Goal: Task Accomplishment & Management: Complete application form

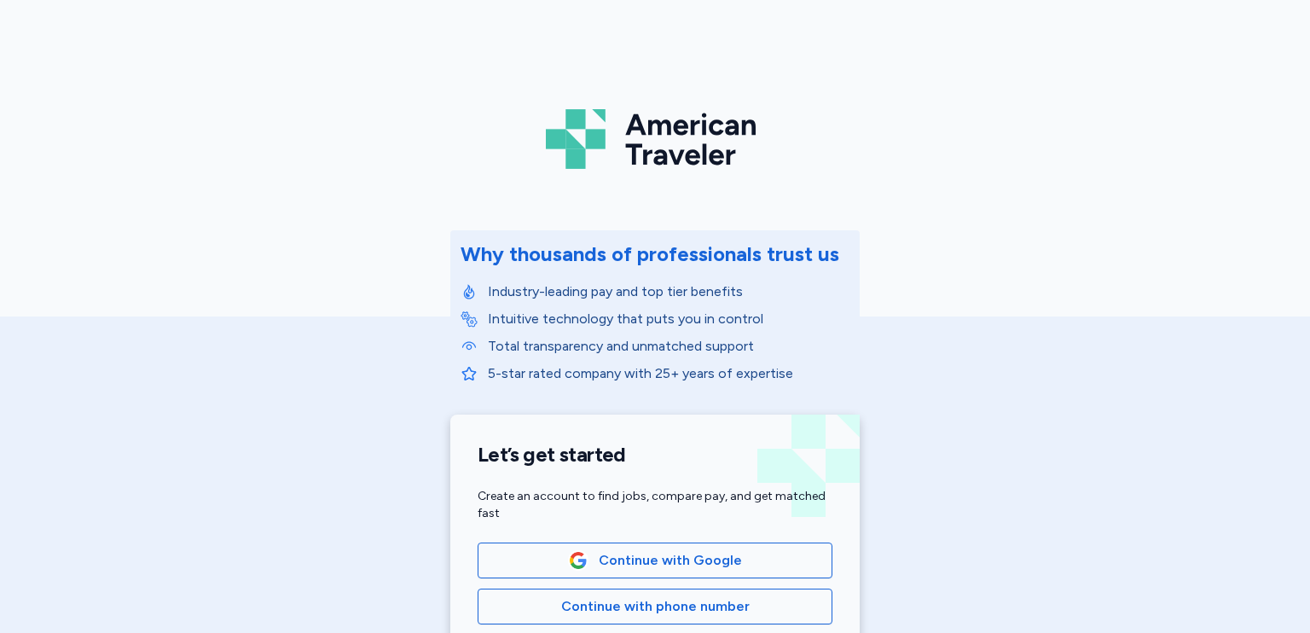
scroll to position [171, 0]
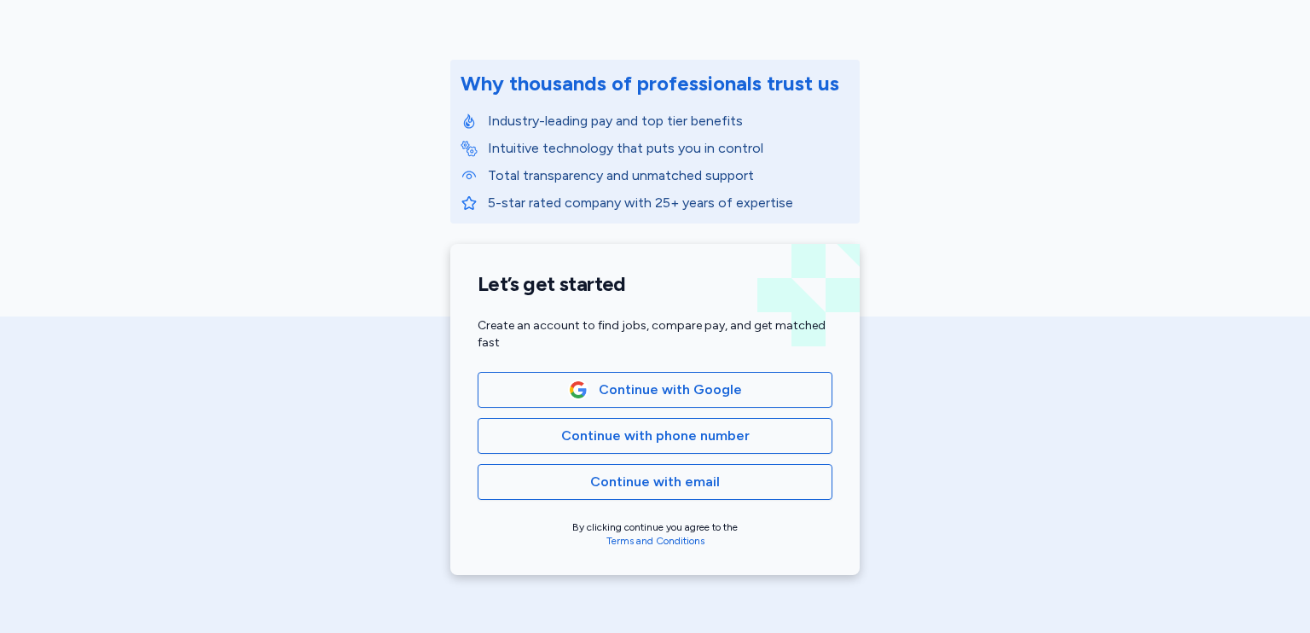
click at [752, 489] on span "Continue with email" at bounding box center [655, 482] width 326 height 20
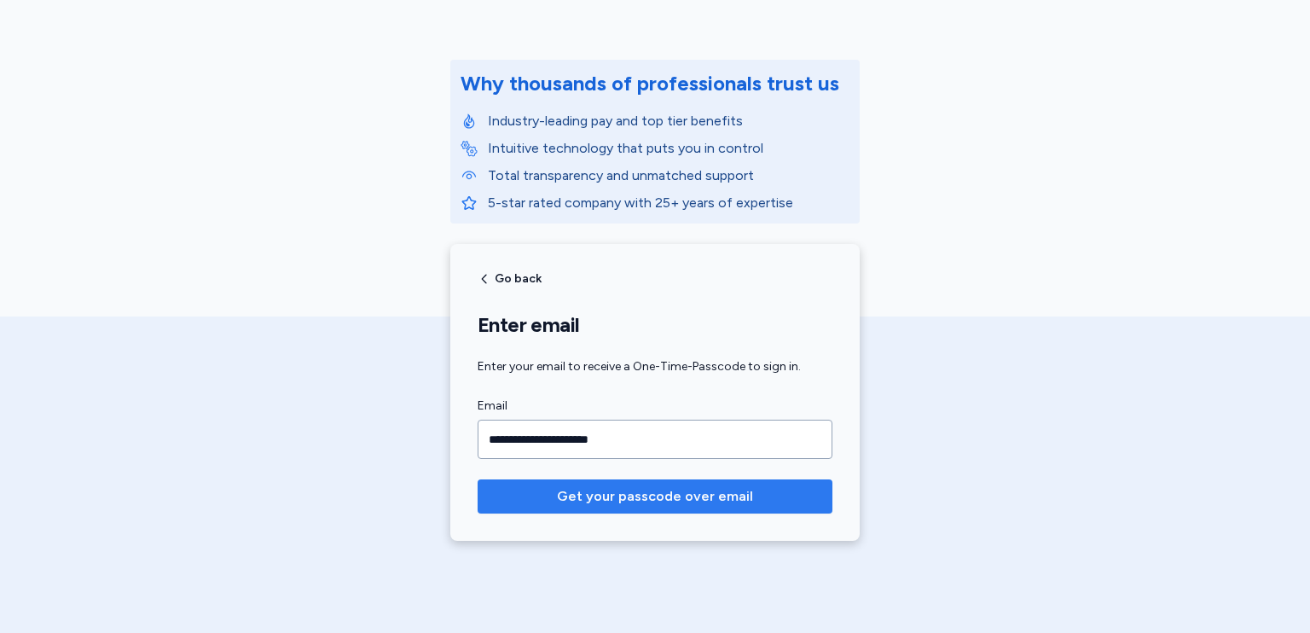
type input "**********"
click at [716, 503] on span "Get your passcode over email" at bounding box center [655, 496] width 196 height 20
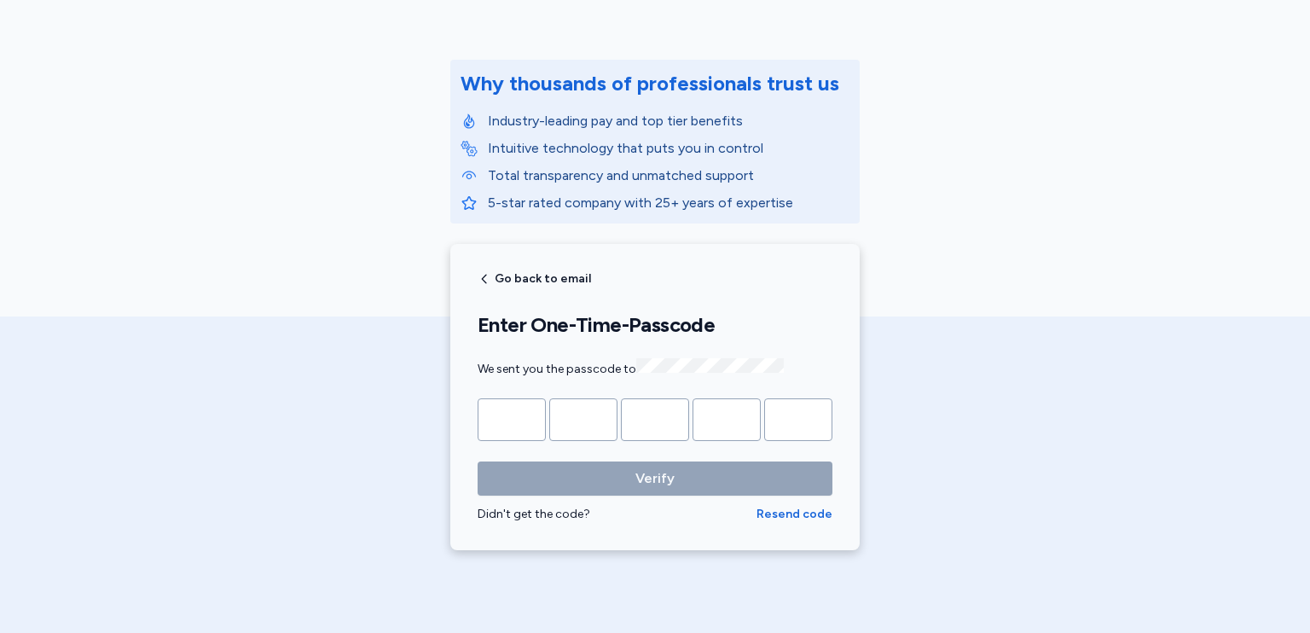
type input "*"
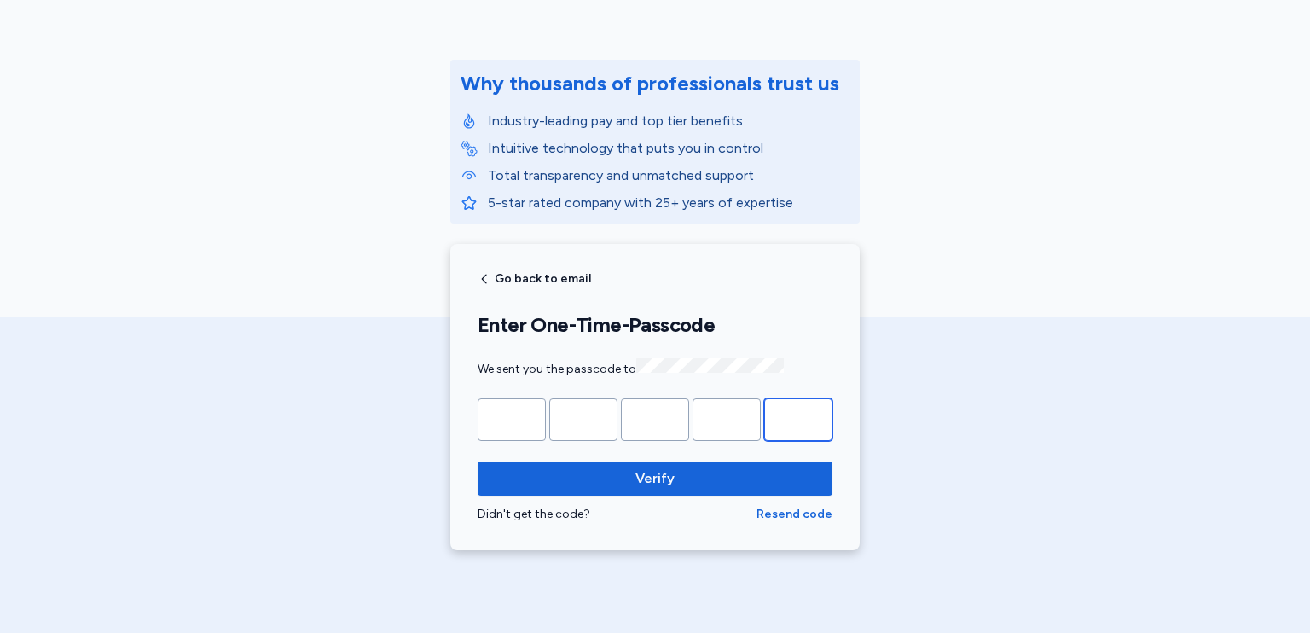
type input "*"
click at [720, 461] on button "Verify" at bounding box center [655, 478] width 355 height 34
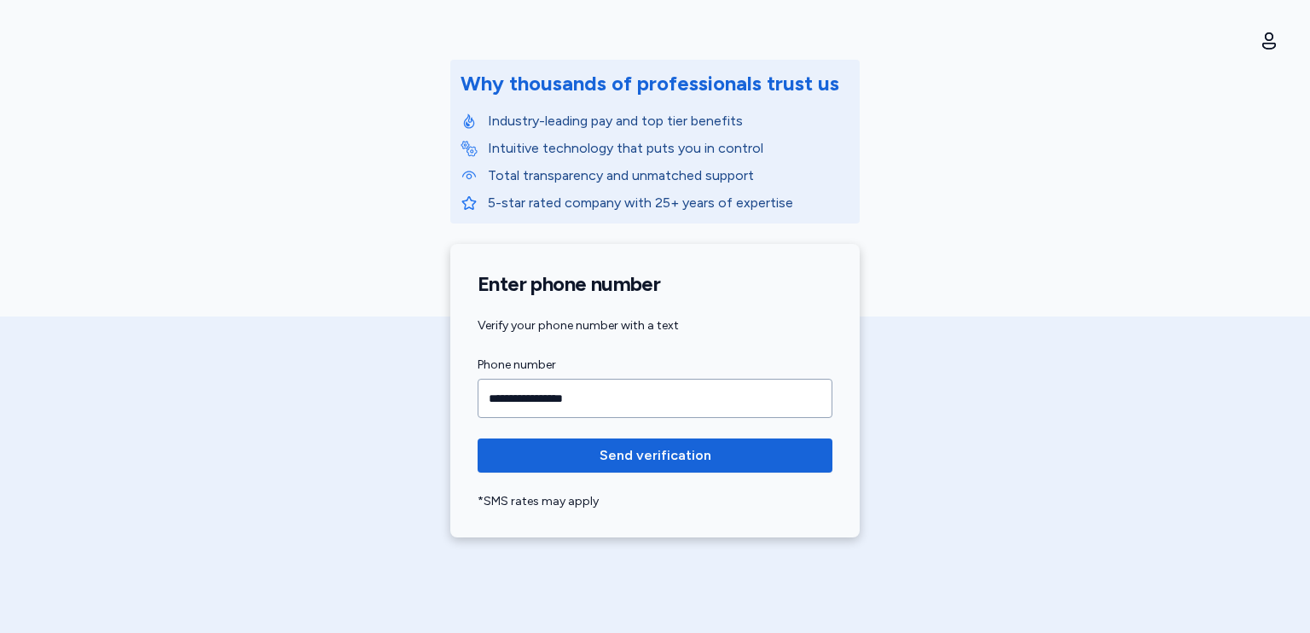
type input "**********"
click at [720, 461] on span "Send verification" at bounding box center [654, 455] width 327 height 20
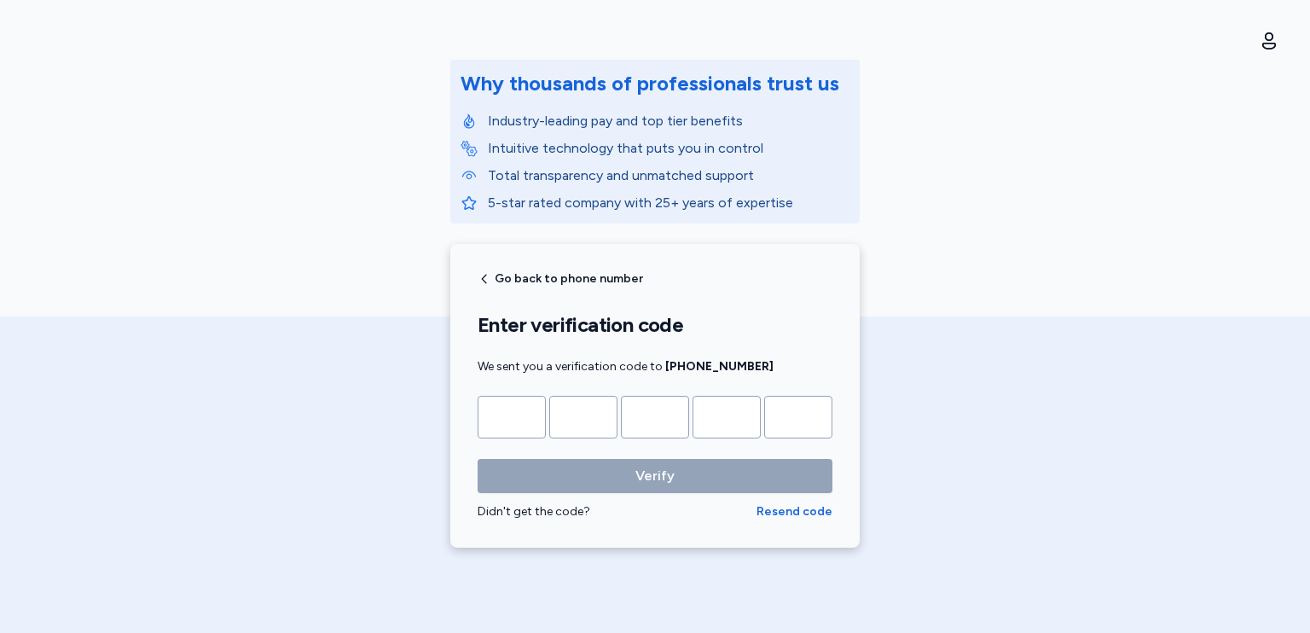
type input "*"
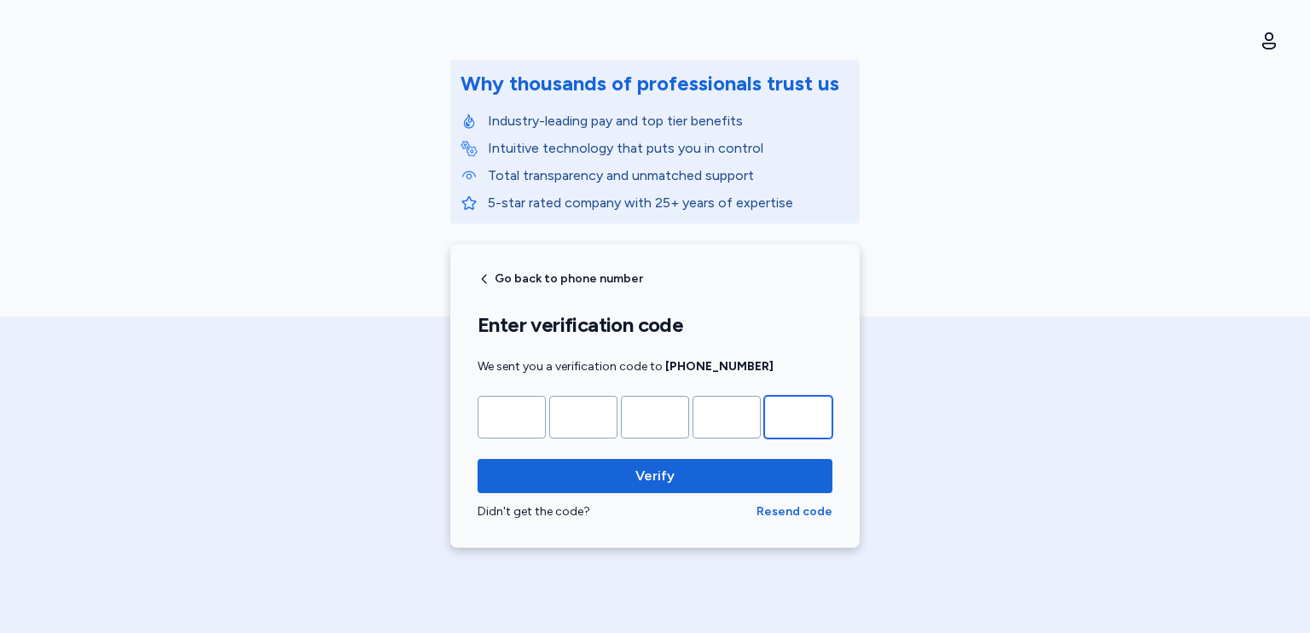
type input "*"
click at [720, 461] on button "Verify" at bounding box center [655, 476] width 355 height 34
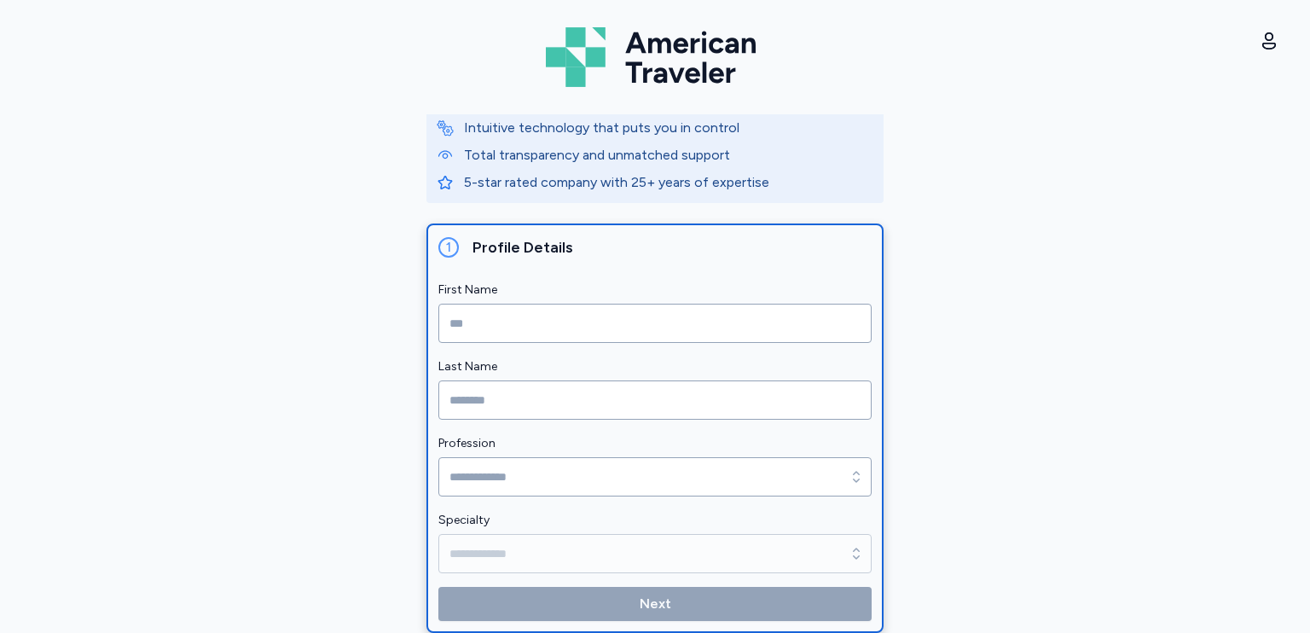
scroll to position [58, 0]
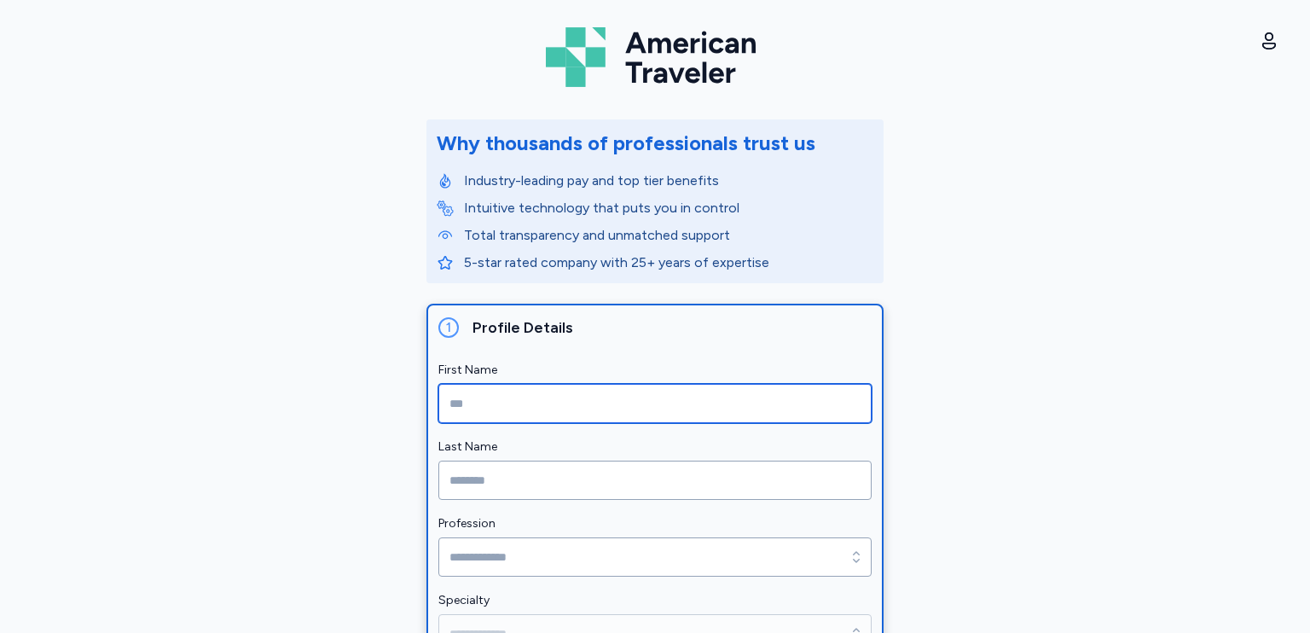
click at [695, 392] on input "First Name" at bounding box center [654, 403] width 433 height 39
type input "*"
type input "******"
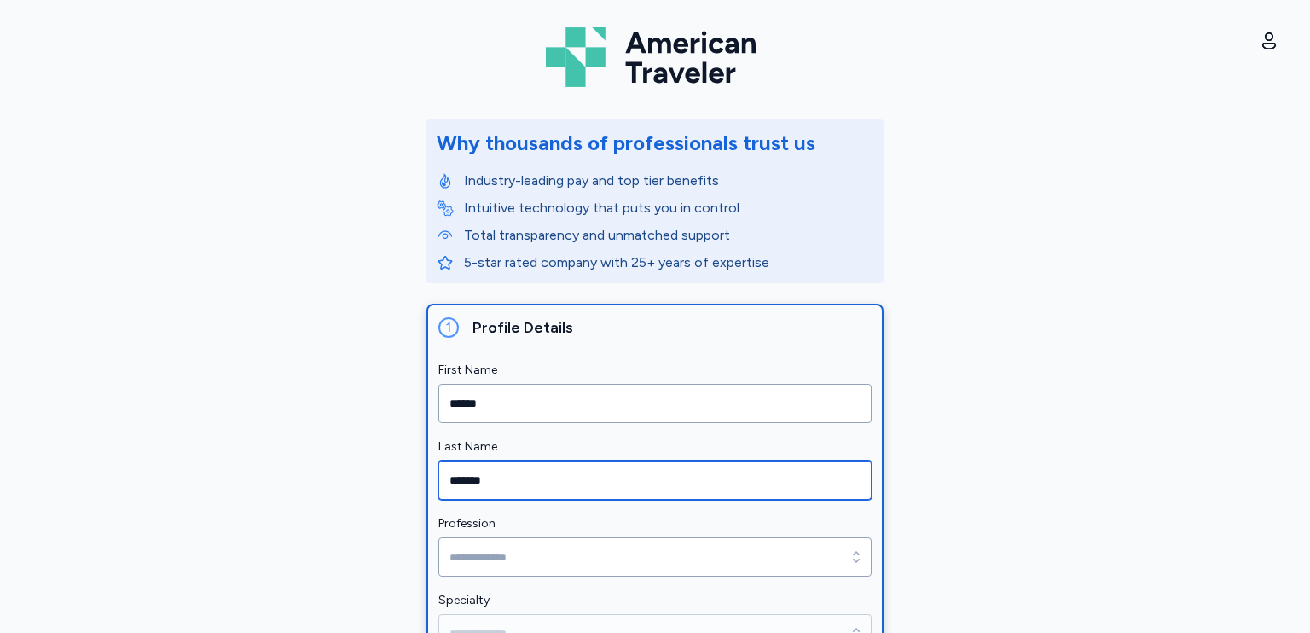
type input "*******"
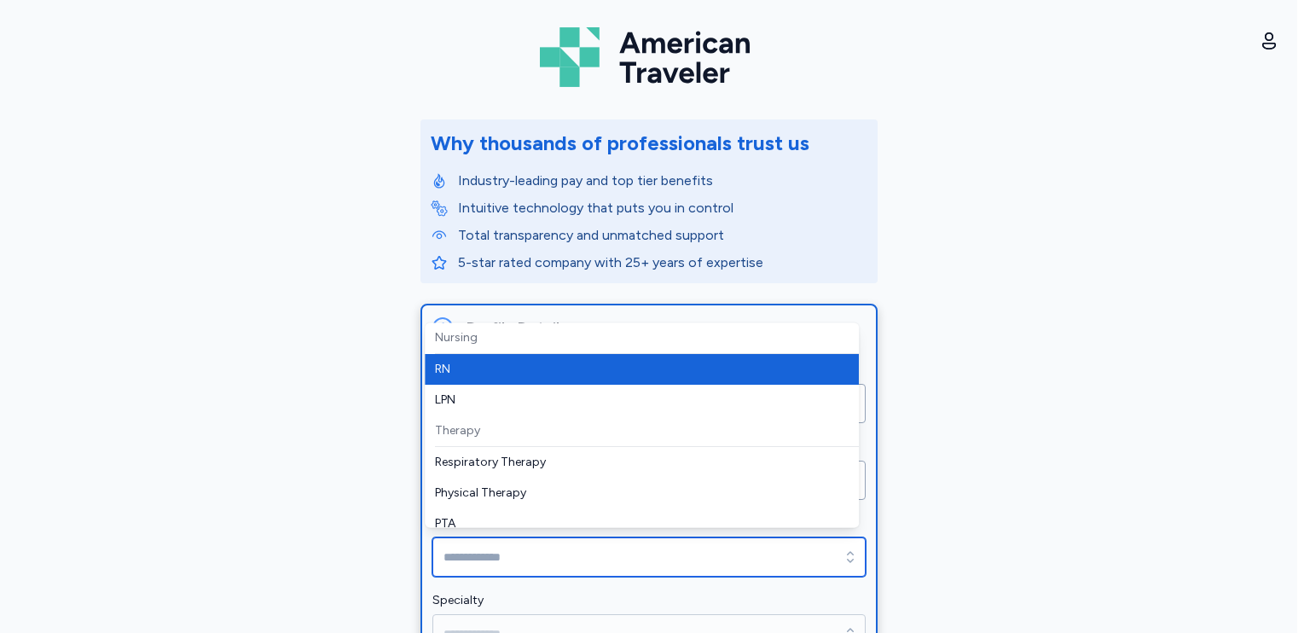
type input "**"
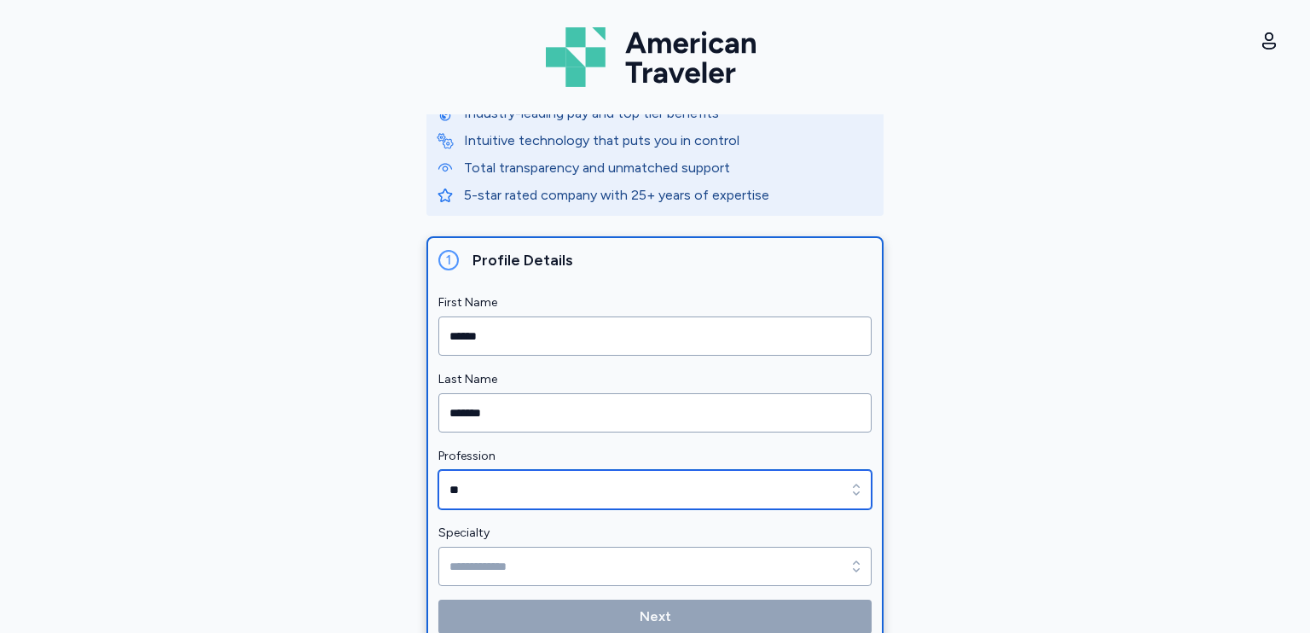
scroll to position [229, 0]
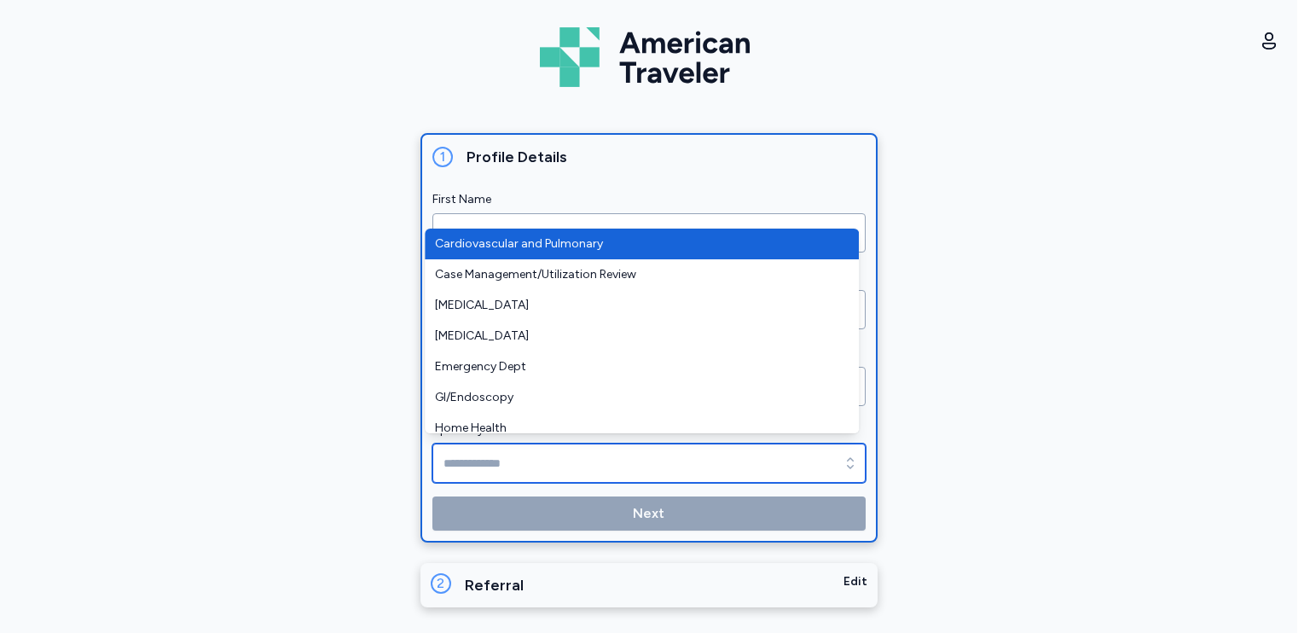
click at [814, 461] on input "Specialty" at bounding box center [648, 462] width 433 height 39
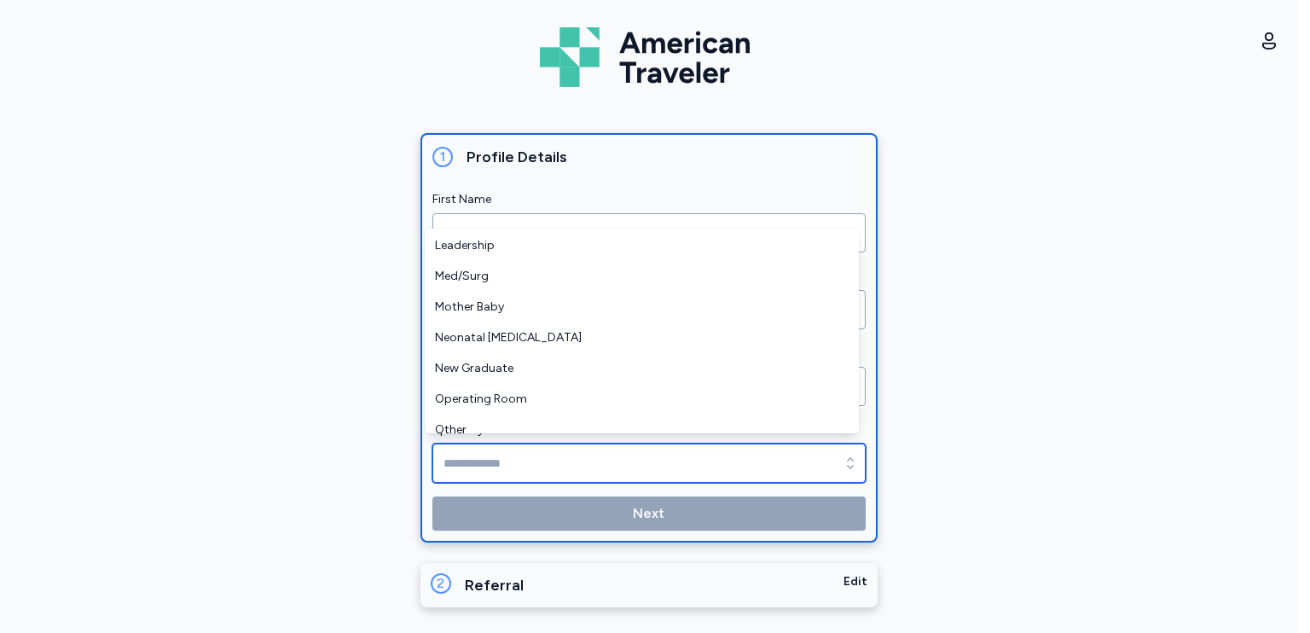
scroll to position [276, 0]
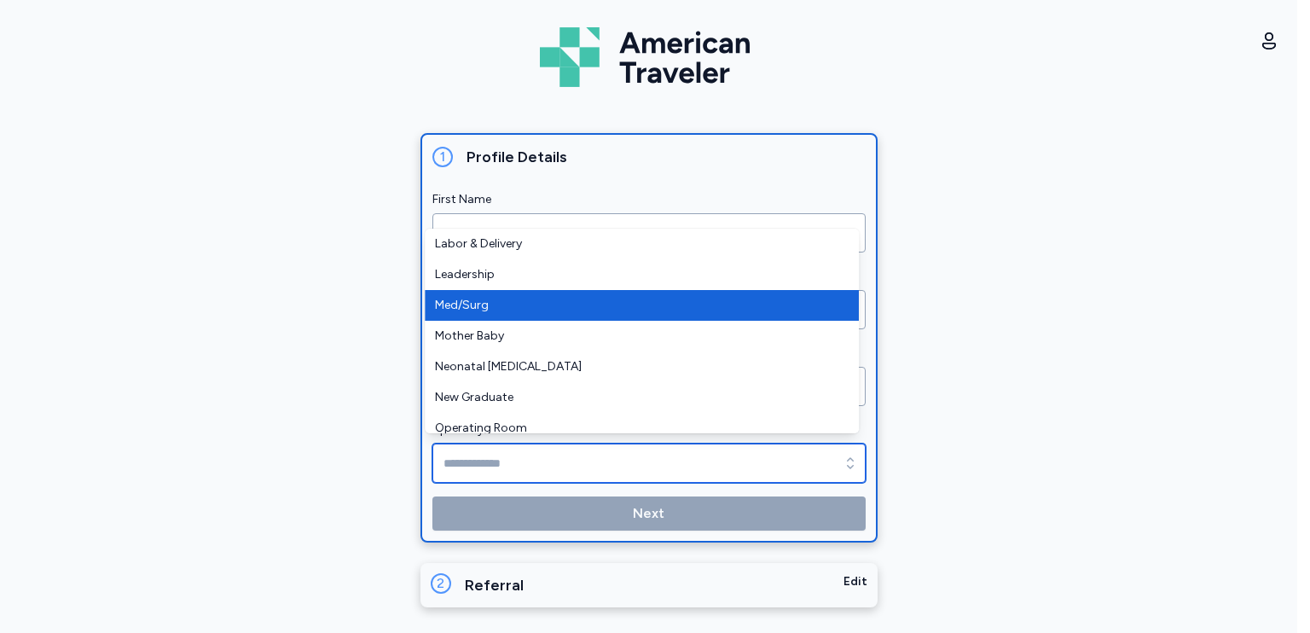
type input "********"
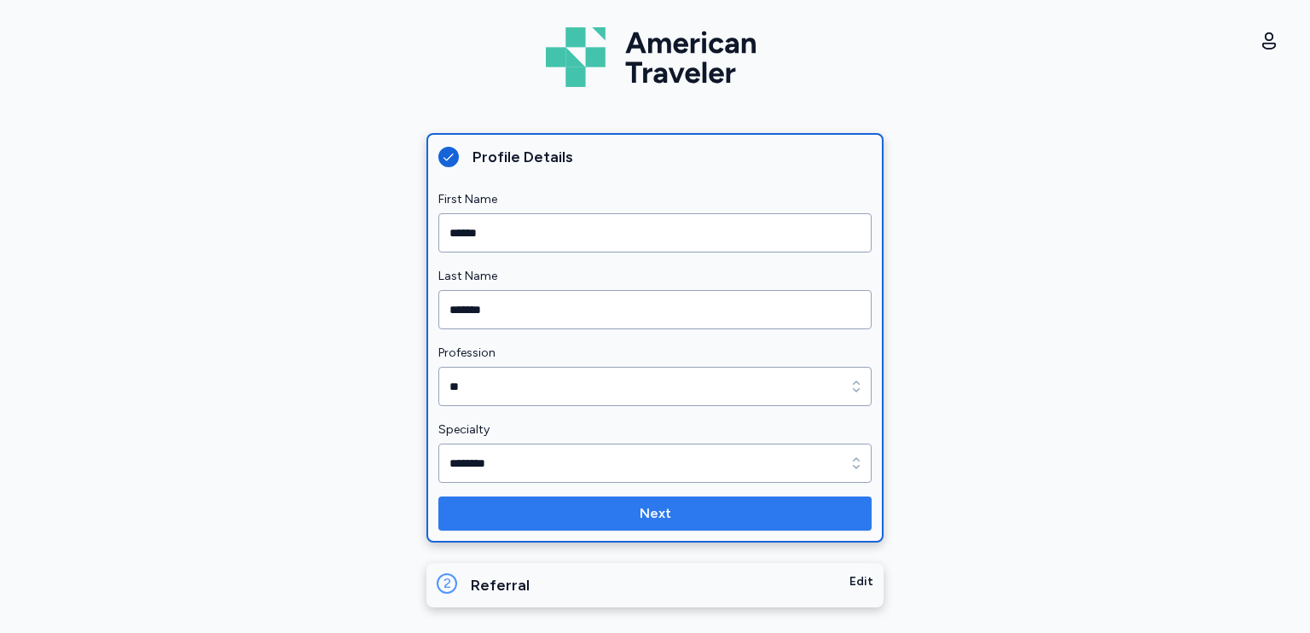
click at [732, 509] on span "Next" at bounding box center [655, 513] width 406 height 20
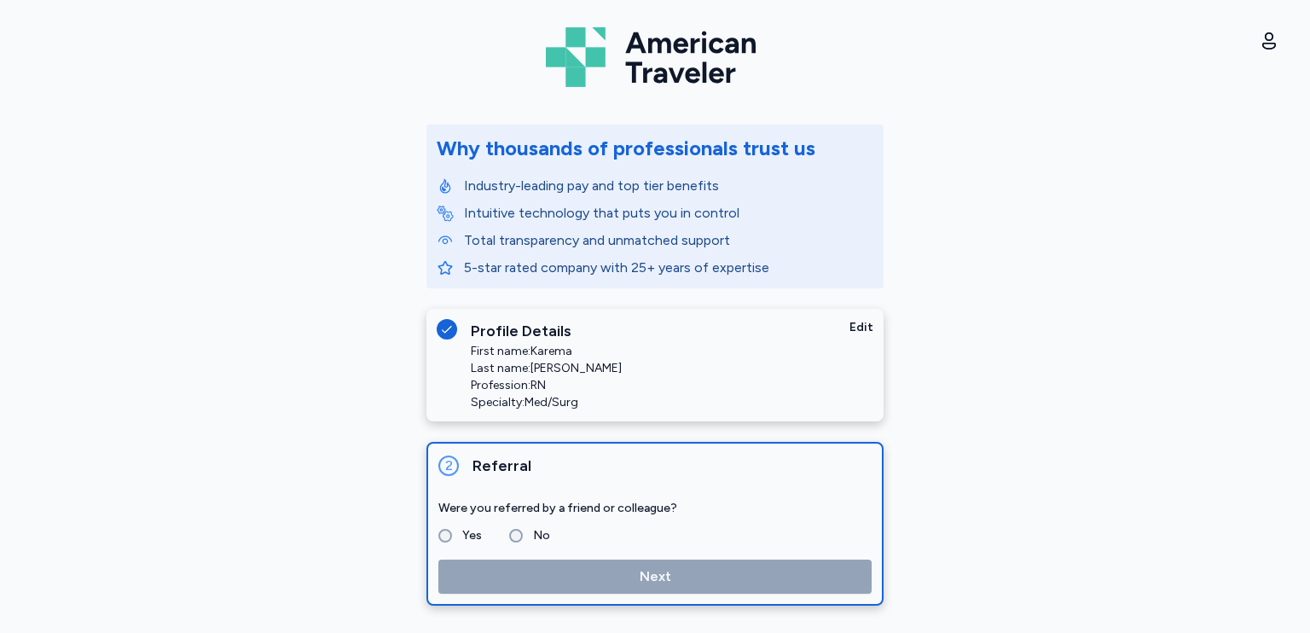
scroll to position [52, 0]
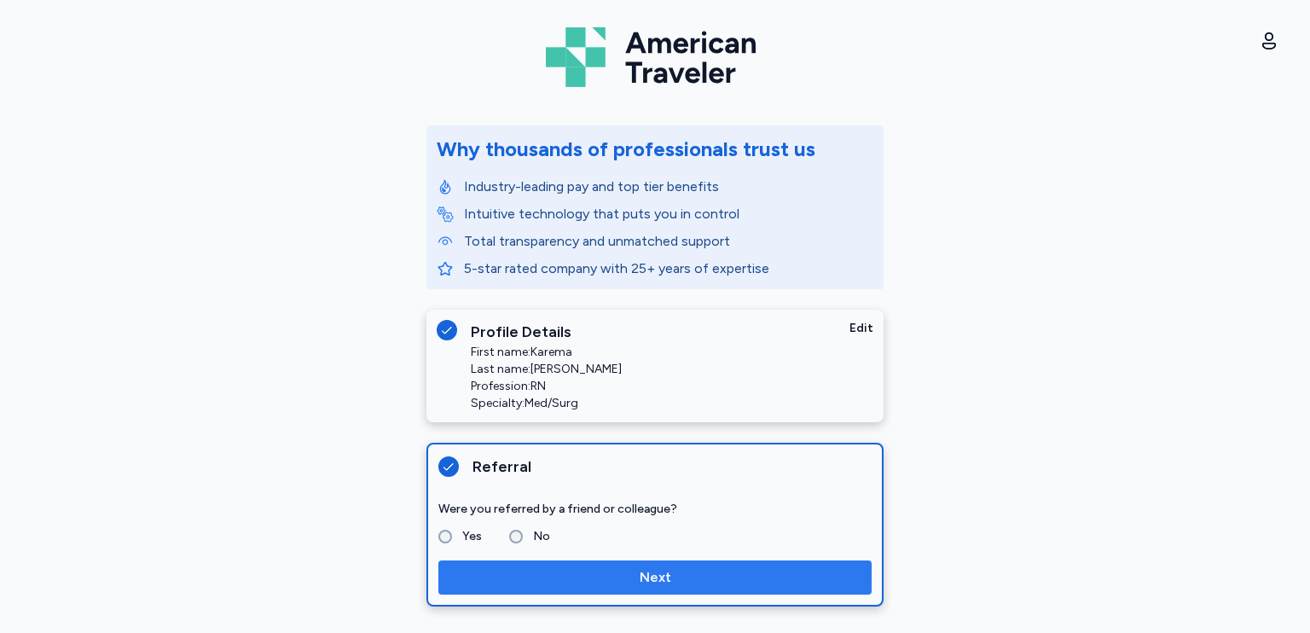
click at [703, 575] on span "Next" at bounding box center [655, 577] width 406 height 20
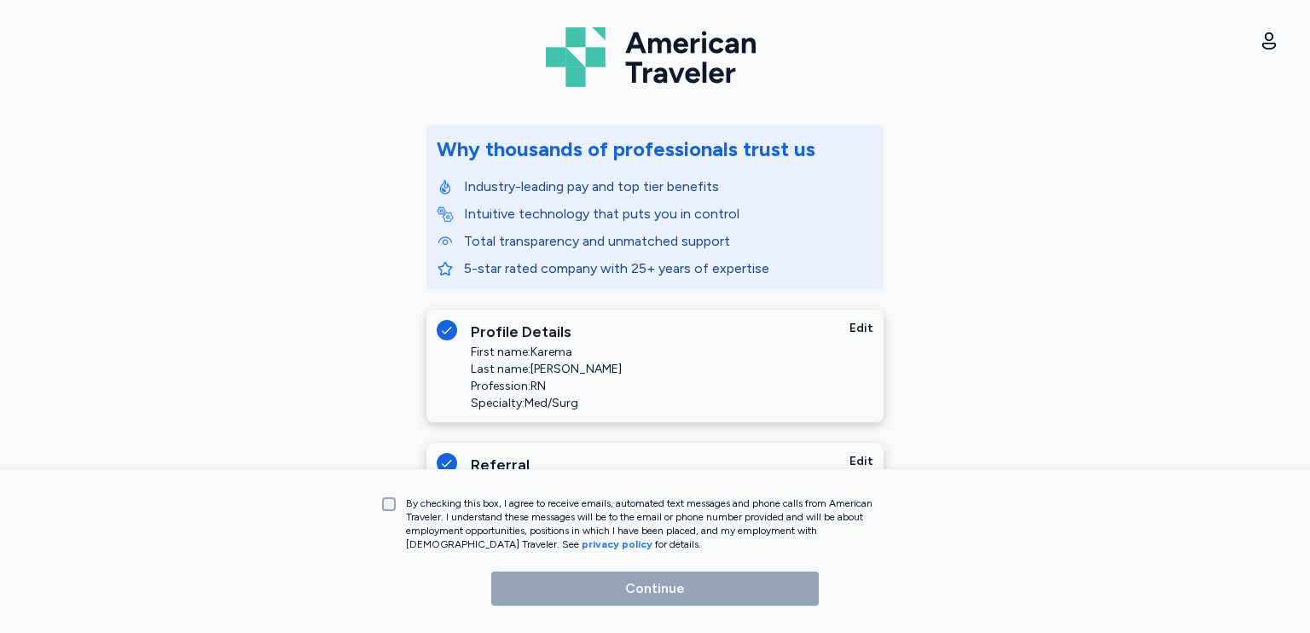
scroll to position [114, 0]
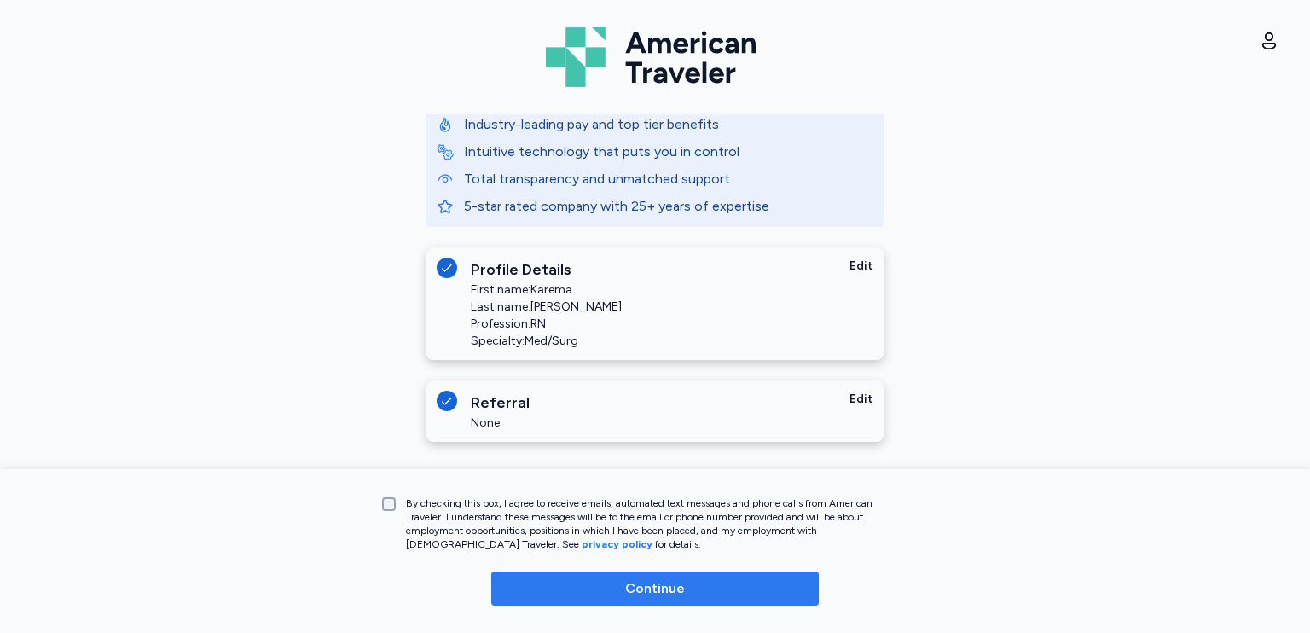
click at [617, 588] on span "Continue" at bounding box center [655, 588] width 300 height 20
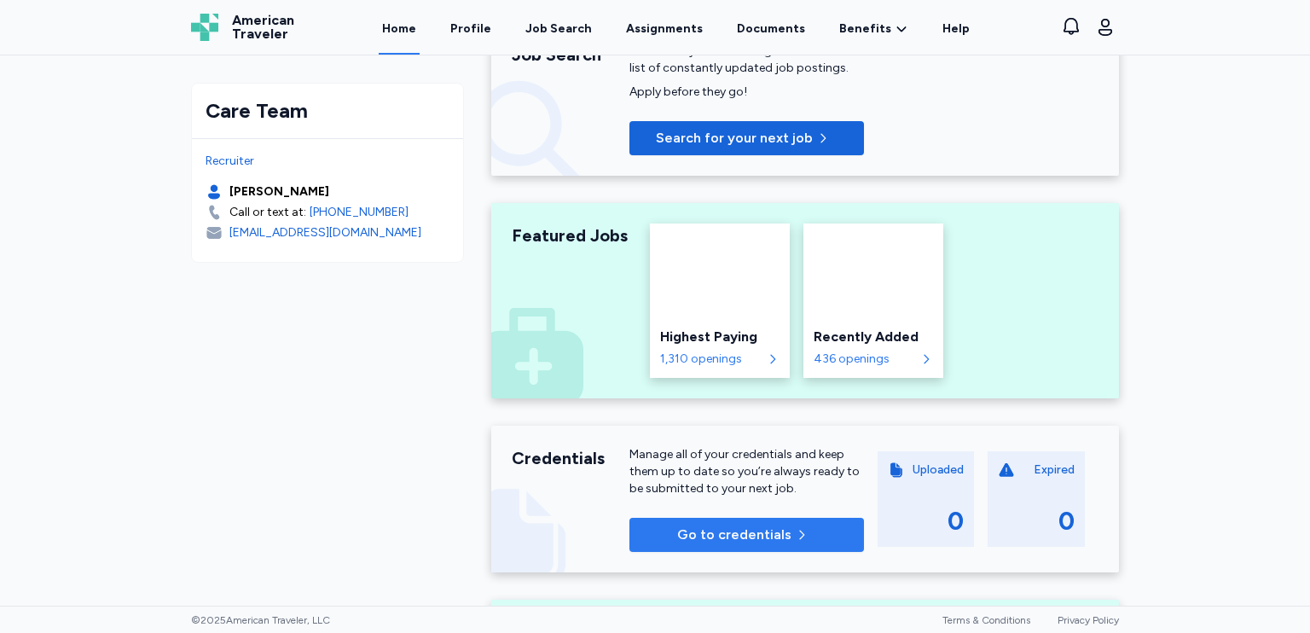
scroll to position [85, 0]
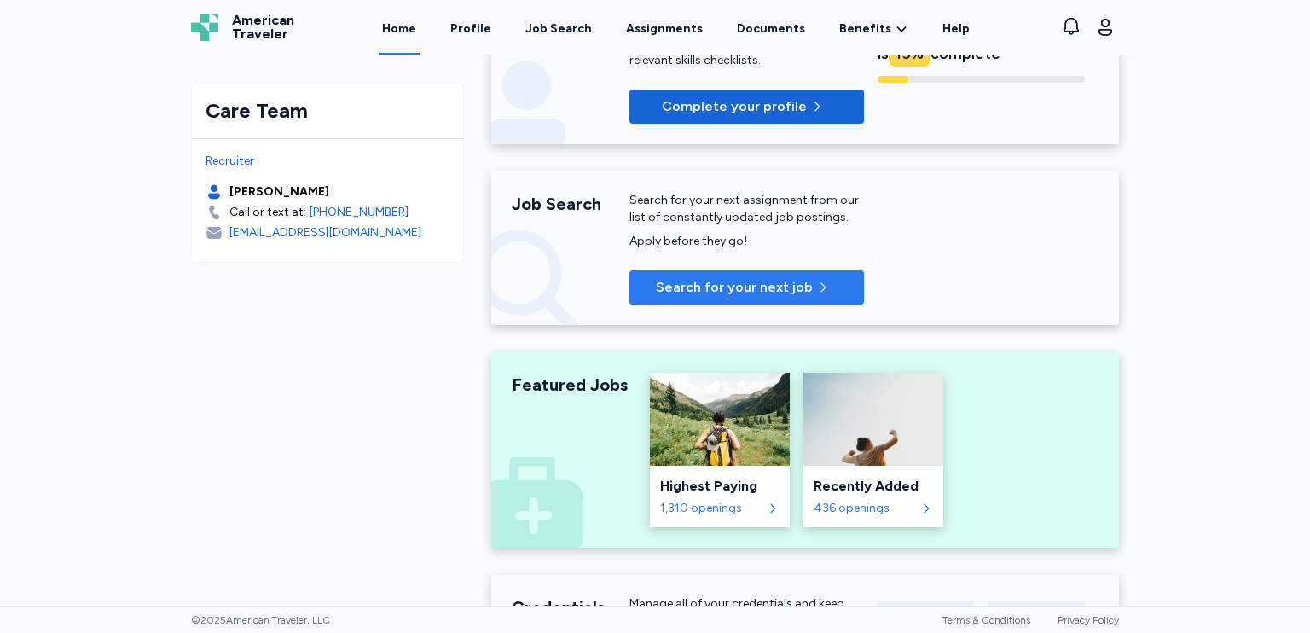
click at [747, 287] on span "Search for your next job" at bounding box center [734, 287] width 157 height 20
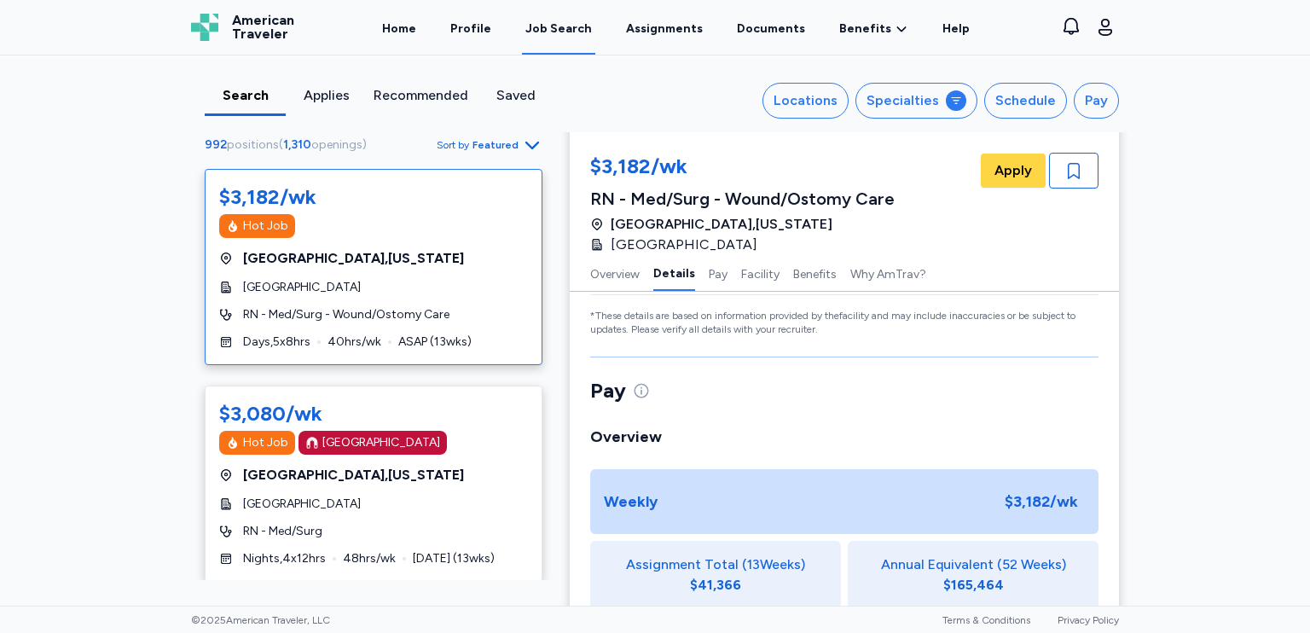
scroll to position [853, 0]
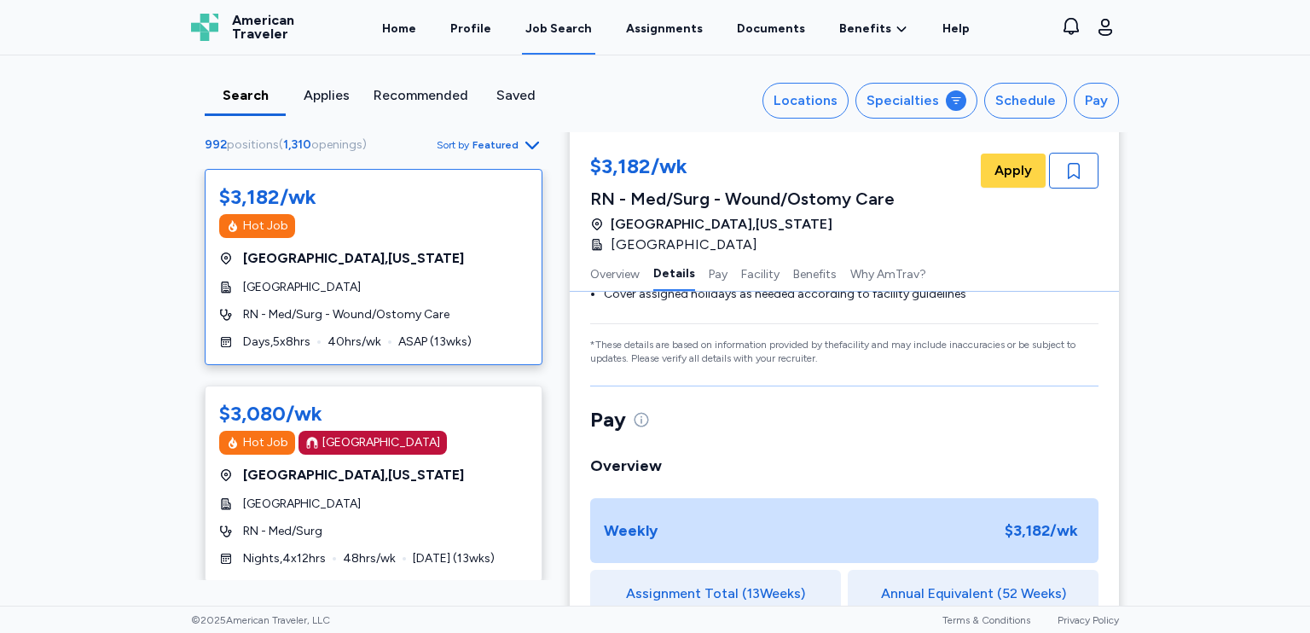
click at [472, 144] on span "Featured" at bounding box center [495, 145] width 46 height 14
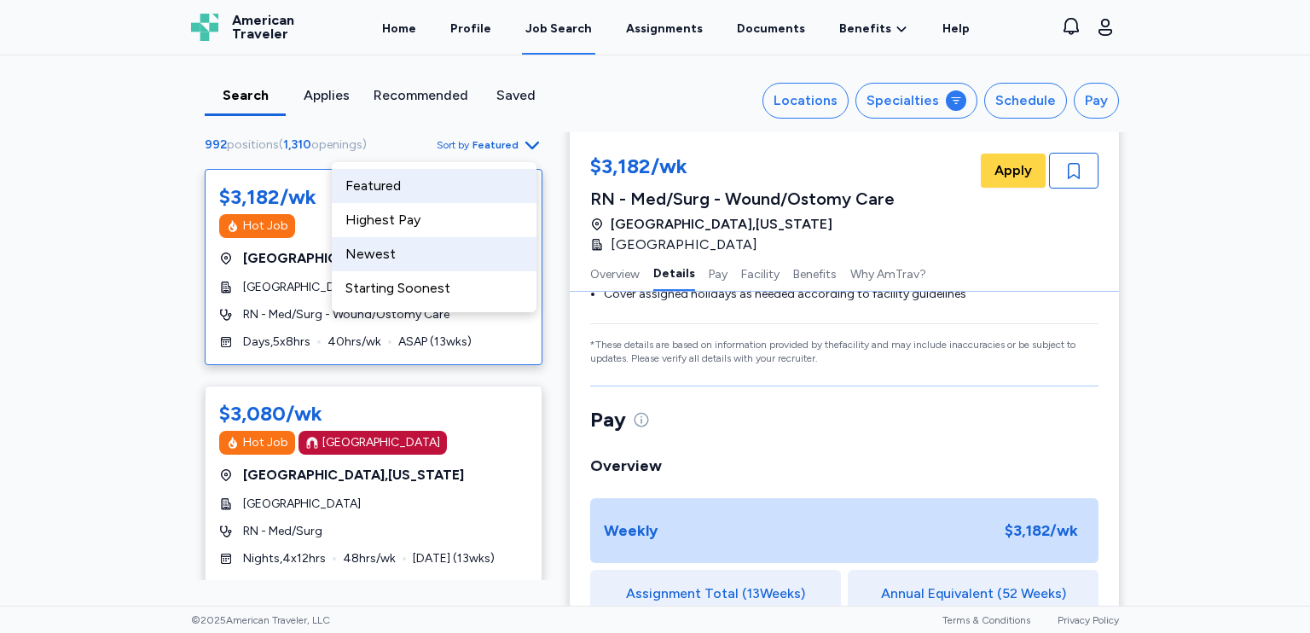
click at [432, 253] on div "Newest" at bounding box center [434, 254] width 205 height 34
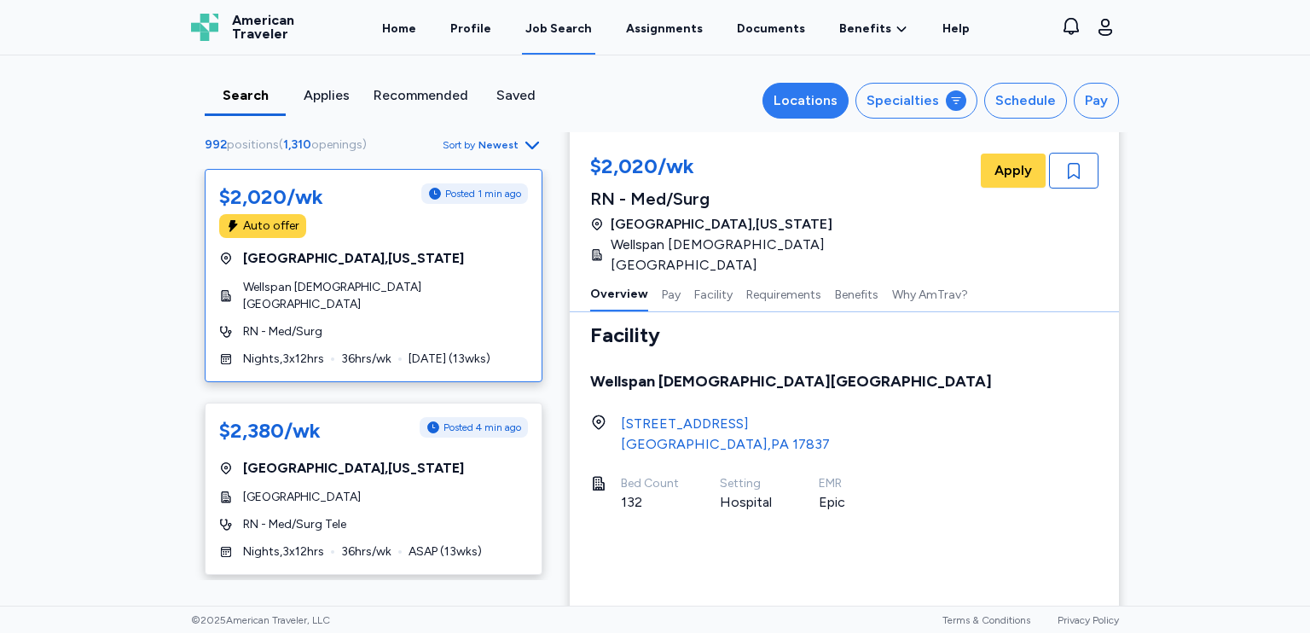
click at [797, 100] on div "Locations" at bounding box center [806, 100] width 64 height 20
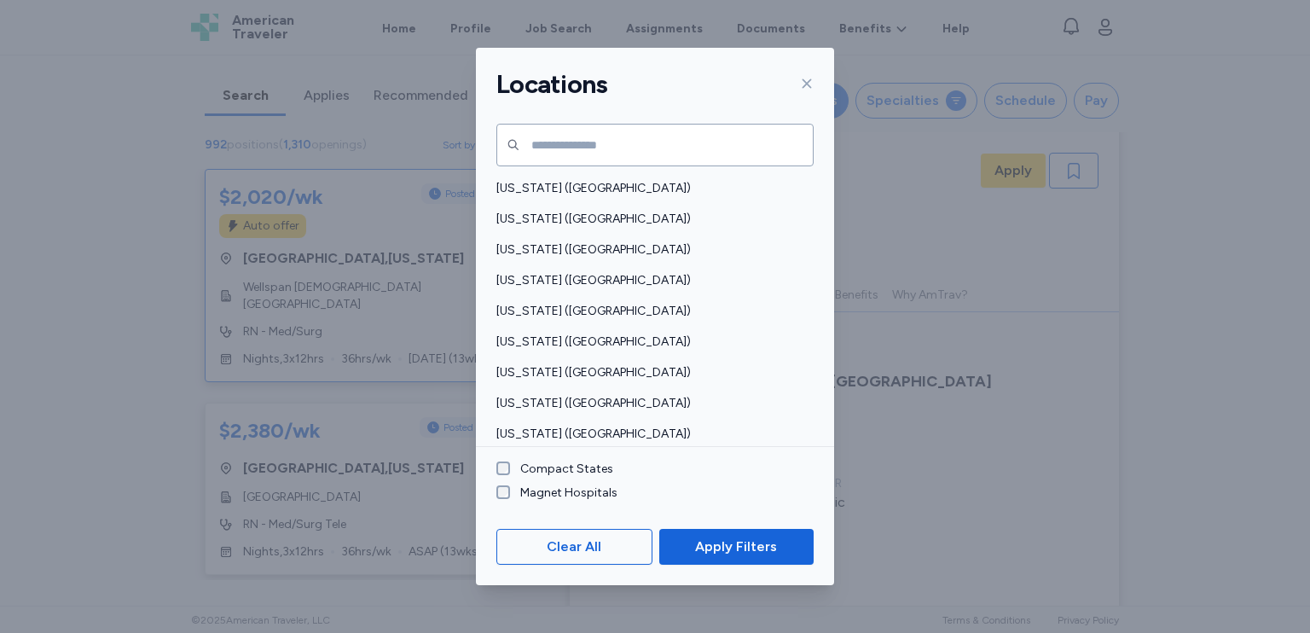
scroll to position [2, 0]
click at [540, 470] on label "Compact States" at bounding box center [561, 469] width 103 height 17
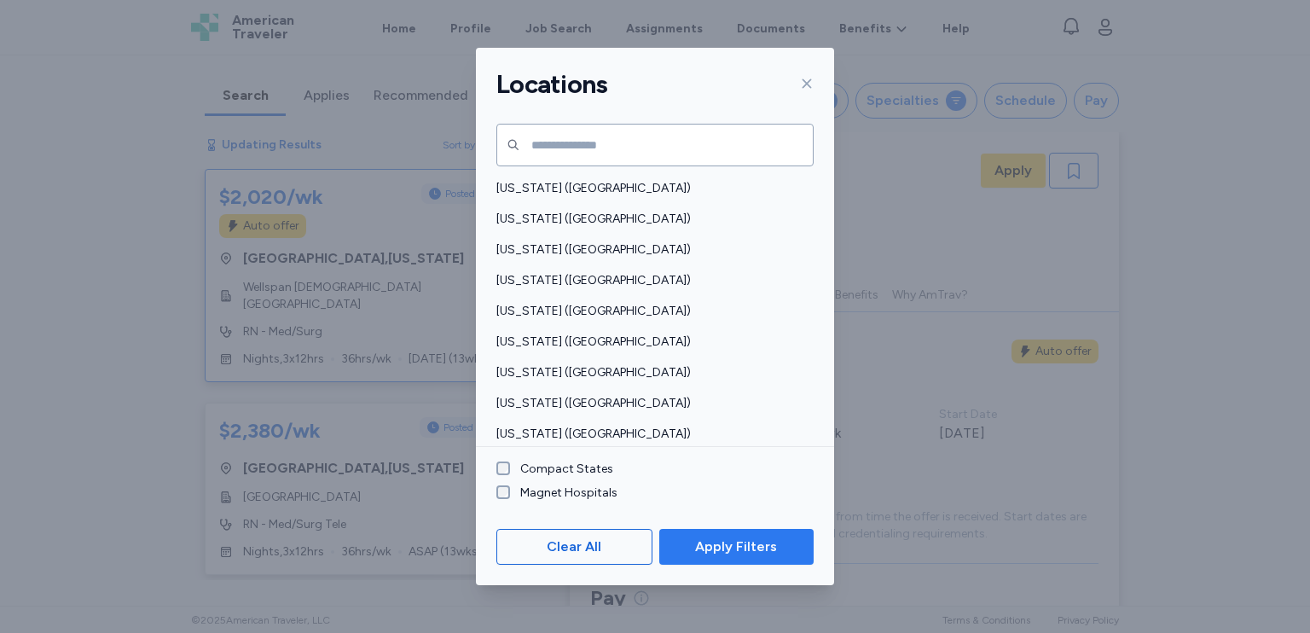
click at [714, 545] on span "Apply Filters" at bounding box center [736, 546] width 82 height 20
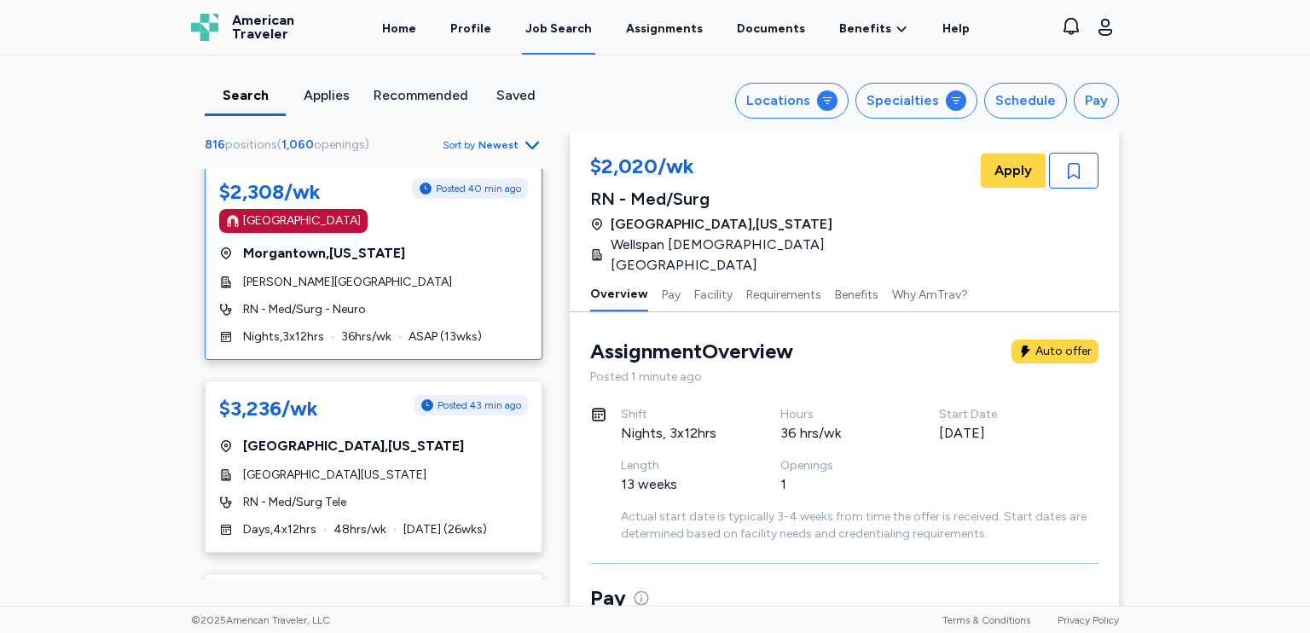
scroll to position [768, 0]
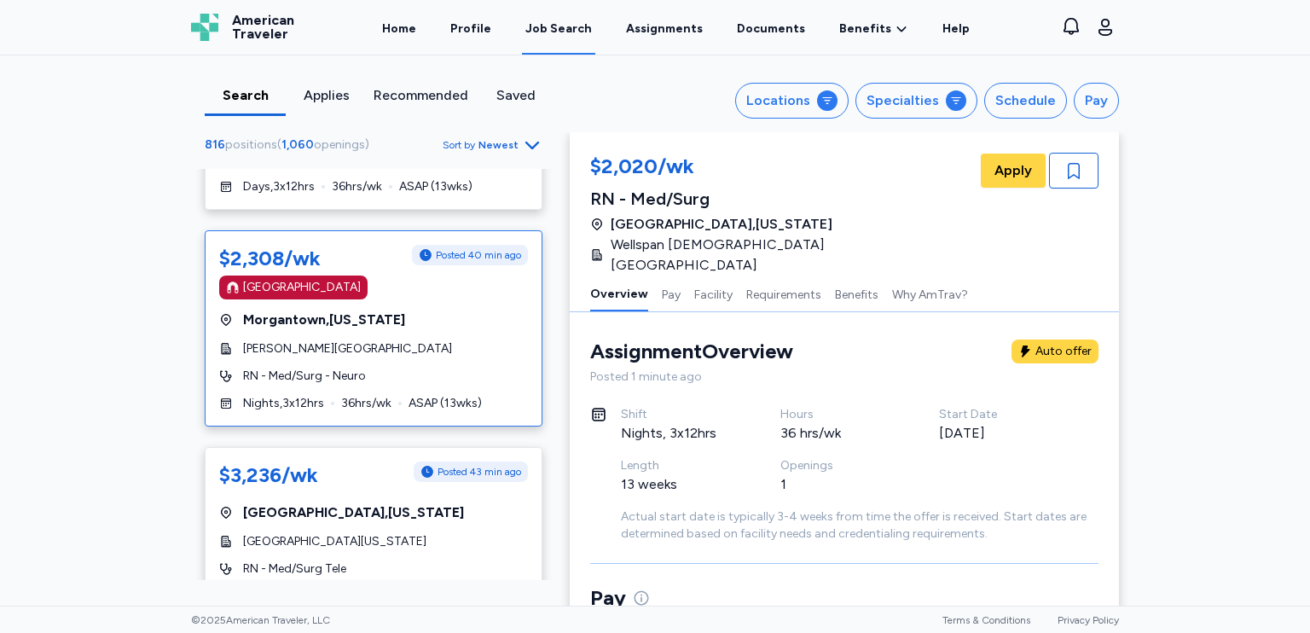
click at [495, 395] on div "Nights , 3 x 12 hrs 36 hrs/wk ASAP ( 13 wks)" at bounding box center [373, 403] width 309 height 17
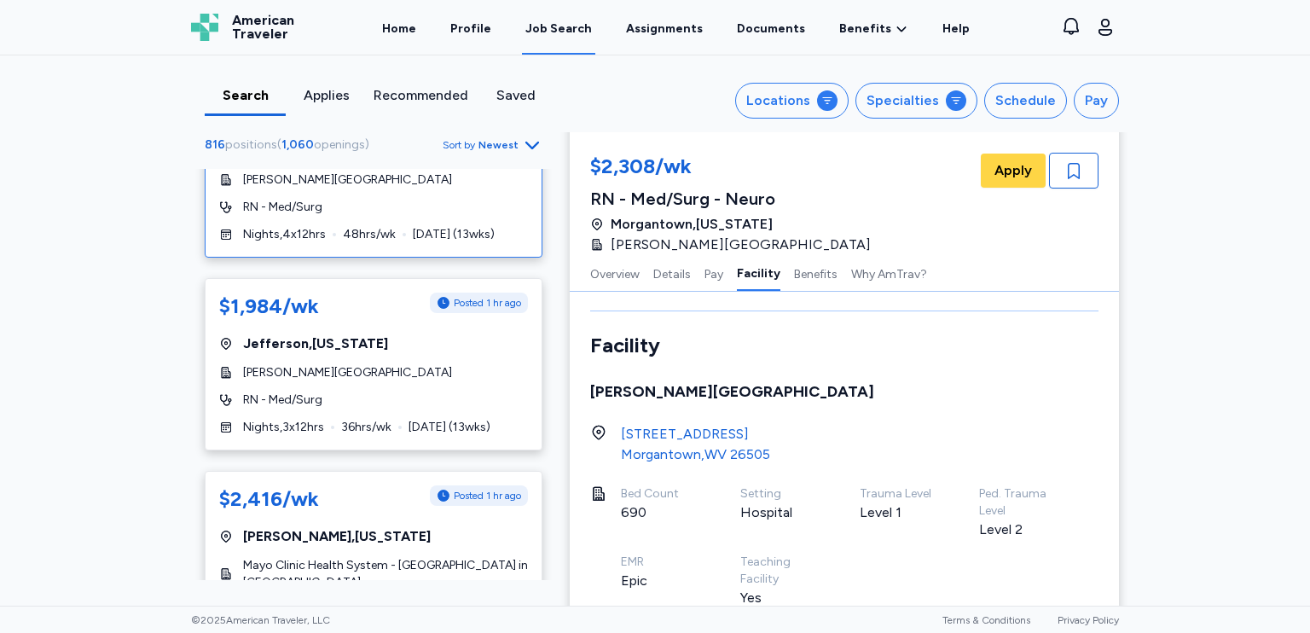
scroll to position [1365, 0]
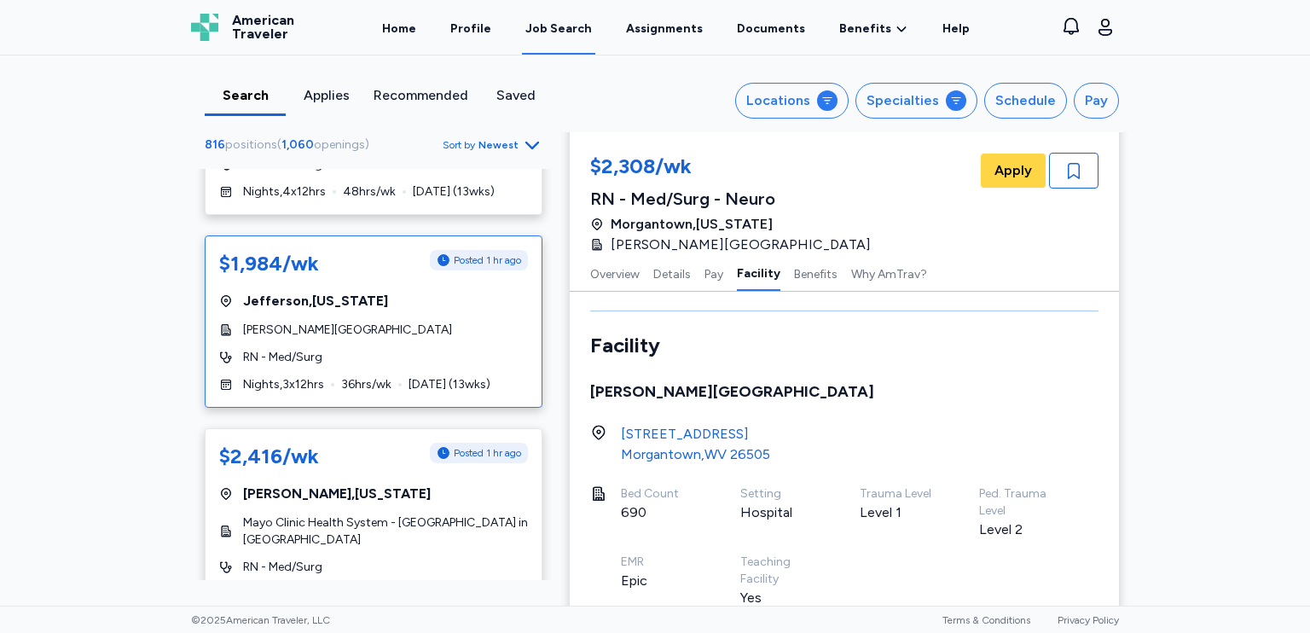
click at [506, 376] on div "Nights , 3 x 12 hrs 36 hrs/wk [DATE] ( 13 wks)" at bounding box center [373, 384] width 309 height 17
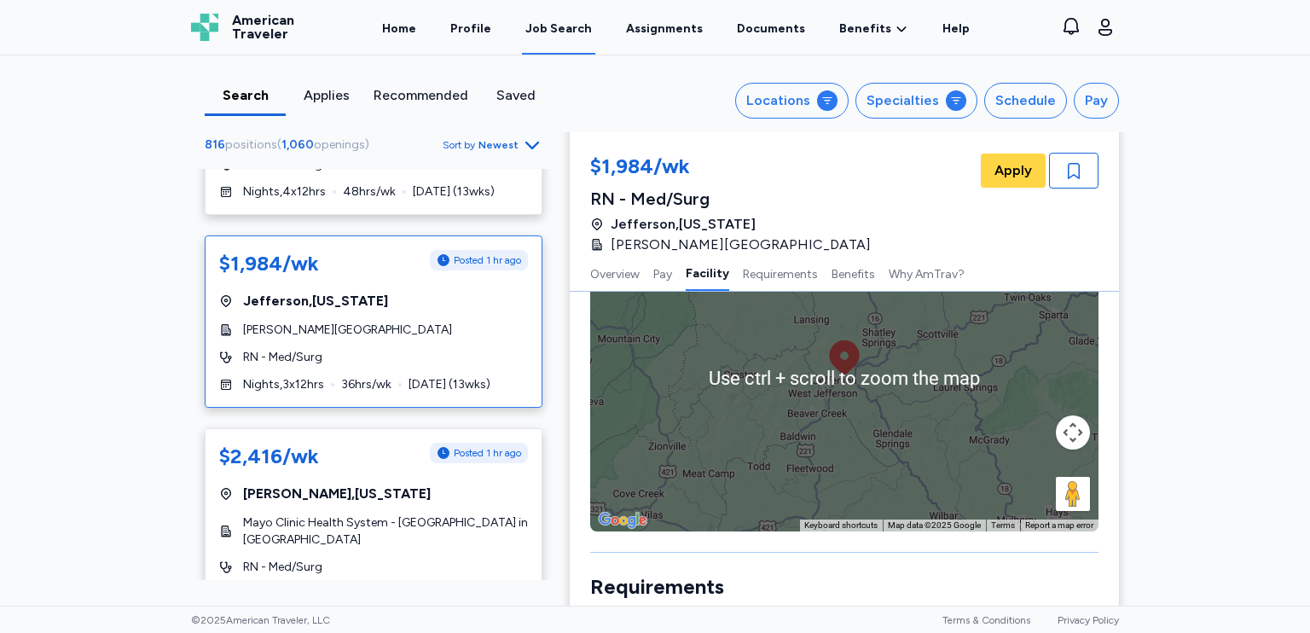
scroll to position [1110, 0]
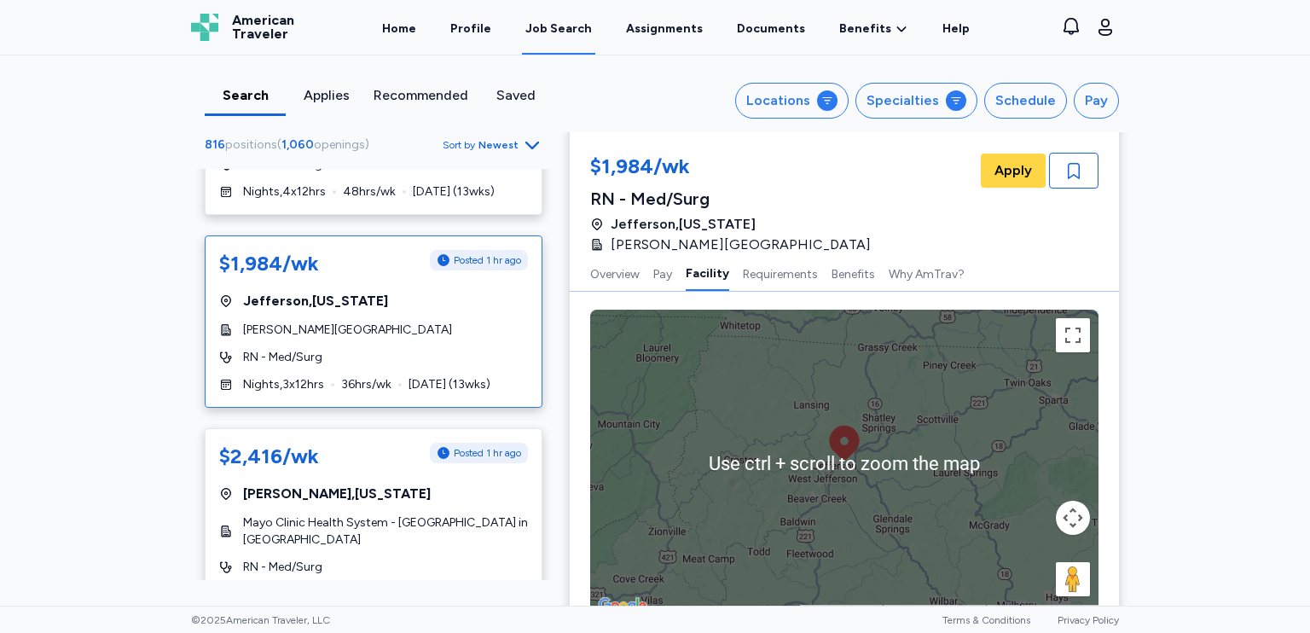
click at [861, 455] on div "To activate drag with keyboard, press Alt + Enter. Once in keyboard drag state,…" at bounding box center [844, 463] width 508 height 307
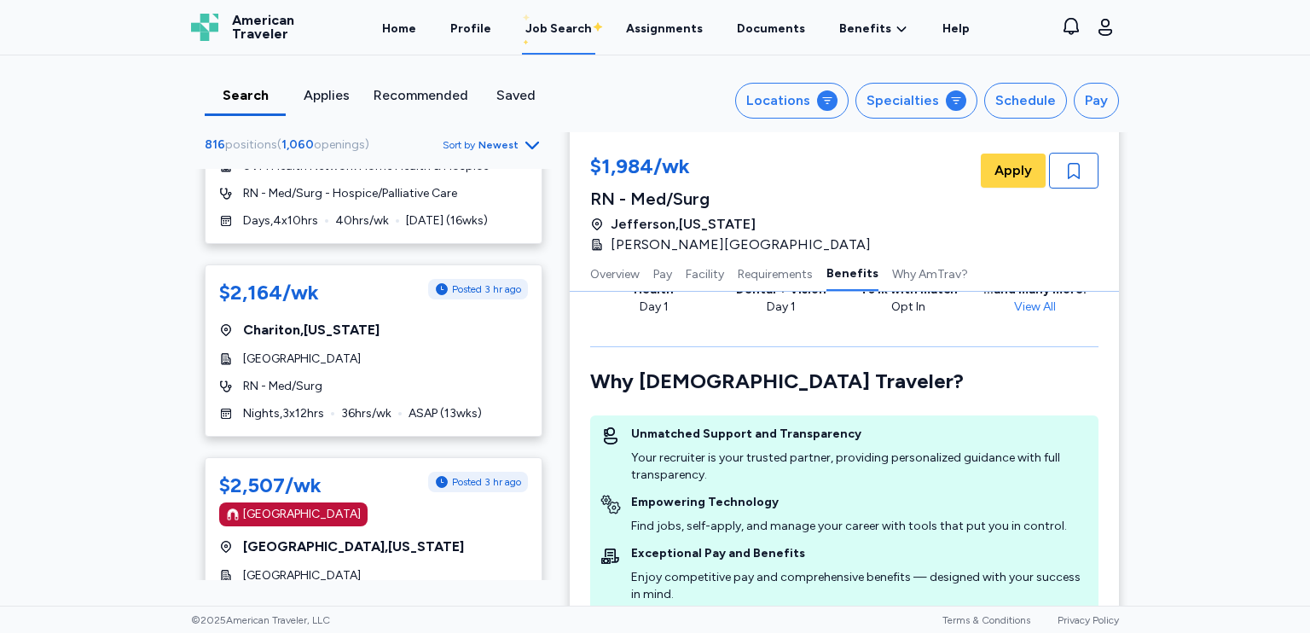
scroll to position [3497, 0]
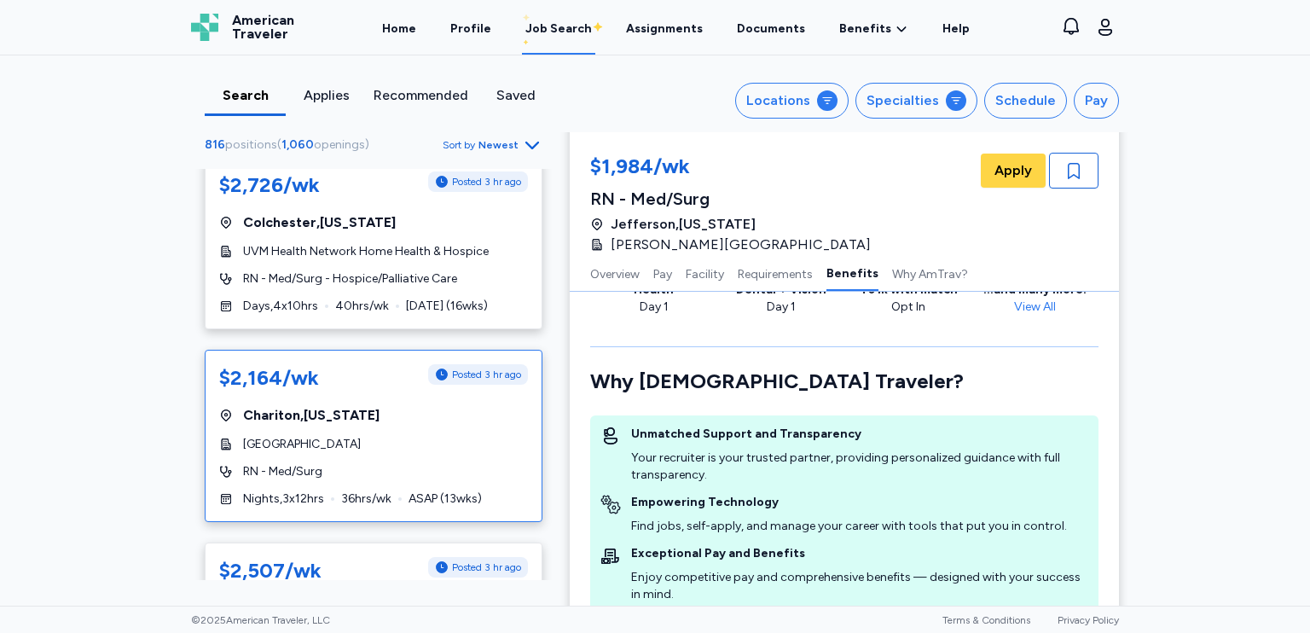
click at [482, 490] on div "Nights , 3 x 12 hrs 36 hrs/wk ASAP ( 13 wks)" at bounding box center [373, 498] width 309 height 17
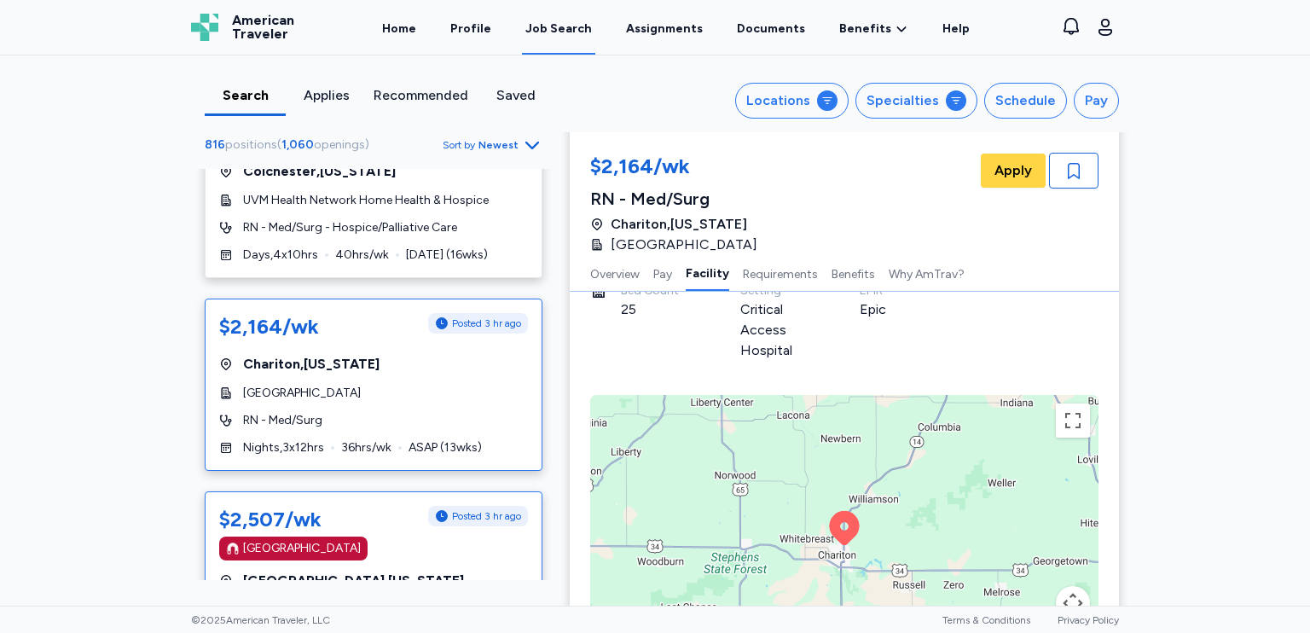
scroll to position [3752, 0]
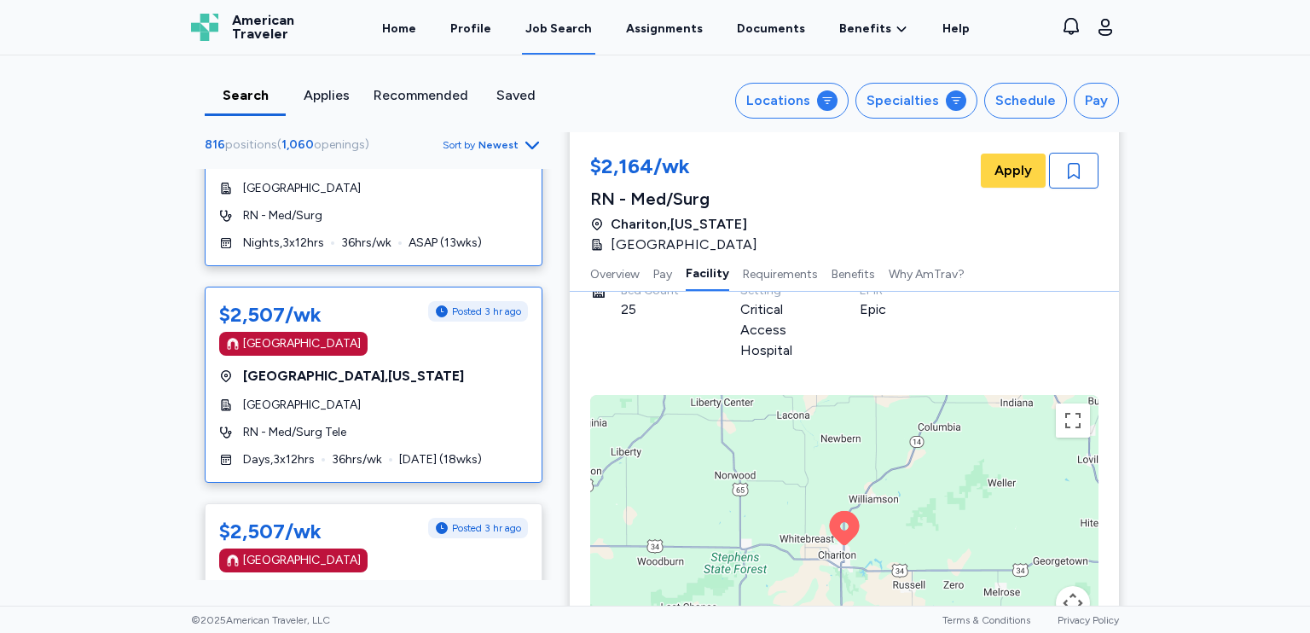
click at [489, 420] on div "$2,507/wk Posted 3 hr ago [GEOGRAPHIC_DATA] [GEOGRAPHIC_DATA] , [US_STATE] [GEO…" at bounding box center [374, 385] width 338 height 196
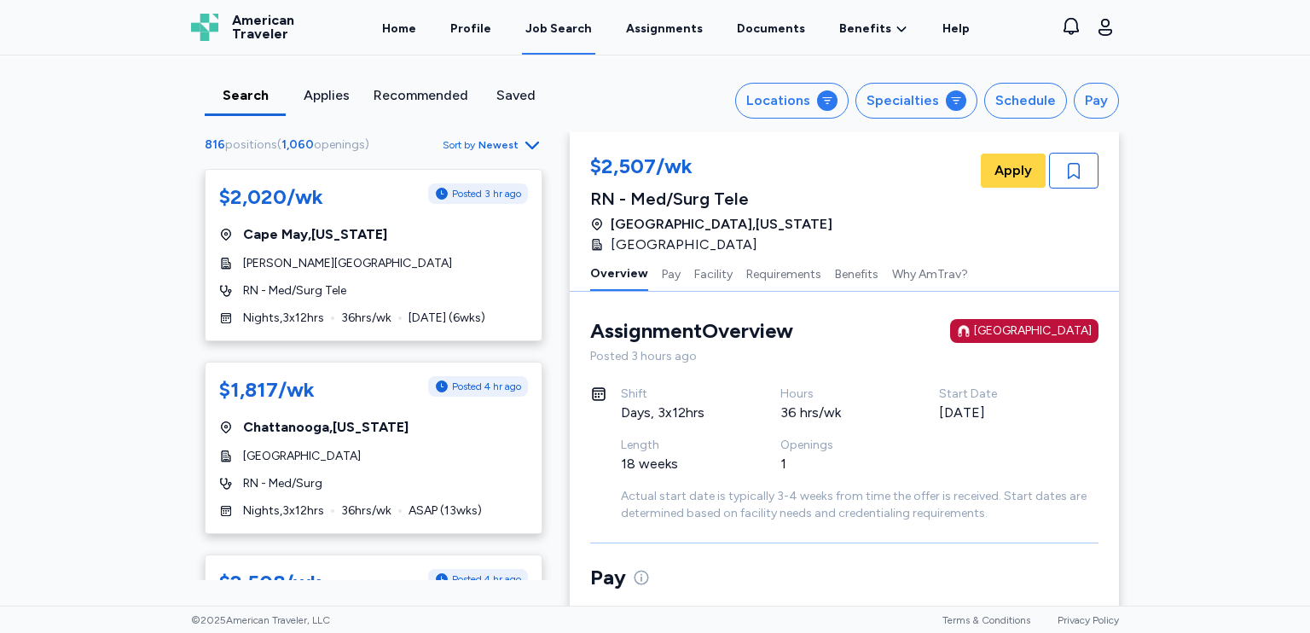
scroll to position [4691, 0]
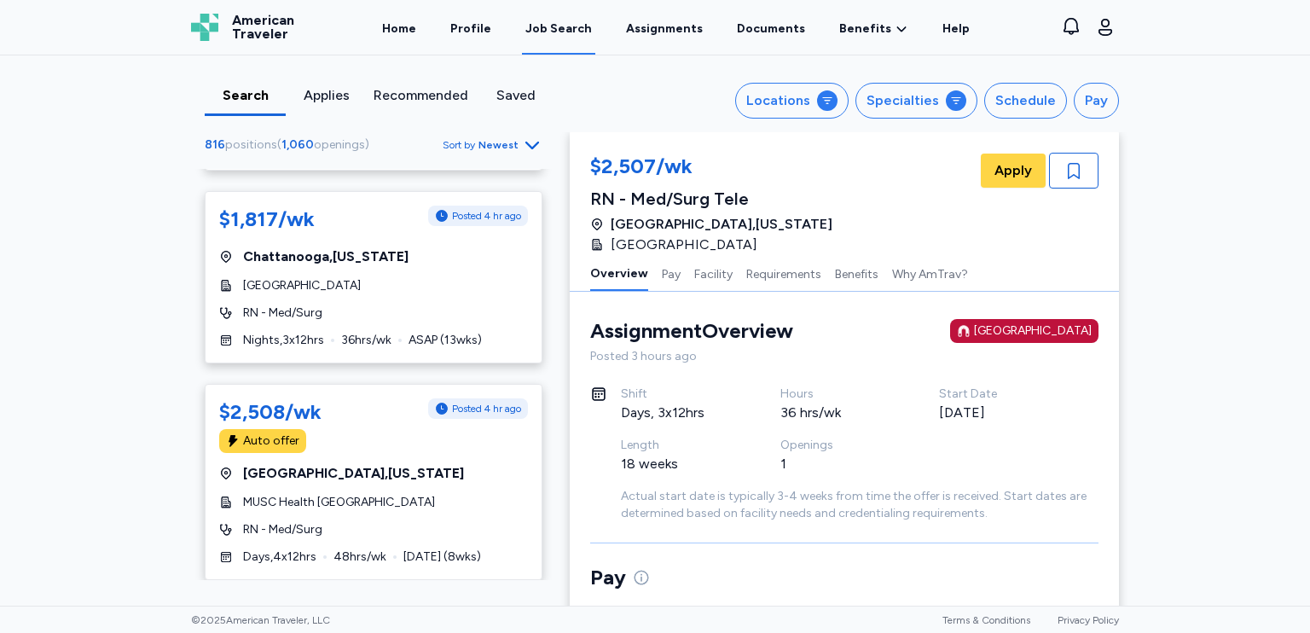
click at [479, 494] on div "MUSC Health [GEOGRAPHIC_DATA]" at bounding box center [373, 502] width 309 height 17
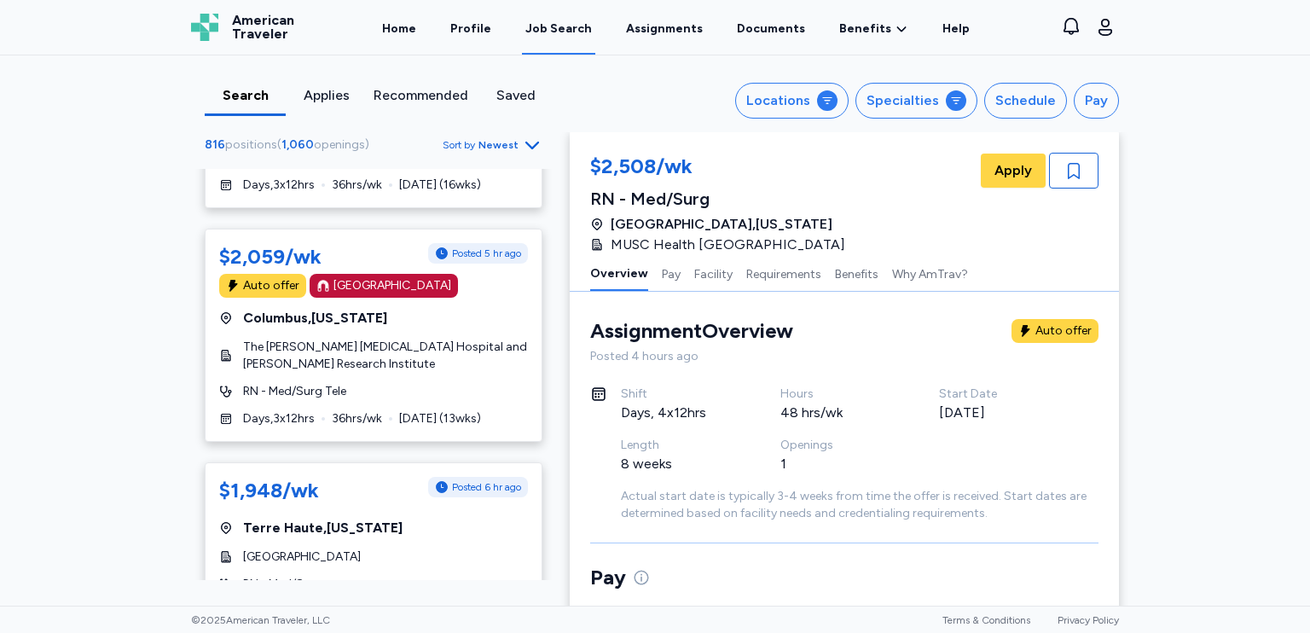
scroll to position [5629, 0]
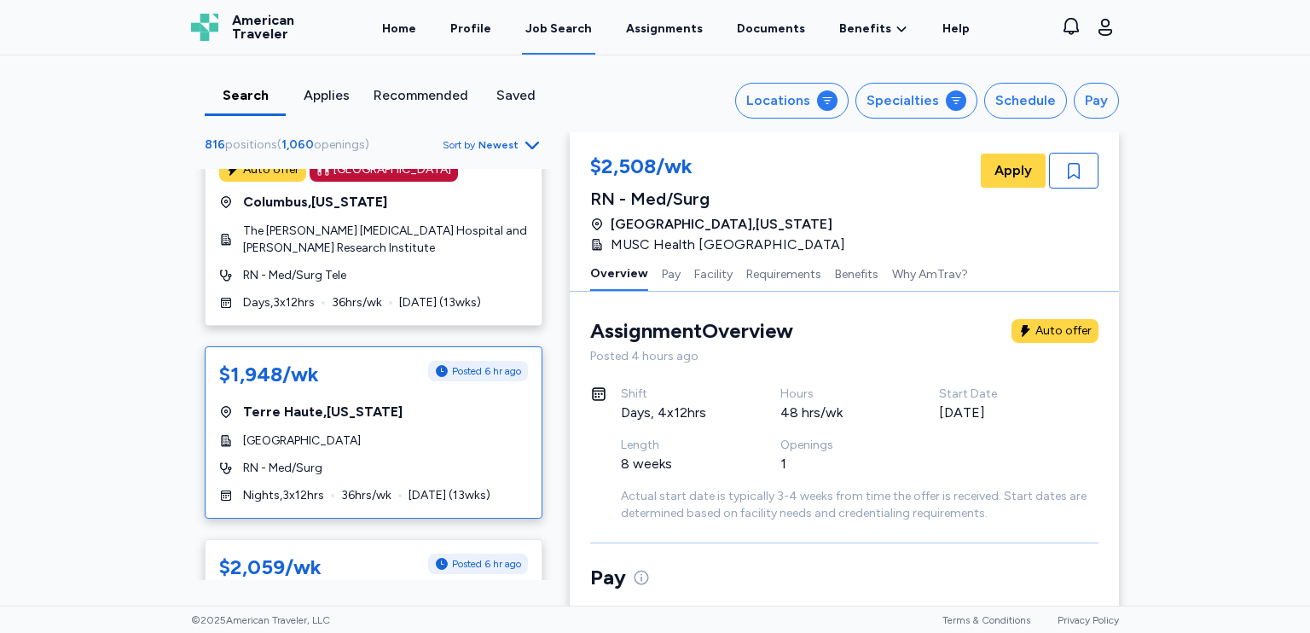
click at [500, 487] on div "Nights , 3 x 12 hrs 36 hrs/wk [DATE] ( 13 wks)" at bounding box center [373, 495] width 309 height 17
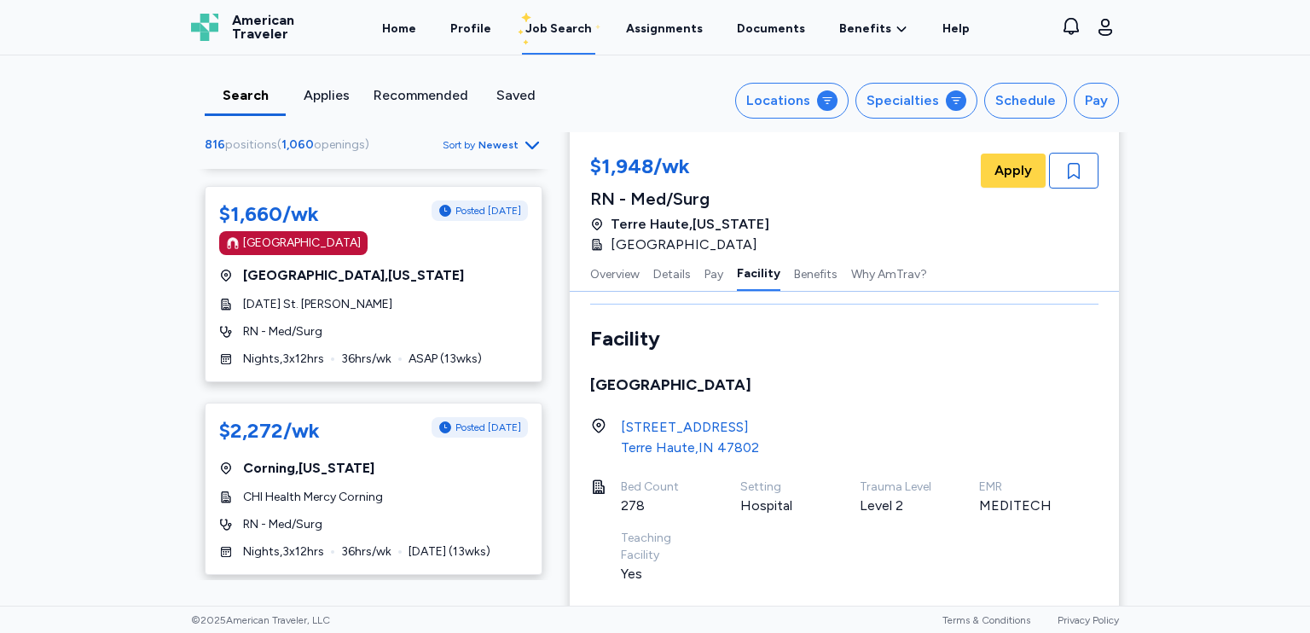
scroll to position [7846, 0]
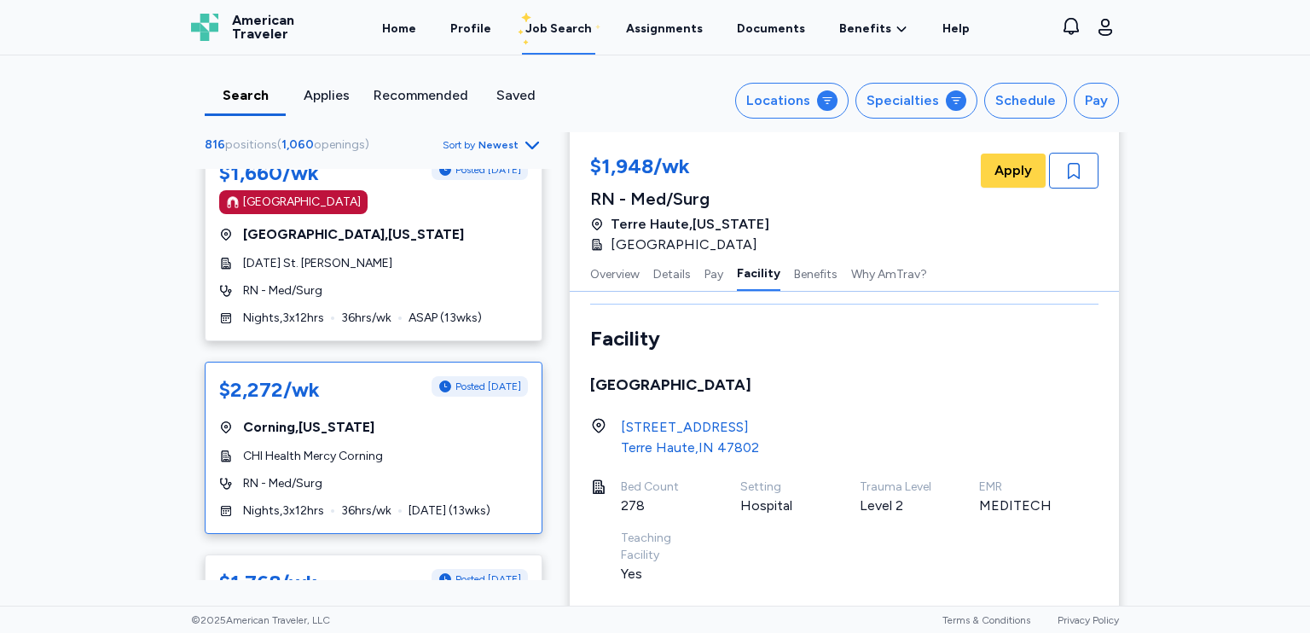
click at [509, 479] on div "$2,272/wk Posted [DATE] [GEOGRAPHIC_DATA] , [US_STATE] CHI Health Mercy Corning…" at bounding box center [374, 448] width 338 height 172
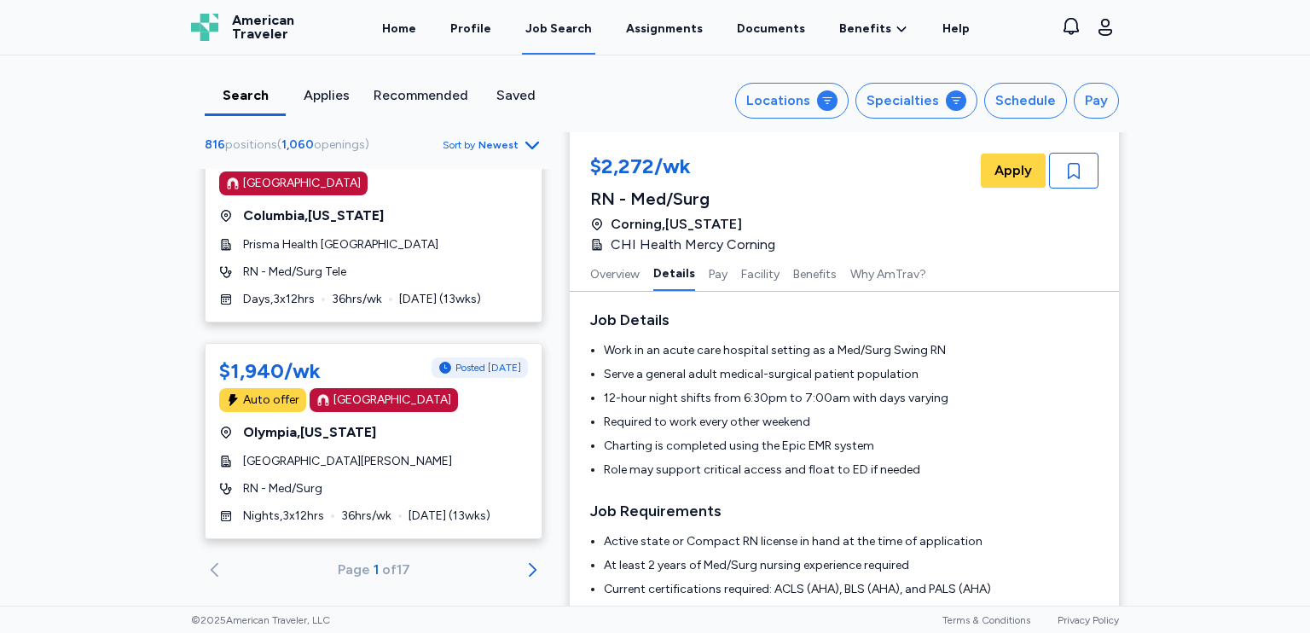
scroll to position [343, 0]
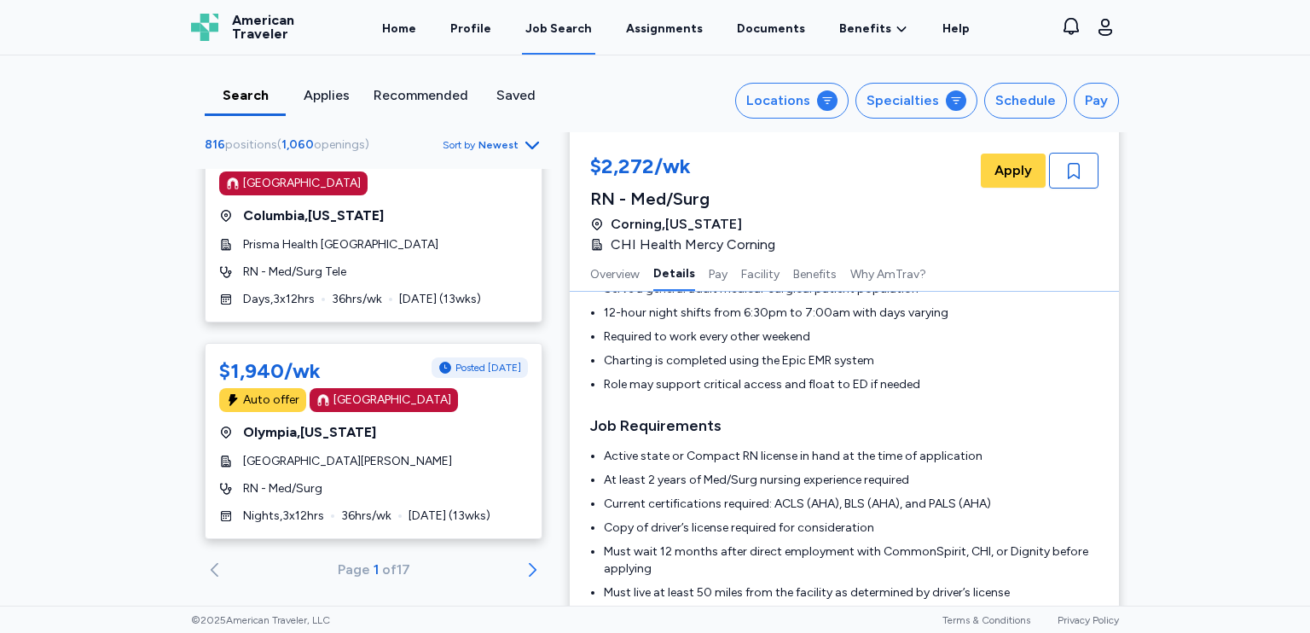
click at [522, 559] on icon "Go to next 50 jobs" at bounding box center [532, 569] width 20 height 20
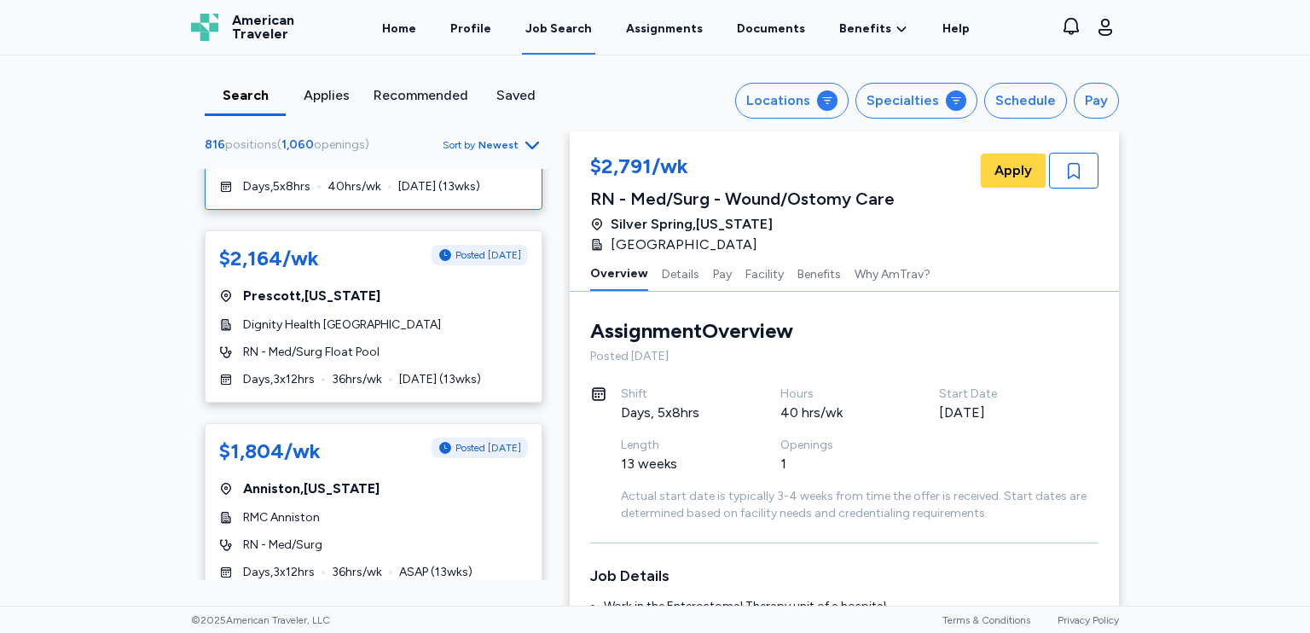
scroll to position [256, 0]
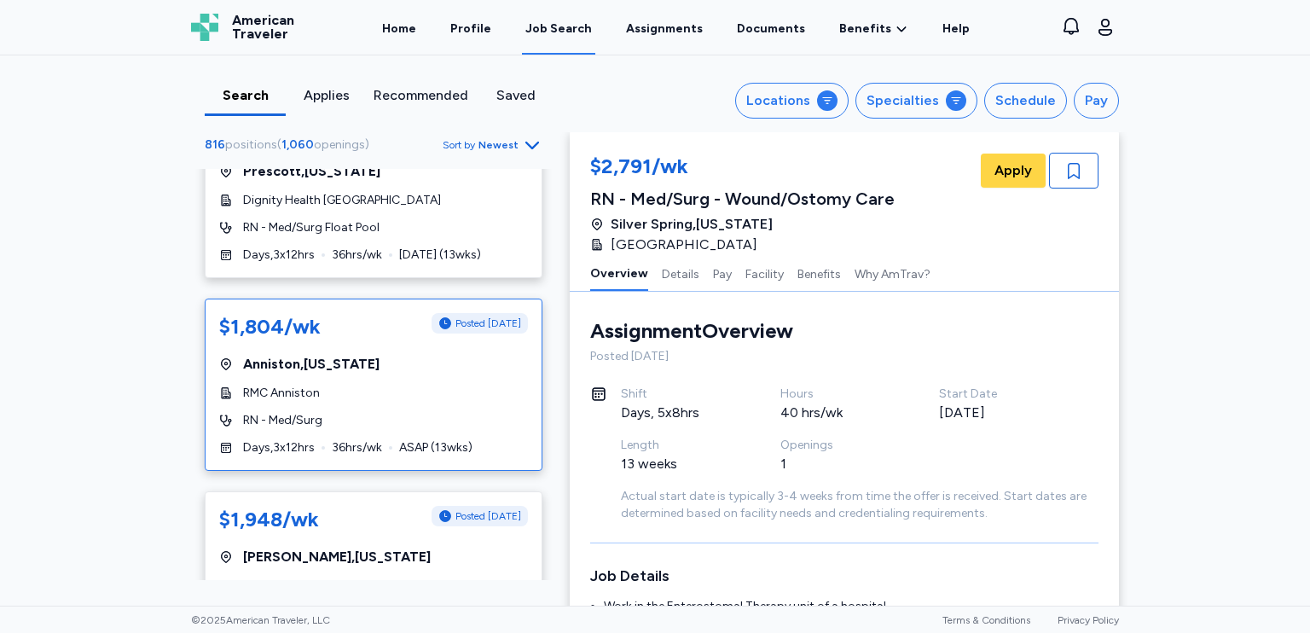
click at [491, 471] on div "$1,804/wk Posted [DATE] [GEOGRAPHIC_DATA] , [US_STATE] RMC Anniston RN - Med/Su…" at bounding box center [374, 384] width 338 height 172
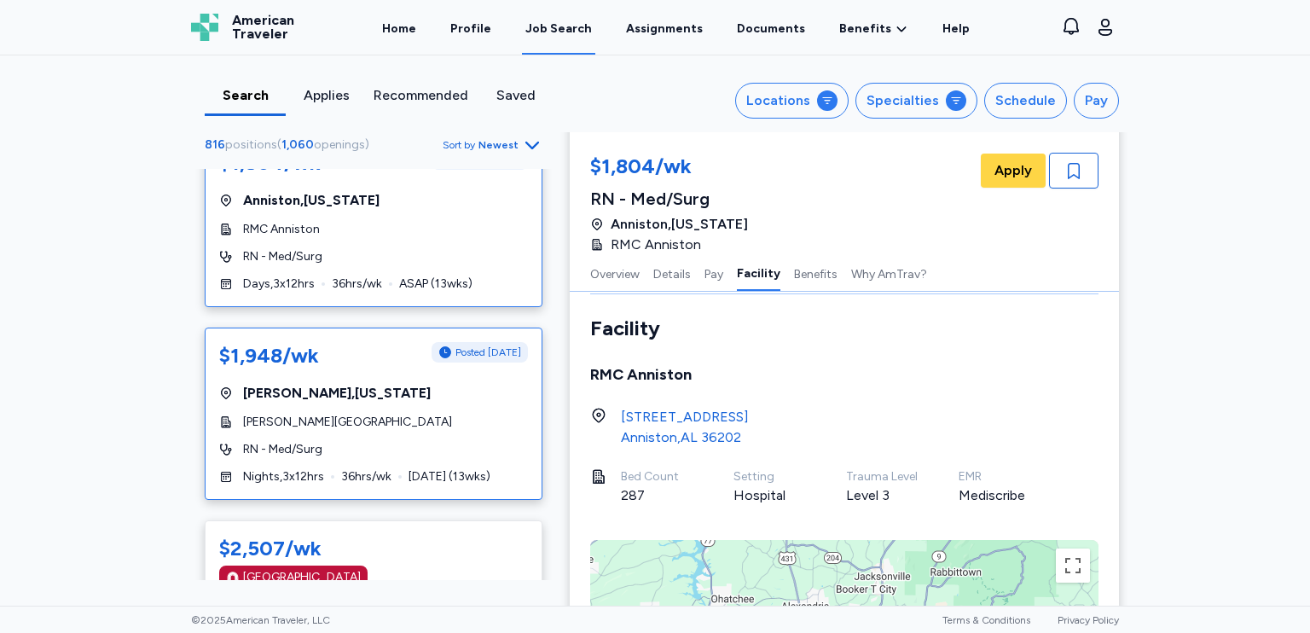
scroll to position [426, 0]
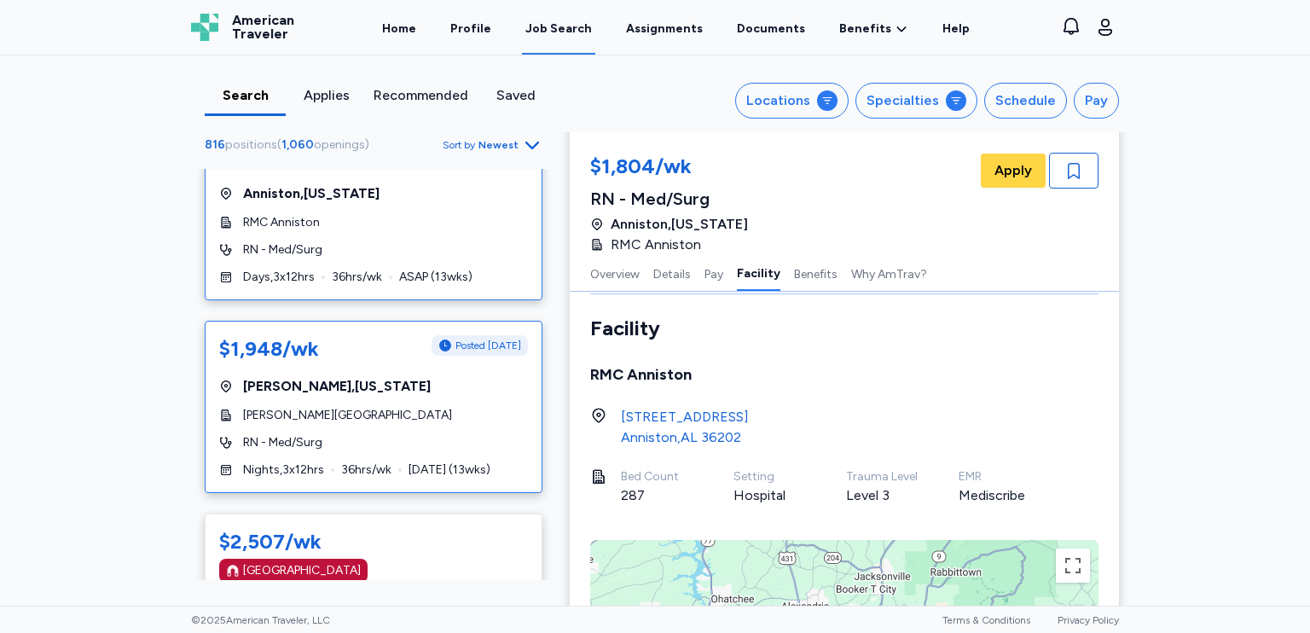
click at [450, 424] on div "[PERSON_NAME][GEOGRAPHIC_DATA]" at bounding box center [373, 415] width 309 height 17
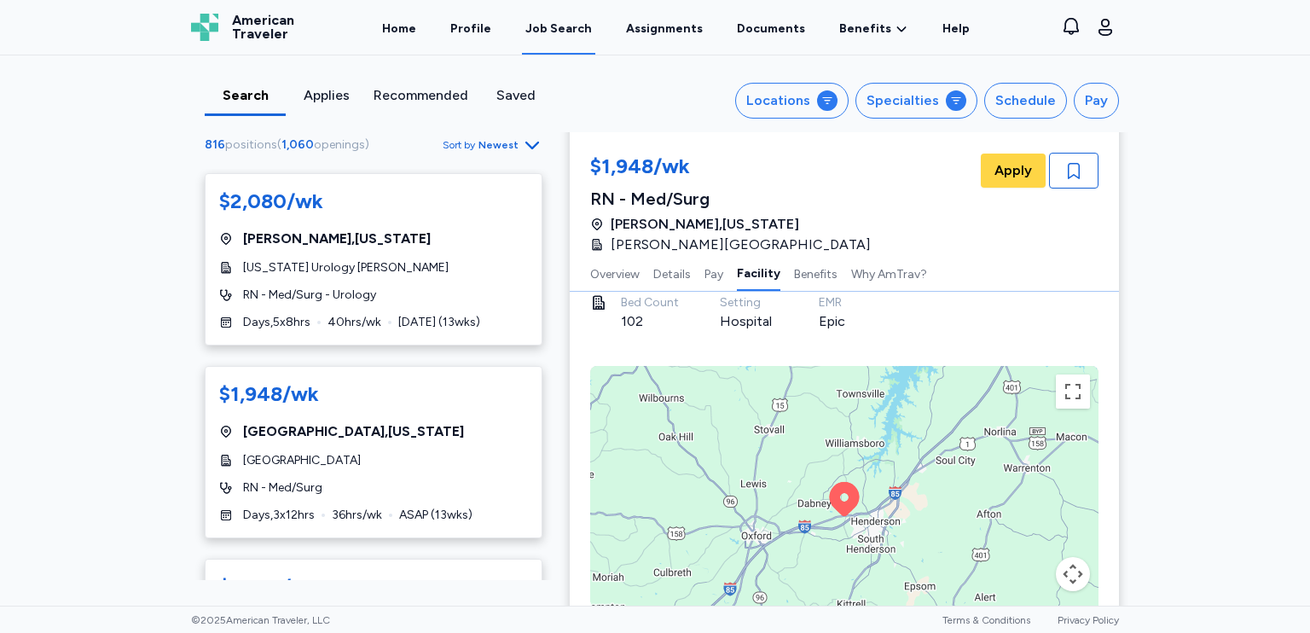
scroll to position [2388, 0]
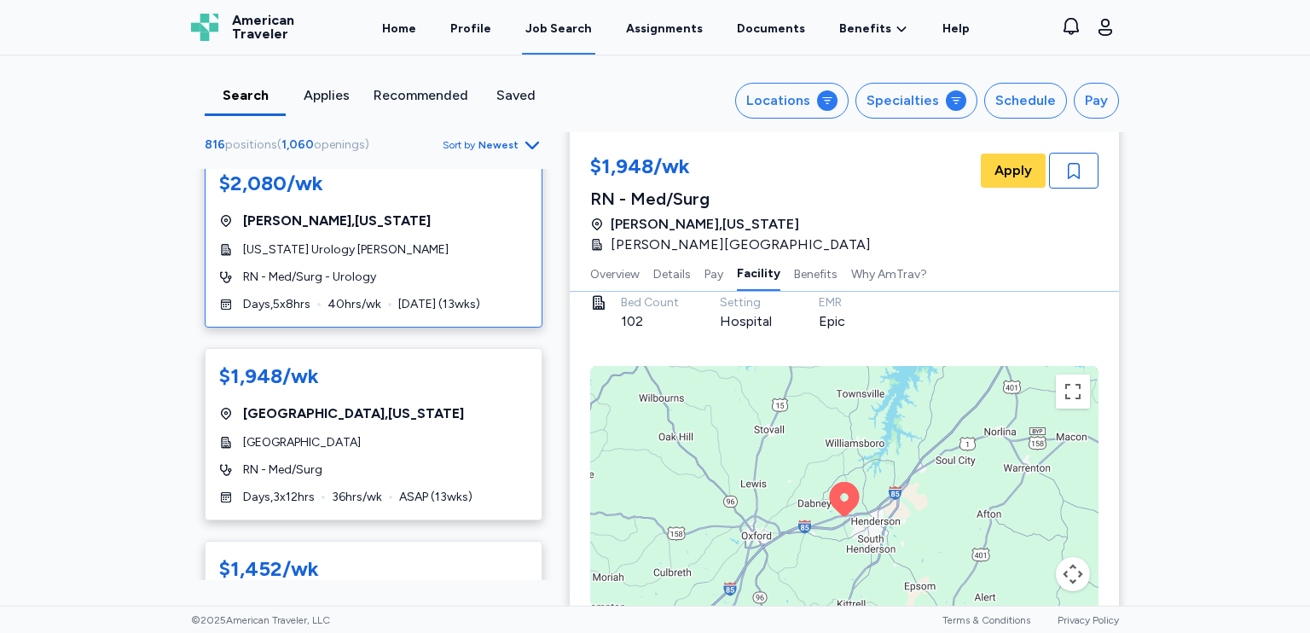
click at [474, 313] on div "Days , 5 x 8 hrs 40 hrs/wk [DATE] ( 13 wks)" at bounding box center [373, 304] width 309 height 17
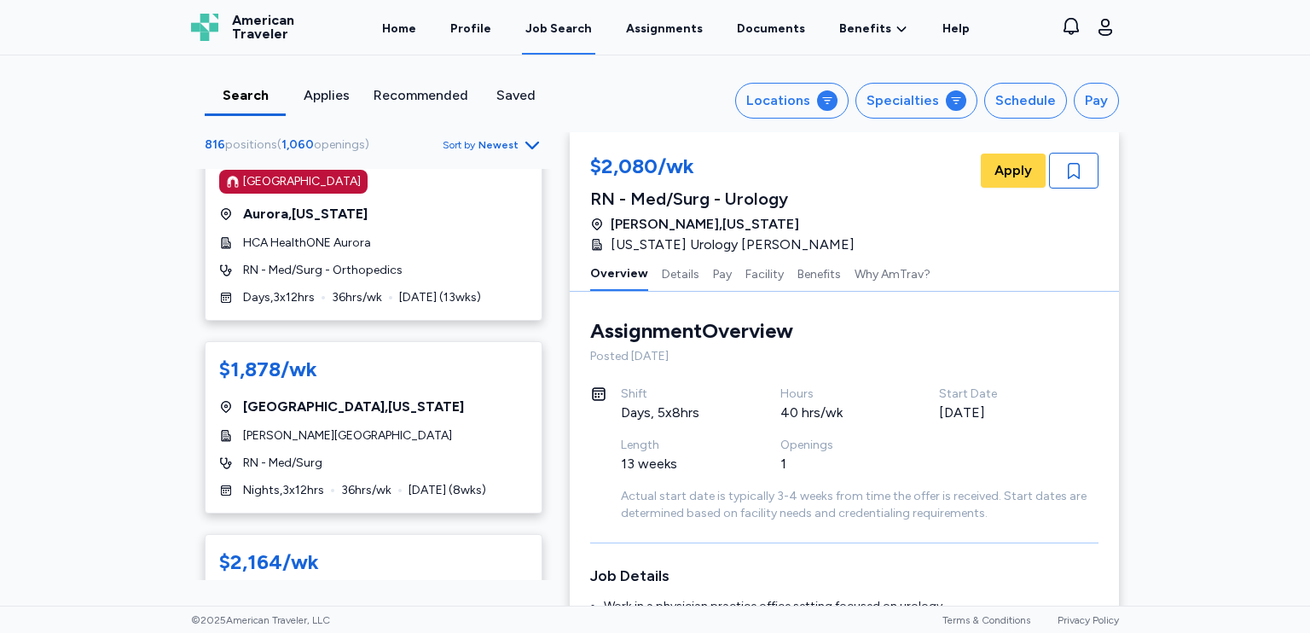
scroll to position [8699, 0]
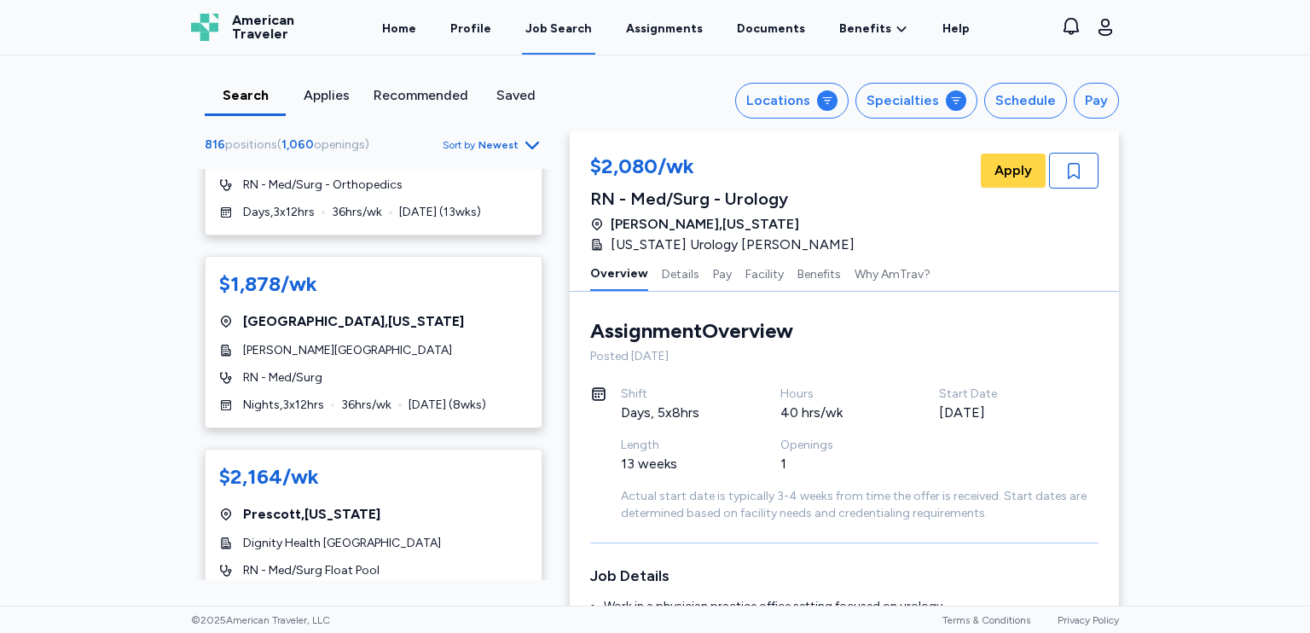
click at [426, 369] on div "RN - Med/Surg" at bounding box center [373, 377] width 309 height 17
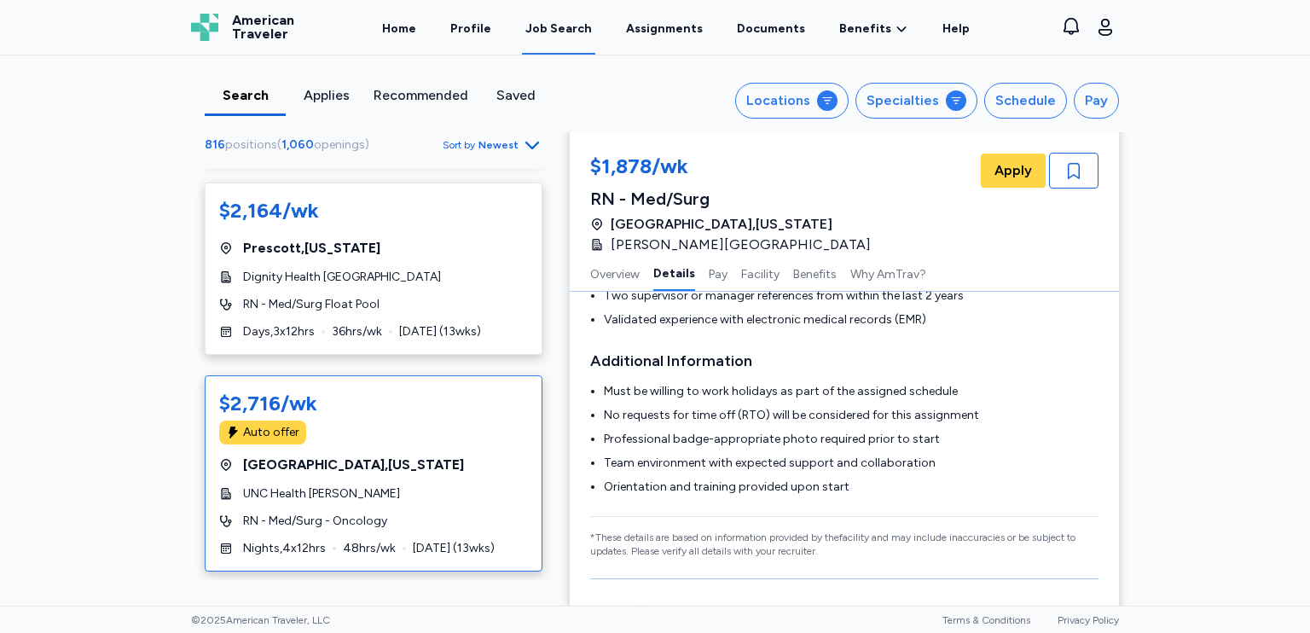
scroll to position [9871, 0]
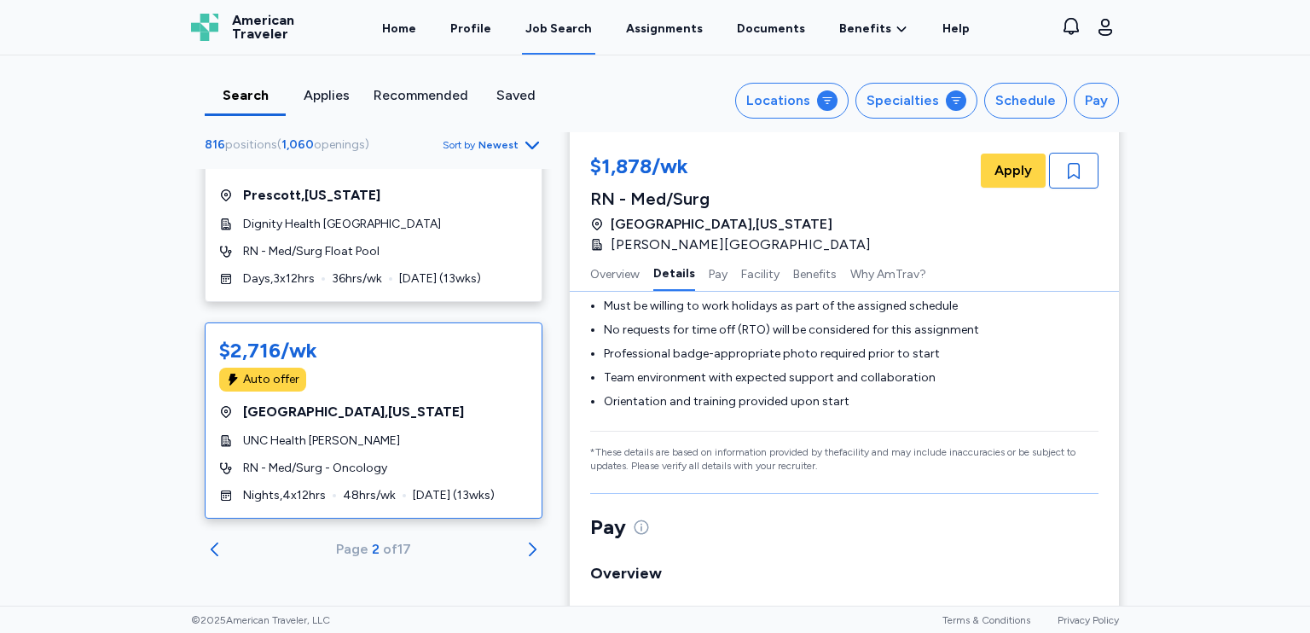
click at [467, 443] on div "UNC Health [PERSON_NAME]" at bounding box center [373, 440] width 309 height 17
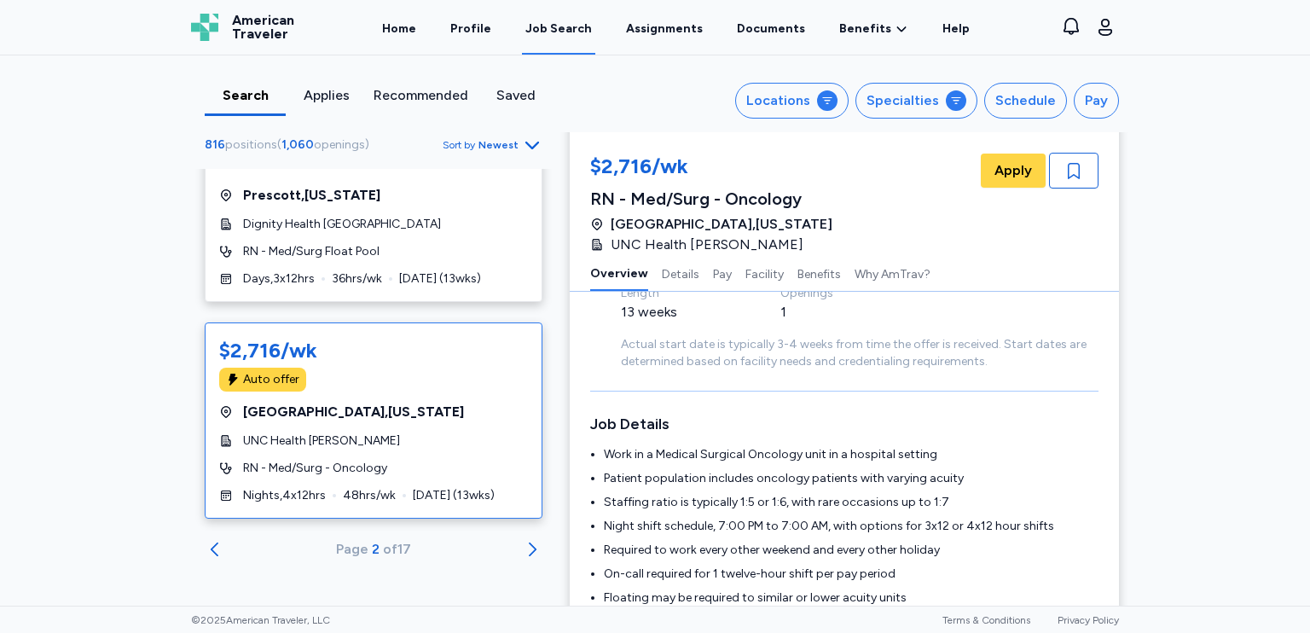
scroll to position [172, 0]
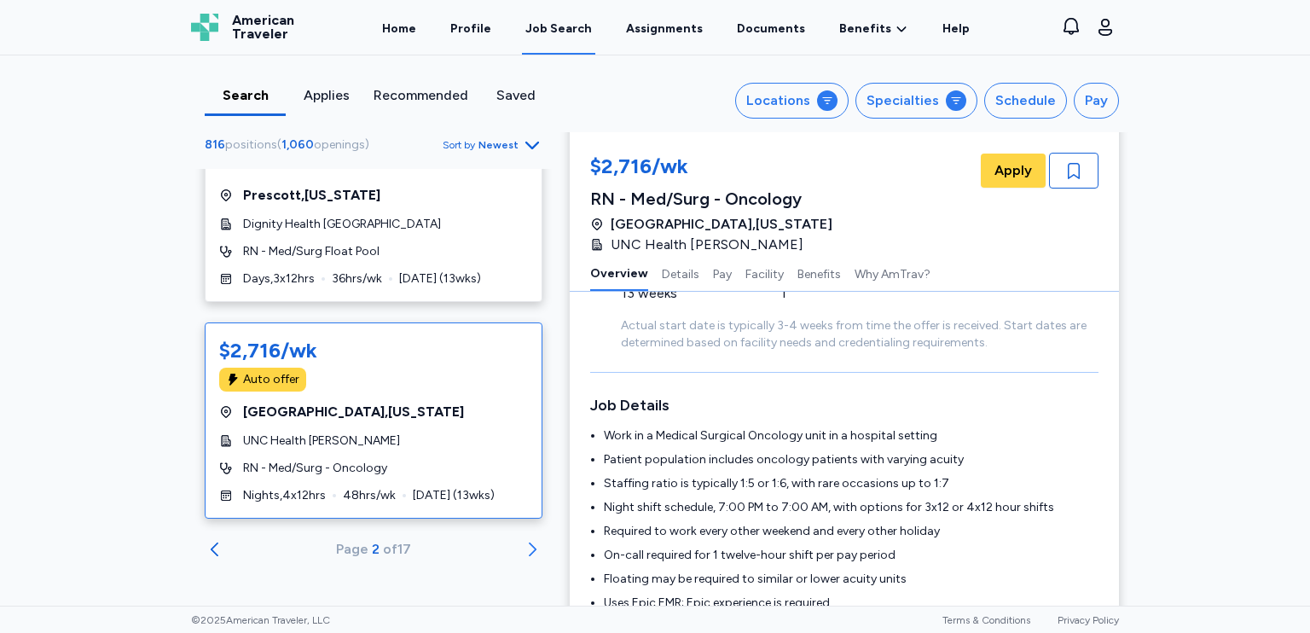
click at [522, 547] on icon "Go to next 50 jobs" at bounding box center [532, 549] width 20 height 20
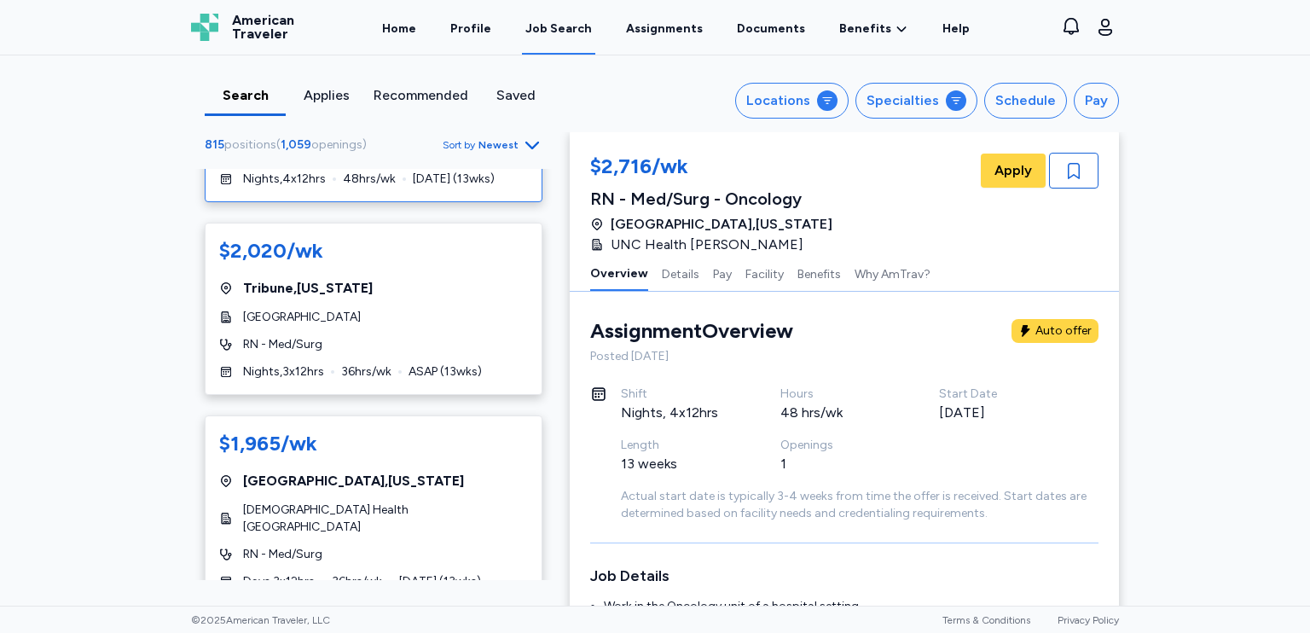
scroll to position [171, 0]
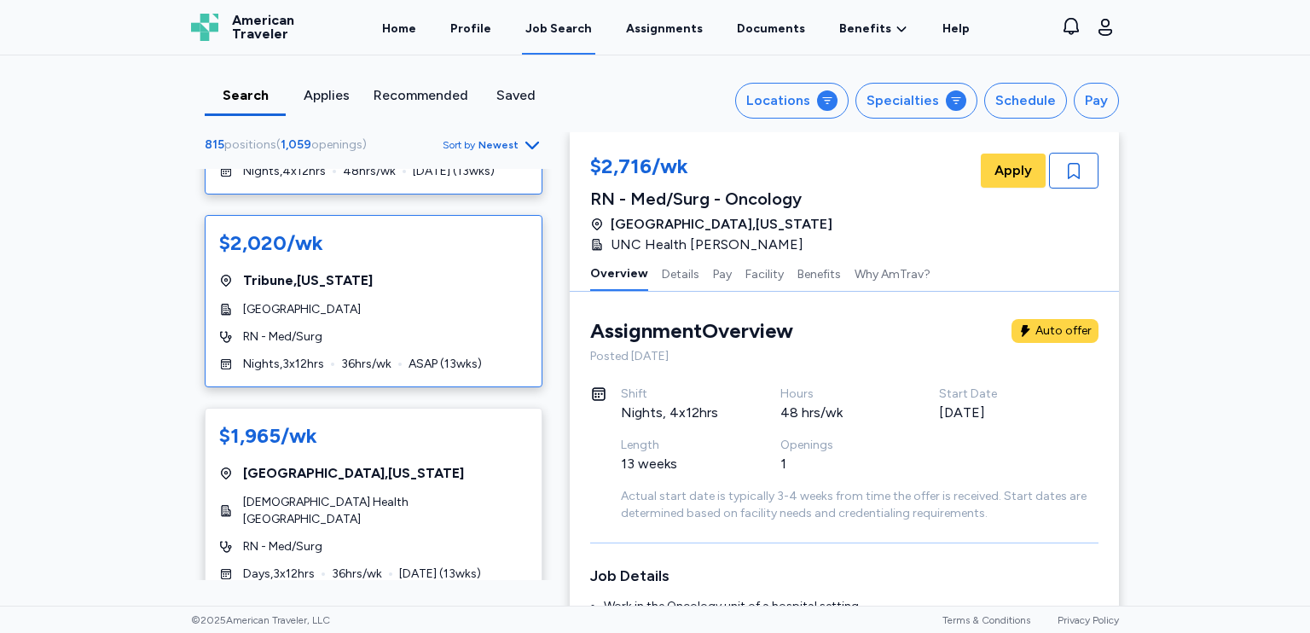
click at [450, 368] on span "ASAP ( 13 wks)" at bounding box center [445, 364] width 73 height 17
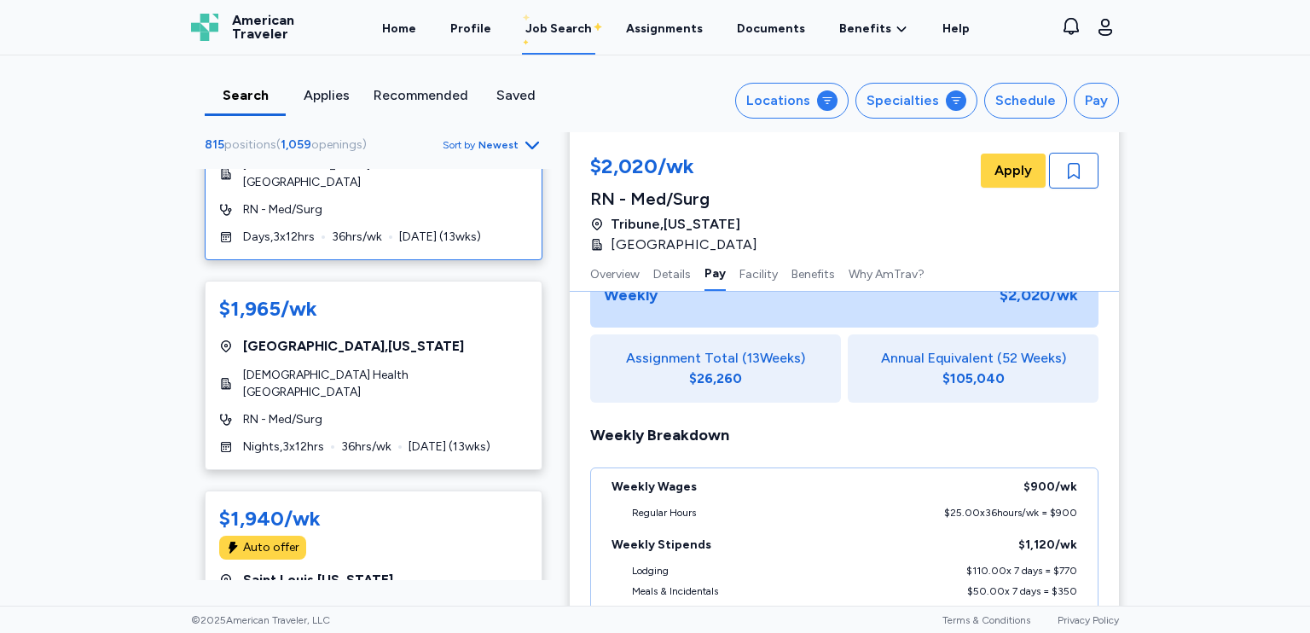
scroll to position [512, 0]
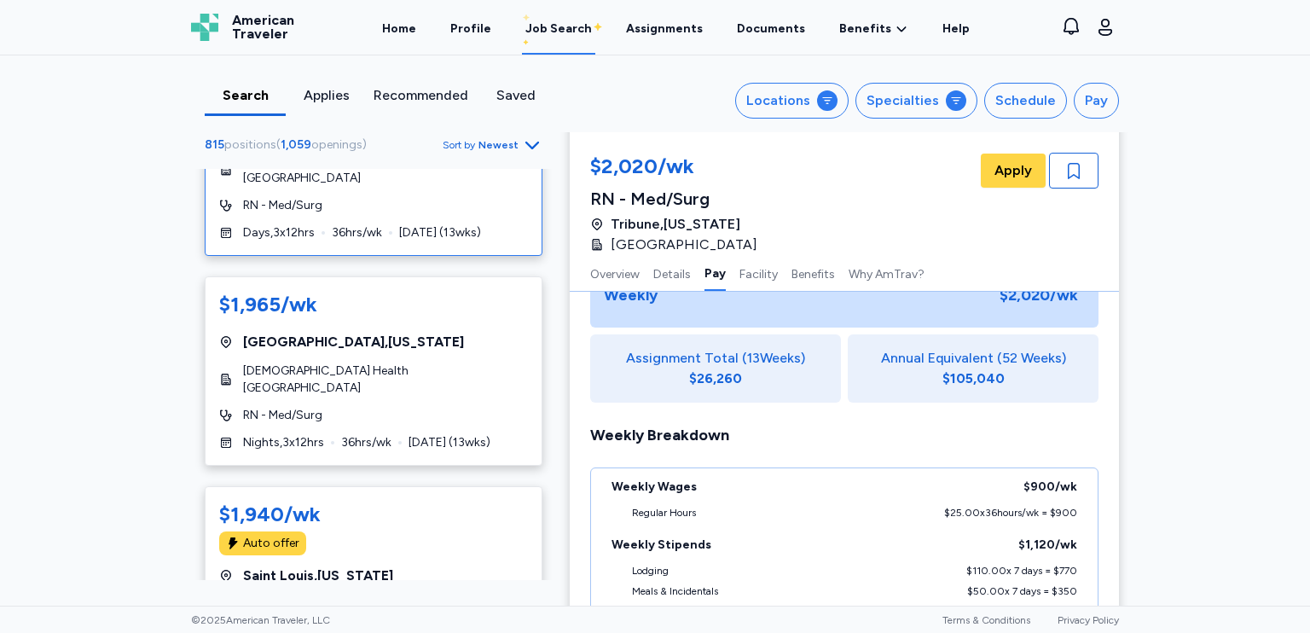
click at [366, 565] on div "[GEOGRAPHIC_DATA] , [US_STATE]" at bounding box center [373, 575] width 309 height 20
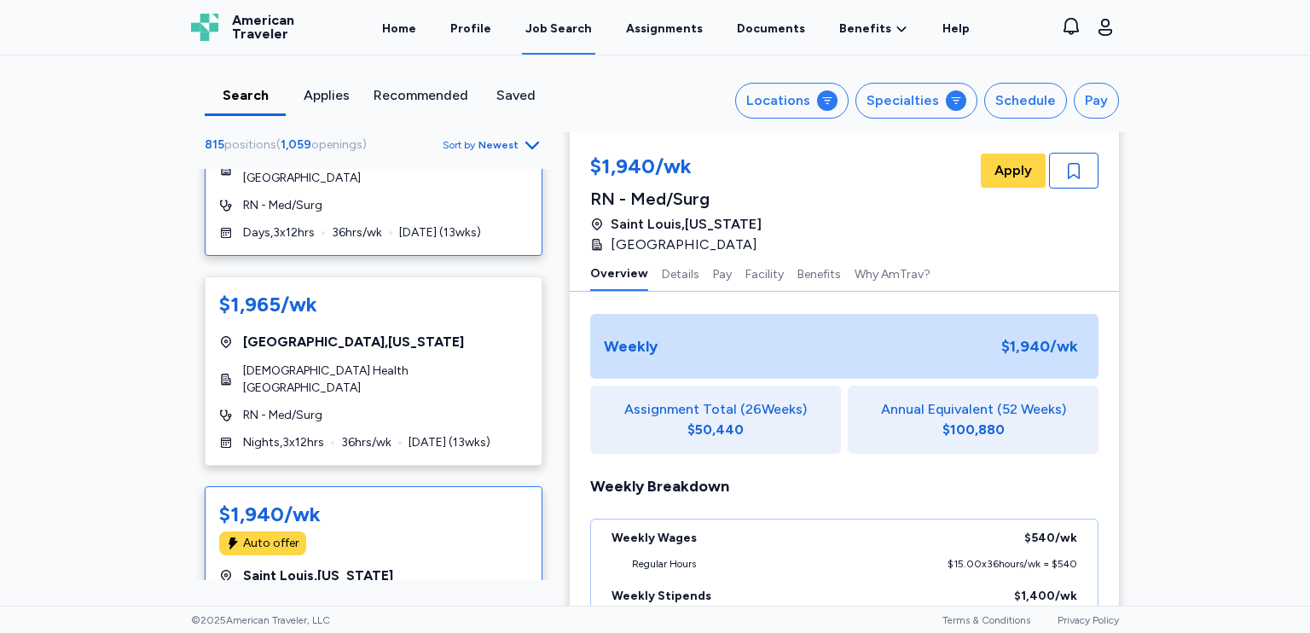
scroll to position [2, 0]
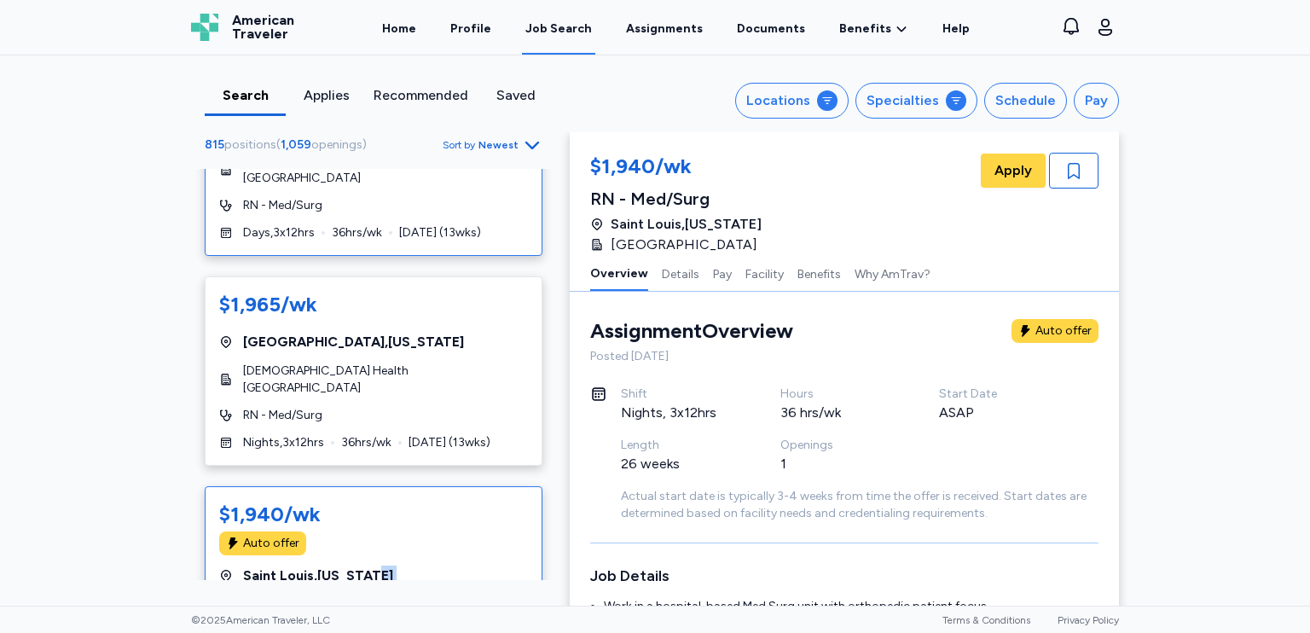
click at [366, 565] on div "[GEOGRAPHIC_DATA] , [US_STATE]" at bounding box center [373, 575] width 309 height 20
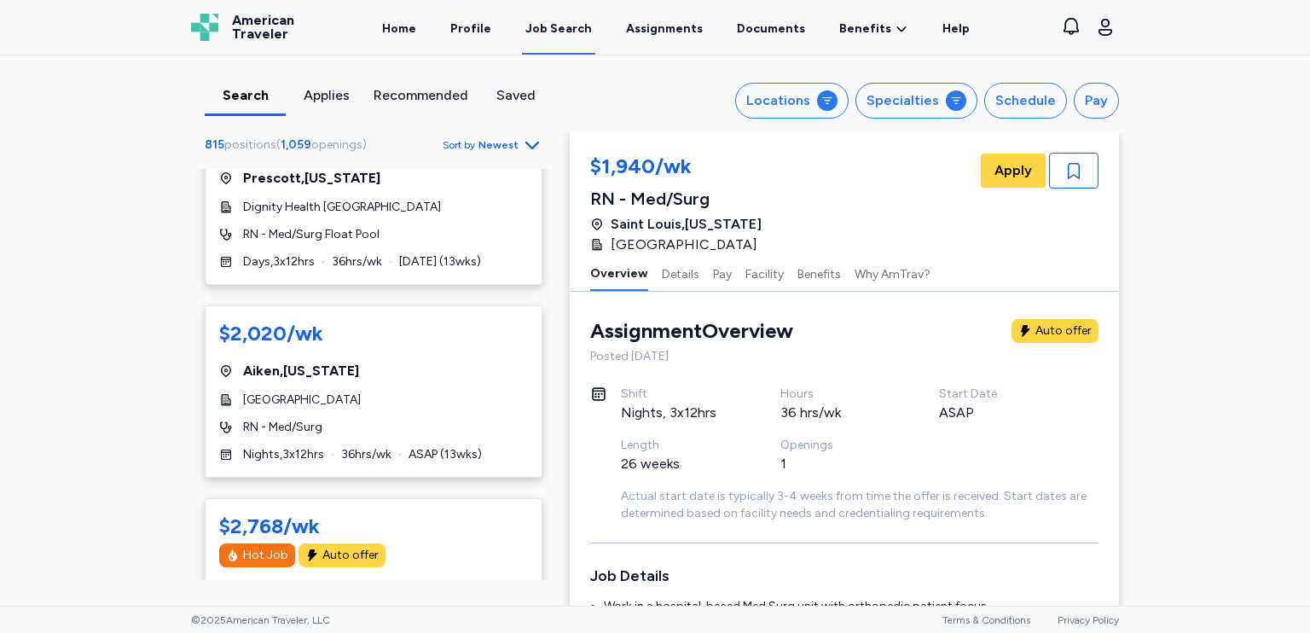
scroll to position [3326, 0]
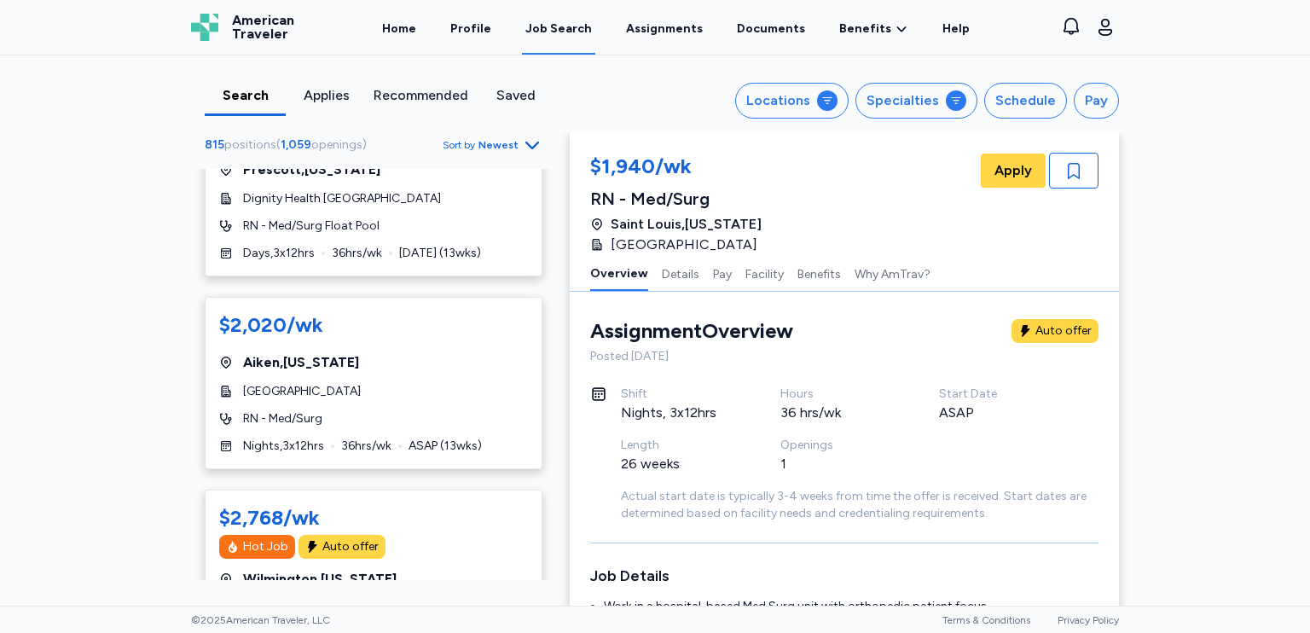
drag, startPoint x: 366, startPoint y: 533, endPoint x: 470, endPoint y: 369, distance: 194.0
click at [470, 383] on div "[GEOGRAPHIC_DATA]" at bounding box center [373, 391] width 309 height 17
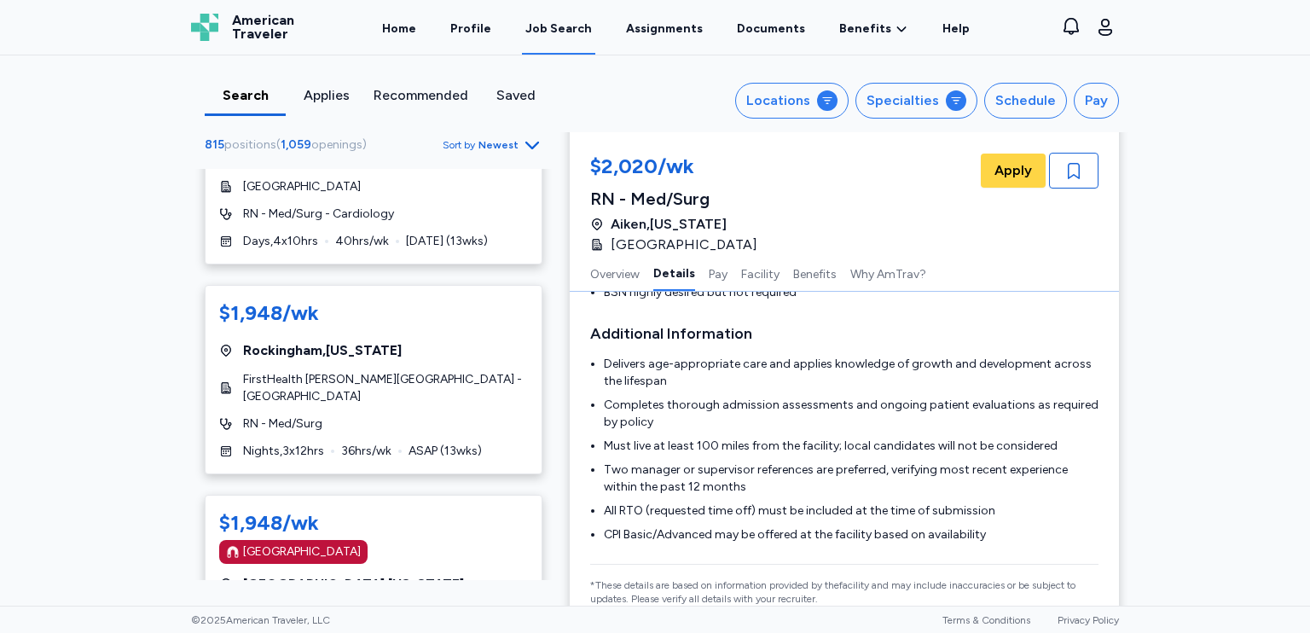
scroll to position [5032, 0]
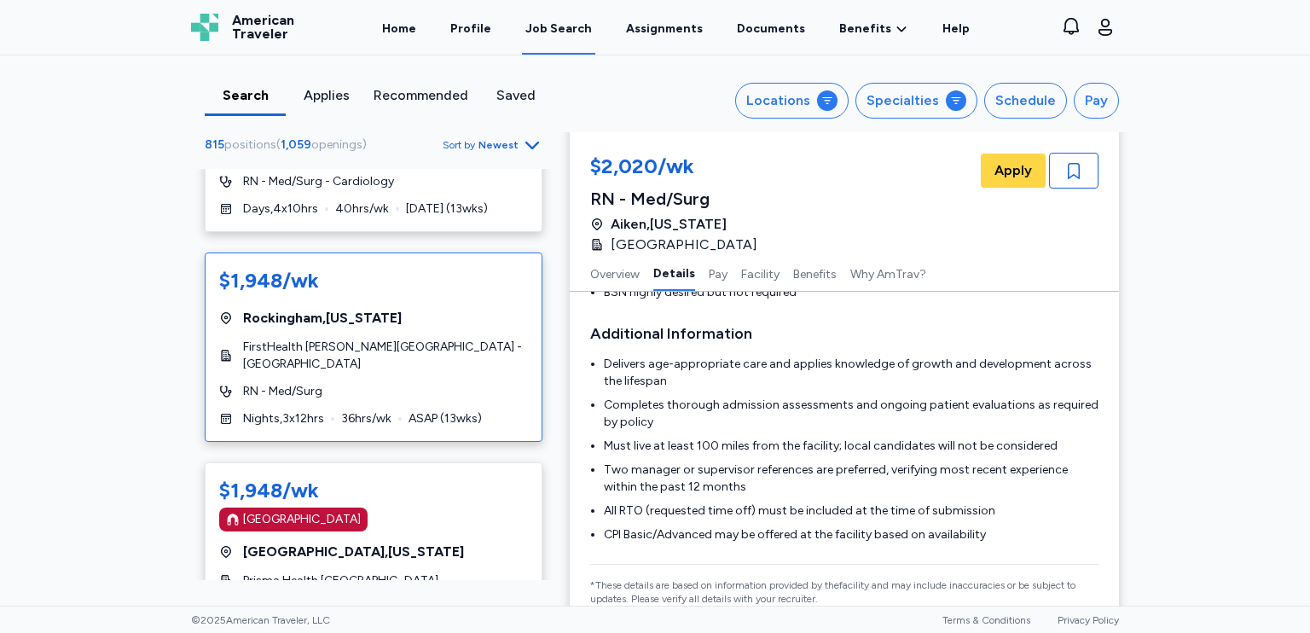
click at [464, 362] on div "$1,948/wk [GEOGRAPHIC_DATA] , [US_STATE] FirstHealth [PERSON_NAME][GEOGRAPHIC_D…" at bounding box center [374, 346] width 338 height 189
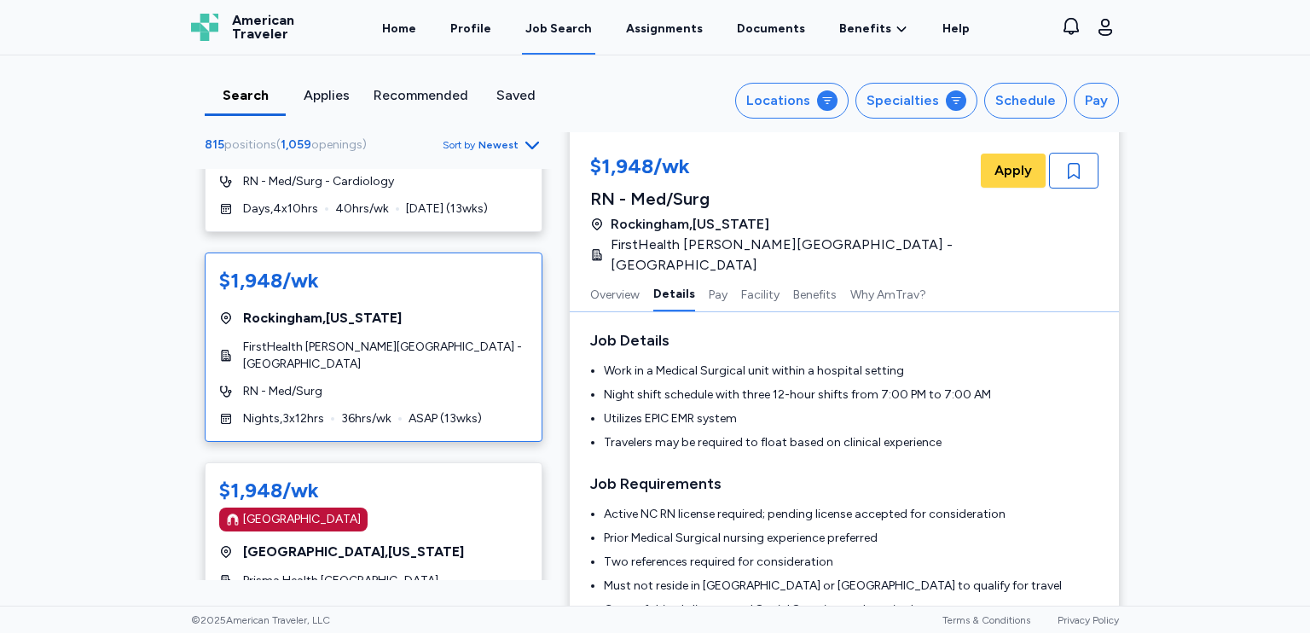
scroll to position [599, 0]
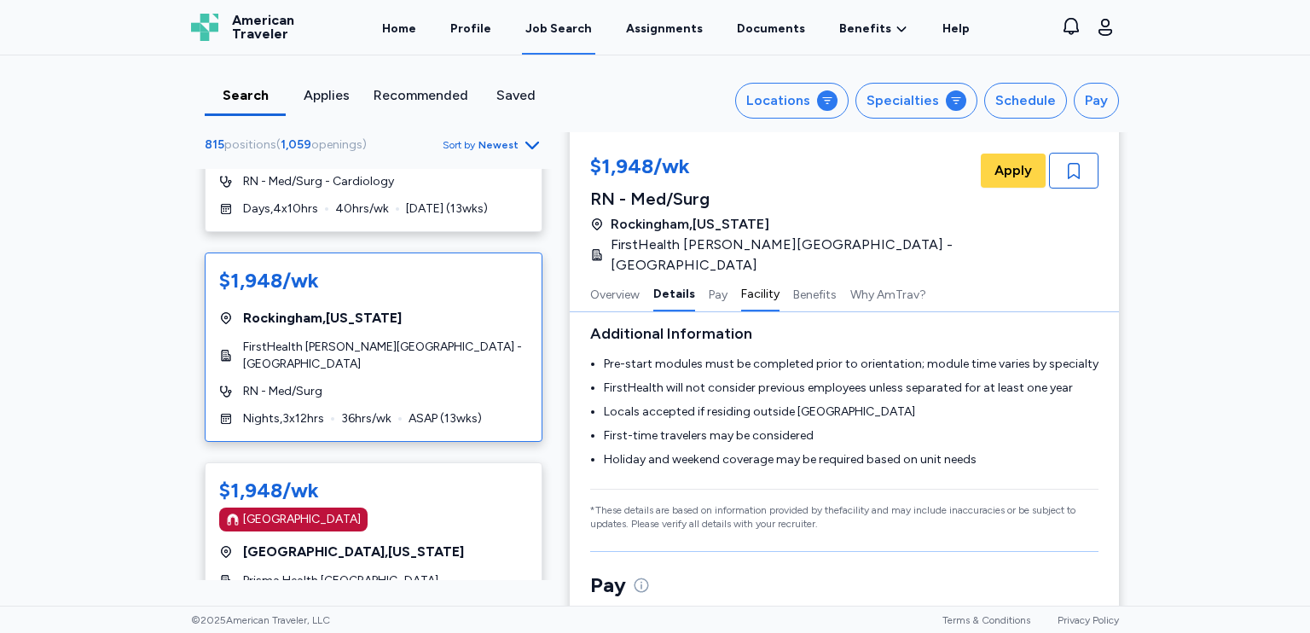
click at [750, 275] on button "Facility" at bounding box center [760, 293] width 38 height 36
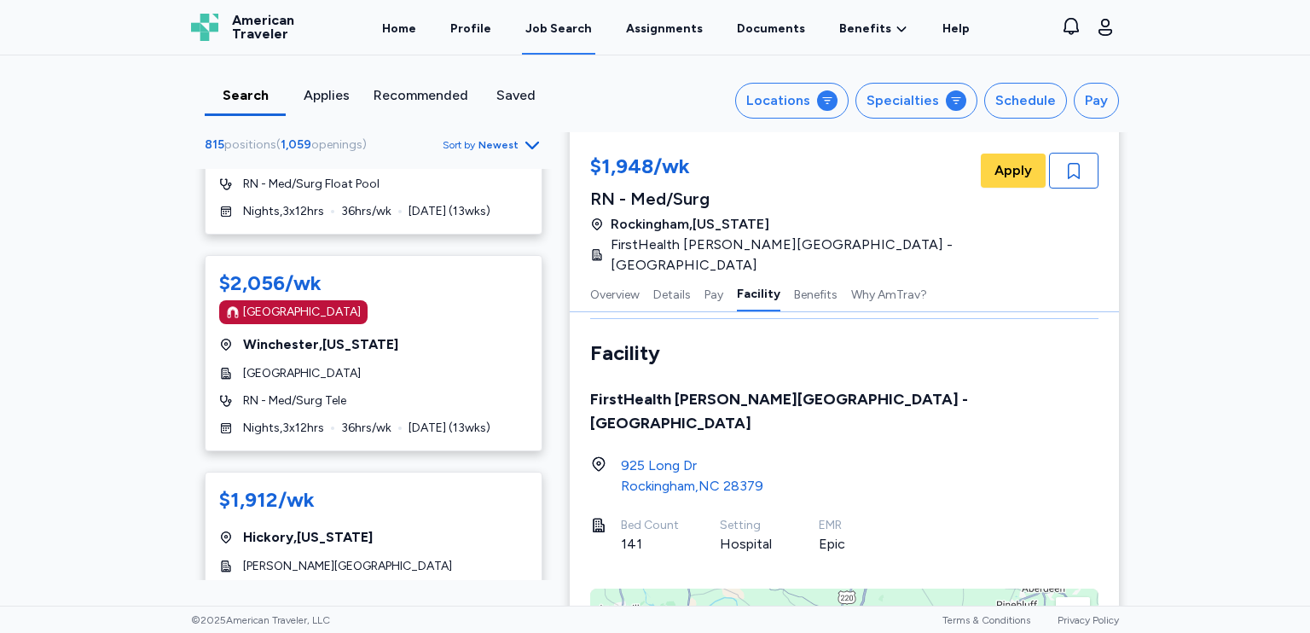
scroll to position [8187, 0]
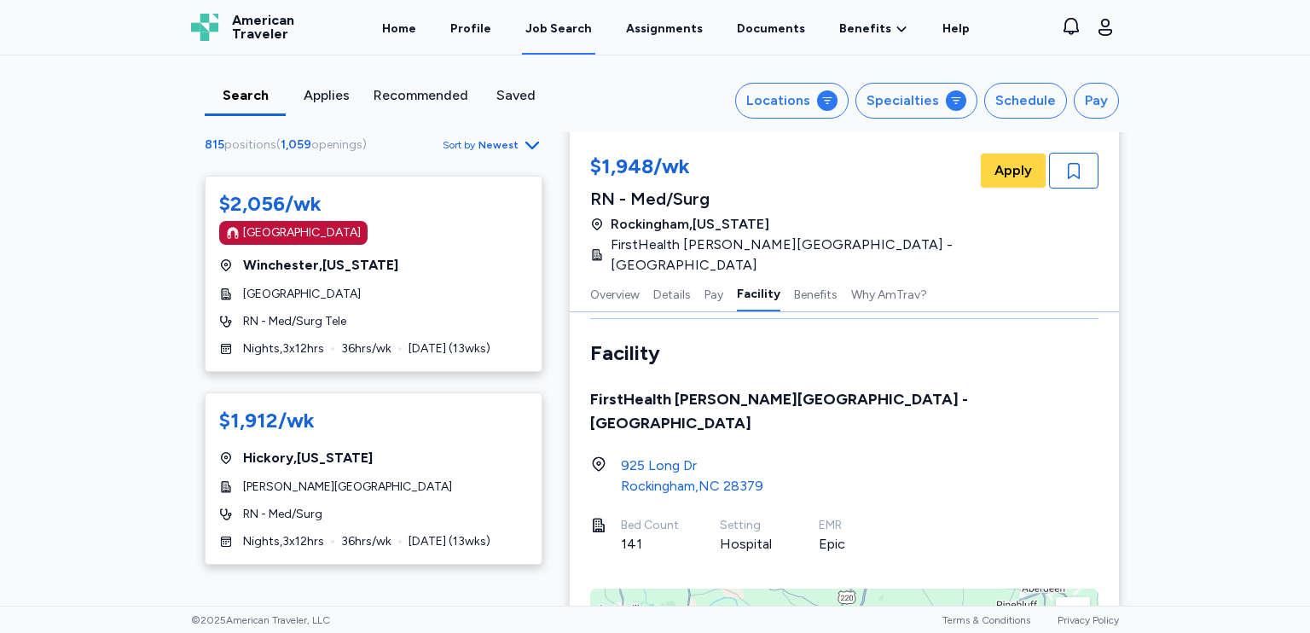
click at [412, 533] on span "[DATE] ( 13 wks)" at bounding box center [450, 541] width 82 height 17
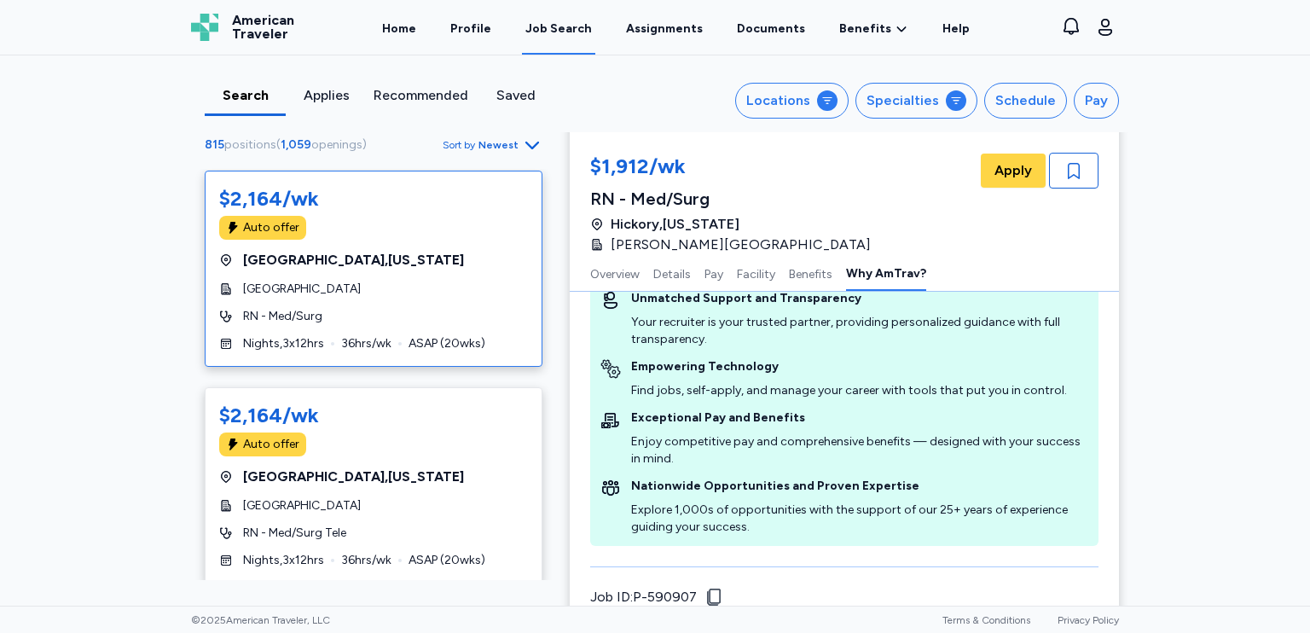
scroll to position [9772, 0]
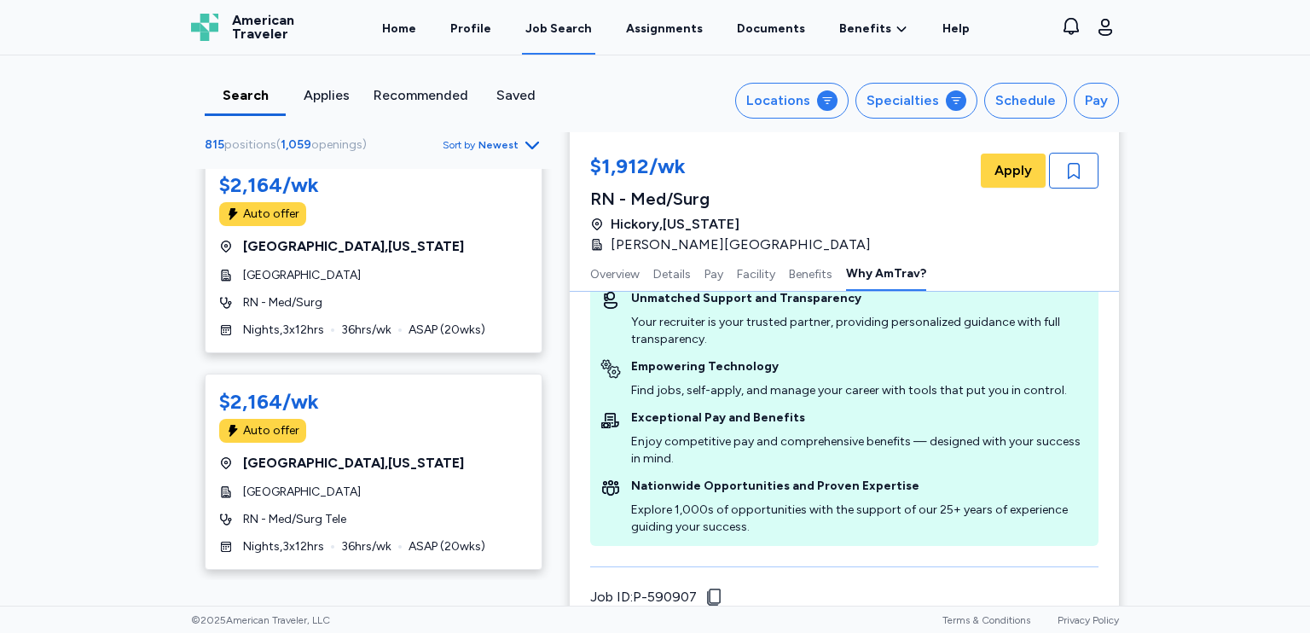
click at [522, 590] on icon "Go to next 50 jobs" at bounding box center [532, 600] width 20 height 20
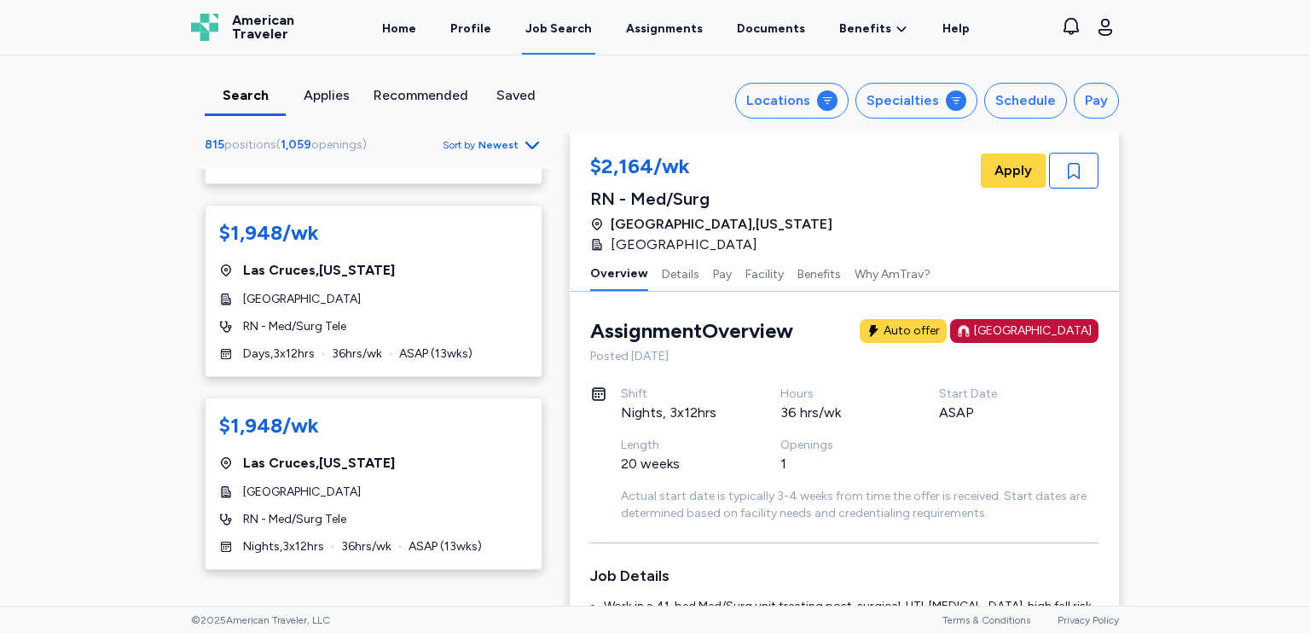
scroll to position [87, 0]
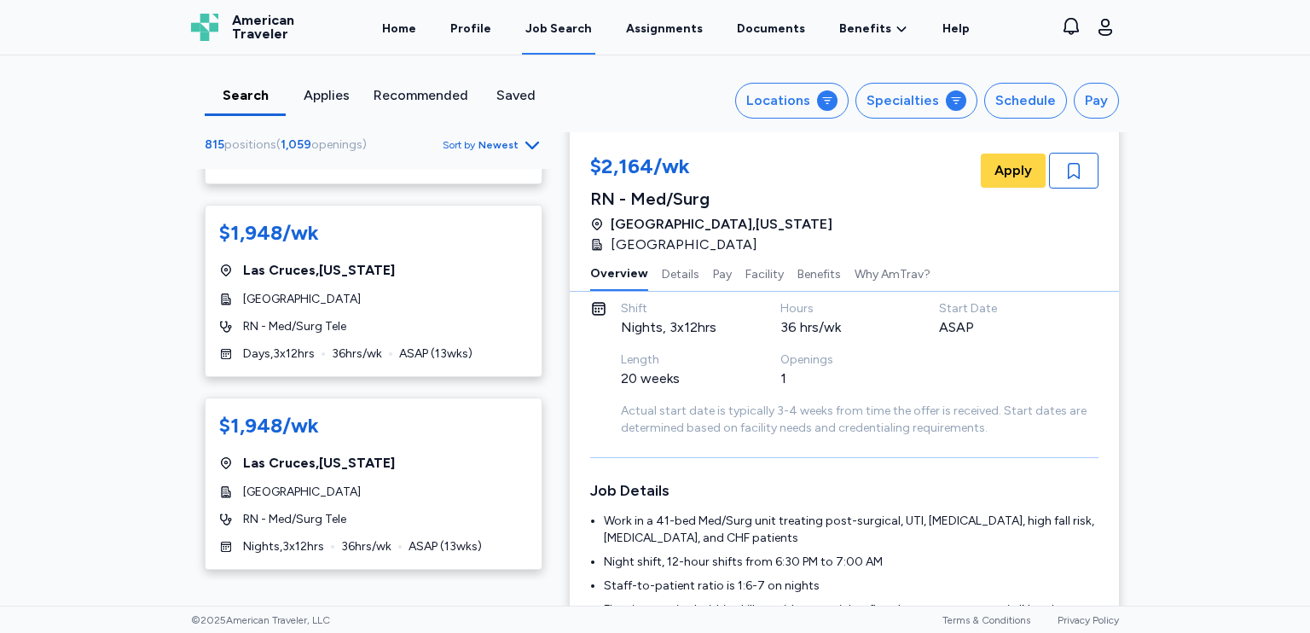
click at [522, 590] on icon "Go to next 50 jobs" at bounding box center [532, 600] width 20 height 20
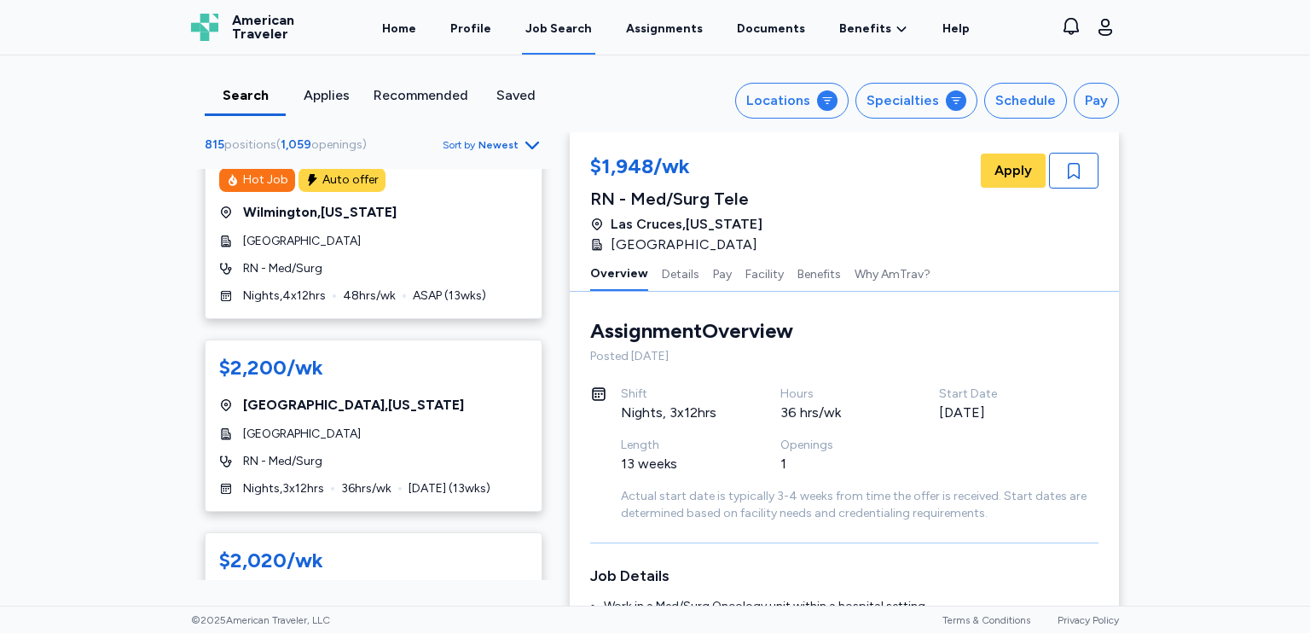
scroll to position [1450, 0]
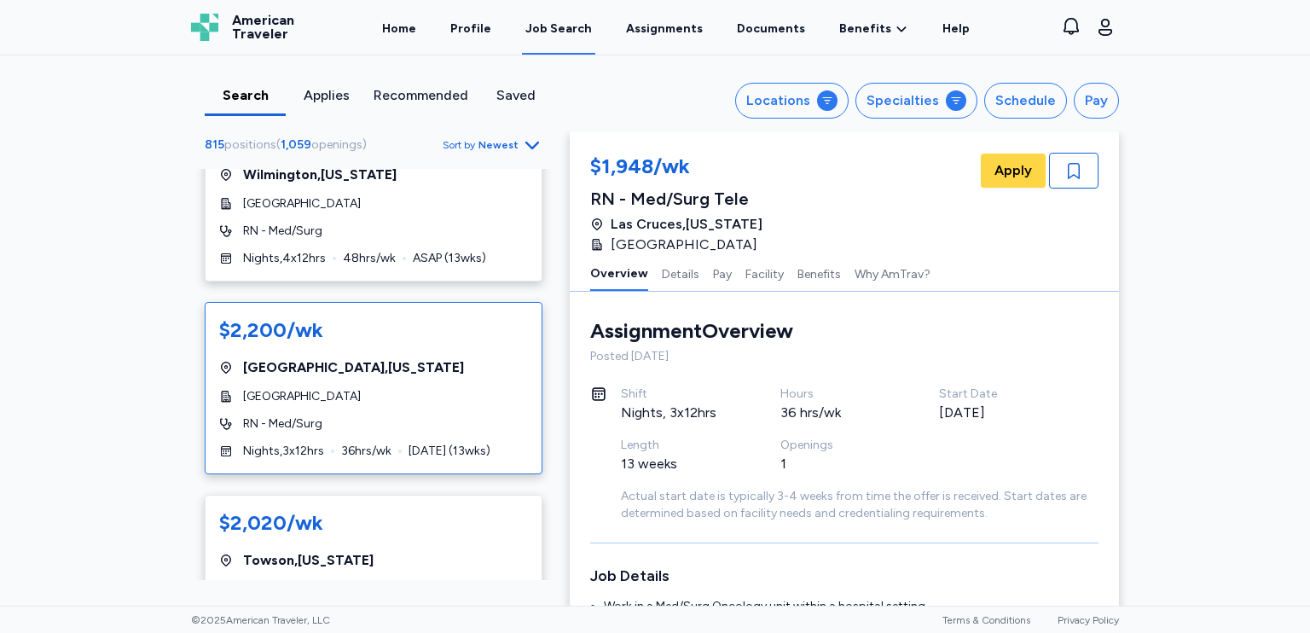
click at [502, 448] on div "$2,200/wk [GEOGRAPHIC_DATA] , [US_STATE] [GEOGRAPHIC_DATA] RN - Med/Surg Nights…" at bounding box center [374, 388] width 338 height 172
click at [745, 277] on button "Facility" at bounding box center [764, 273] width 38 height 36
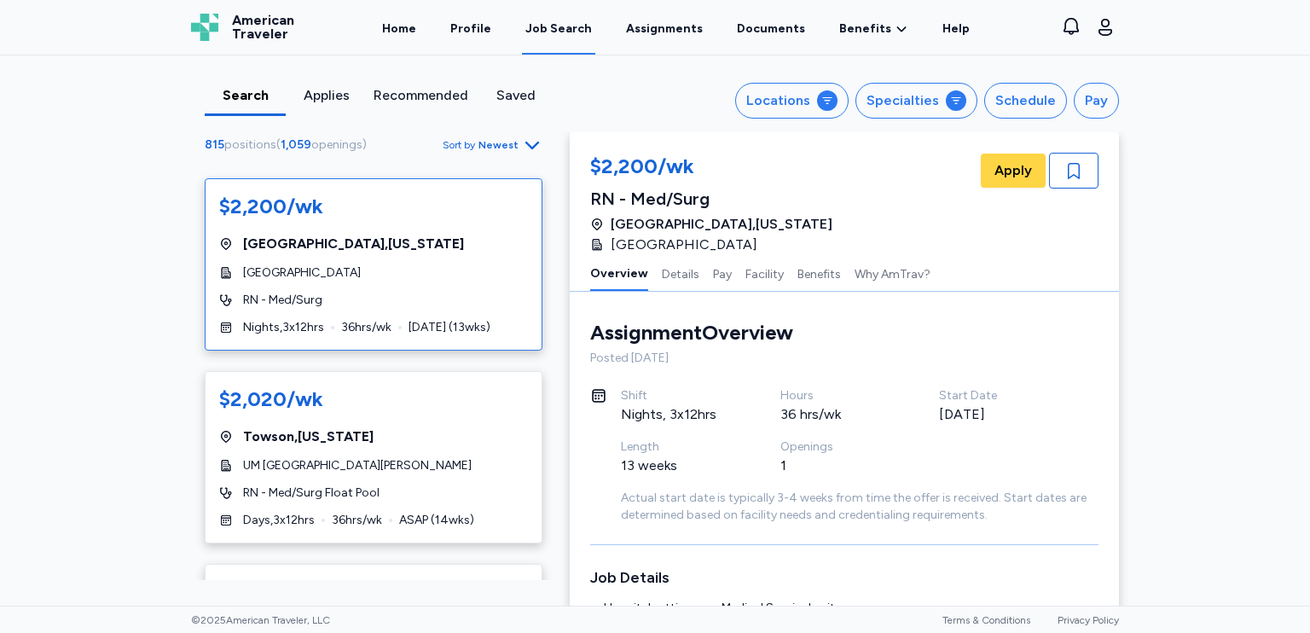
scroll to position [1535, 0]
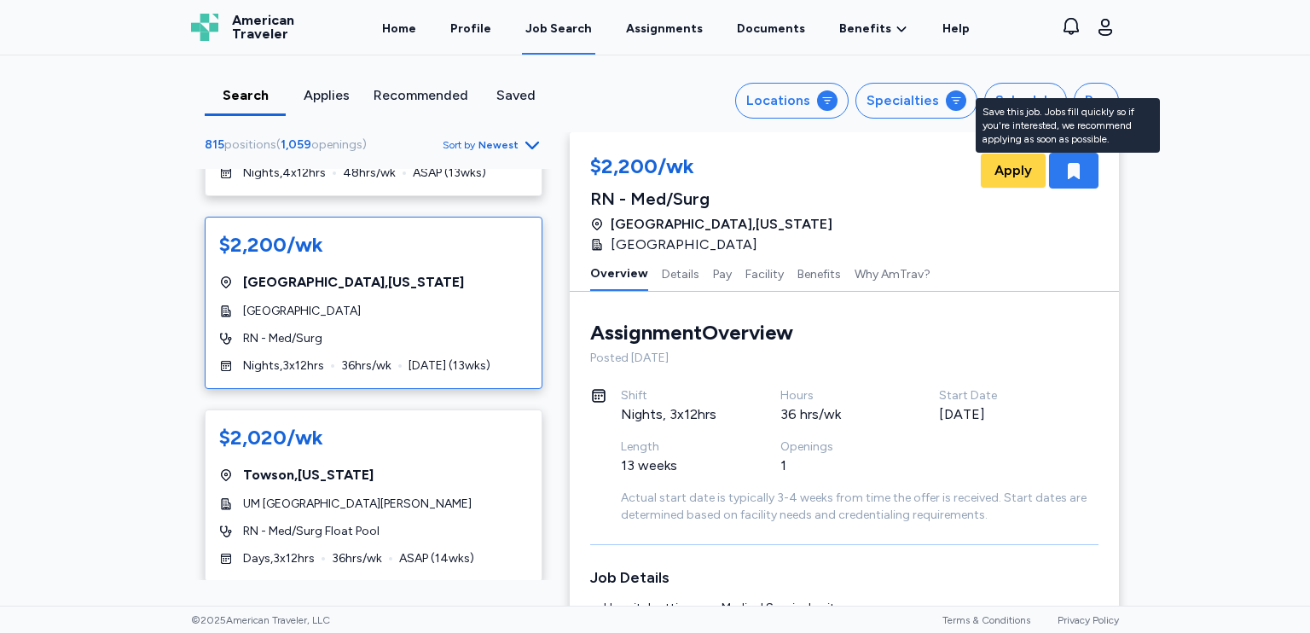
click at [1068, 171] on icon "button" at bounding box center [1074, 171] width 12 height 16
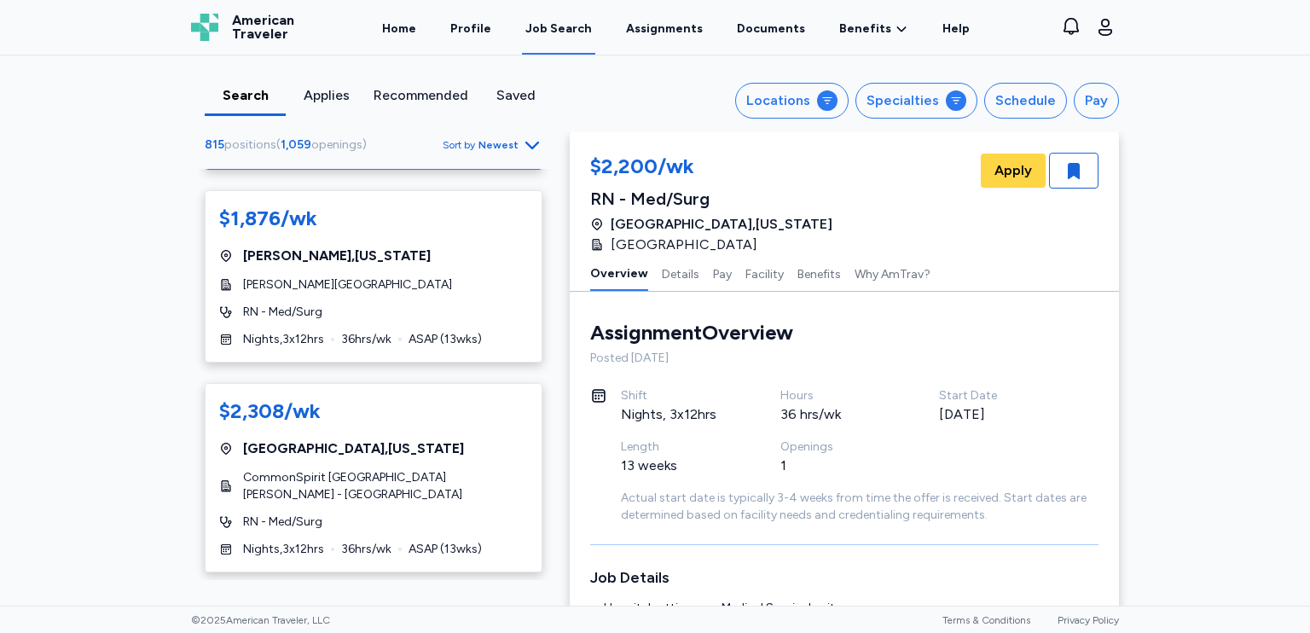
scroll to position [3101, 0]
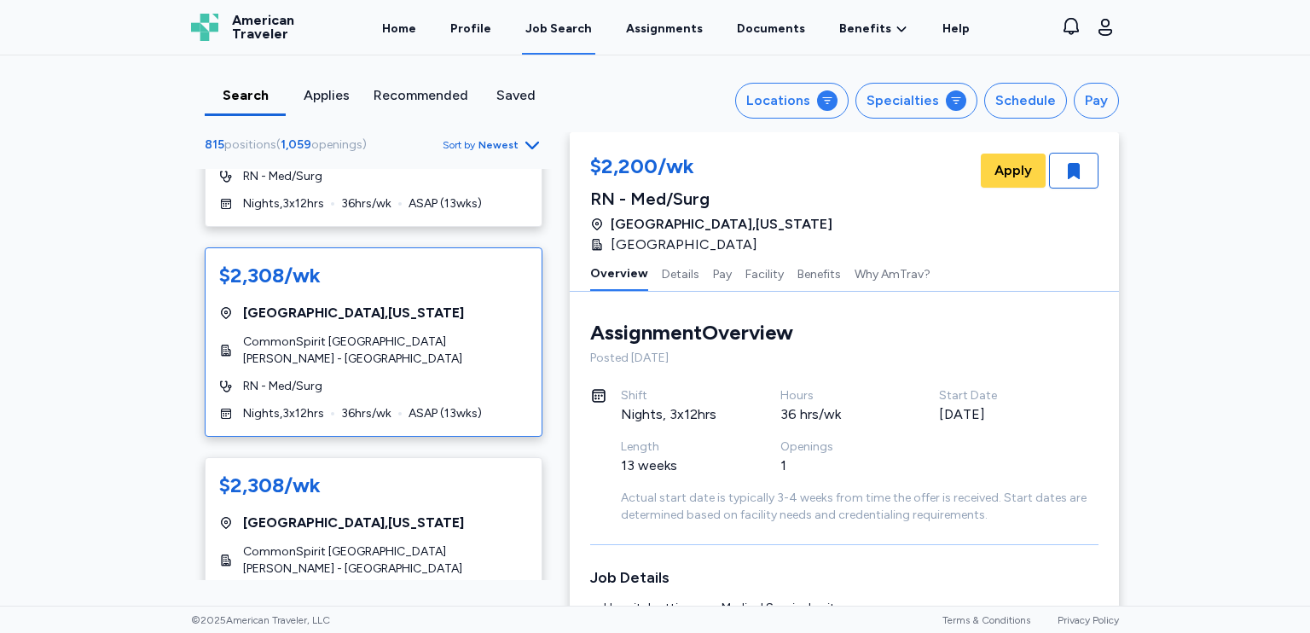
click at [375, 405] on span "36 hrs/wk" at bounding box center [366, 413] width 50 height 17
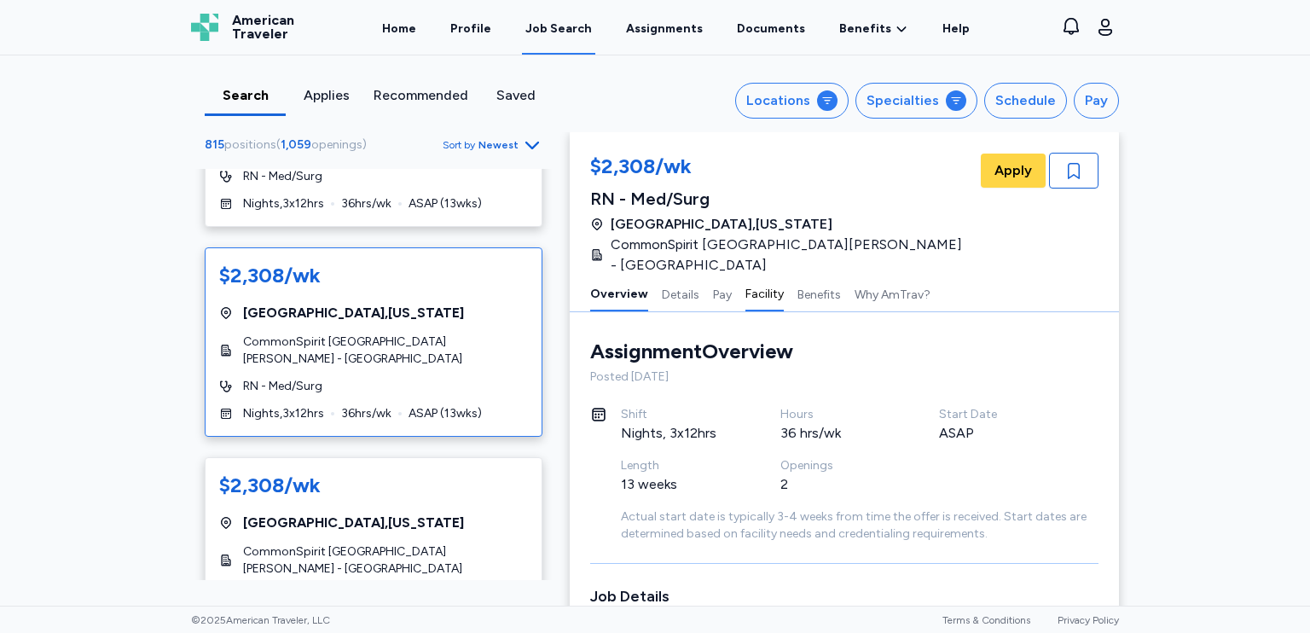
click at [747, 277] on button "Facility" at bounding box center [764, 293] width 38 height 36
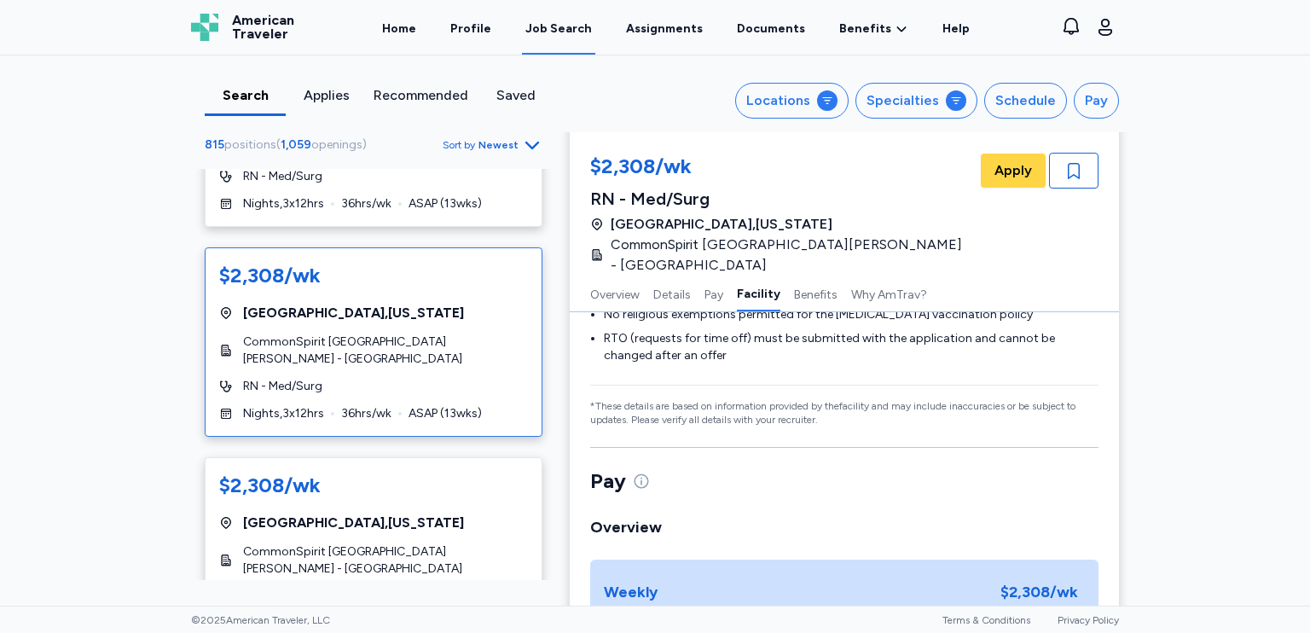
scroll to position [1635, 0]
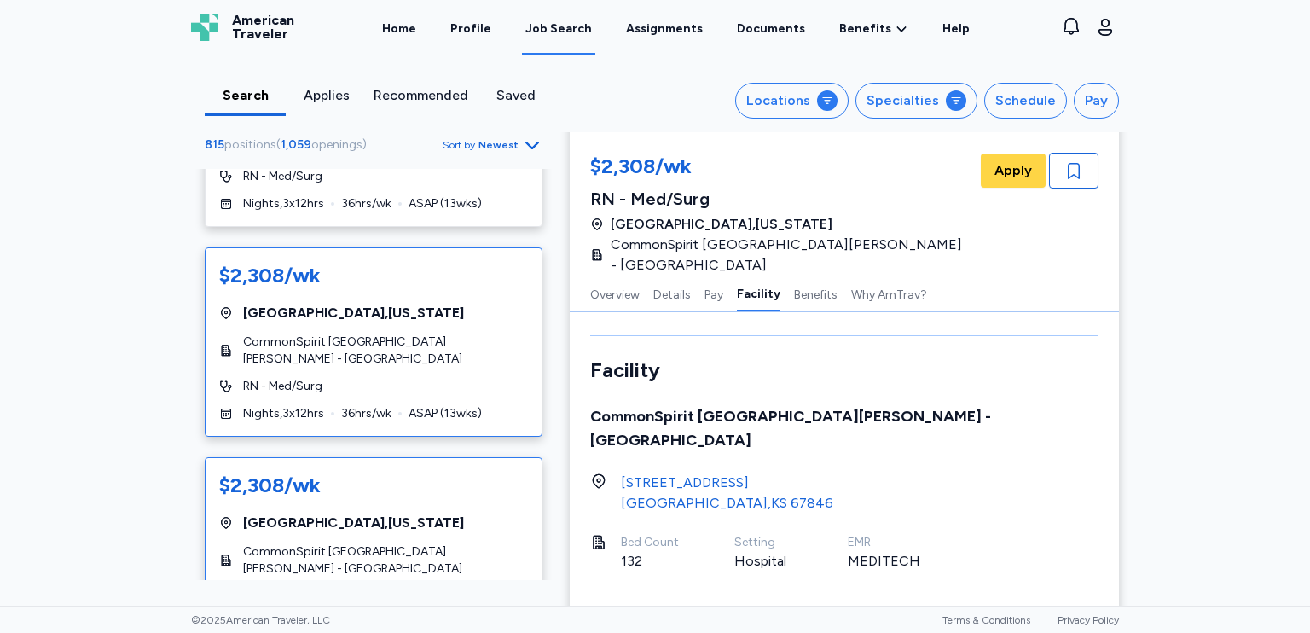
click at [483, 519] on div "$2,308/wk [GEOGRAPHIC_DATA] , [US_STATE][GEOGRAPHIC_DATA][PERSON_NAME] - [GEOGR…" at bounding box center [374, 551] width 338 height 189
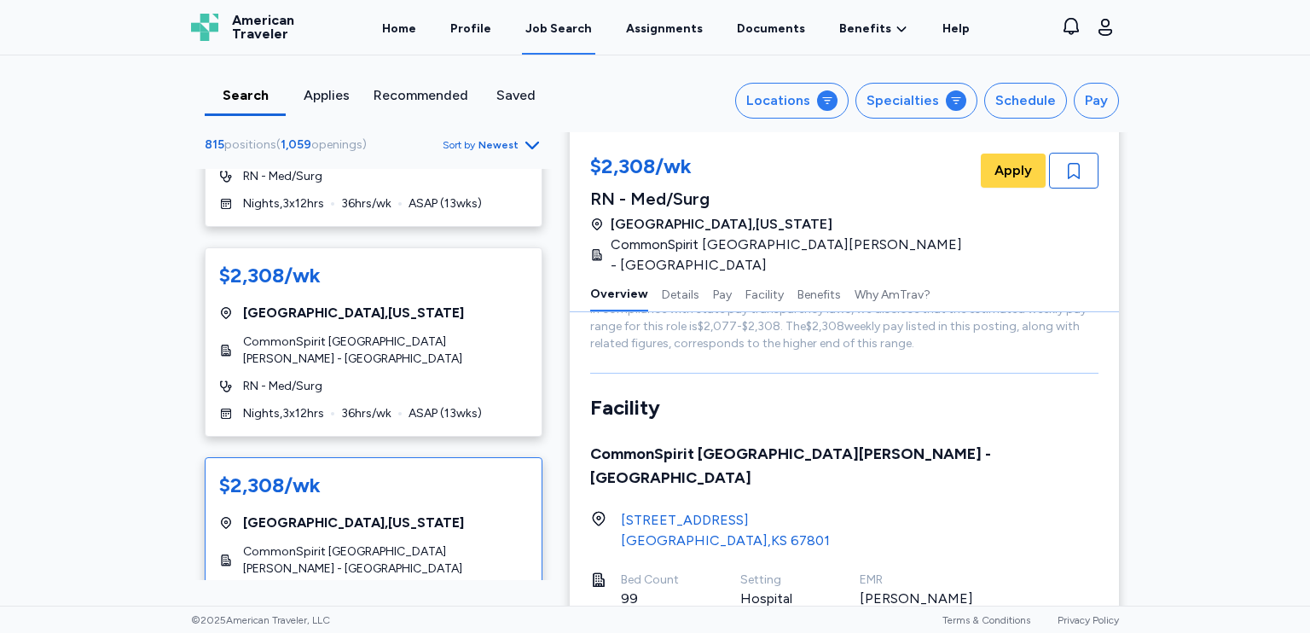
scroll to position [2, 0]
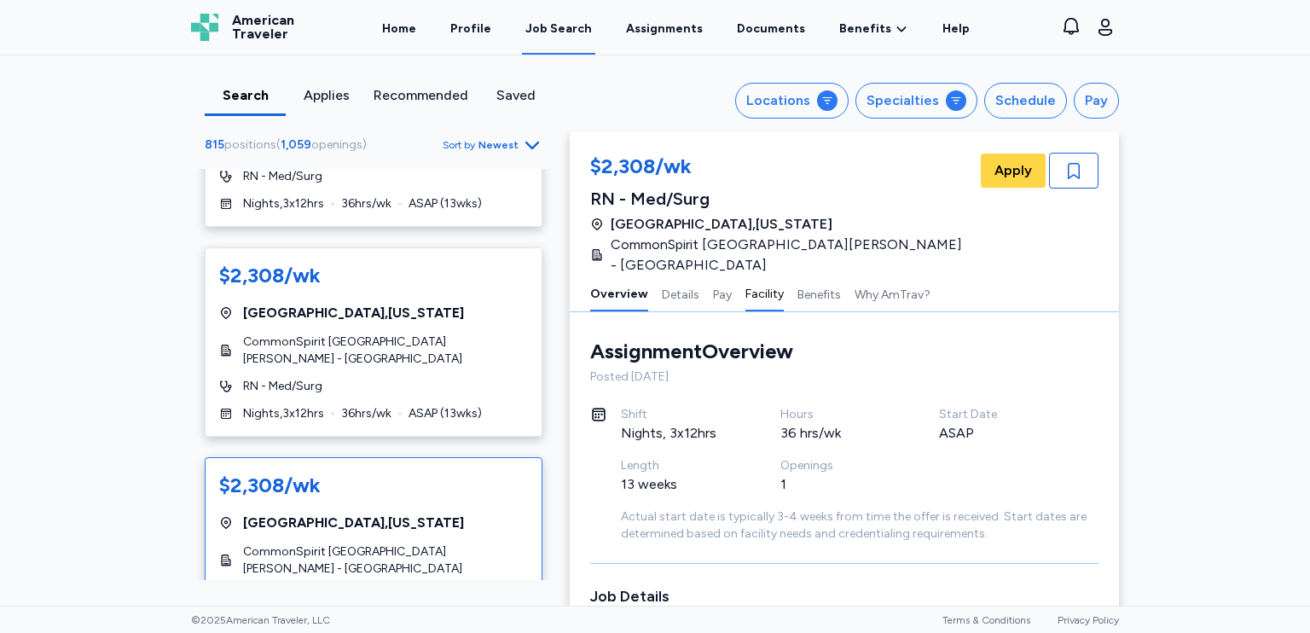
click at [751, 277] on button "Facility" at bounding box center [764, 293] width 38 height 36
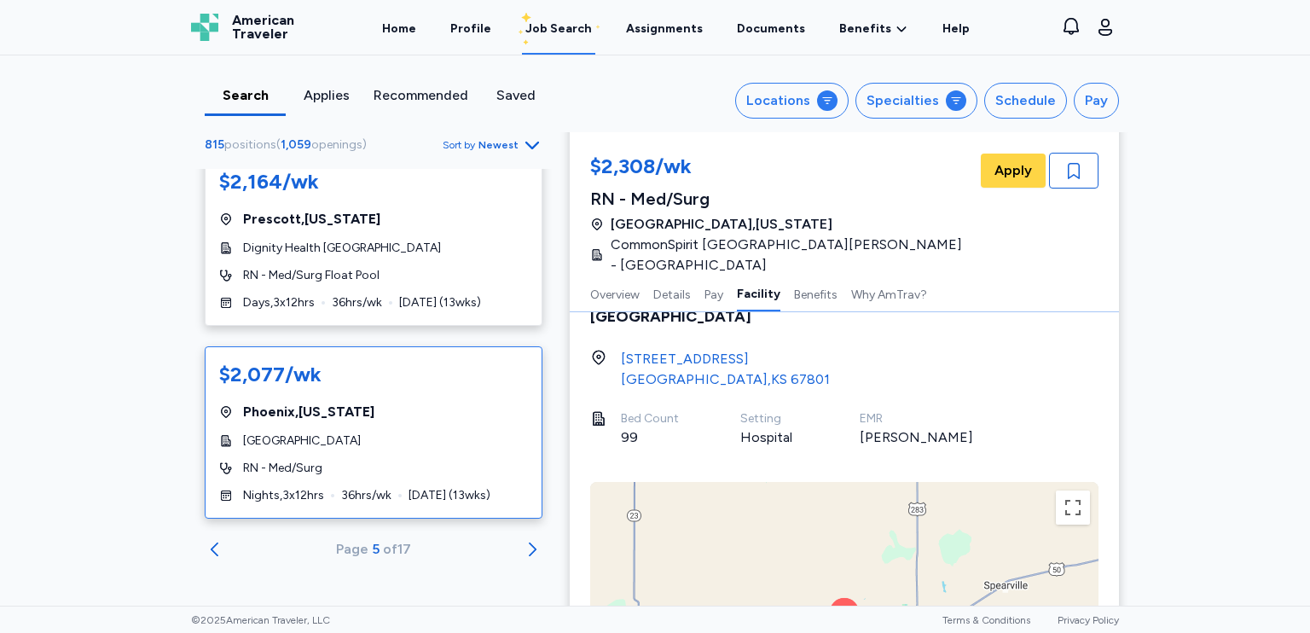
scroll to position [1826, 0]
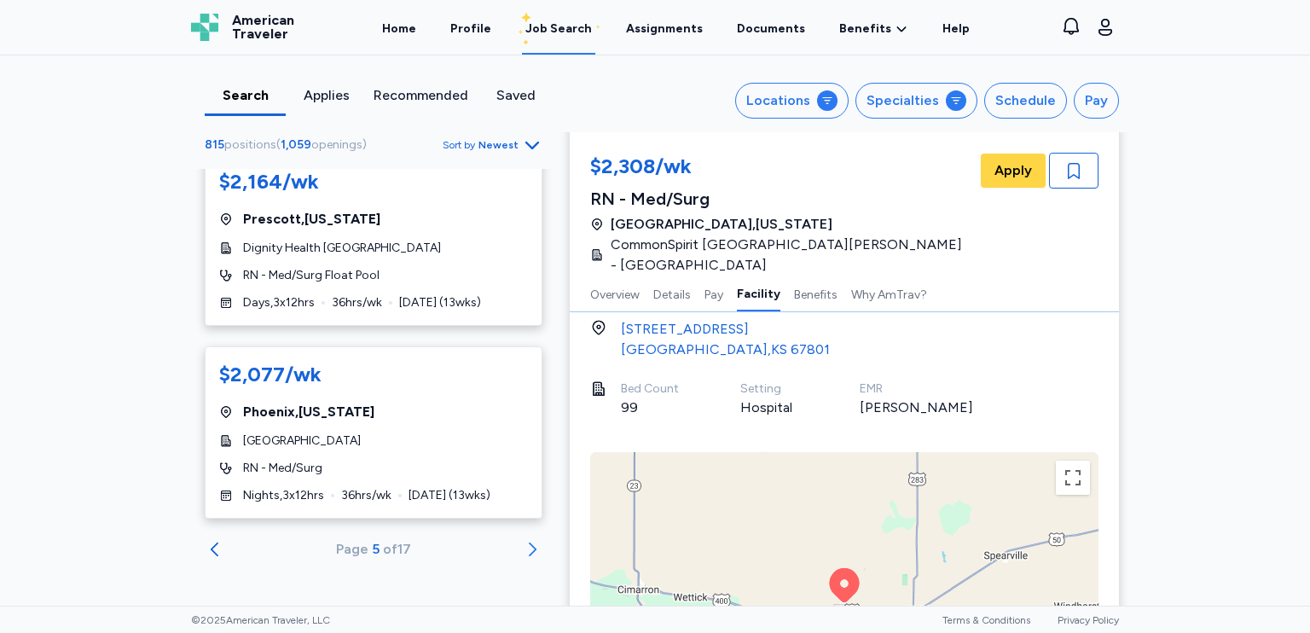
click at [522, 547] on icon "Go to next 50 jobs" at bounding box center [532, 549] width 20 height 20
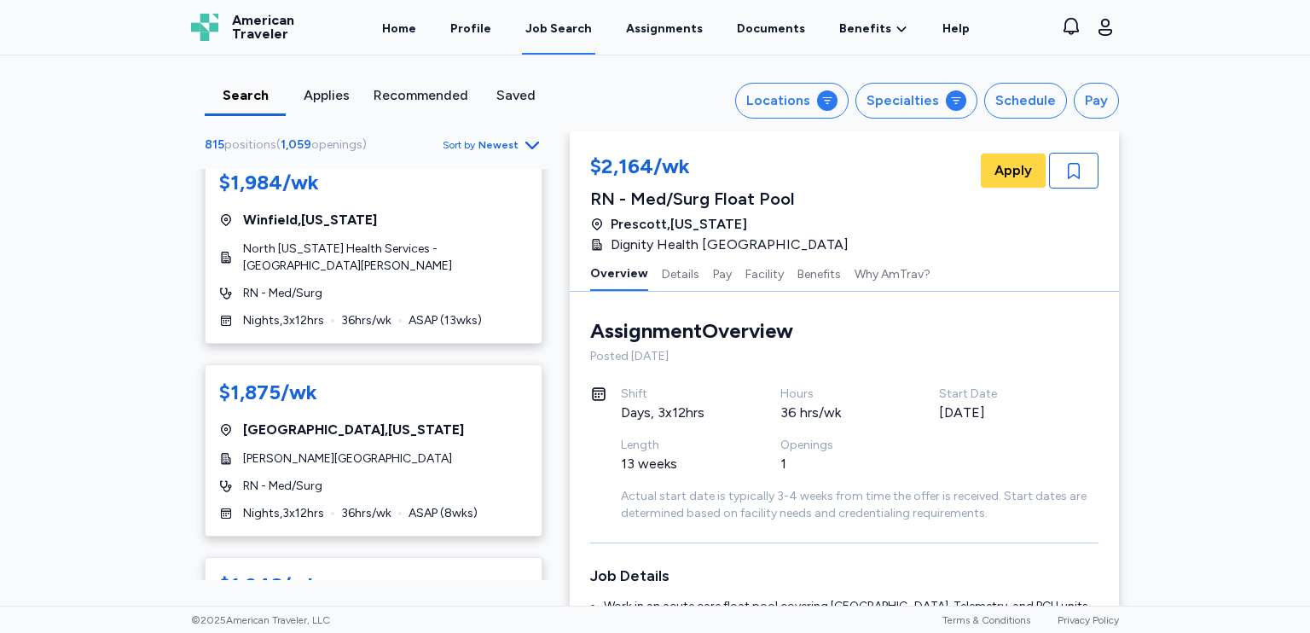
scroll to position [6652, 0]
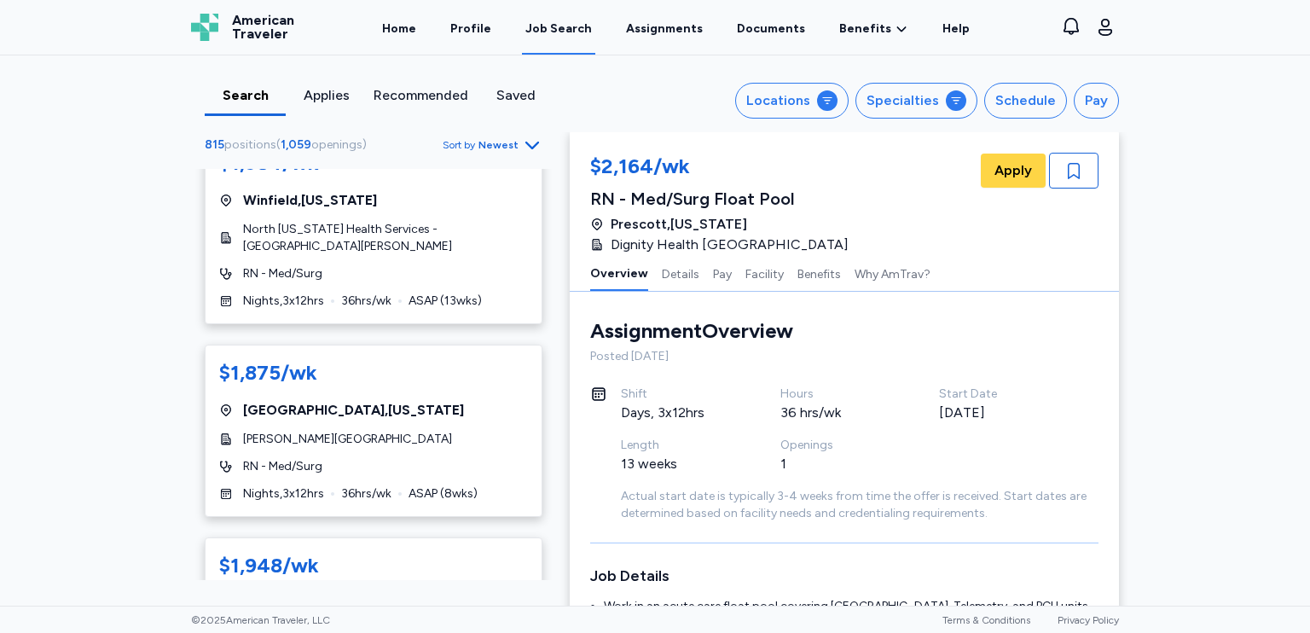
click at [431, 324] on div "$1,984/[PERSON_NAME][GEOGRAPHIC_DATA] , [US_STATE] North [US_STATE] Health Serv…" at bounding box center [374, 229] width 338 height 189
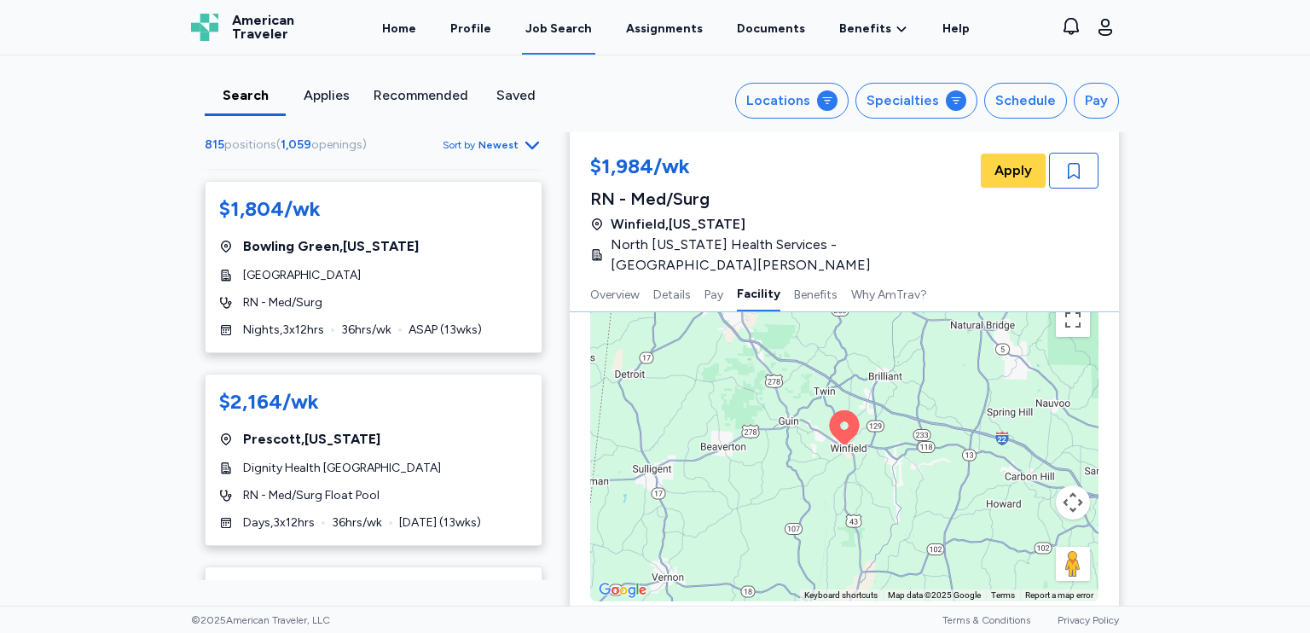
scroll to position [8528, 0]
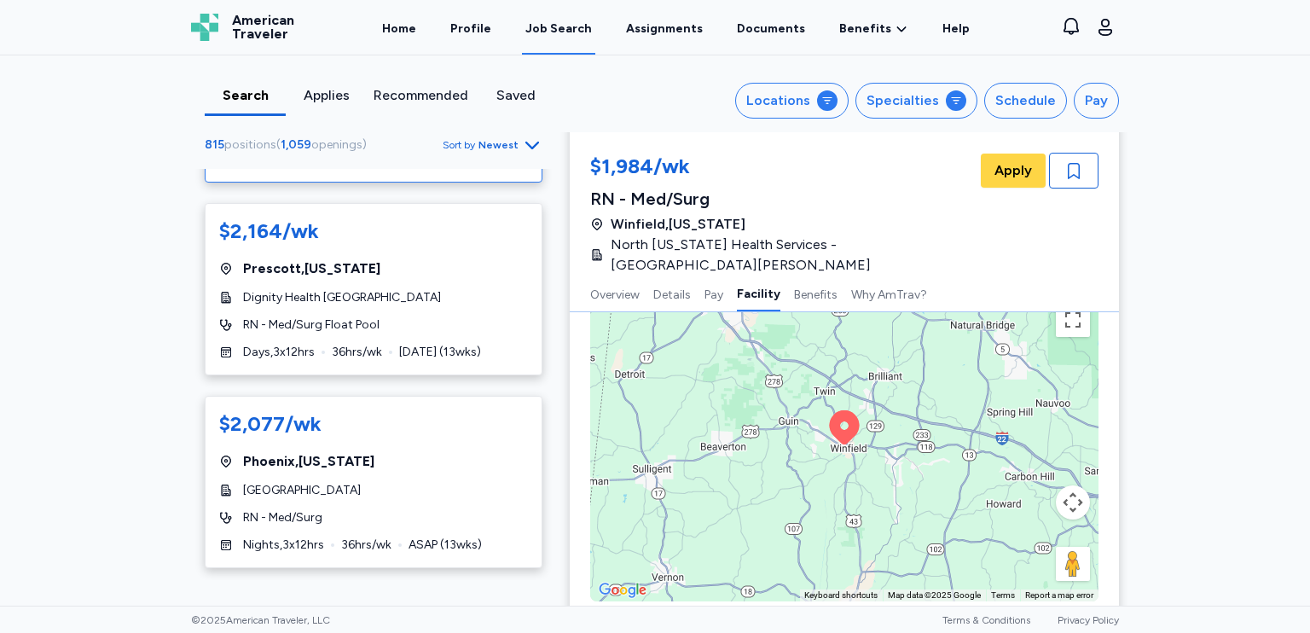
click at [445, 141] on div "RN - Med/Surg" at bounding box center [373, 132] width 309 height 17
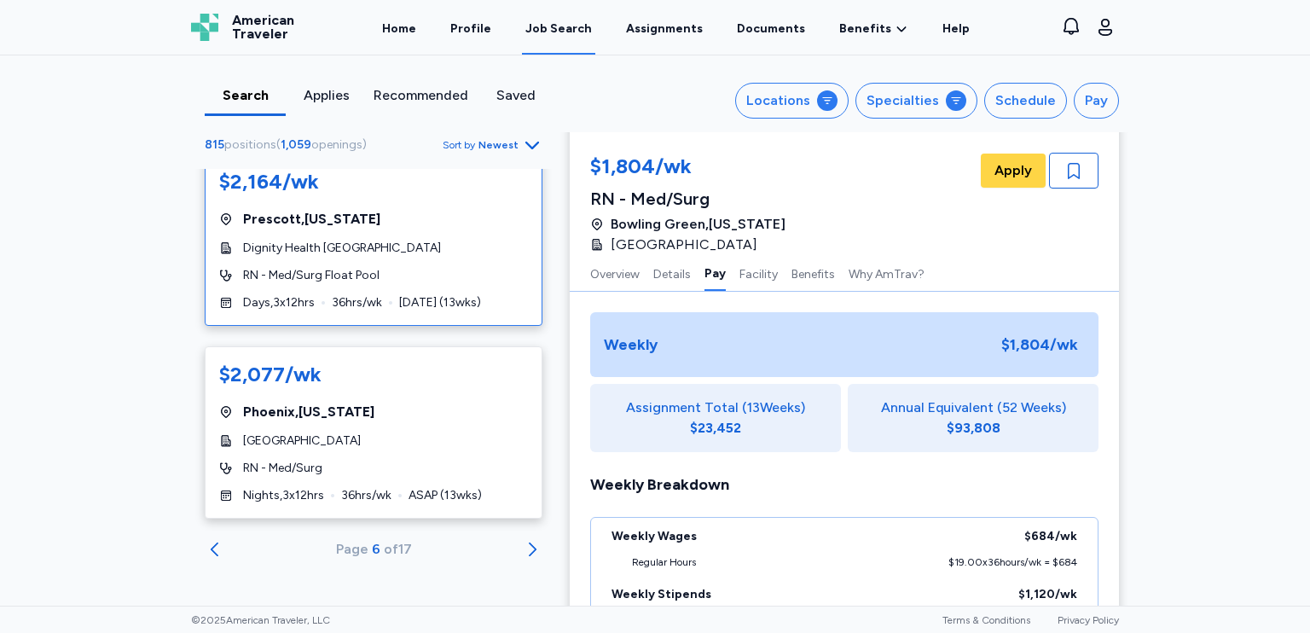
scroll to position [9646, 0]
click at [522, 548] on icon "Go to next 50 jobs" at bounding box center [532, 549] width 20 height 20
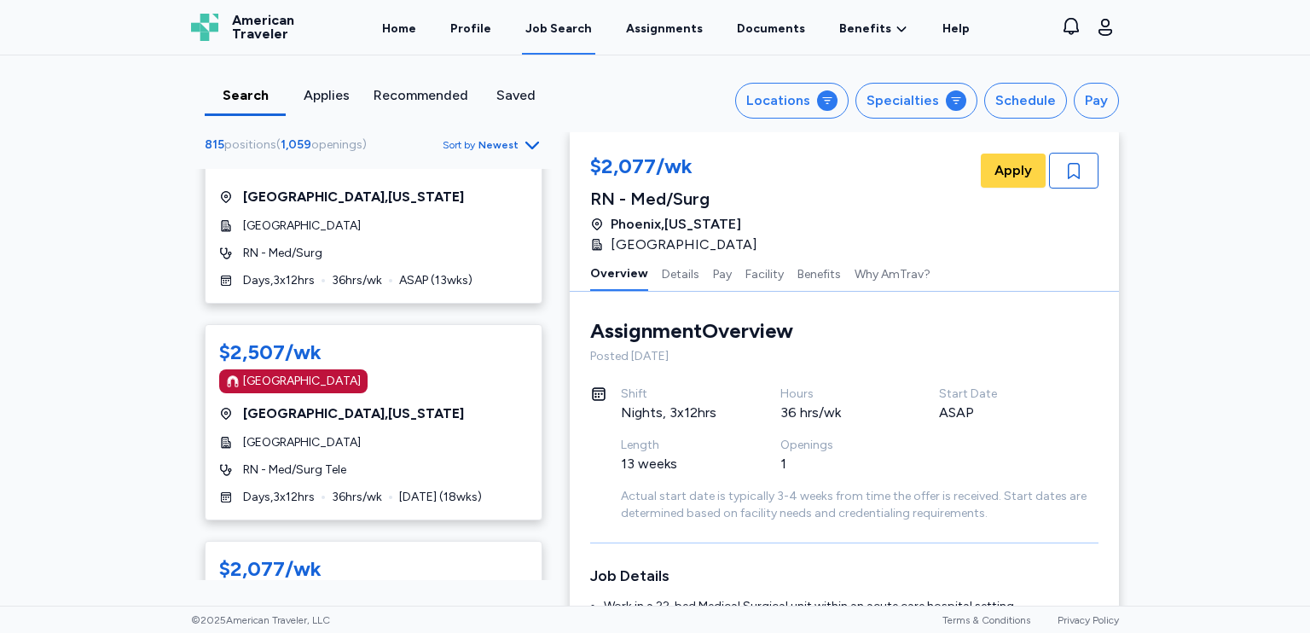
scroll to position [1023, 0]
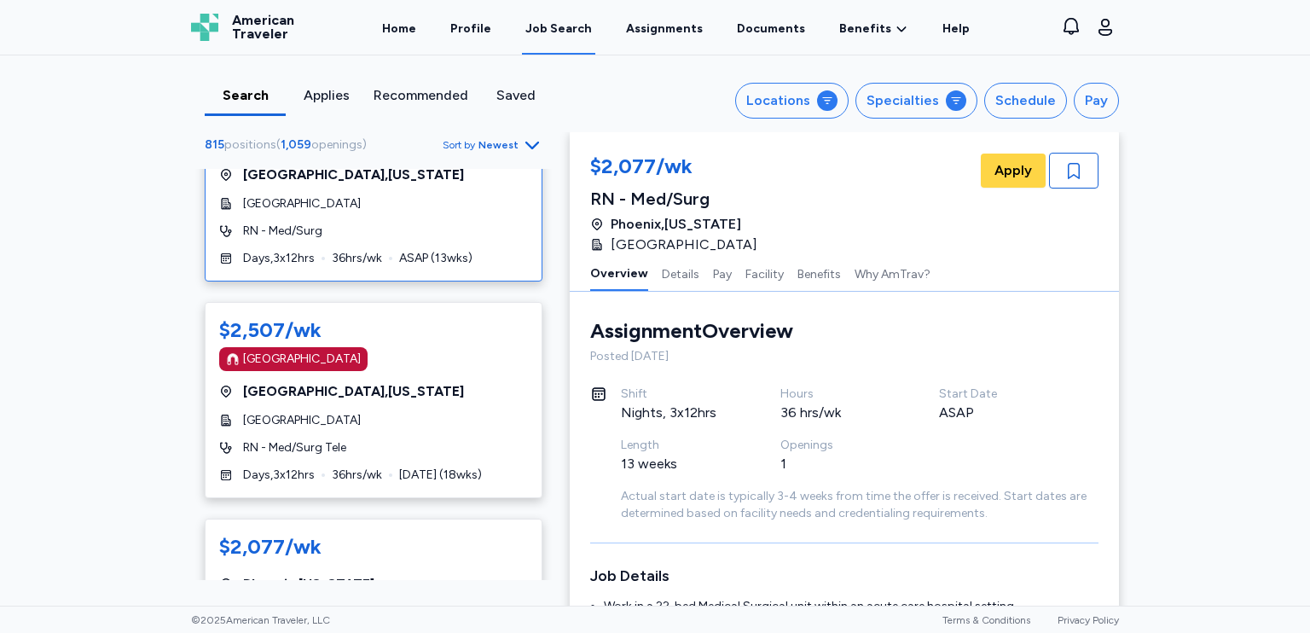
click at [481, 267] on div "Days , 3 x 12 hrs 36 hrs/wk ASAP ( 13 wks)" at bounding box center [373, 258] width 309 height 17
drag, startPoint x: 720, startPoint y: 455, endPoint x: 751, endPoint y: 504, distance: 58.0
click at [751, 504] on div "Shift Days, 3x12hrs Hours 36 hrs/wk Start Date ASAP Length 13 weeks Openings 1 …" at bounding box center [860, 453] width 478 height 136
click at [733, 564] on h3 "Job Details" at bounding box center [844, 576] width 508 height 24
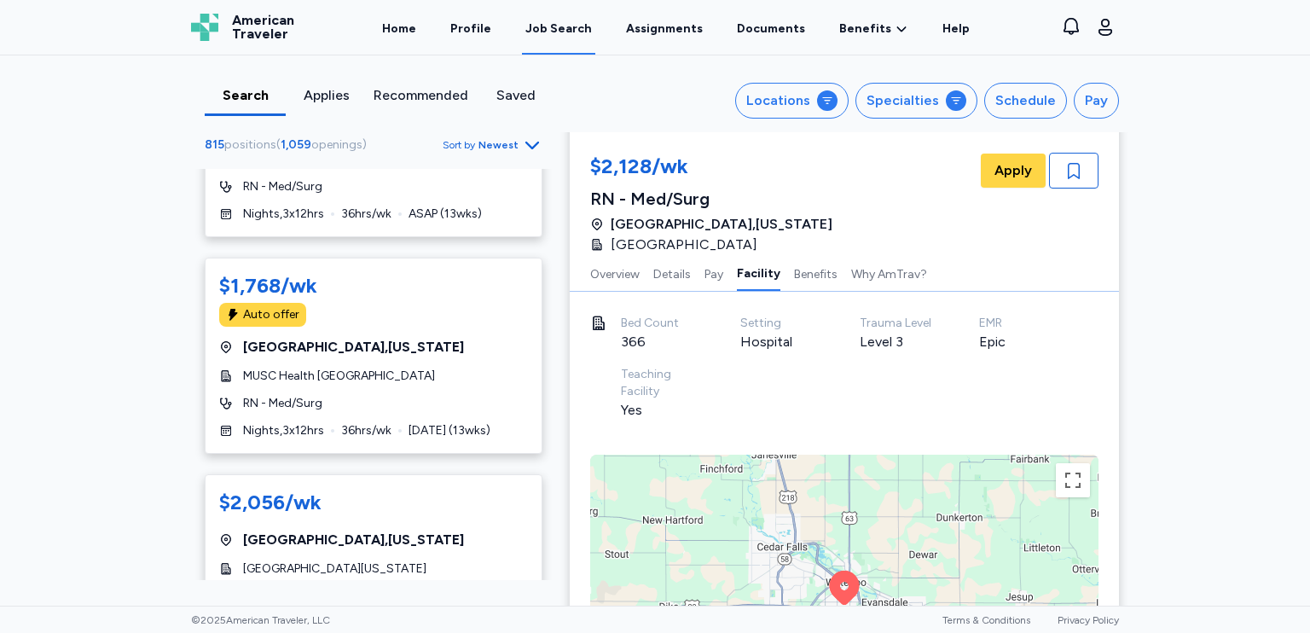
scroll to position [5458, 0]
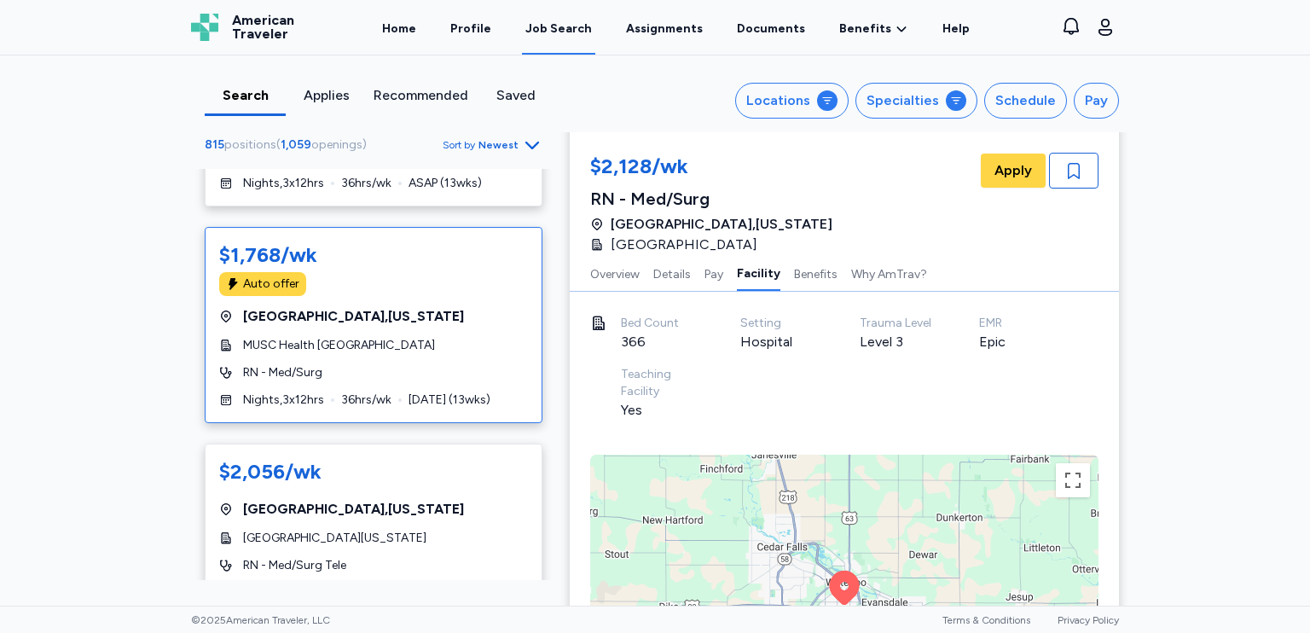
click at [443, 423] on div "$1,768/wk Auto offer [GEOGRAPHIC_DATA] , [US_STATE] MUSC Health [GEOGRAPHIC_DAT…" at bounding box center [374, 325] width 338 height 196
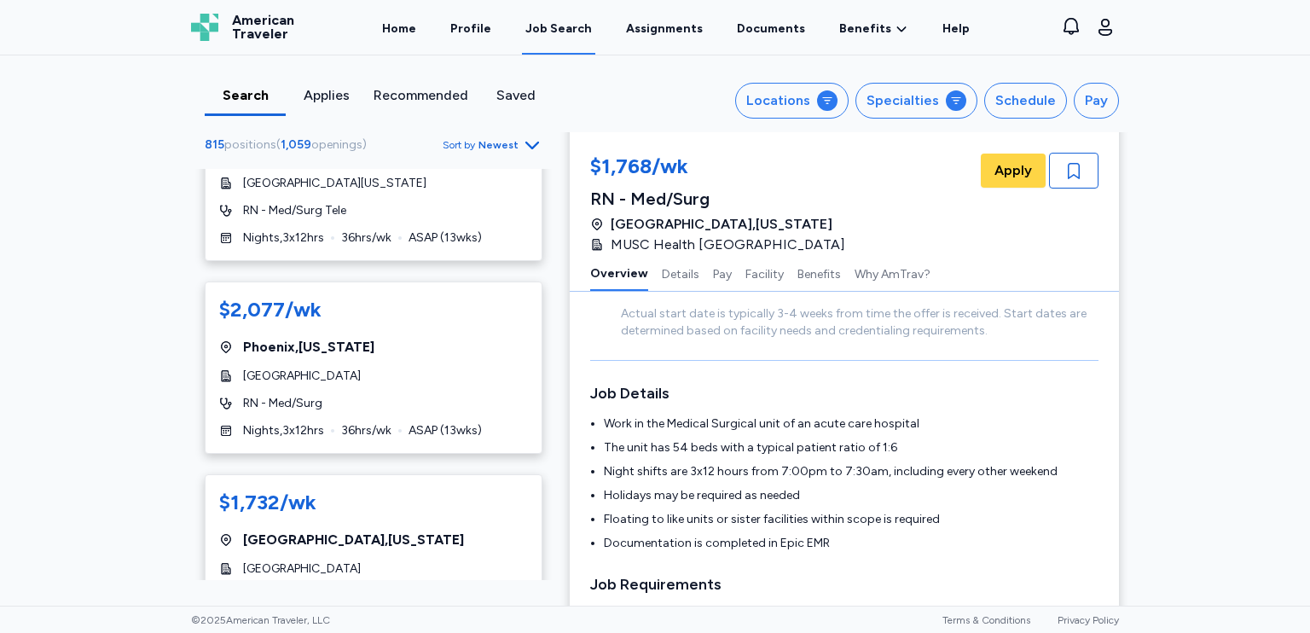
scroll to position [5714, 0]
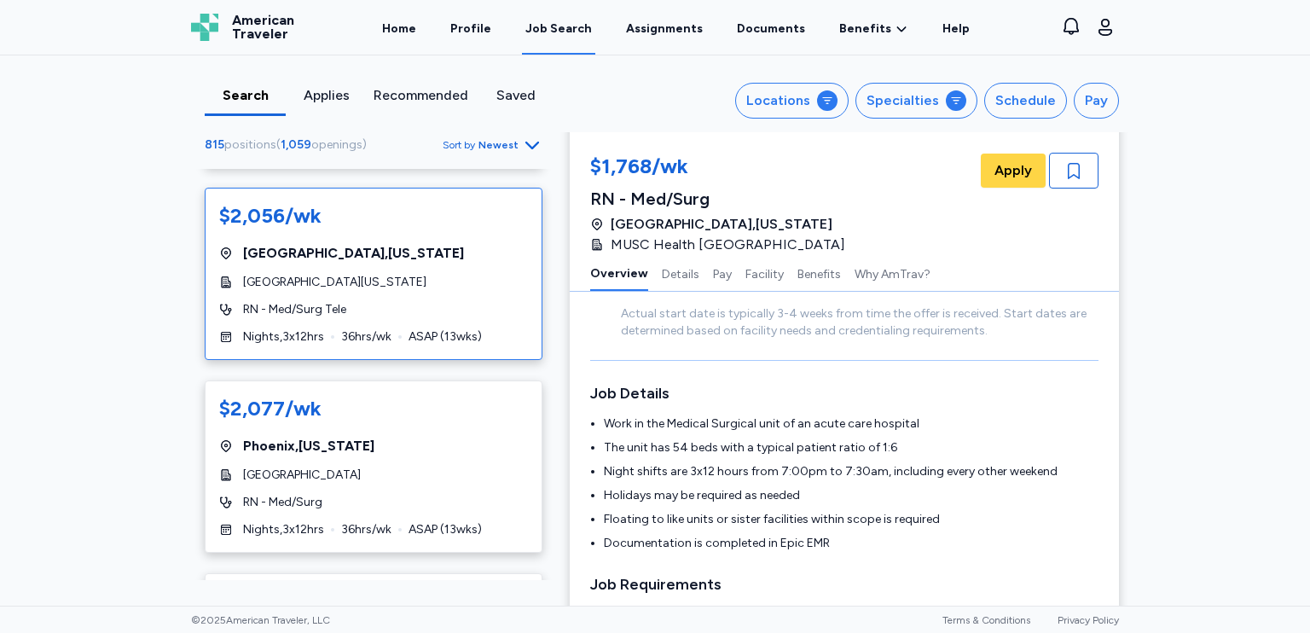
click at [450, 318] on div "RN - Med/Surg Tele" at bounding box center [373, 309] width 309 height 17
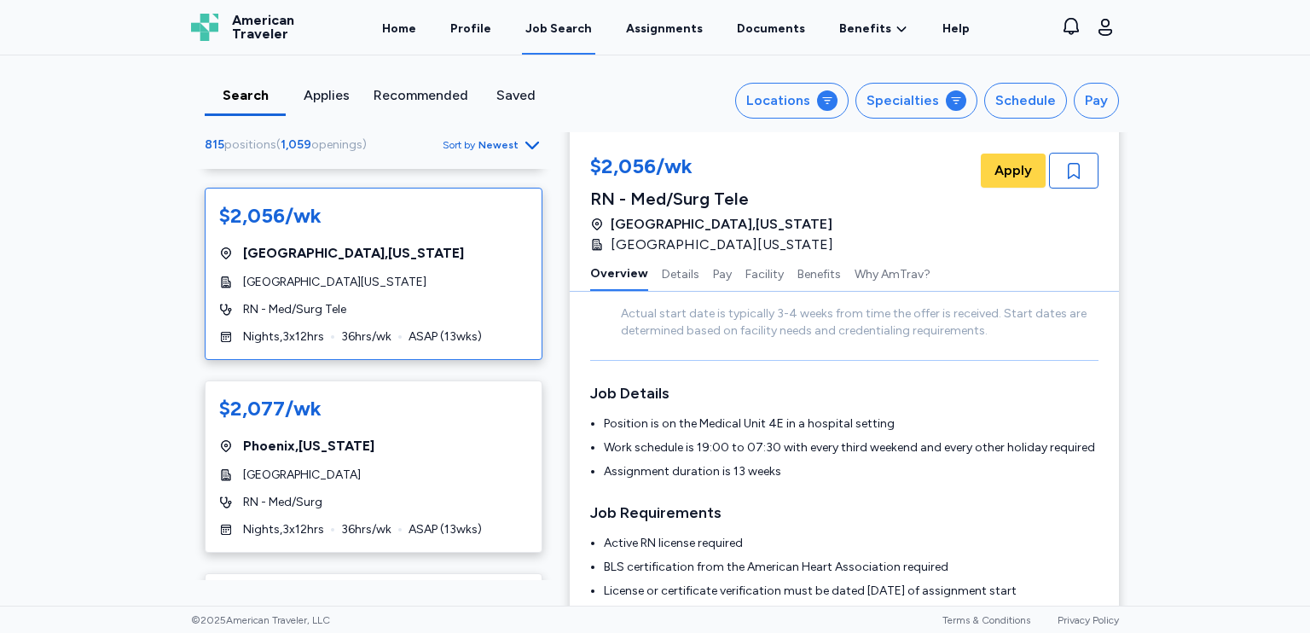
scroll to position [2, 0]
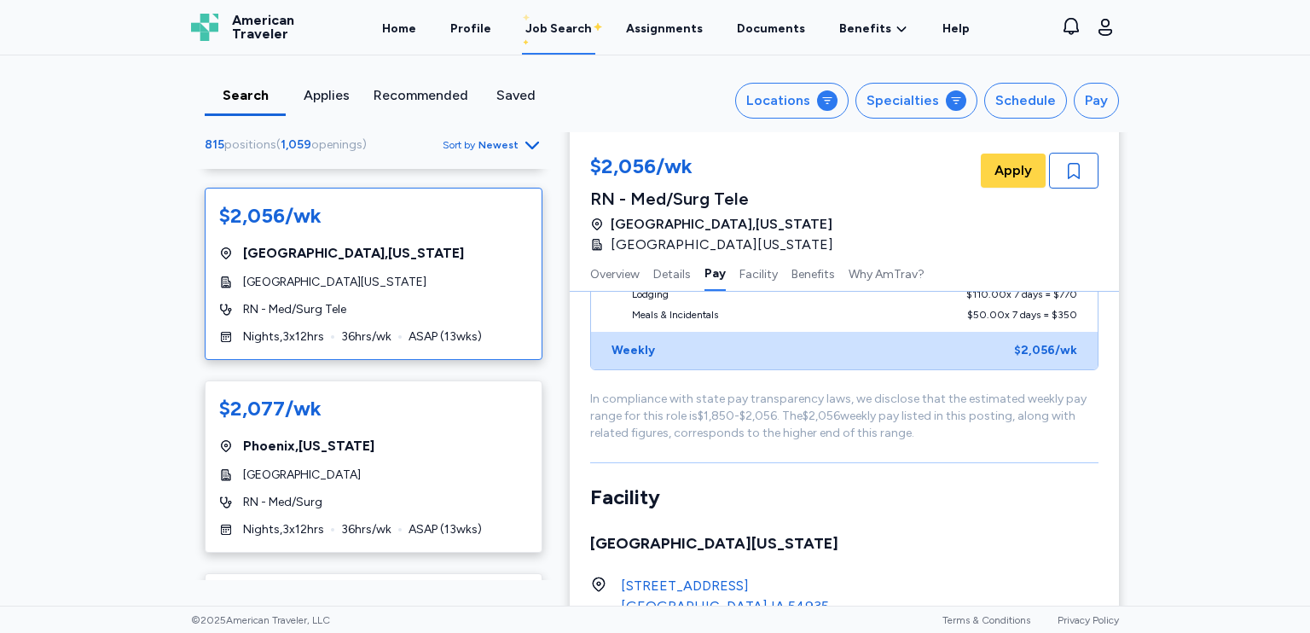
drag, startPoint x: 733, startPoint y: 420, endPoint x: 779, endPoint y: 588, distance: 174.2
click at [783, 593] on div "Assignment Overview Overview Posted [DATE] Shift Nights, 3x12hrs Hours 36 hrs/w…" at bounding box center [844, 390] width 549 height 2536
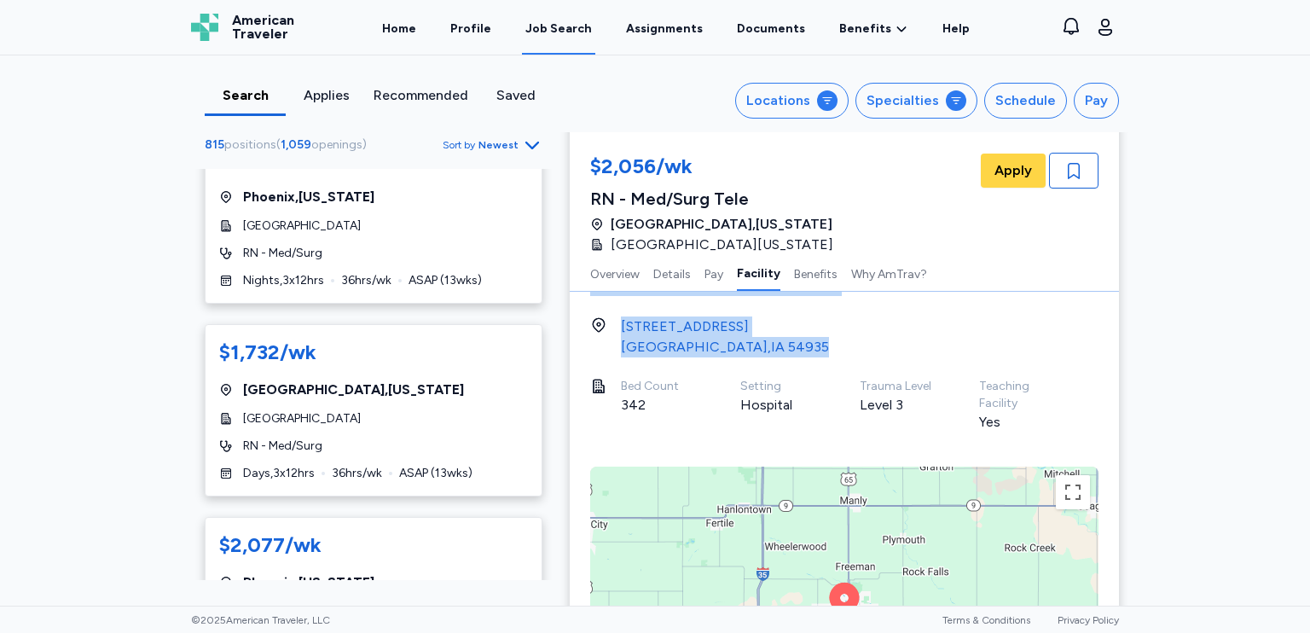
scroll to position [6055, 0]
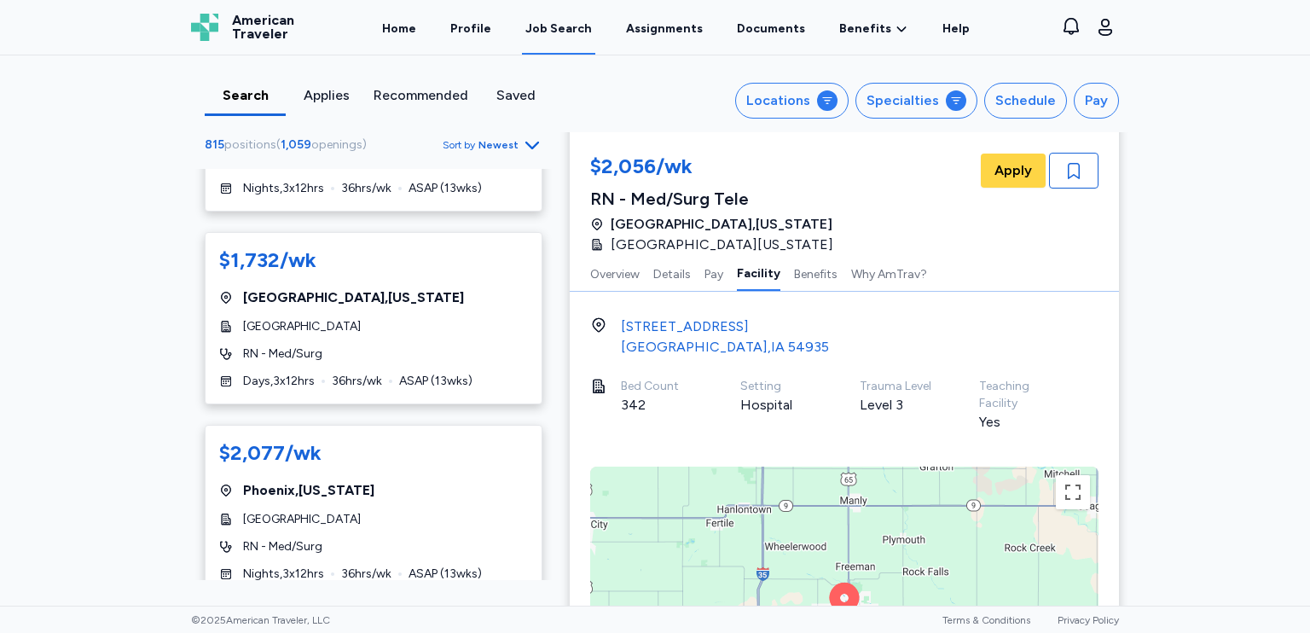
click at [76, 489] on div "Search Applies Recommended Saved Locations Specialties Schedule Pay 815 positio…" at bounding box center [655, 330] width 1310 height 550
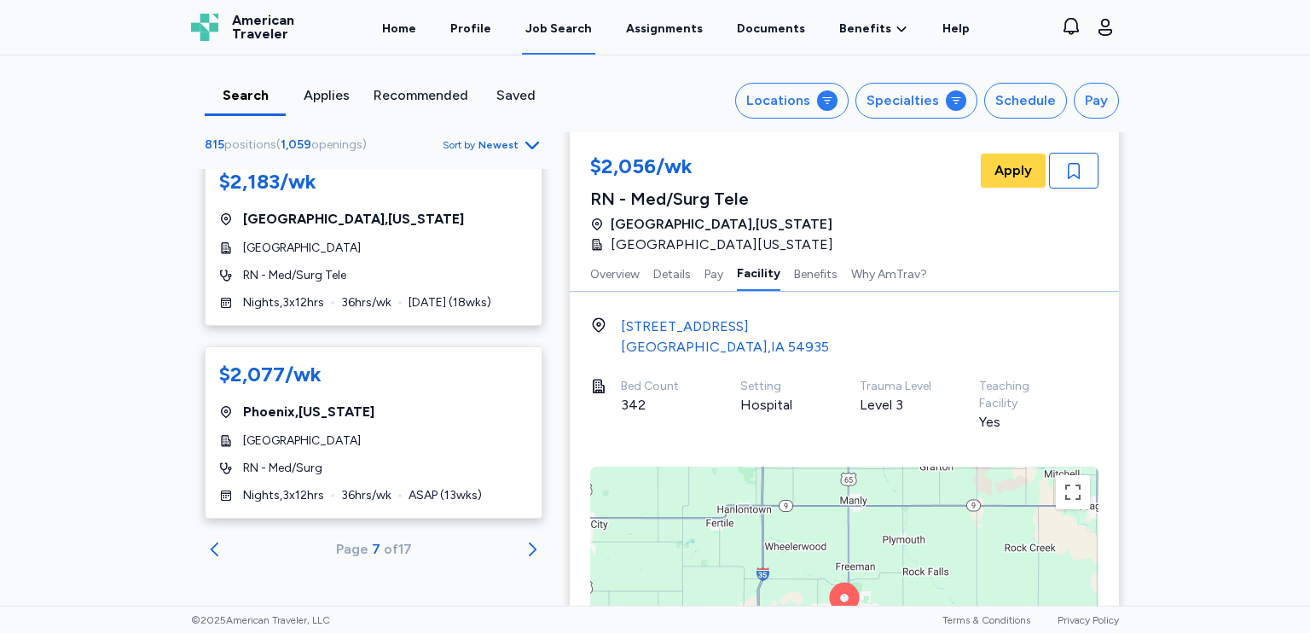
scroll to position [9550, 0]
click at [529, 546] on icon "Go to next 50 jobs" at bounding box center [533, 549] width 8 height 14
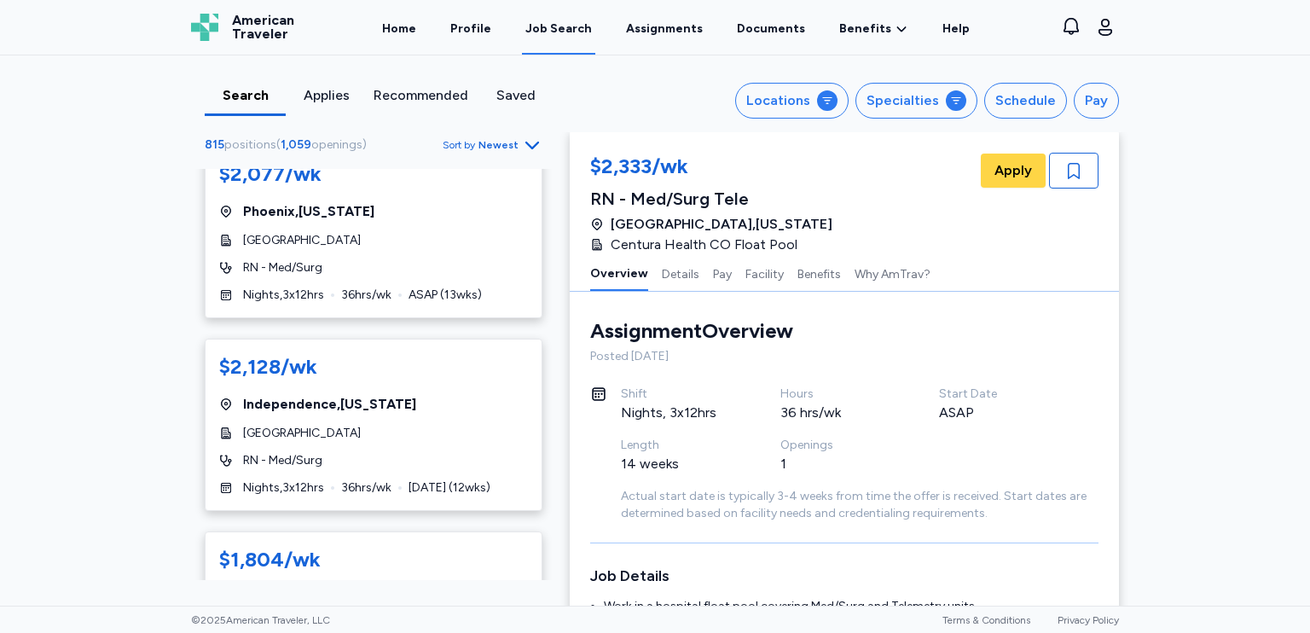
scroll to position [6226, 0]
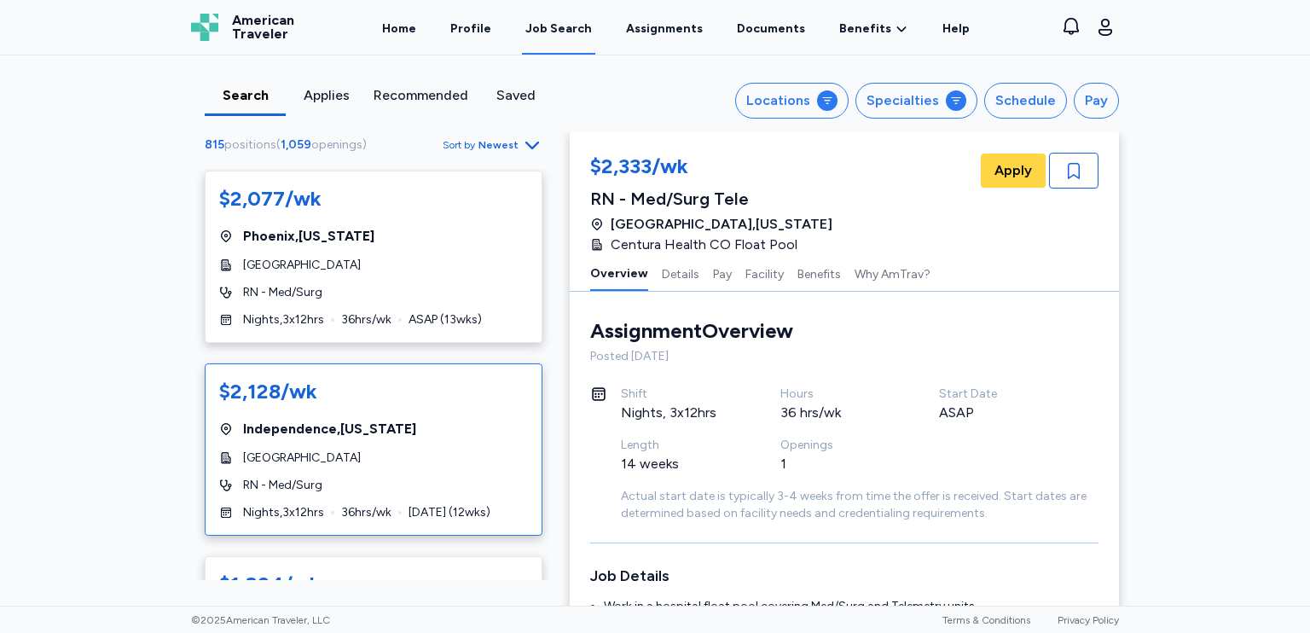
click at [459, 449] on div "[GEOGRAPHIC_DATA]" at bounding box center [373, 457] width 309 height 17
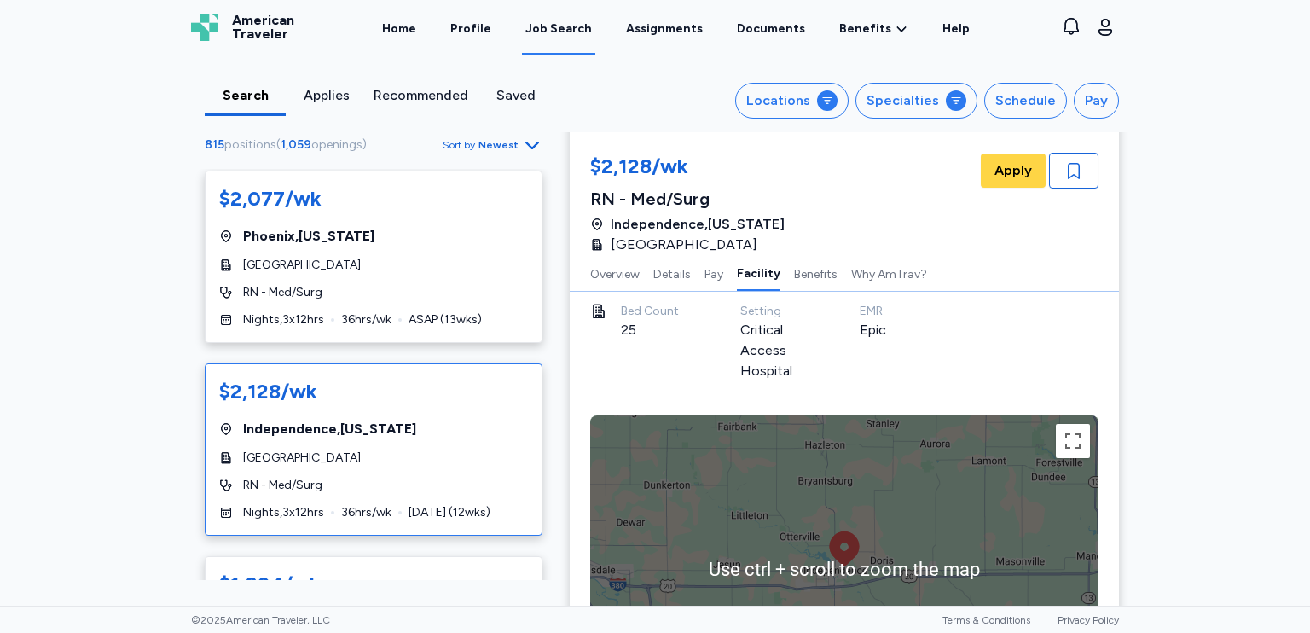
scroll to position [1452, 0]
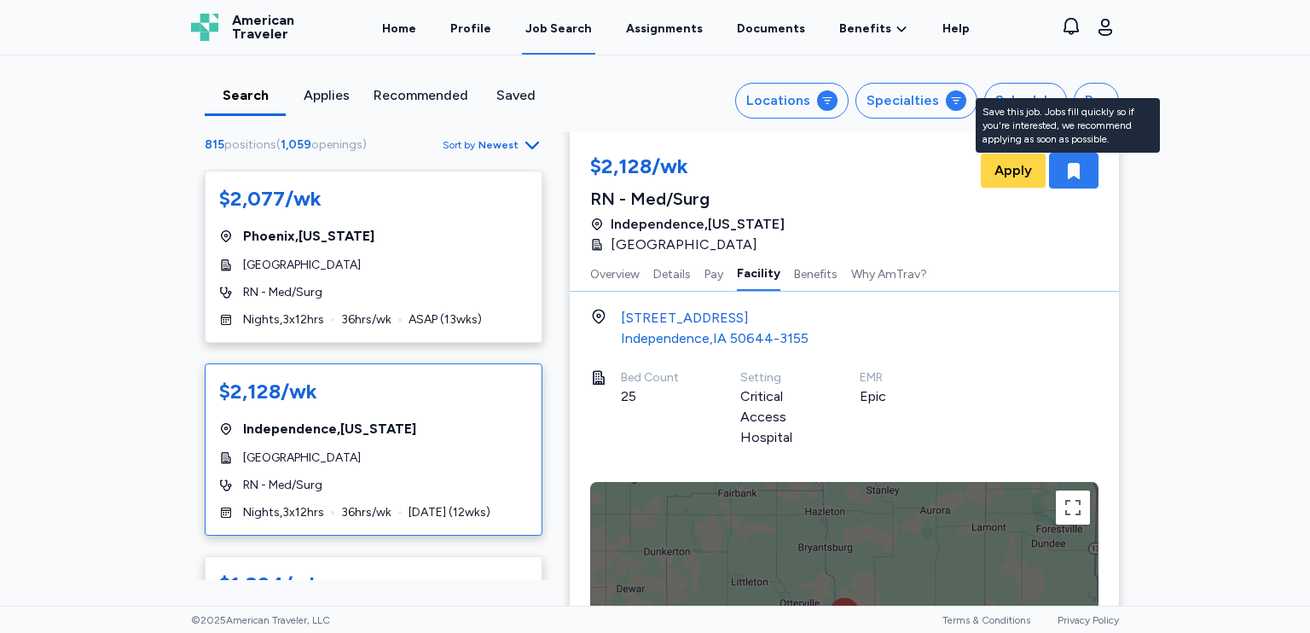
click at [1068, 168] on icon "button" at bounding box center [1074, 171] width 12 height 16
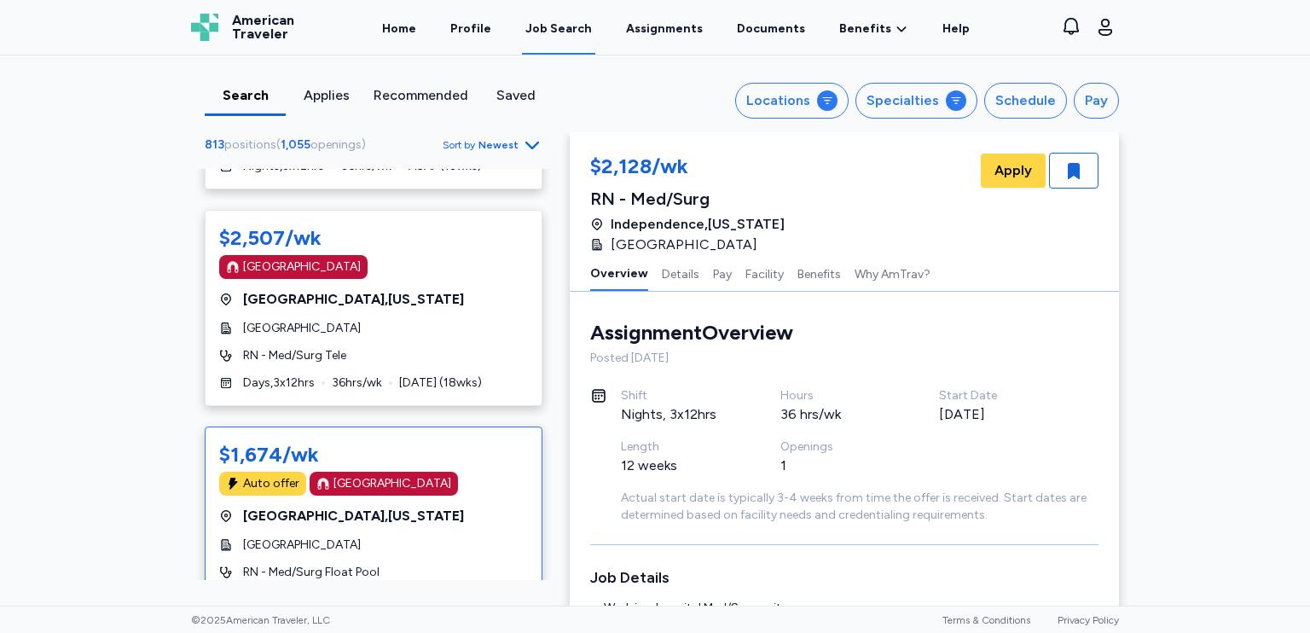
scroll to position [8017, 0]
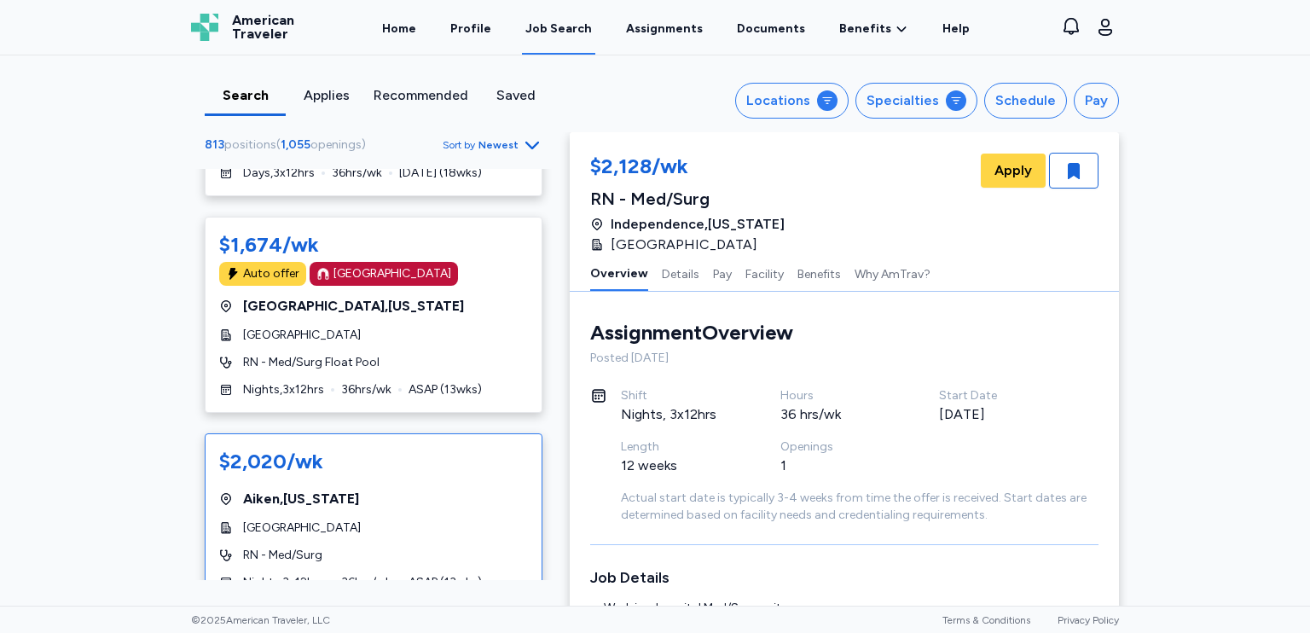
click at [388, 547] on div "RN - Med/Surg" at bounding box center [373, 555] width 309 height 17
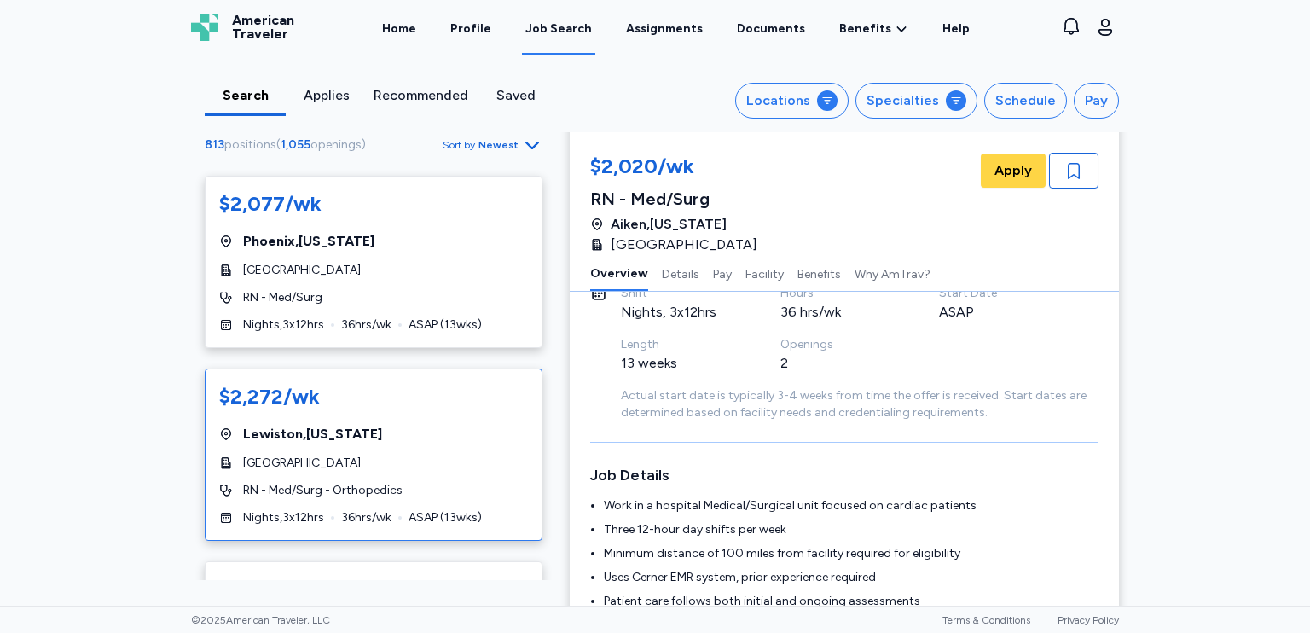
scroll to position [171, 0]
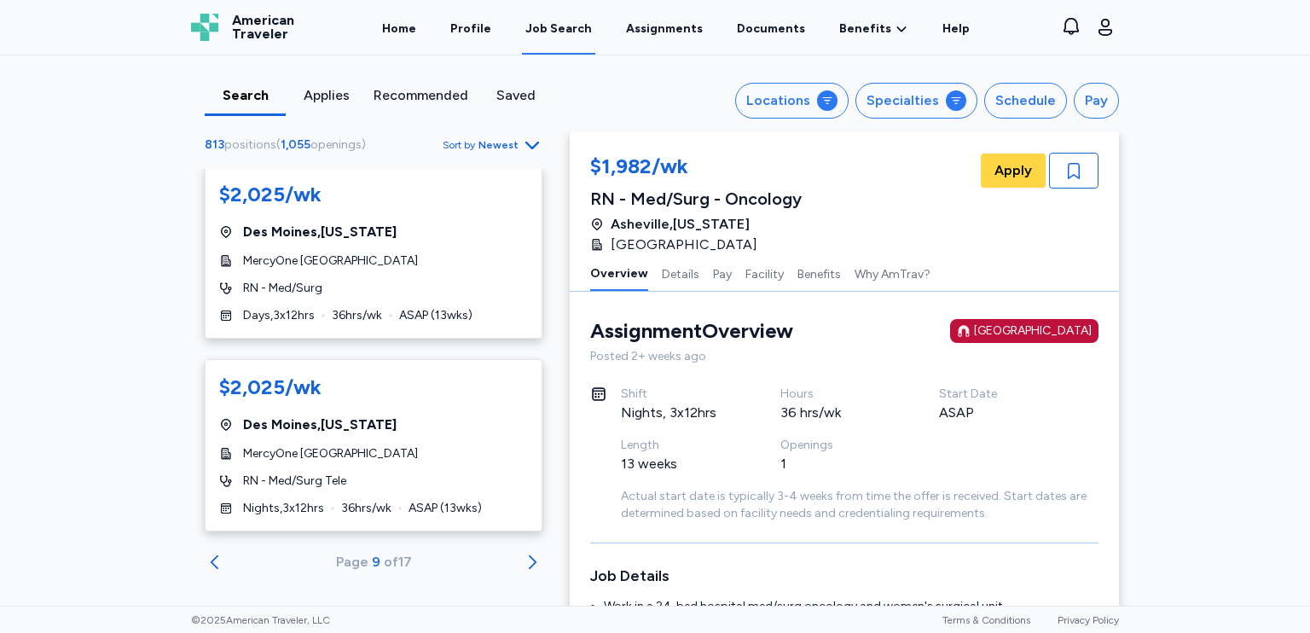
scroll to position [9332, 0]
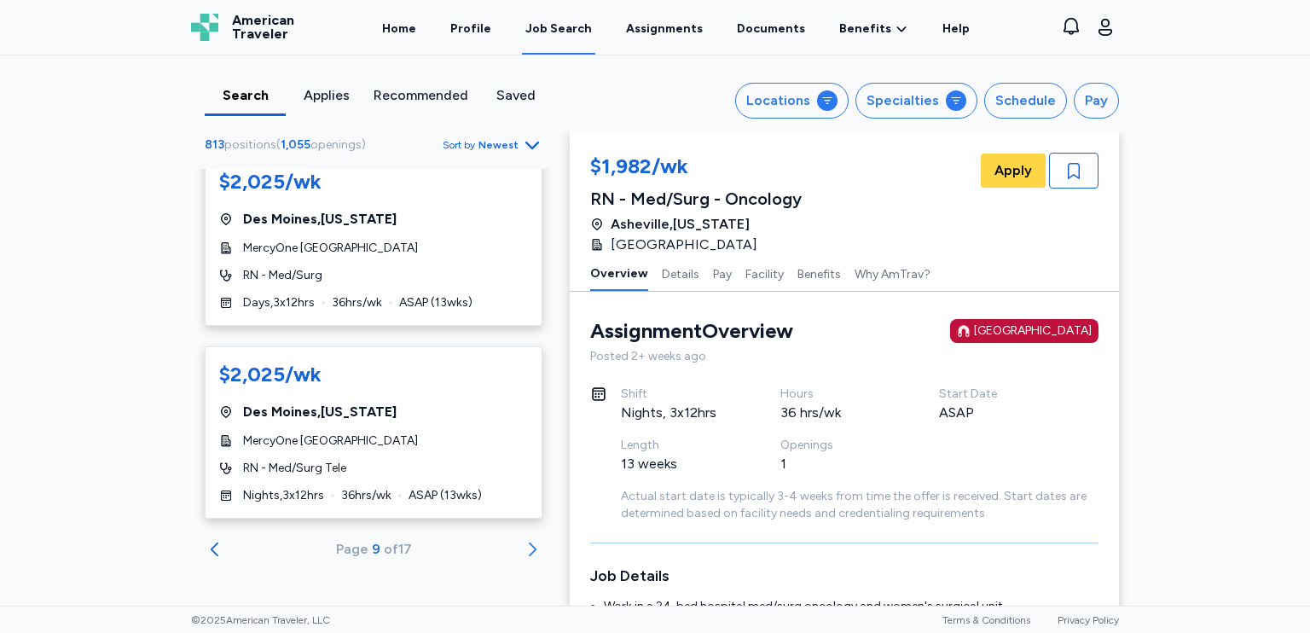
click at [522, 550] on icon "Go to next 50 jobs" at bounding box center [532, 549] width 20 height 20
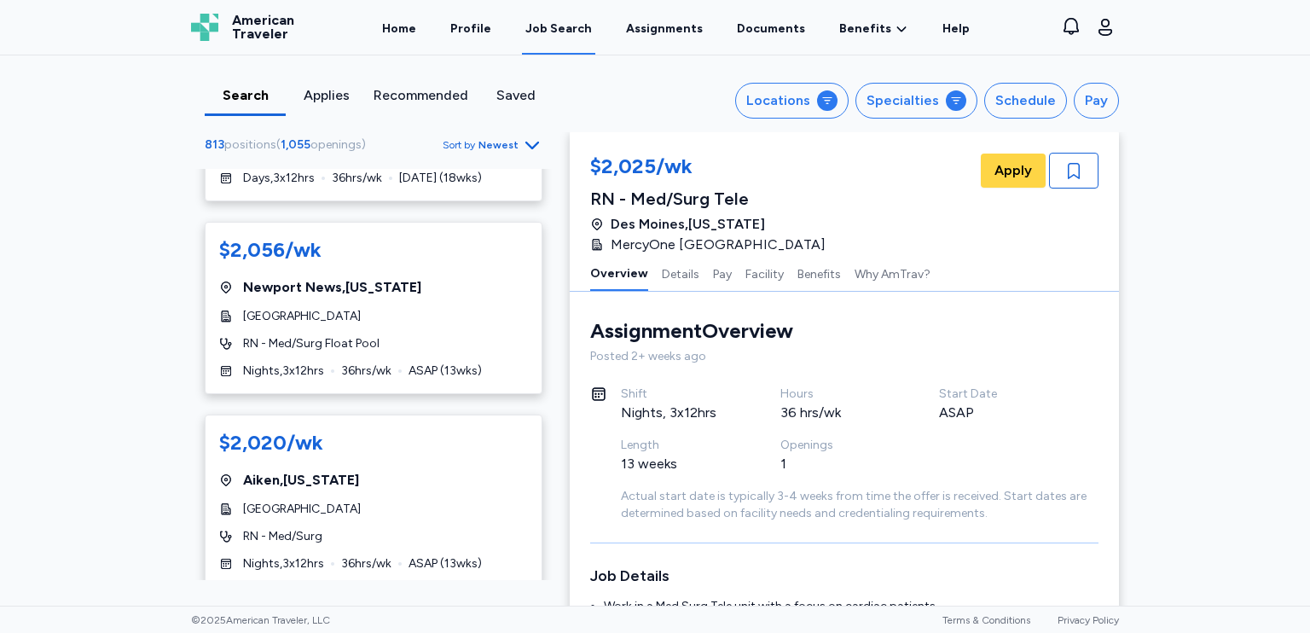
scroll to position [7590, 0]
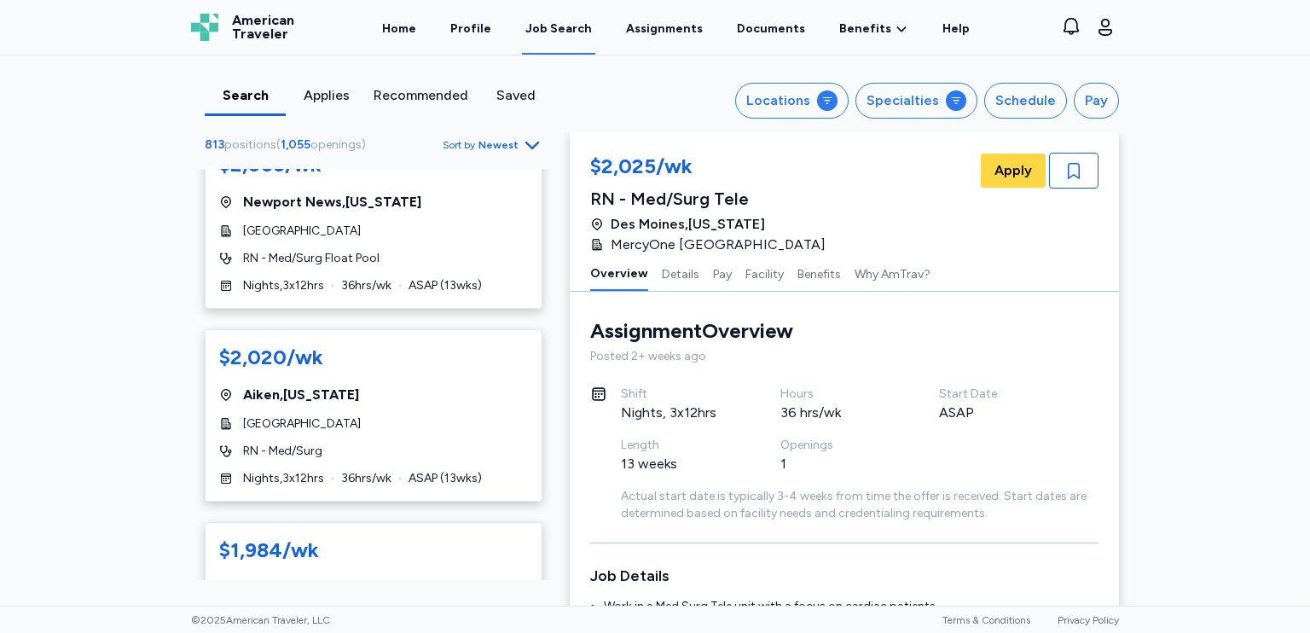
click at [298, 390] on span "[GEOGRAPHIC_DATA] , [US_STATE]" at bounding box center [301, 395] width 116 height 20
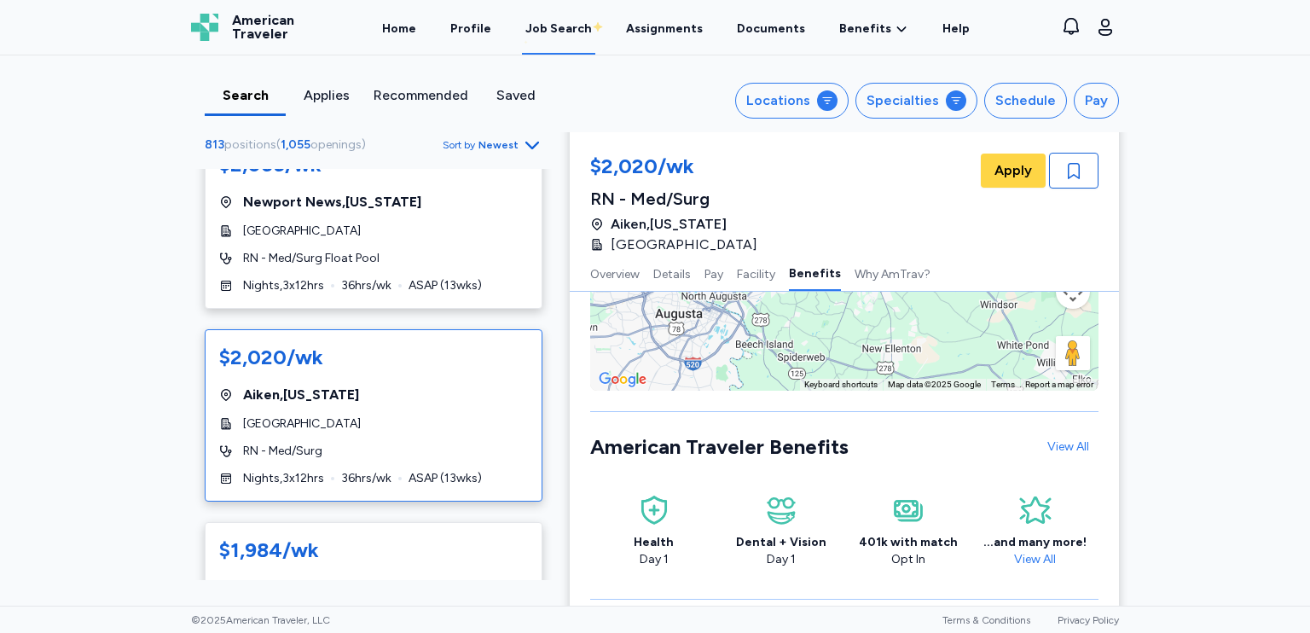
scroll to position [2304, 0]
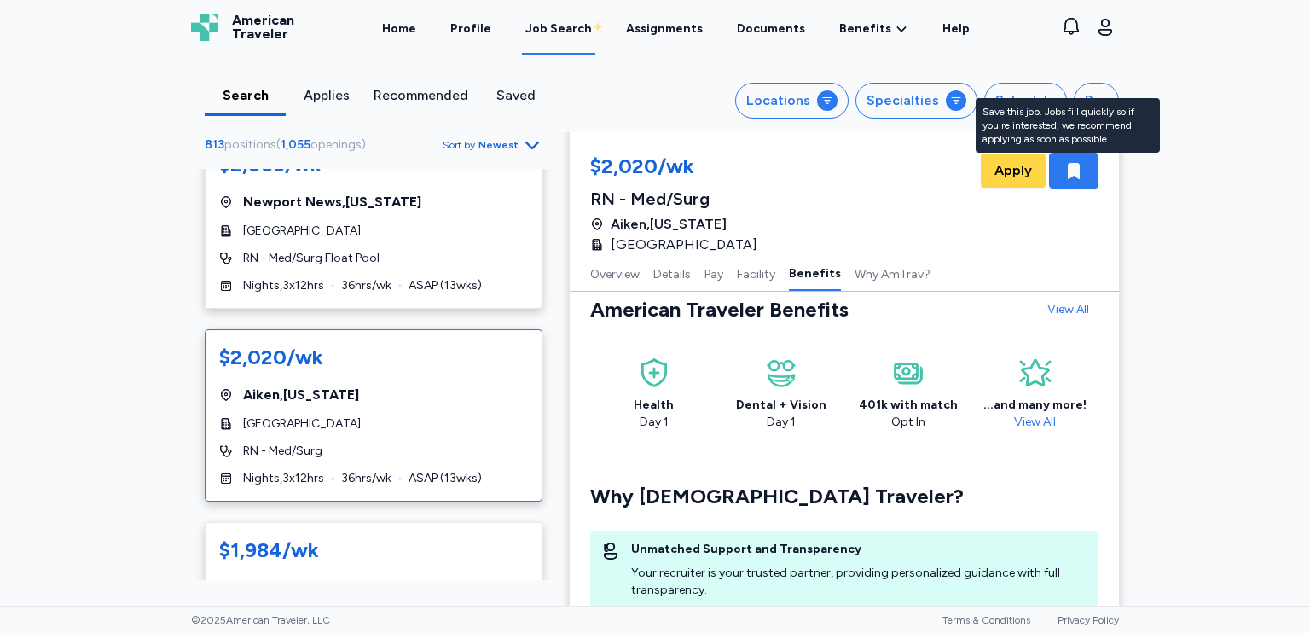
click at [1068, 171] on icon "button" at bounding box center [1074, 171] width 12 height 16
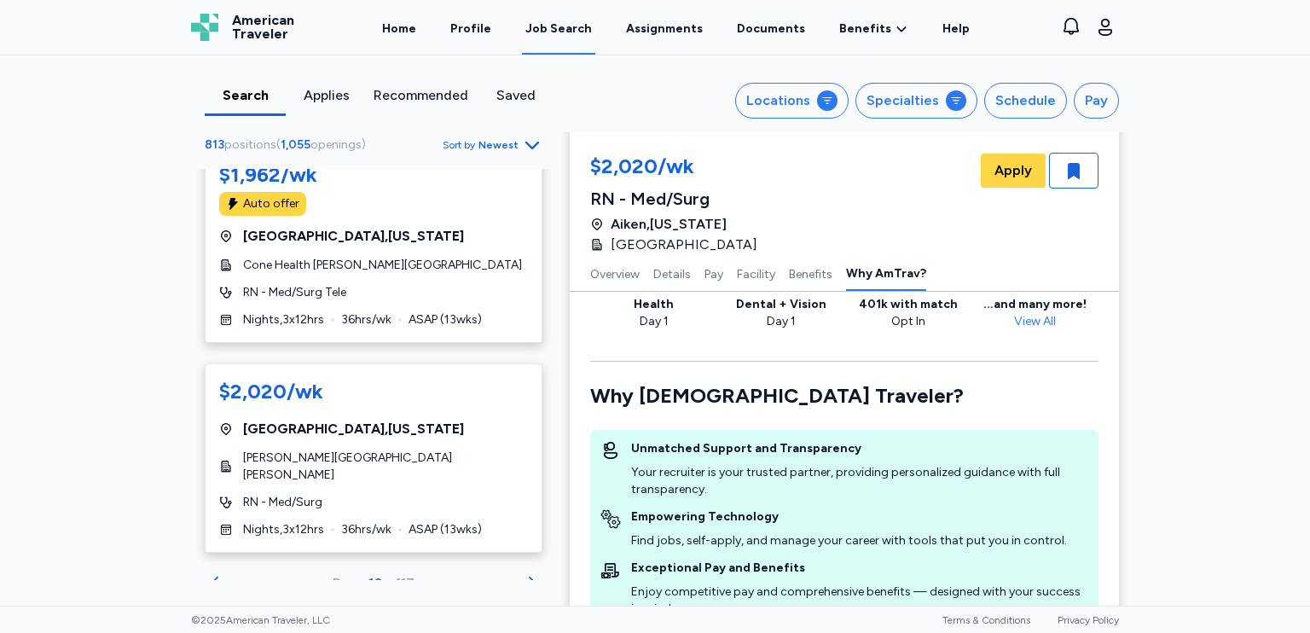
scroll to position [2475, 0]
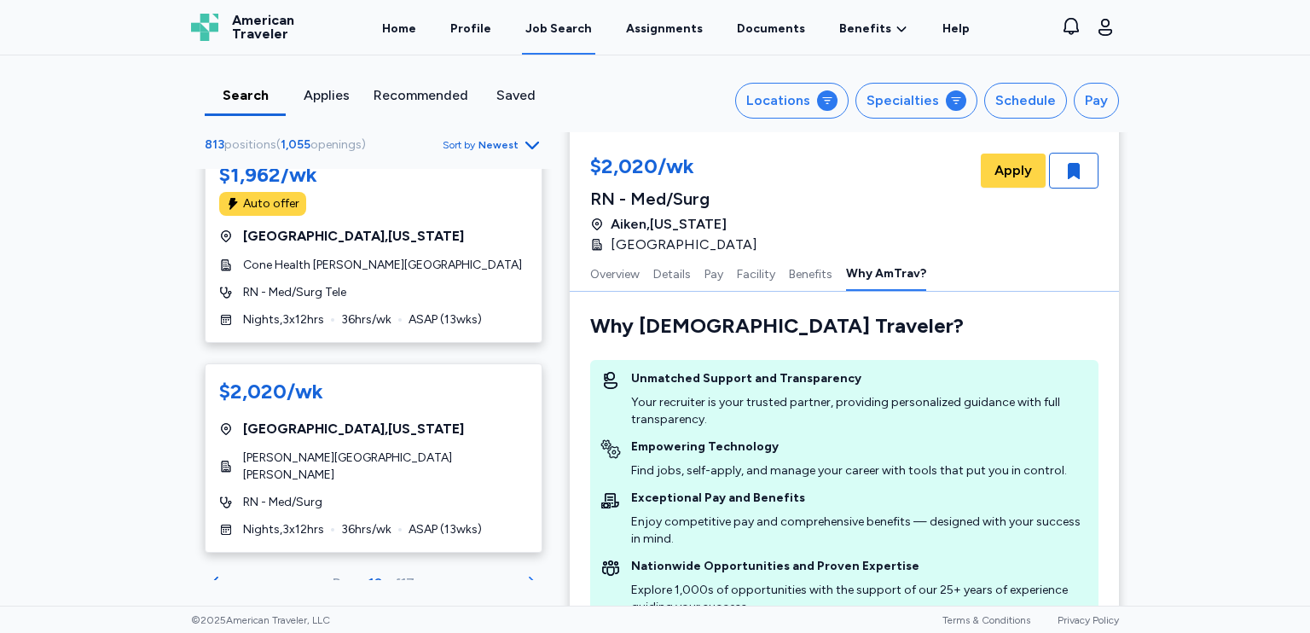
click at [522, 573] on icon "Go to next 50 jobs" at bounding box center [532, 583] width 20 height 20
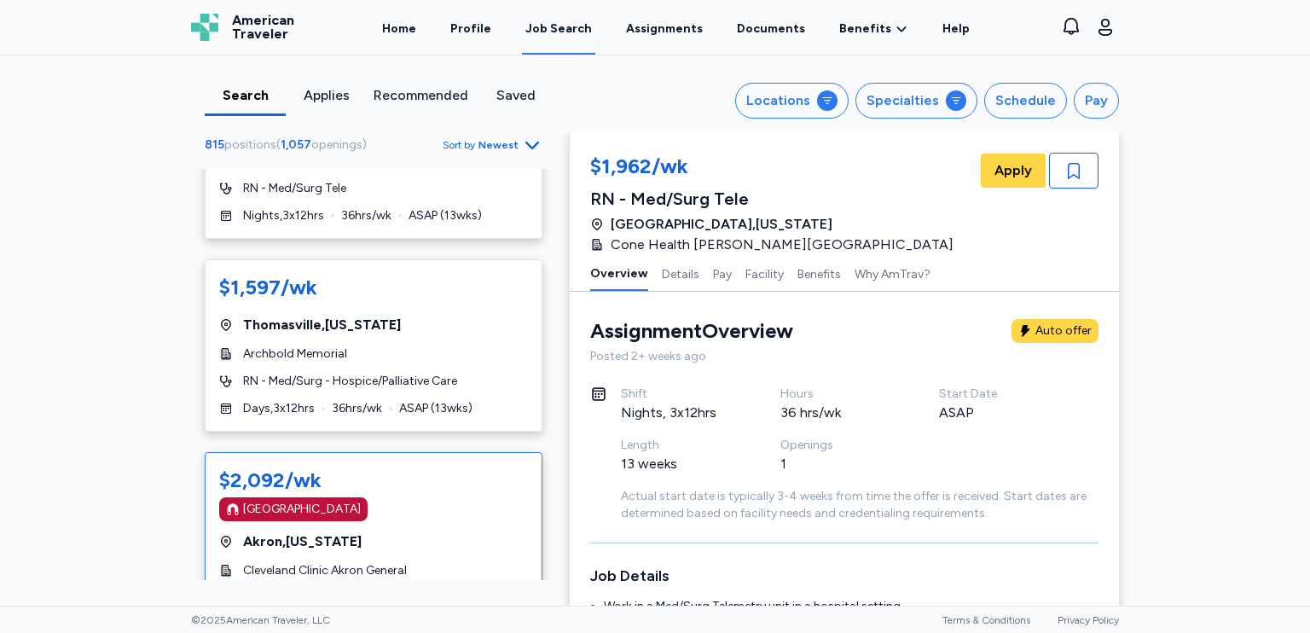
scroll to position [7164, 0]
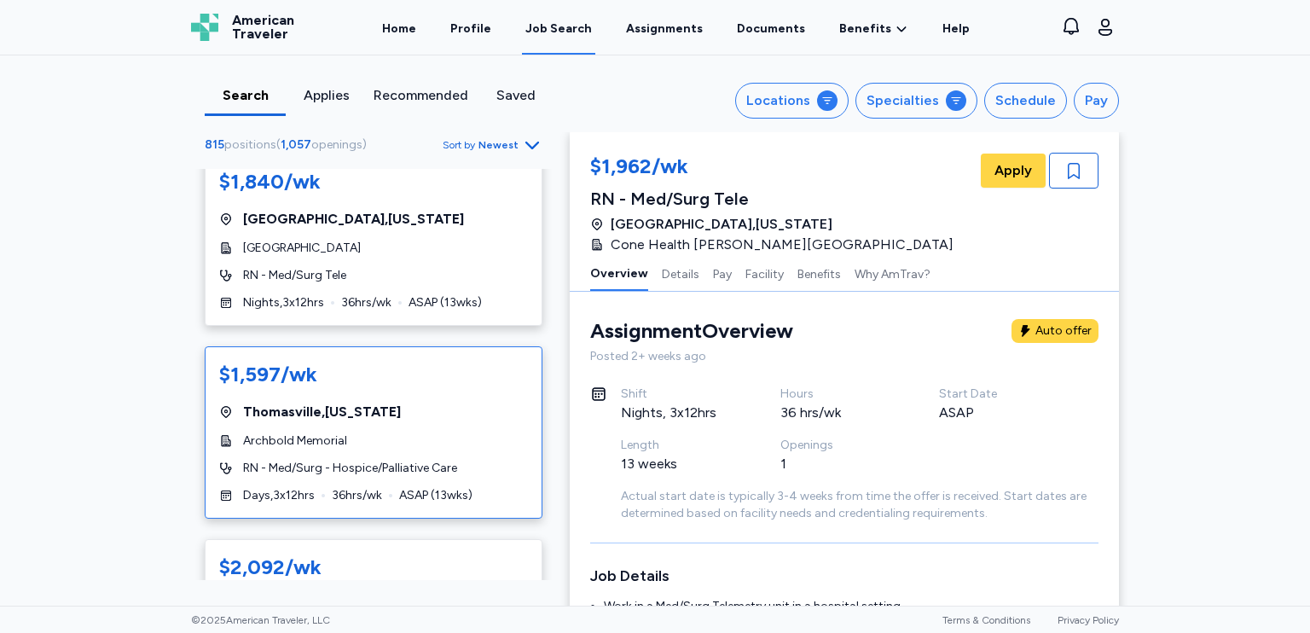
click at [449, 487] on span "ASAP ( 13 wks)" at bounding box center [435, 495] width 73 height 17
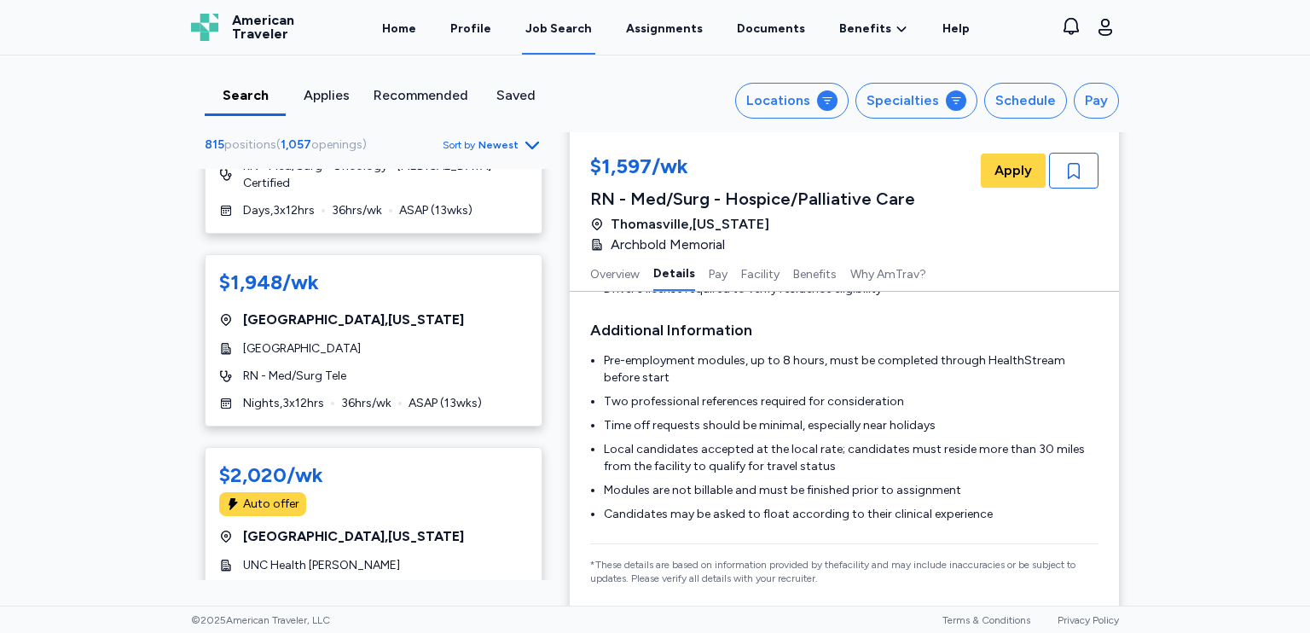
scroll to position [9738, 0]
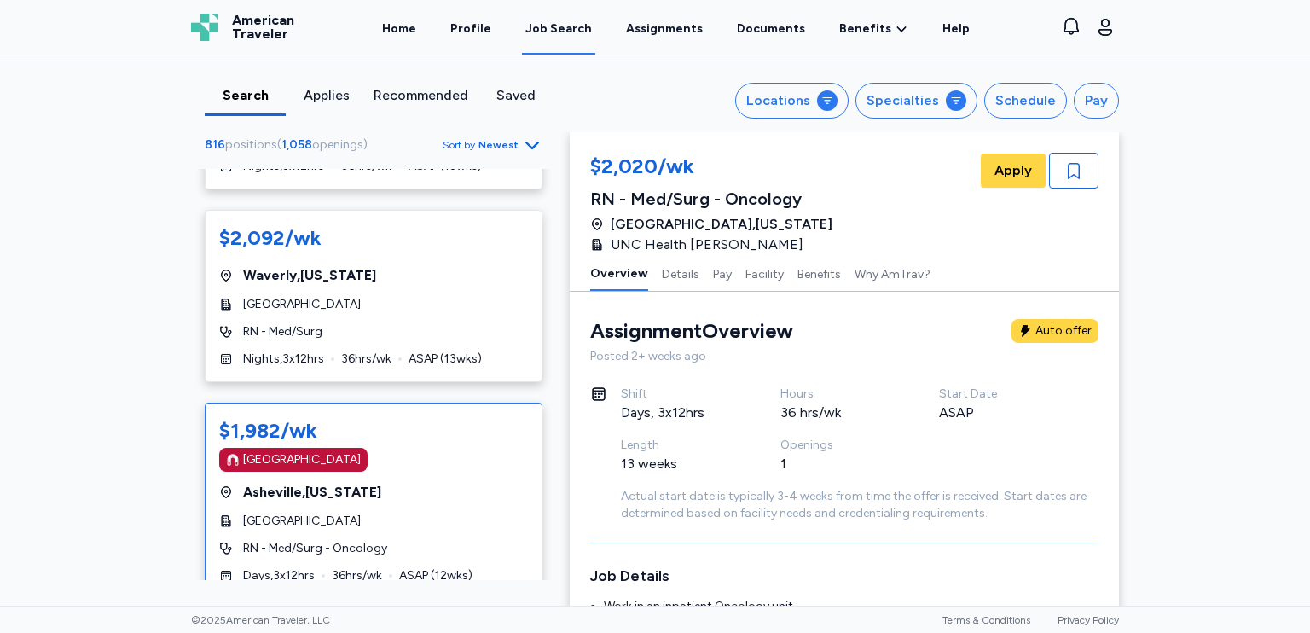
scroll to position [3497, 0]
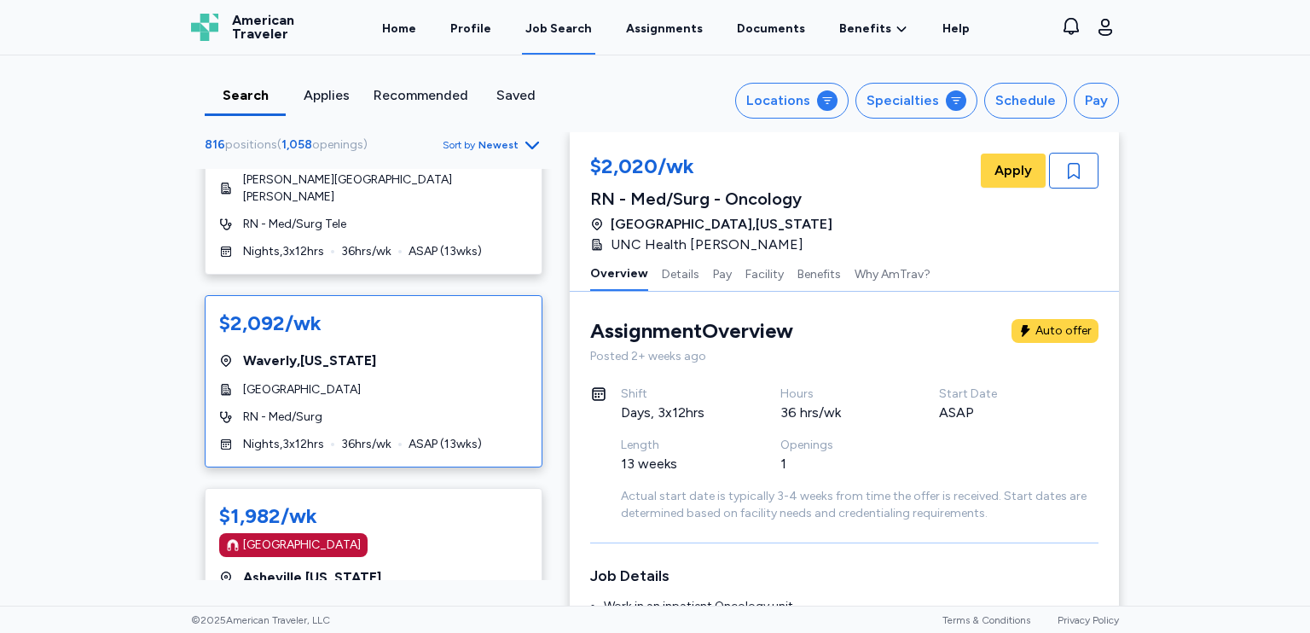
click at [457, 436] on span "ASAP ( 13 wks)" at bounding box center [445, 444] width 73 height 17
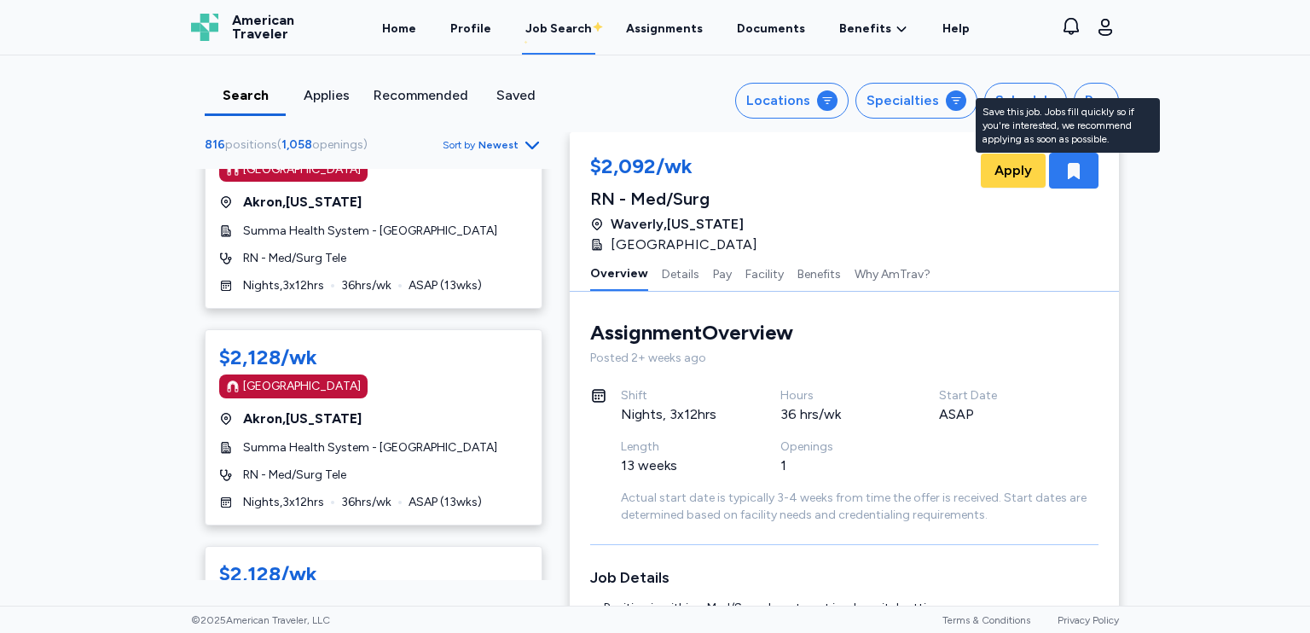
click at [1068, 173] on icon "button" at bounding box center [1074, 171] width 12 height 16
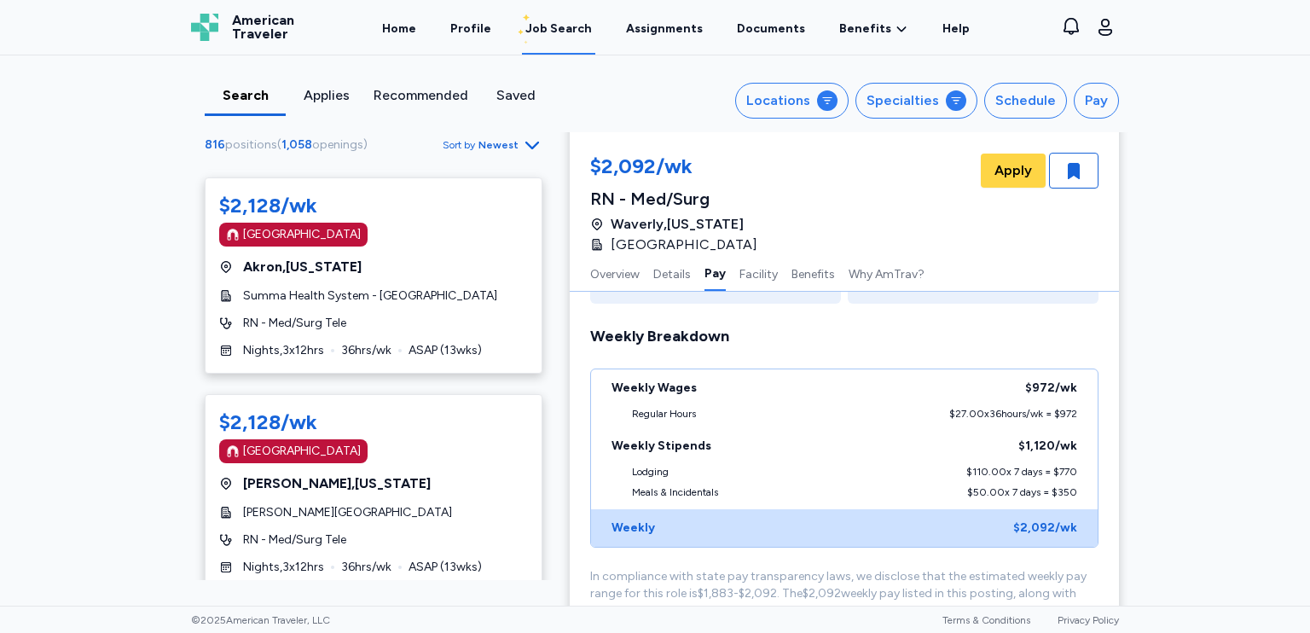
scroll to position [4892, 0]
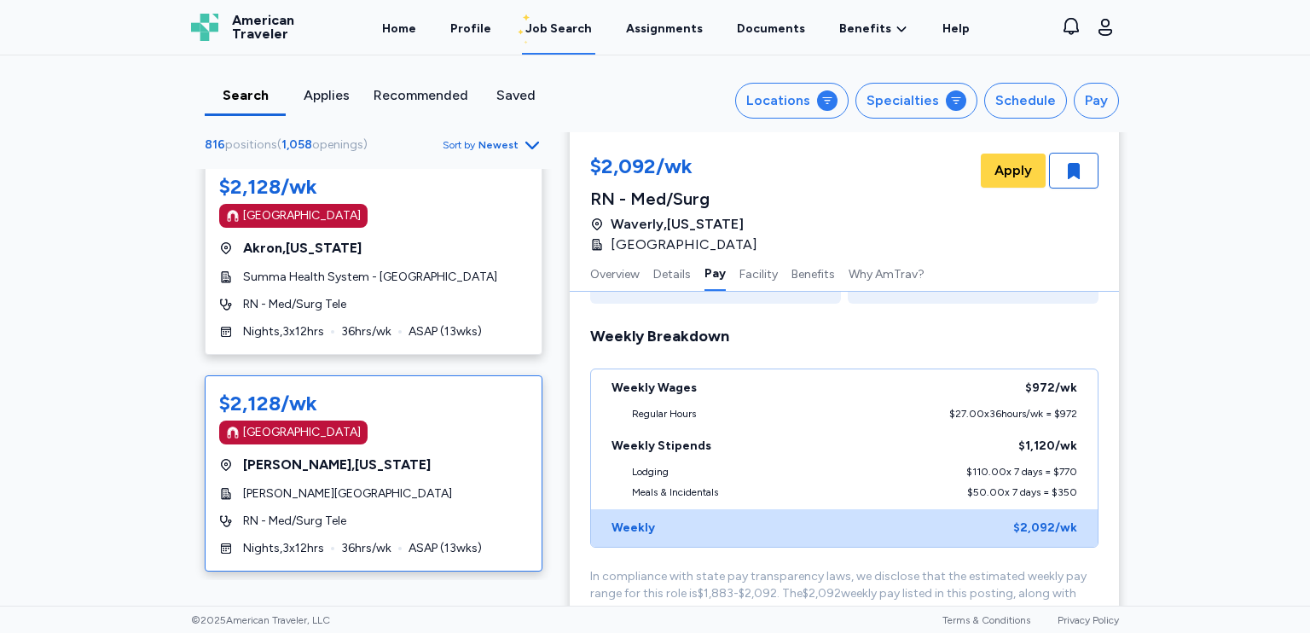
click at [406, 485] on div "[PERSON_NAME][GEOGRAPHIC_DATA]" at bounding box center [373, 493] width 309 height 17
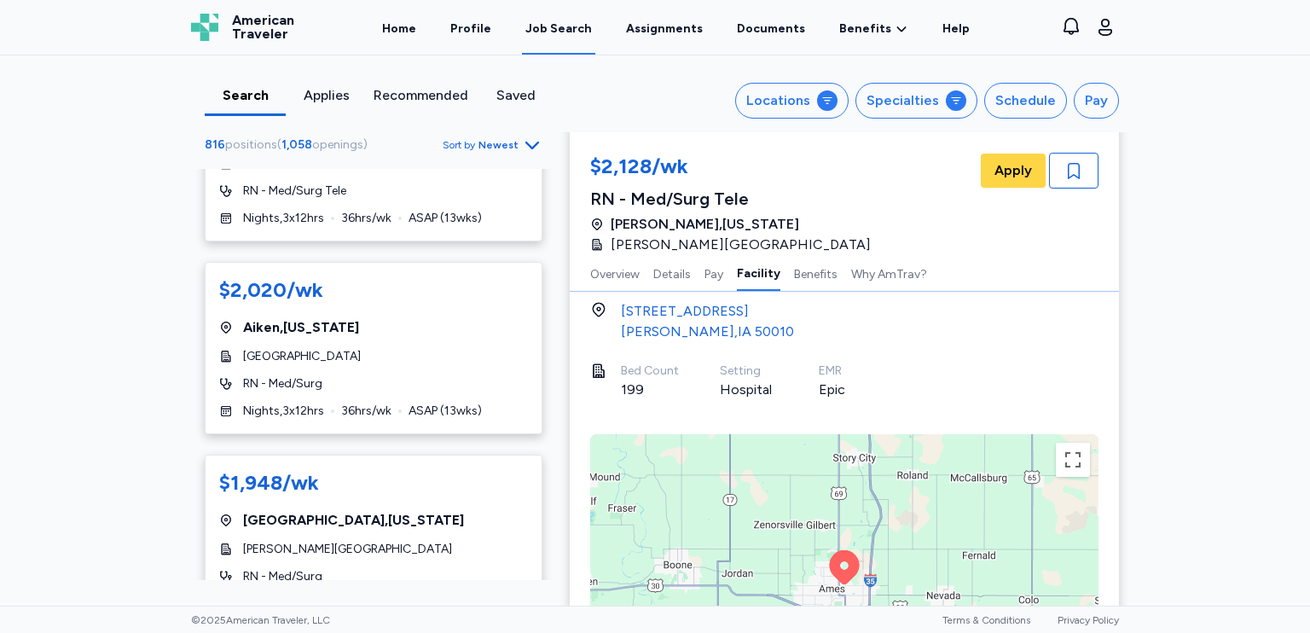
scroll to position [9241, 0]
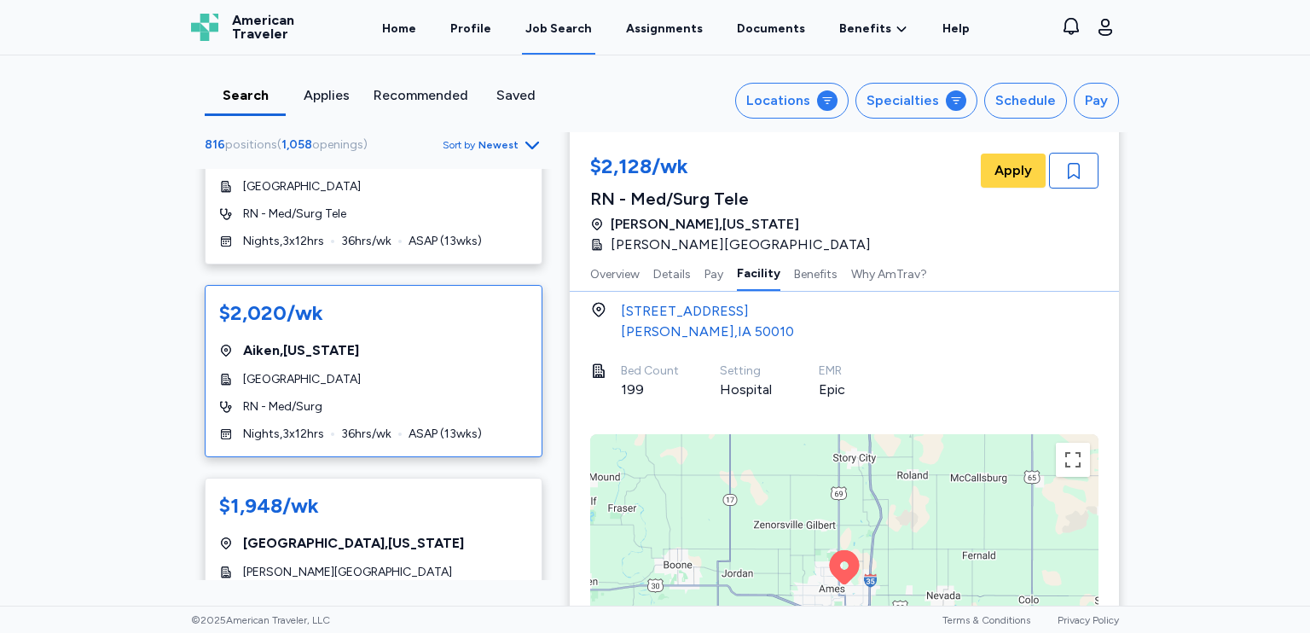
click at [448, 371] on div "[GEOGRAPHIC_DATA]" at bounding box center [373, 379] width 309 height 17
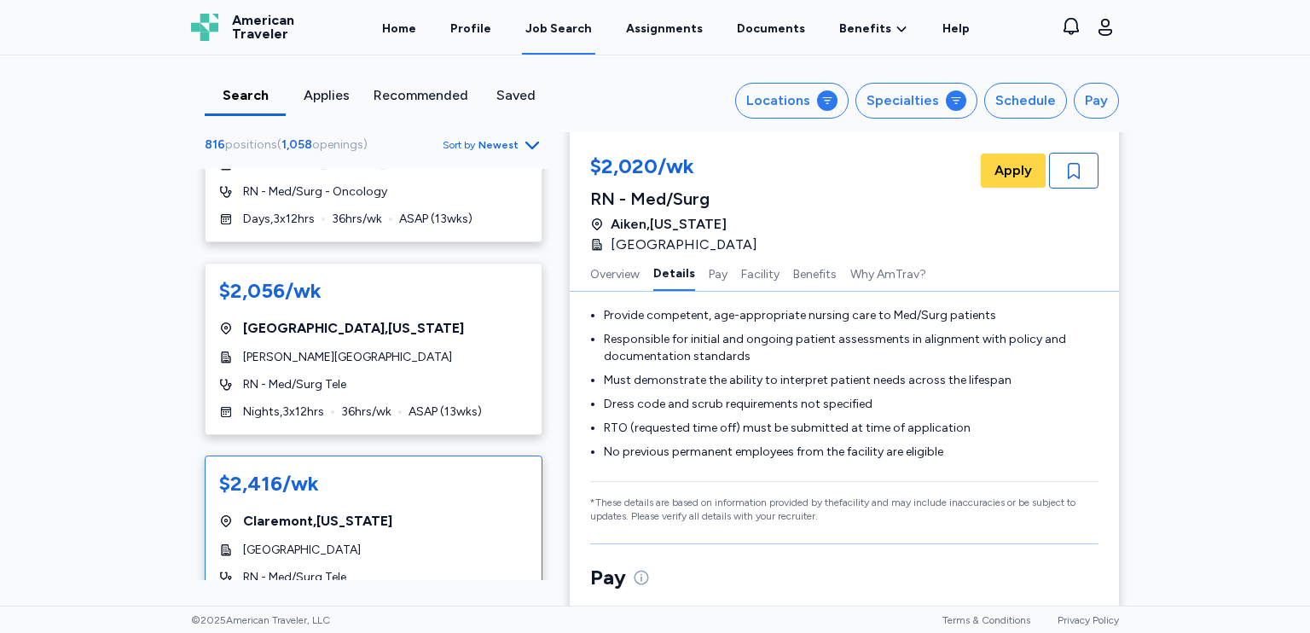
scroll to position [855, 0]
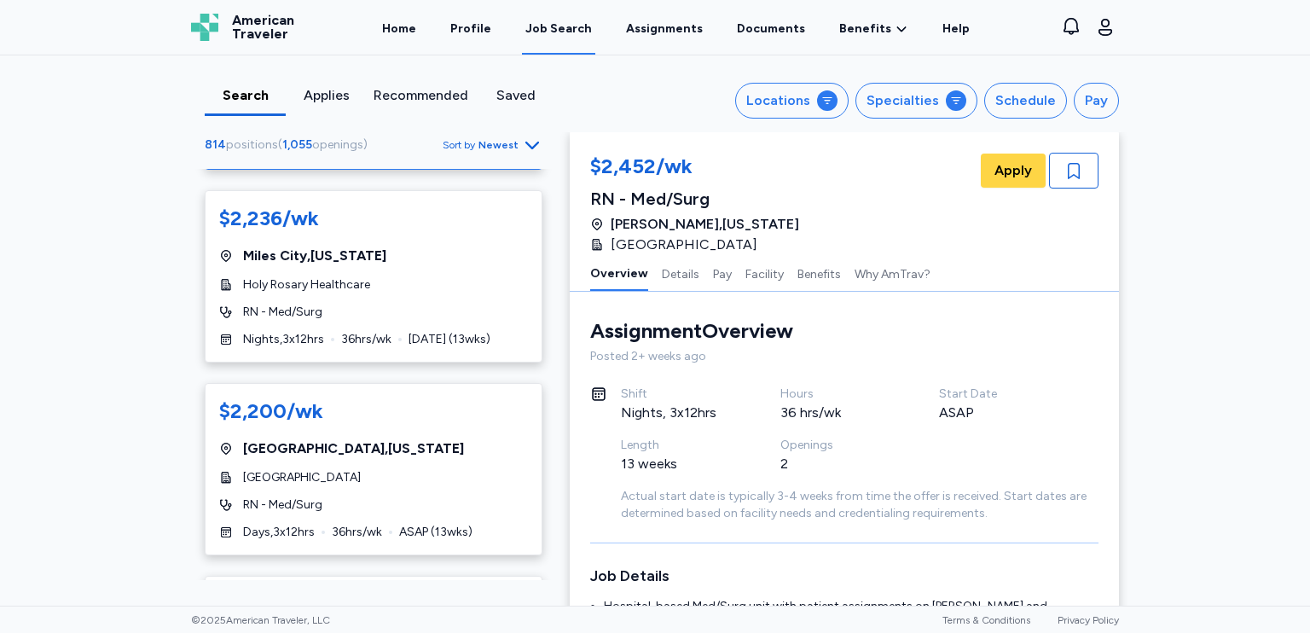
scroll to position [853, 0]
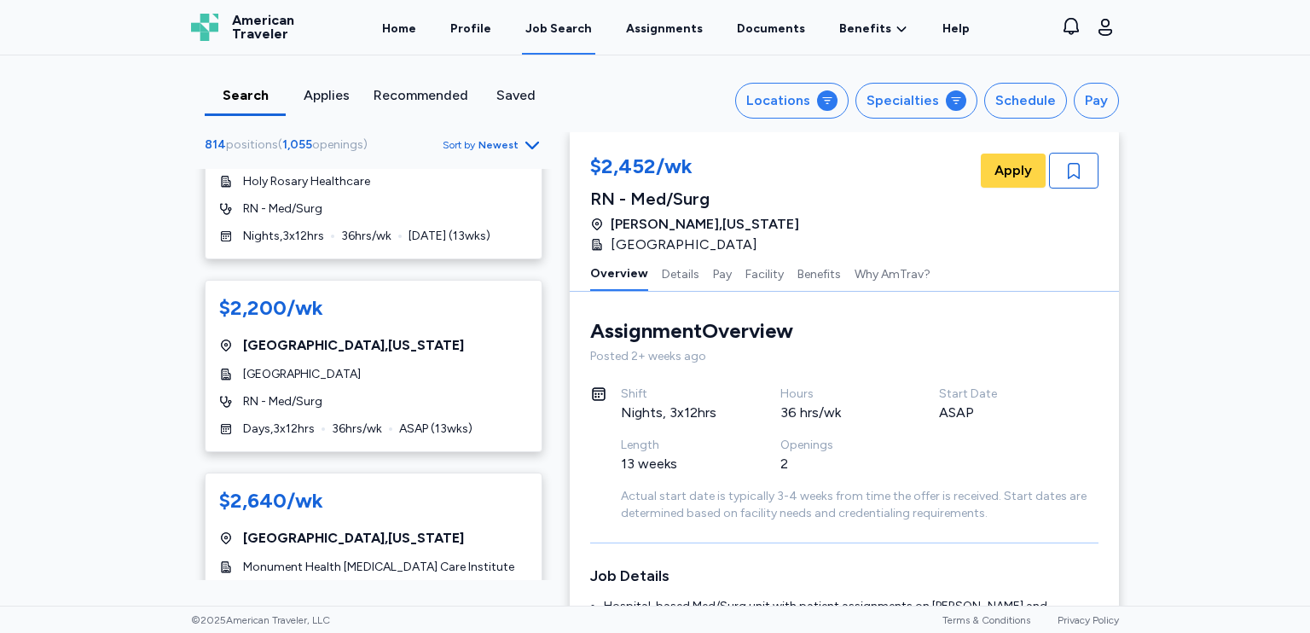
click at [464, 379] on div "[GEOGRAPHIC_DATA]" at bounding box center [373, 374] width 309 height 17
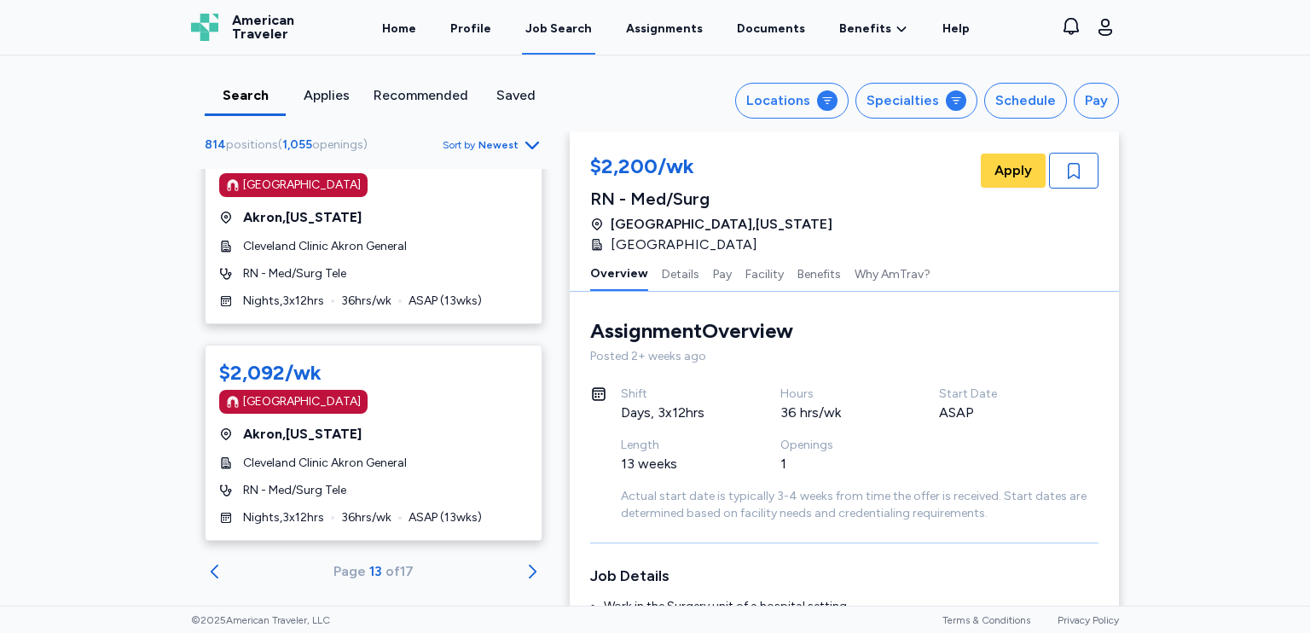
scroll to position [9683, 0]
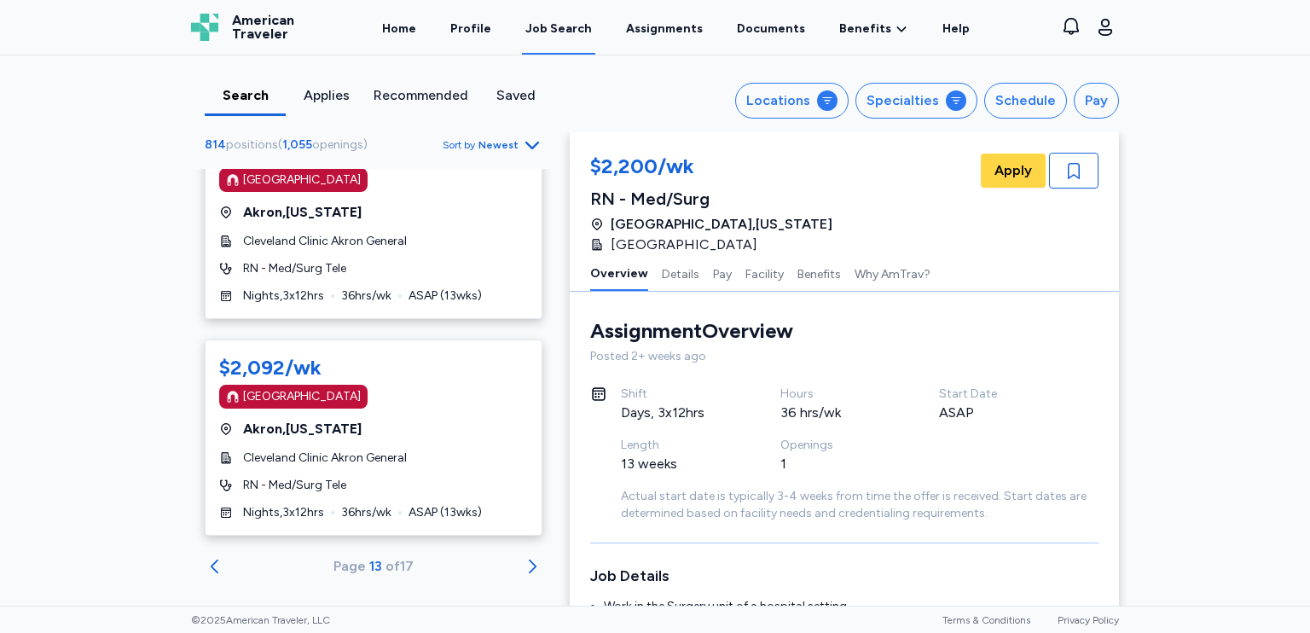
click at [522, 556] on icon "Go to next 50 jobs" at bounding box center [532, 566] width 20 height 20
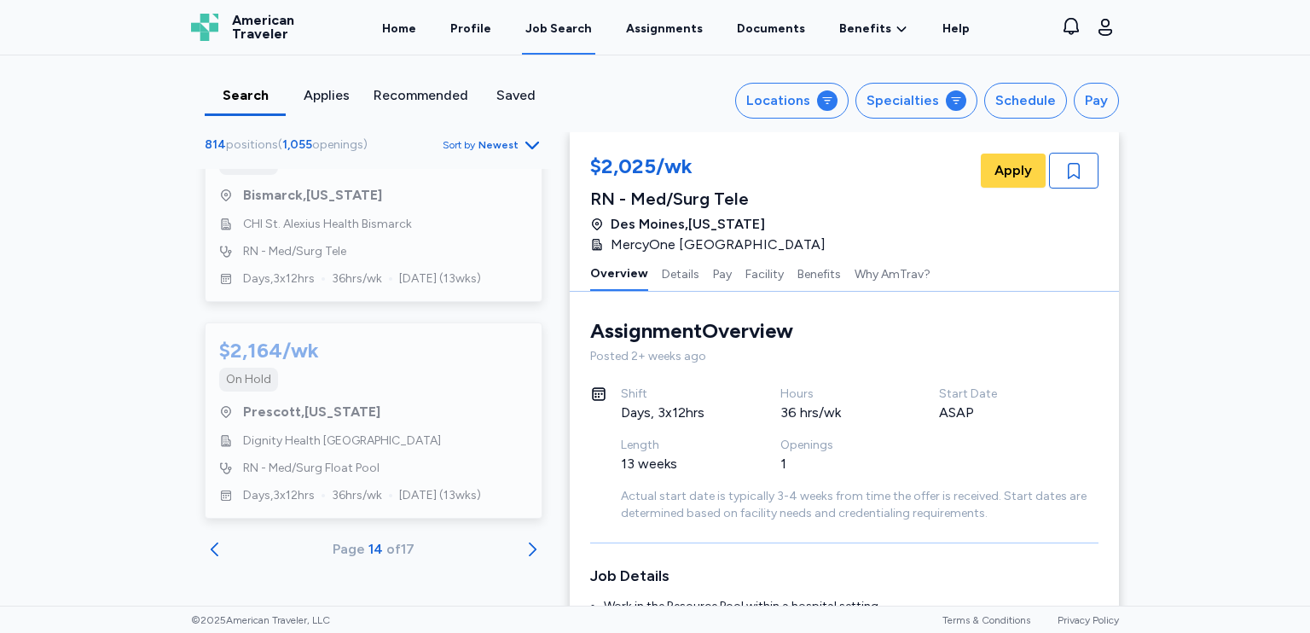
scroll to position [10307, 0]
click at [522, 545] on icon "Go to next 50 jobs" at bounding box center [532, 549] width 20 height 20
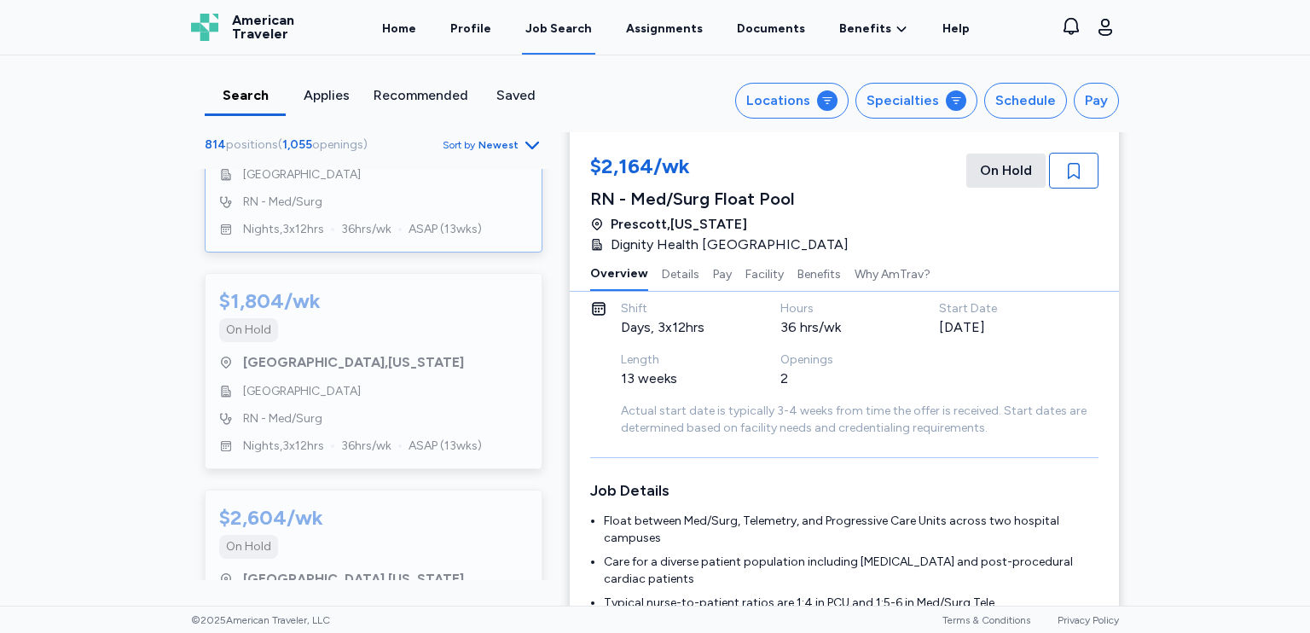
scroll to position [9466, 0]
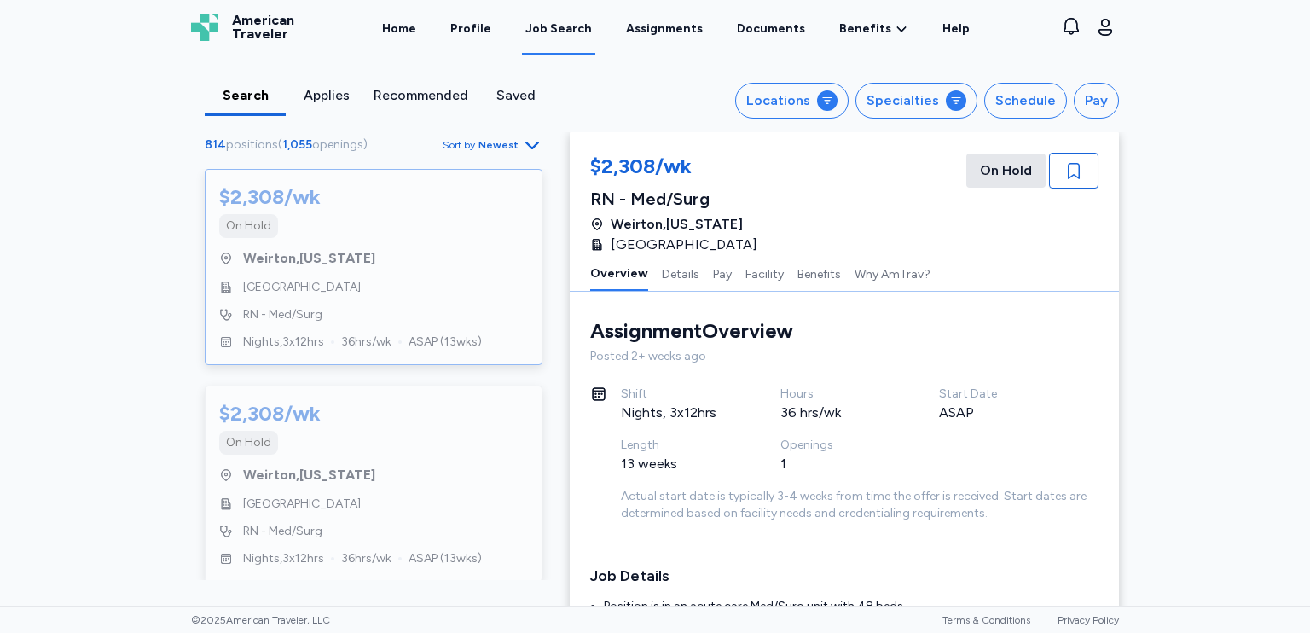
click at [385, 302] on div "$2,308/wk On Hold Weirton , [US_STATE][GEOGRAPHIC_DATA] RN - Med/Surg Nights , …" at bounding box center [374, 267] width 338 height 196
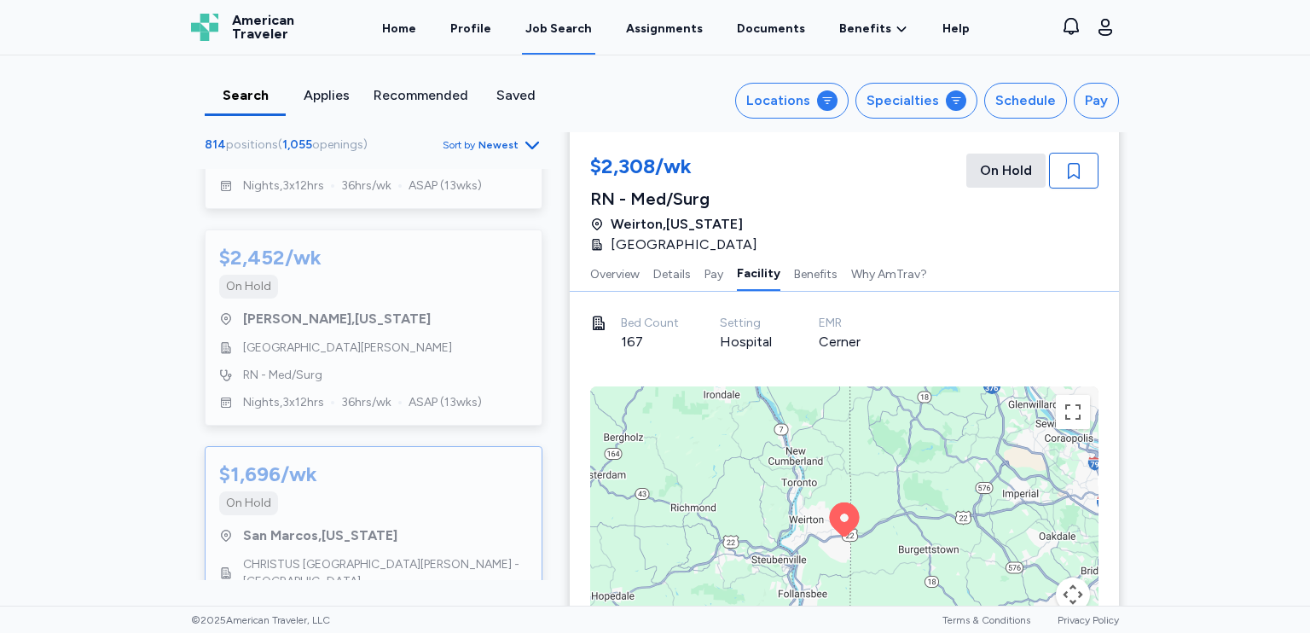
scroll to position [4264, 0]
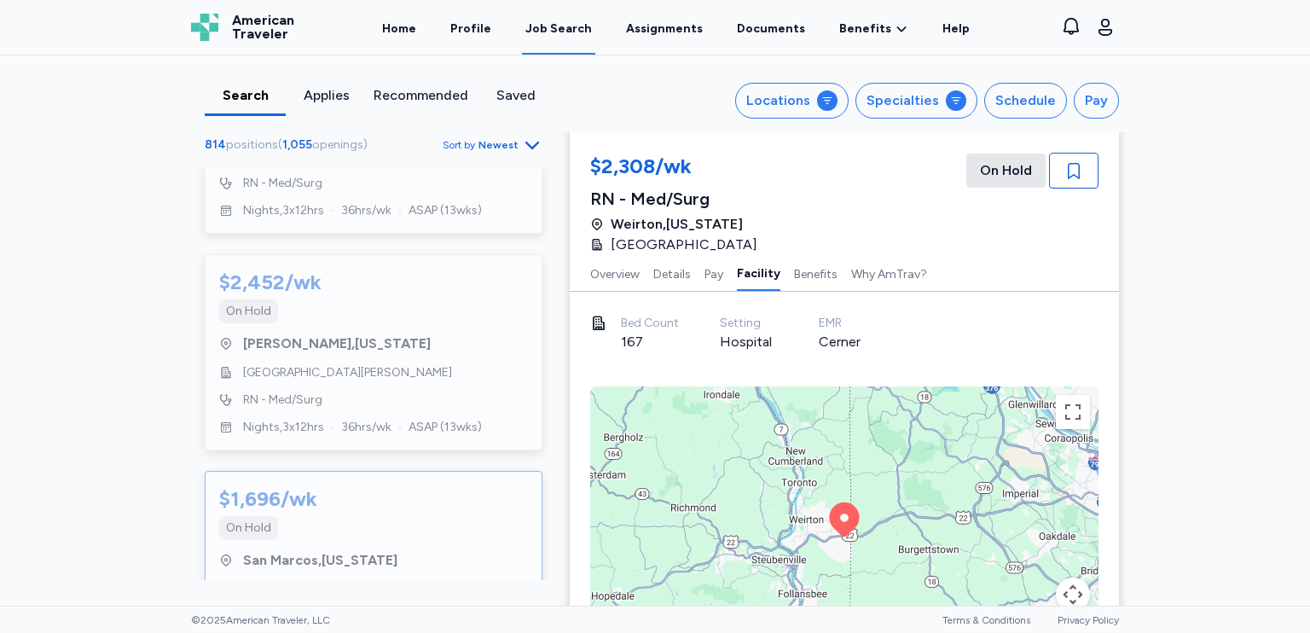
click at [385, 391] on div "RN - Med/Surg" at bounding box center [373, 399] width 309 height 17
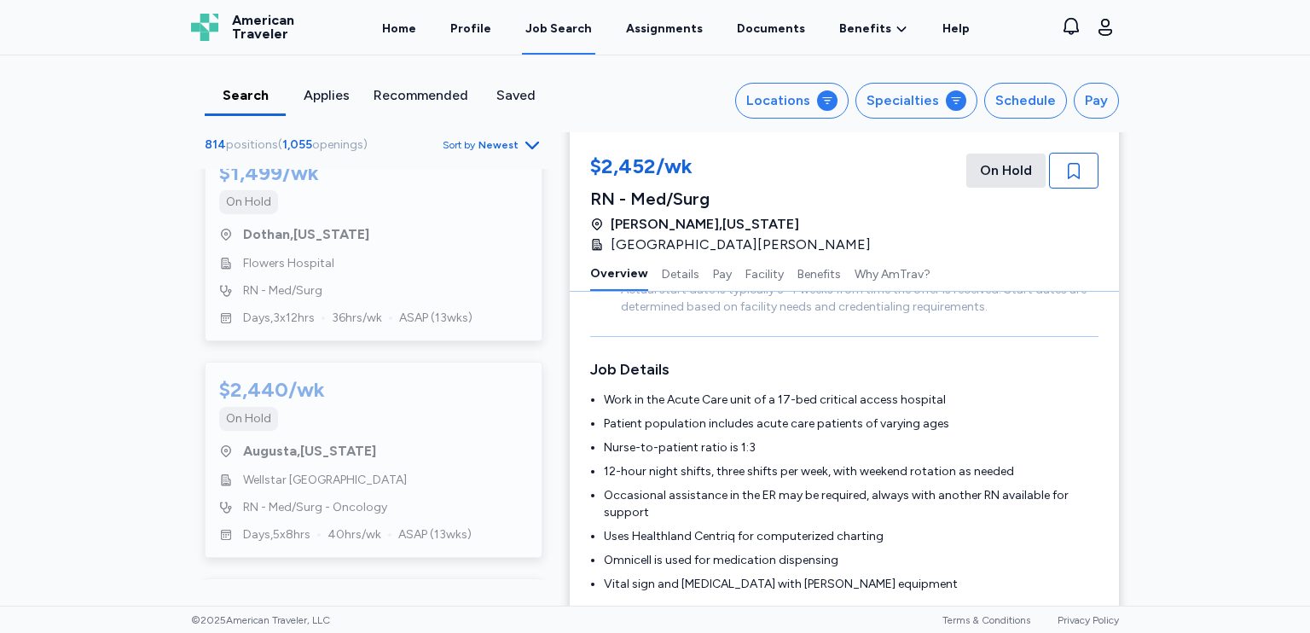
scroll to position [9040, 0]
click at [449, 416] on div "$2,440/wk On Hold [GEOGRAPHIC_DATA] , [US_STATE] Wellstar MCG Health Medical Ce…" at bounding box center [374, 461] width 338 height 196
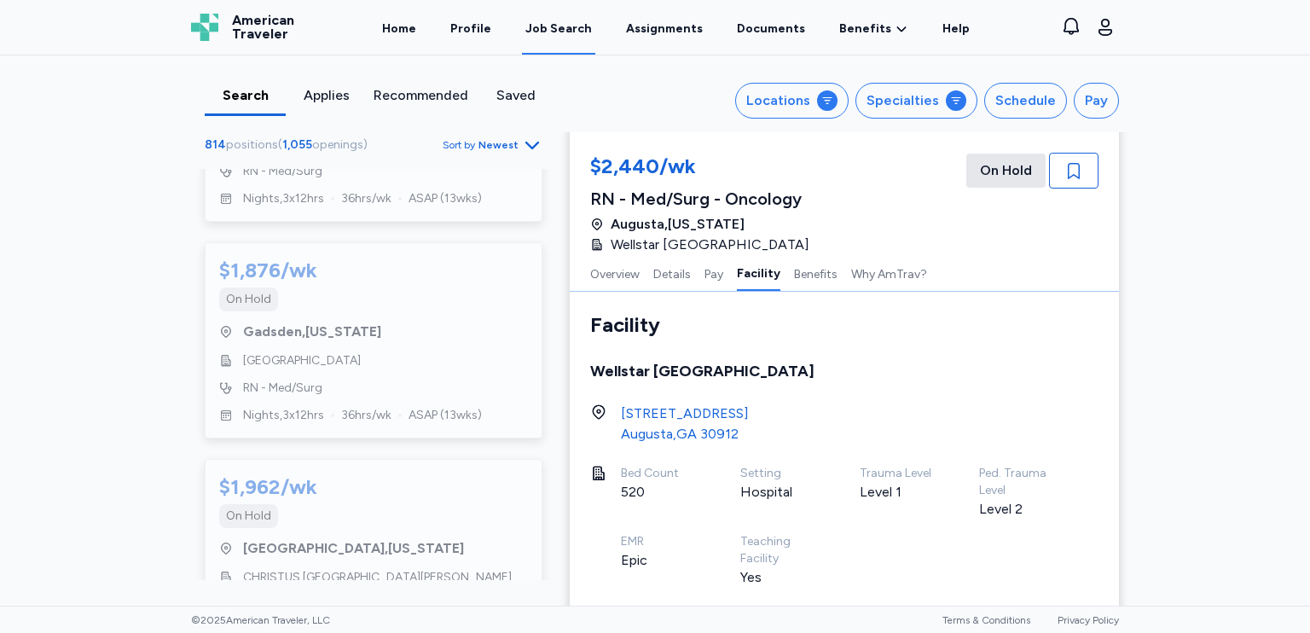
scroll to position [2049, 0]
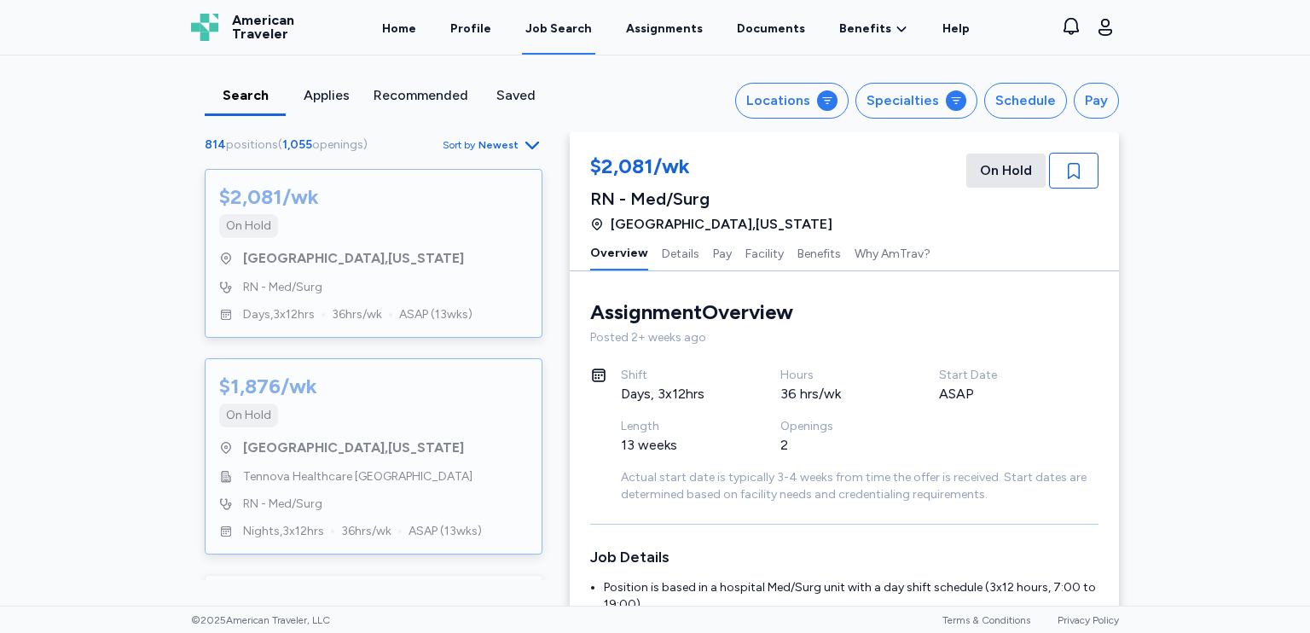
click at [461, 512] on div "RN - Med/Surg" at bounding box center [373, 503] width 309 height 17
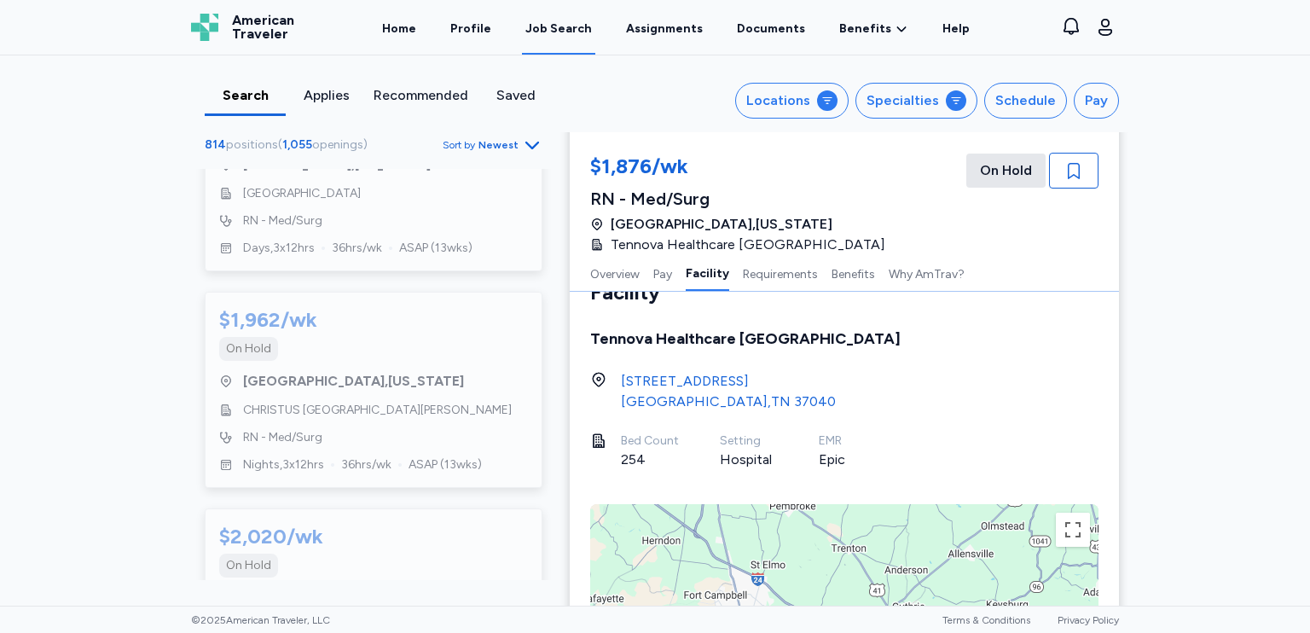
scroll to position [2033, 0]
click at [549, 33] on div "Job Search" at bounding box center [558, 28] width 67 height 17
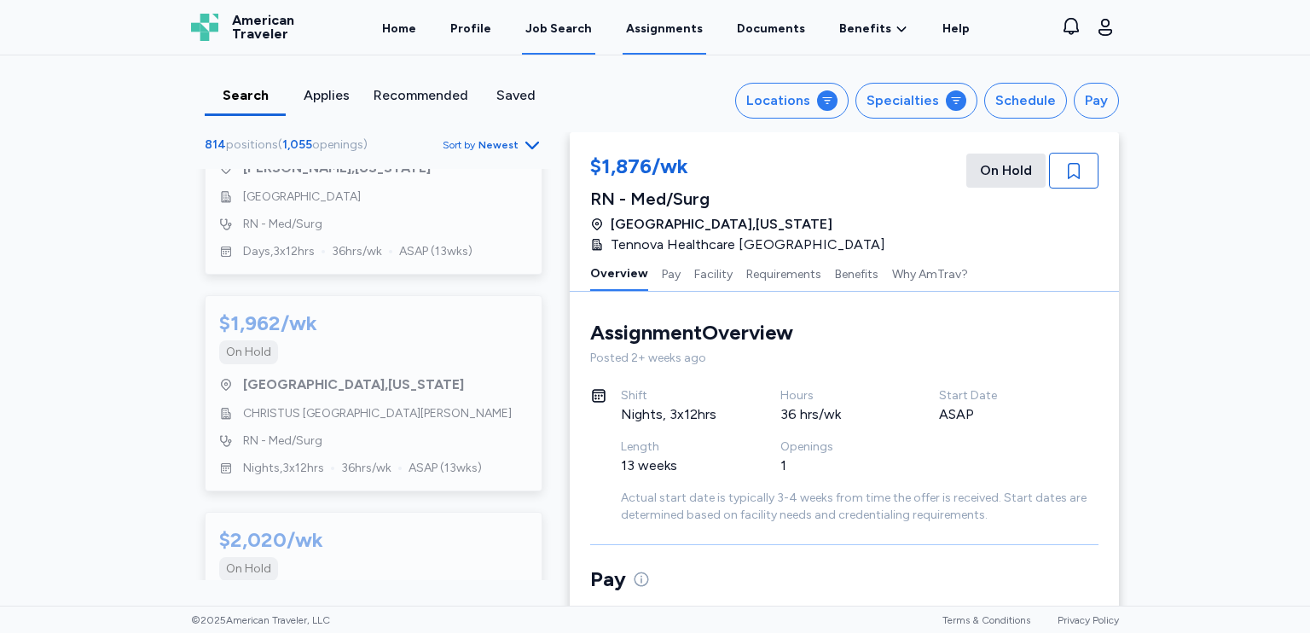
click at [687, 42] on link "Assignments" at bounding box center [665, 28] width 84 height 53
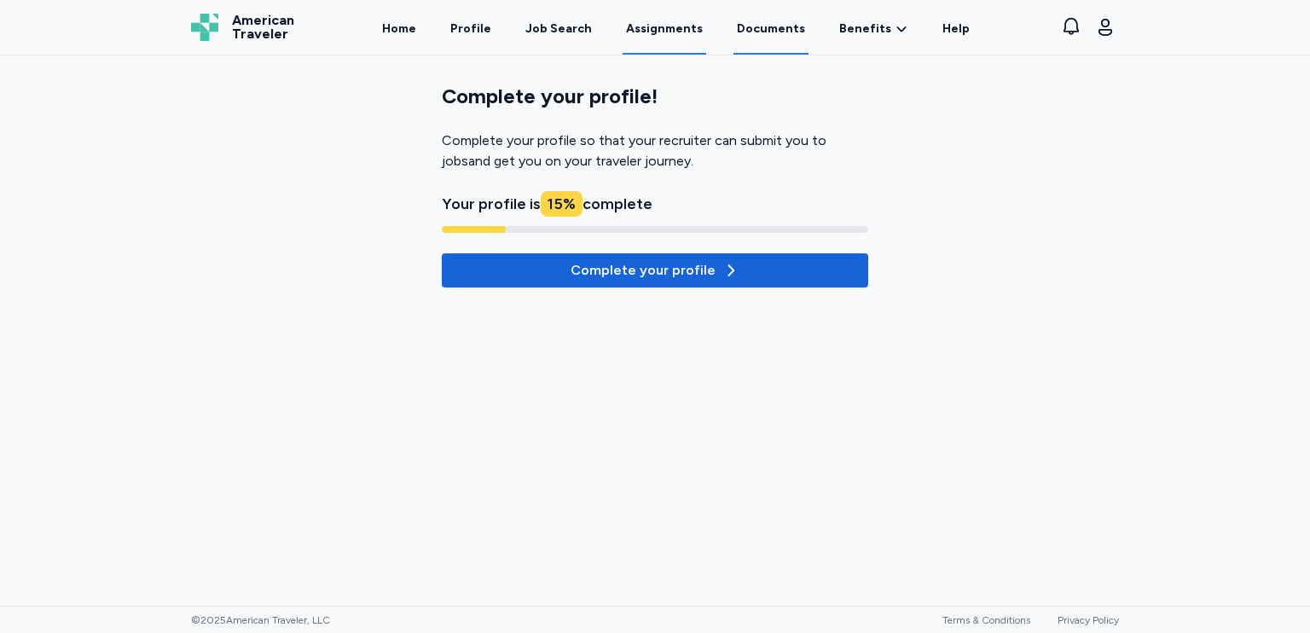
click at [757, 32] on link "Documents" at bounding box center [770, 28] width 75 height 53
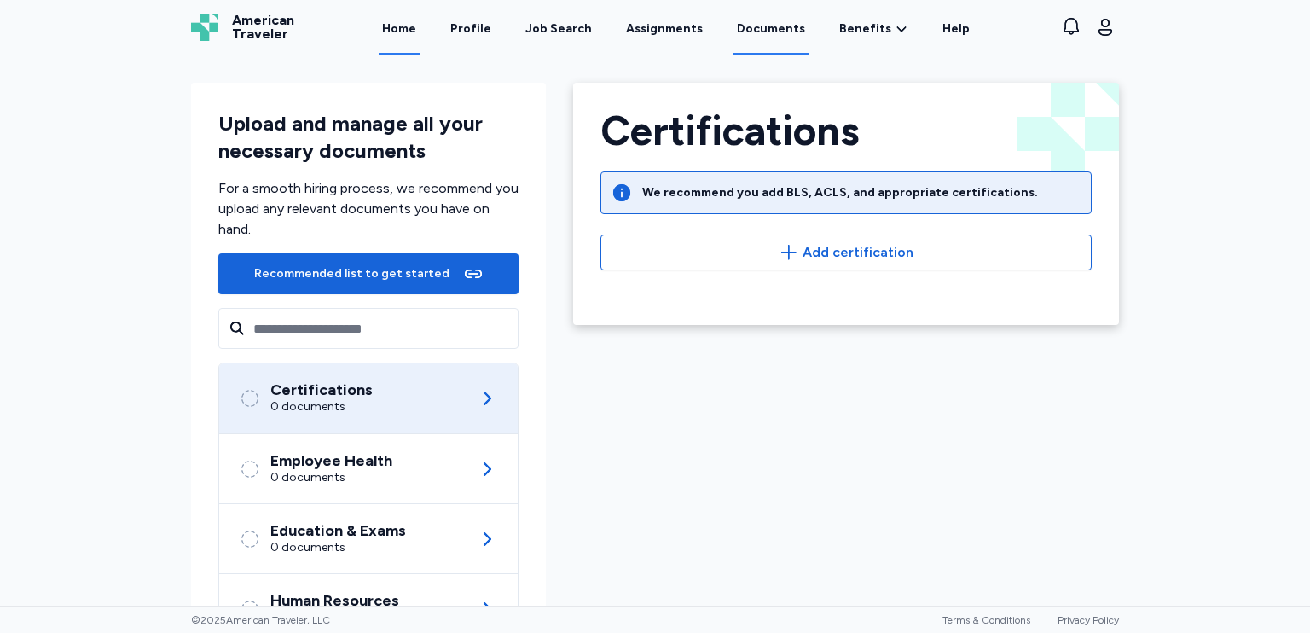
click at [420, 38] on link "Home" at bounding box center [399, 28] width 41 height 53
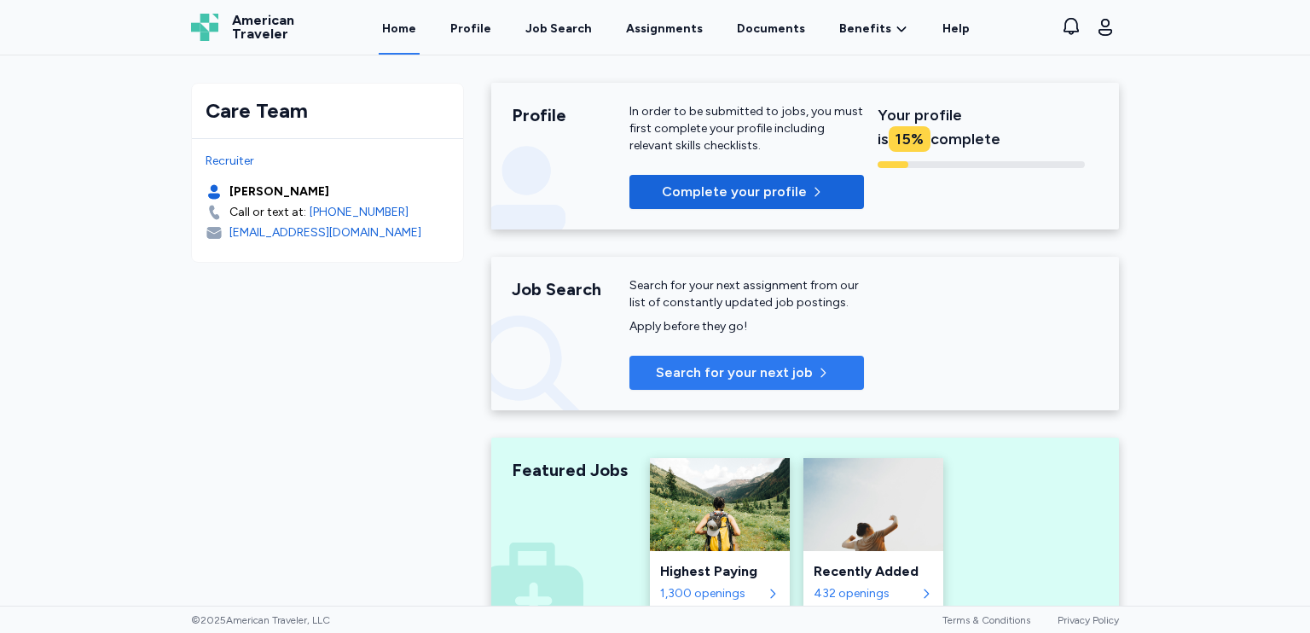
click at [772, 365] on span "Search for your next job" at bounding box center [734, 372] width 157 height 20
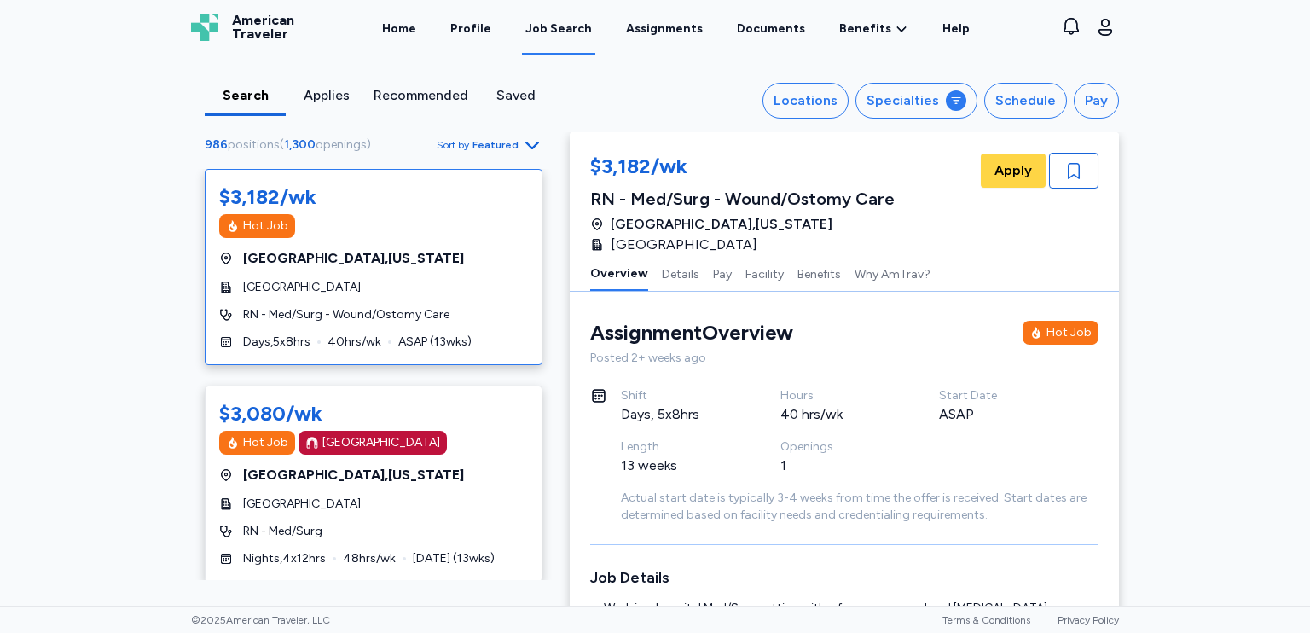
click at [505, 139] on span "Featured" at bounding box center [495, 145] width 46 height 14
click at [925, 104] on div "Specialties" at bounding box center [902, 100] width 72 height 20
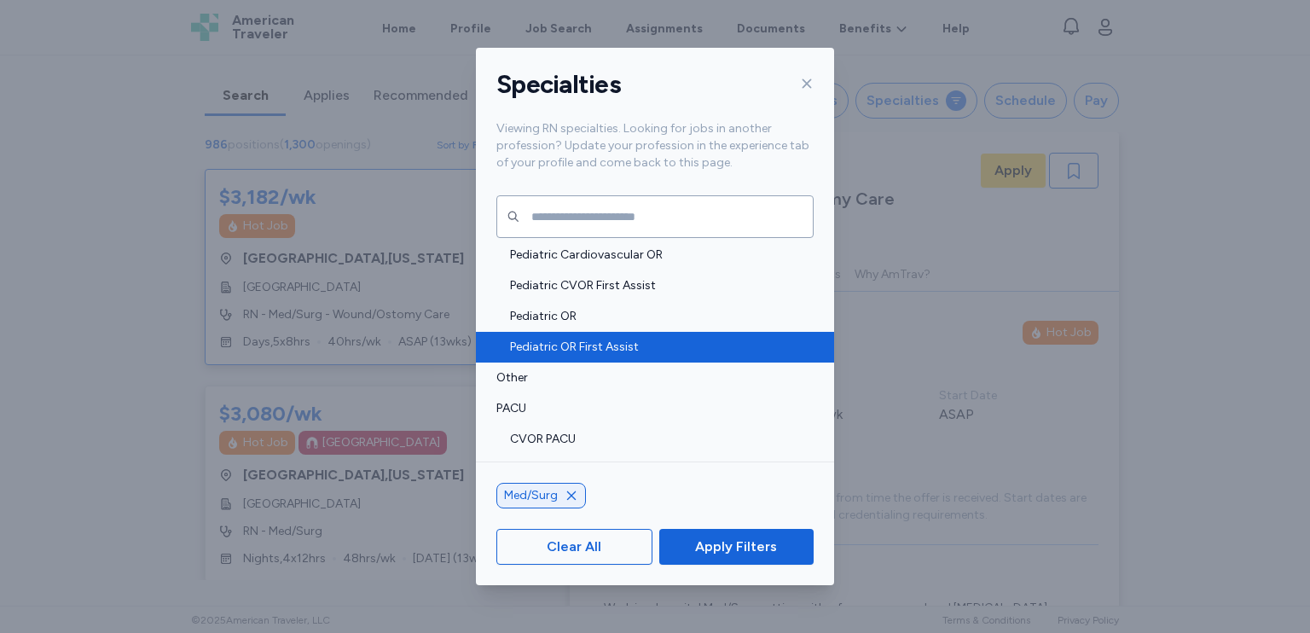
scroll to position [2900, 0]
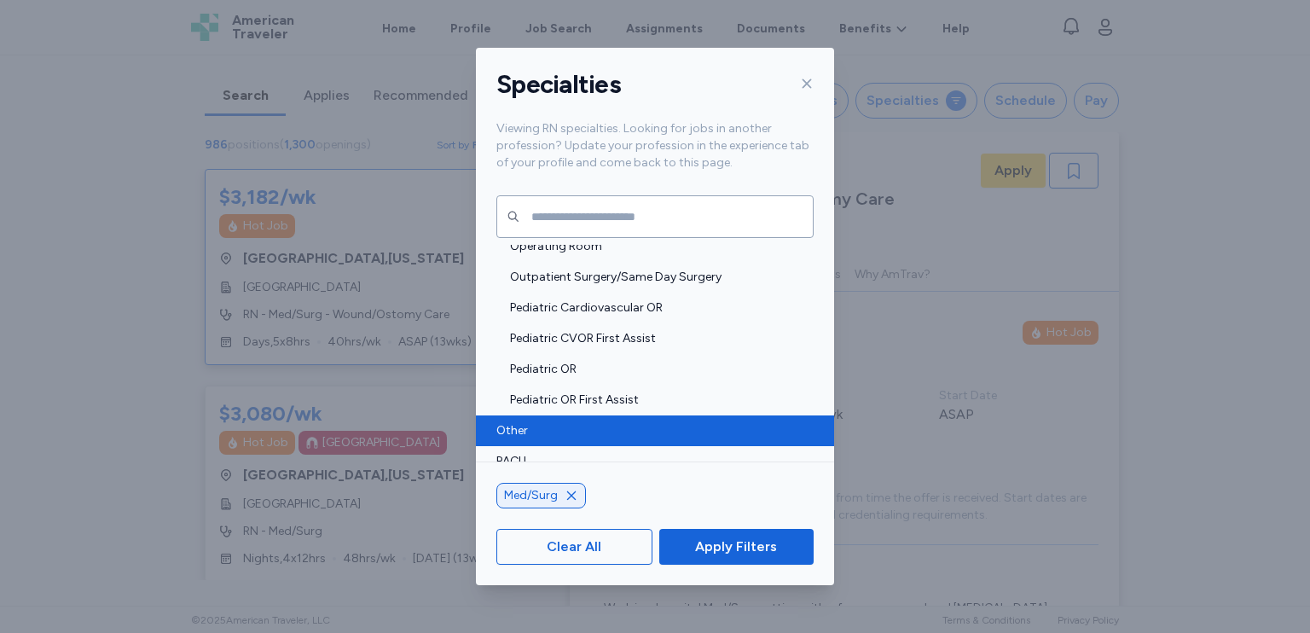
click at [721, 434] on span "Other" at bounding box center [649, 430] width 307 height 17
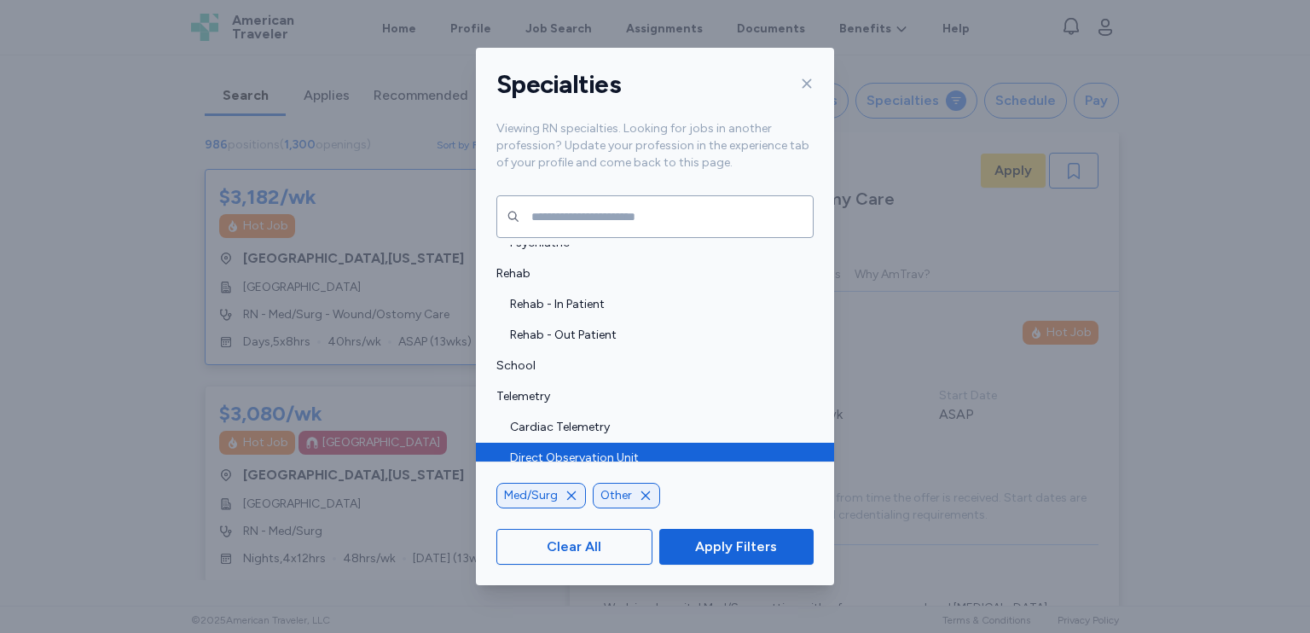
scroll to position [3582, 0]
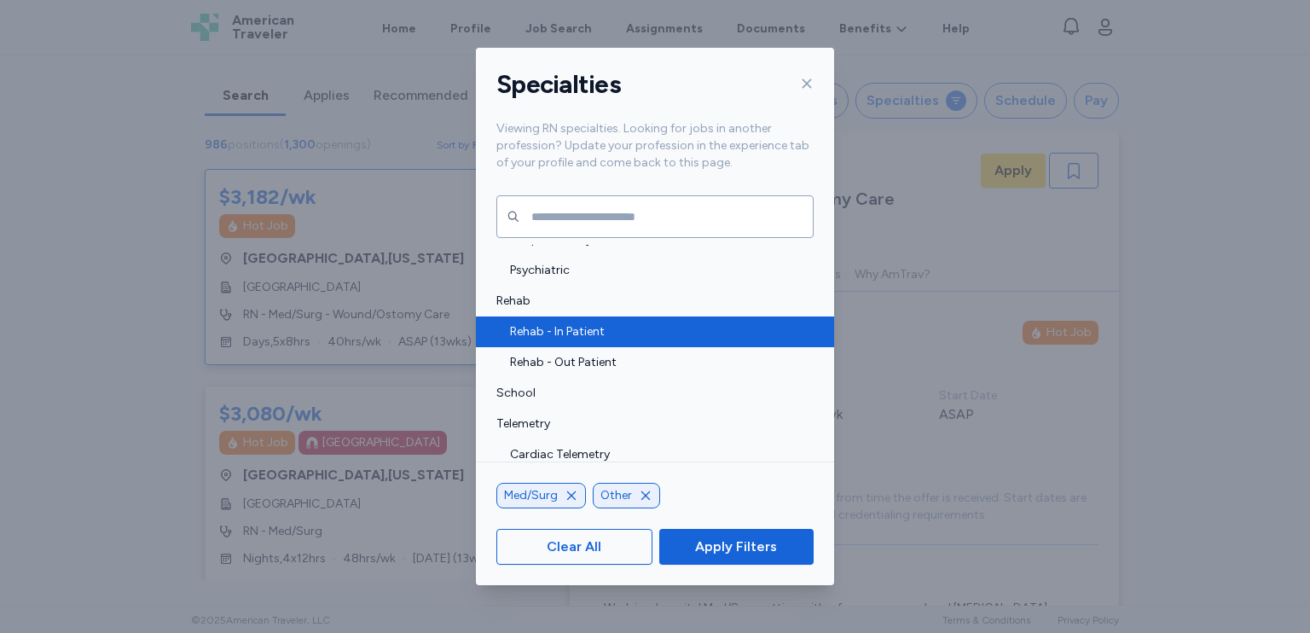
click at [745, 339] on span "Rehab - In Patient" at bounding box center [656, 331] width 293 height 17
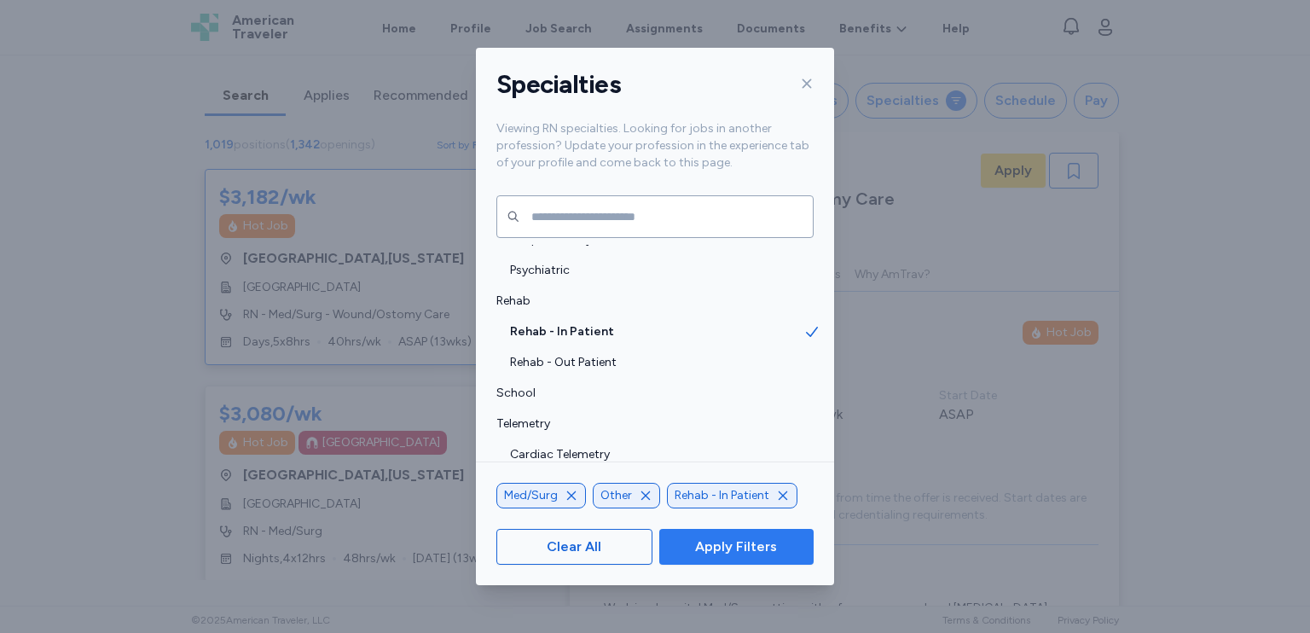
click at [640, 495] on icon "button" at bounding box center [646, 496] width 14 height 14
click at [570, 495] on icon "button" at bounding box center [571, 495] width 9 height 9
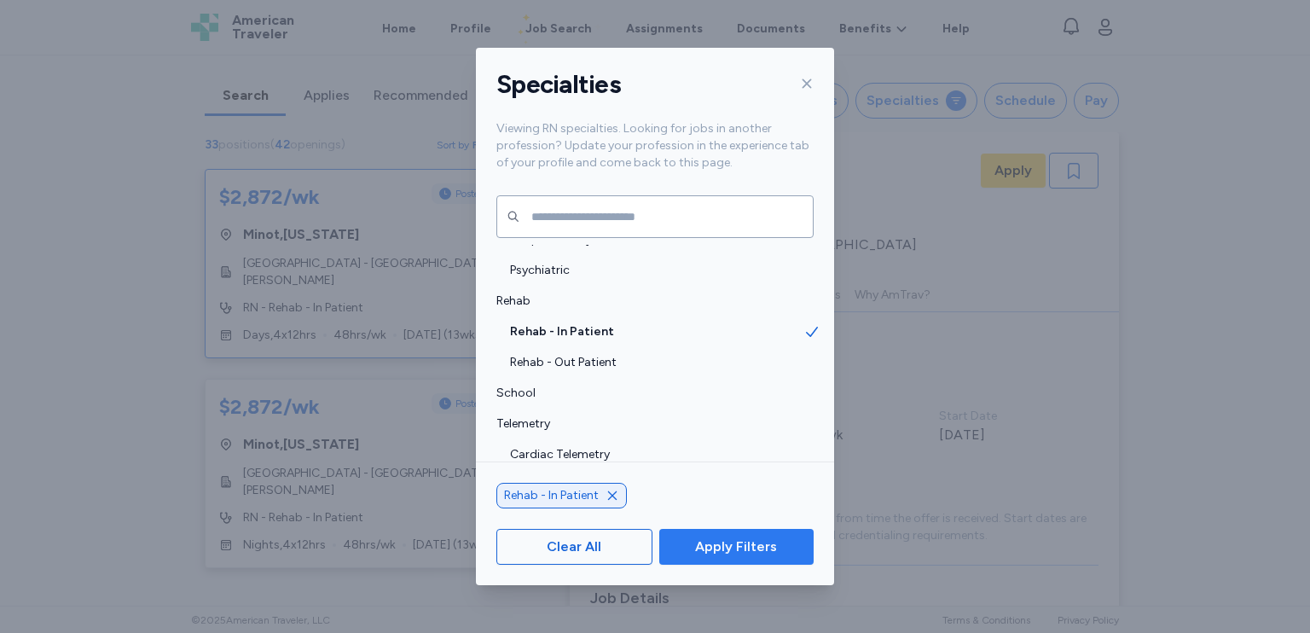
scroll to position [2, 0]
click at [753, 547] on span "Apply Filters" at bounding box center [736, 546] width 82 height 20
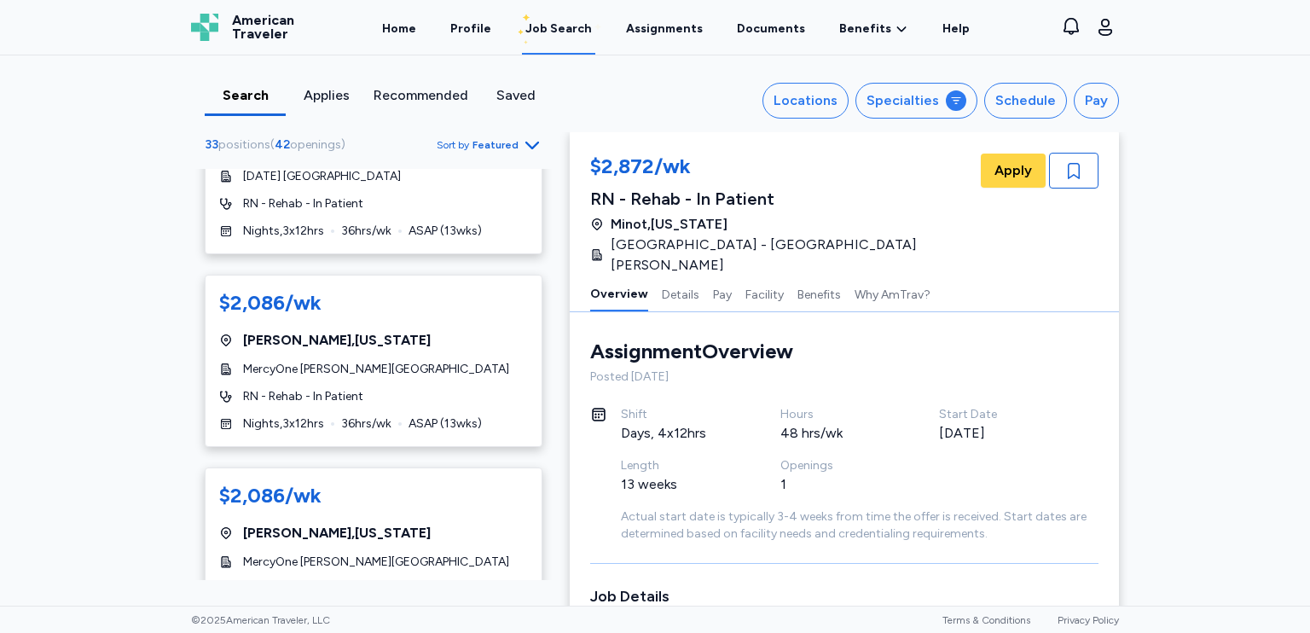
scroll to position [1620, 0]
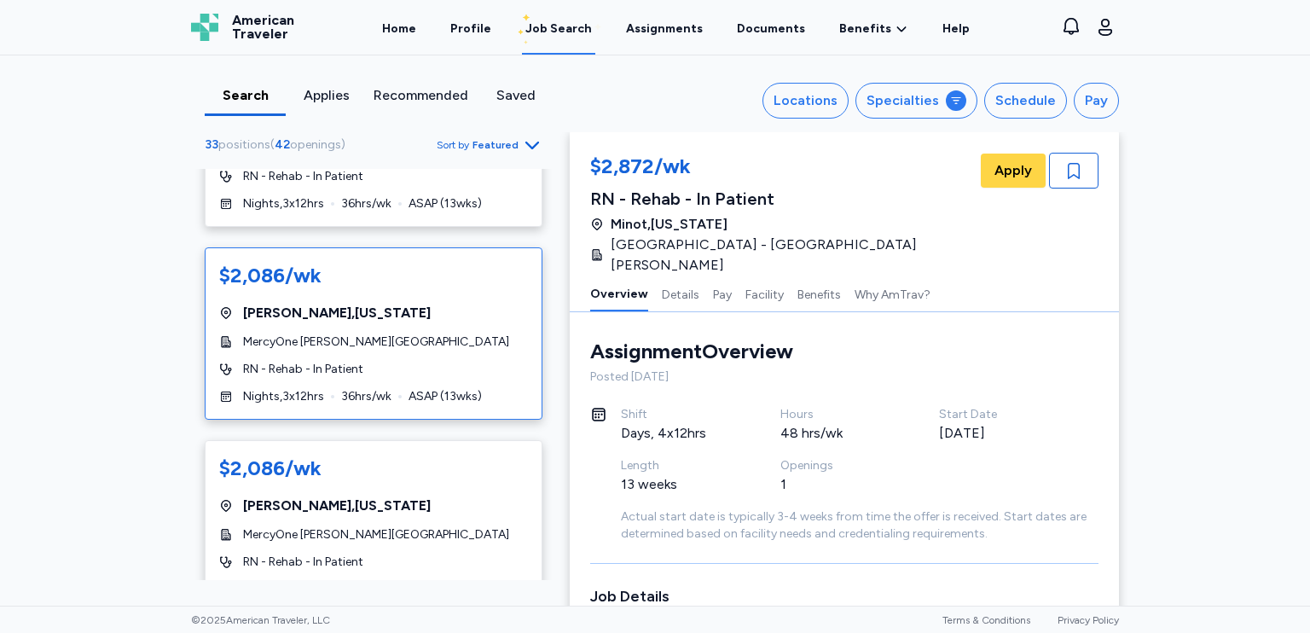
click at [464, 294] on div "$2,086/wk [GEOGRAPHIC_DATA] , [US_STATE] MercyOne [PERSON_NAME] Rehabilitation …" at bounding box center [374, 333] width 338 height 172
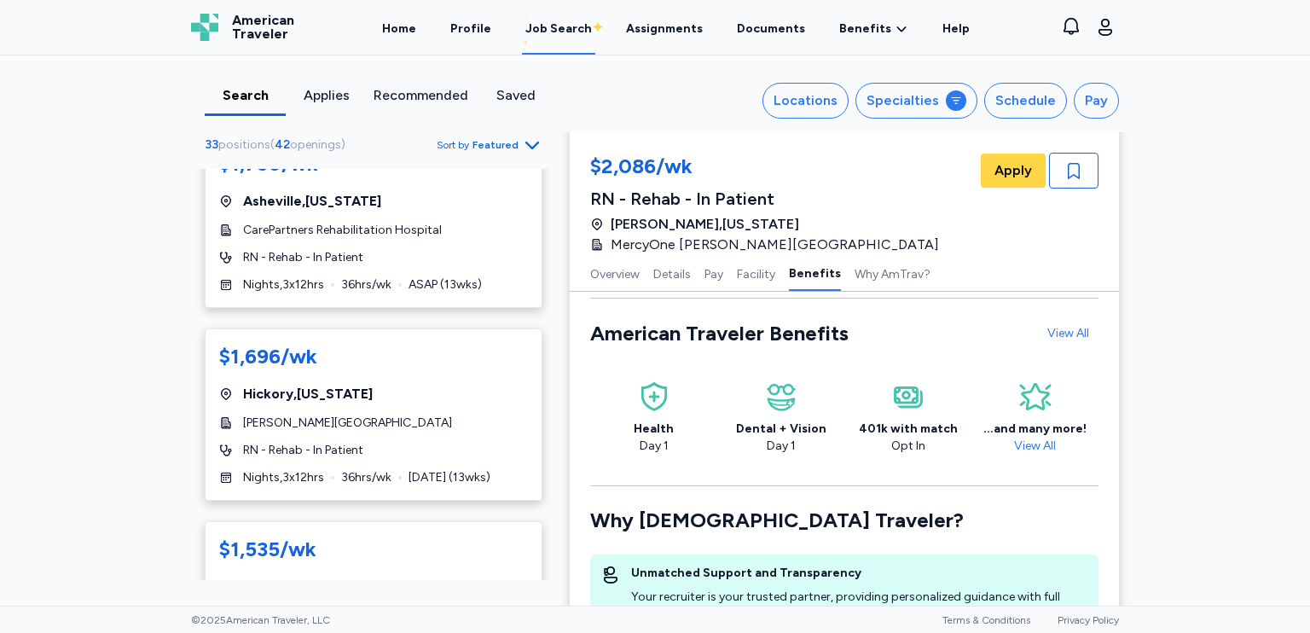
scroll to position [3923, 0]
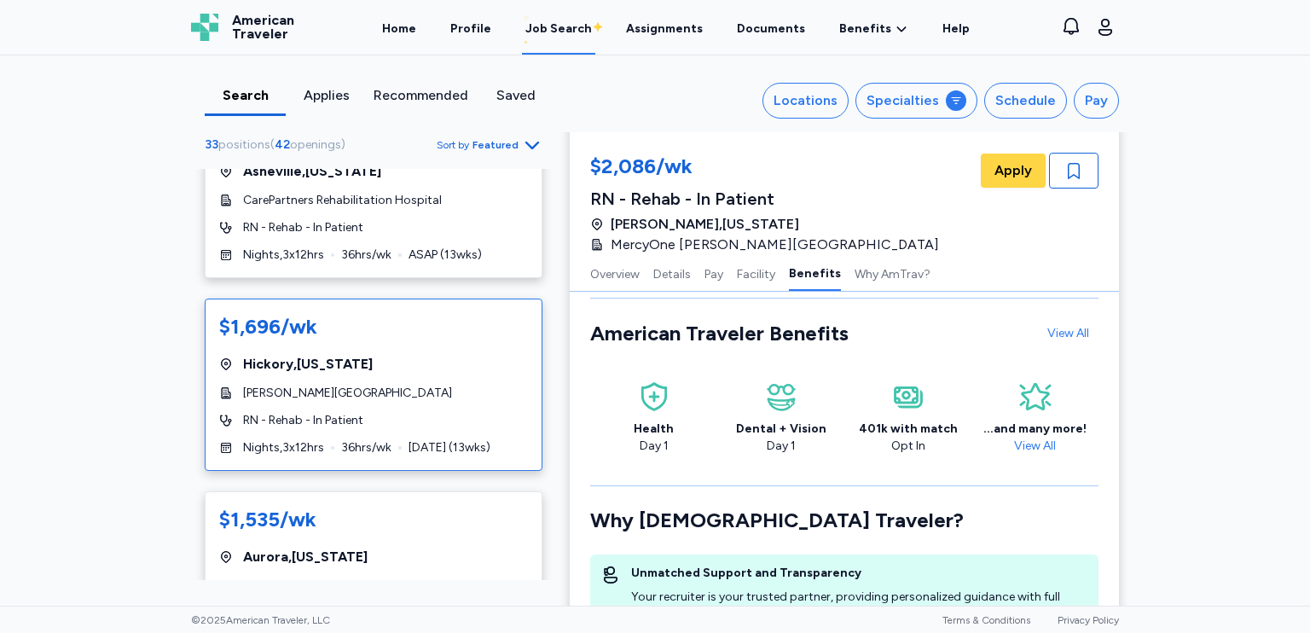
click at [406, 339] on div "$1,696/wk [GEOGRAPHIC_DATA] , [US_STATE][GEOGRAPHIC_DATA][PERSON_NAME] RN - Reh…" at bounding box center [374, 384] width 338 height 172
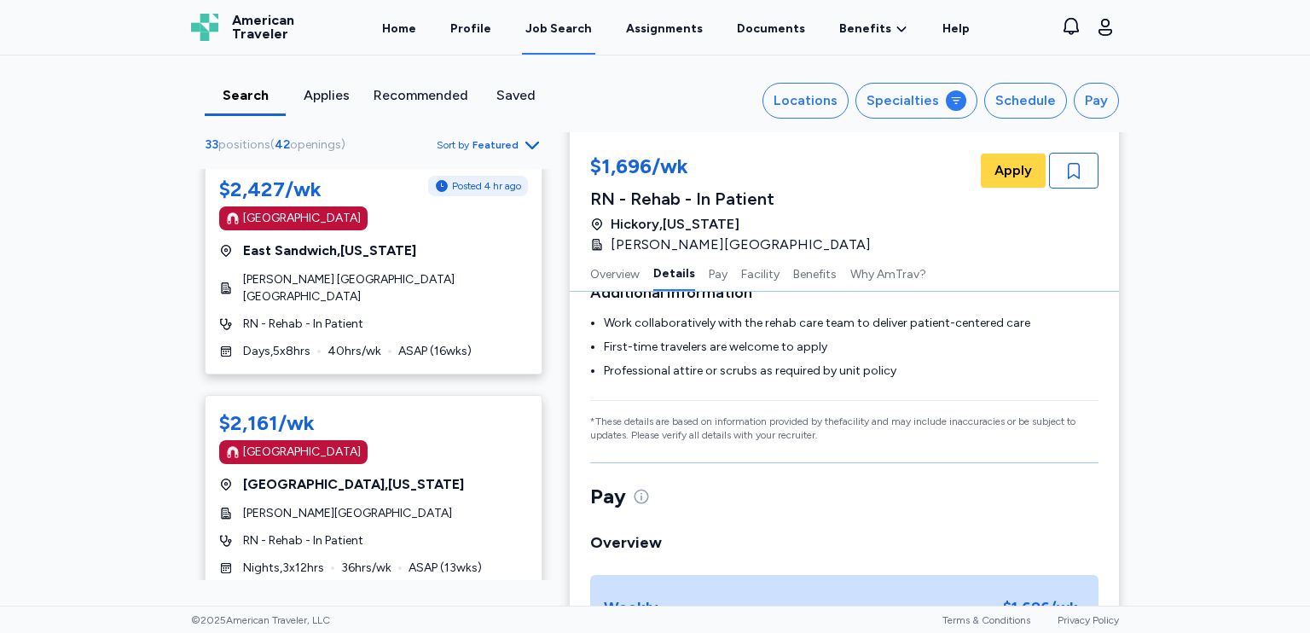
scroll to position [978, 0]
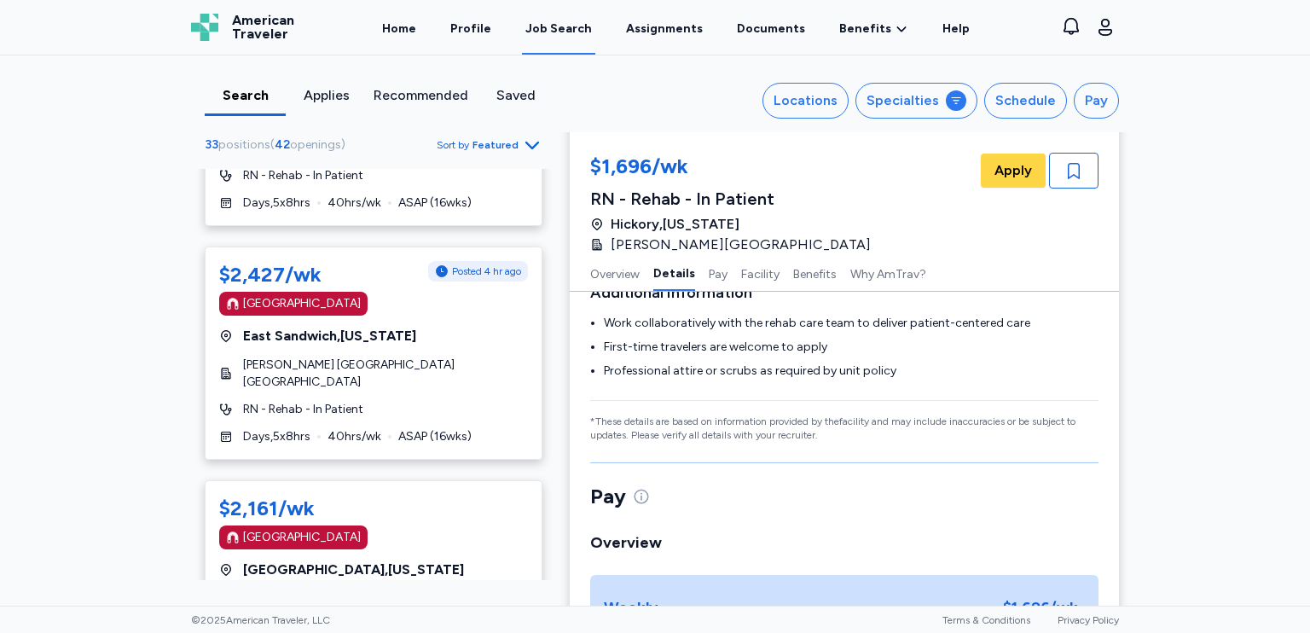
click at [379, 493] on div "$2,161/wk [GEOGRAPHIC_DATA] [GEOGRAPHIC_DATA] , [US_STATE] [PERSON_NAME][GEOGRA…" at bounding box center [374, 578] width 338 height 196
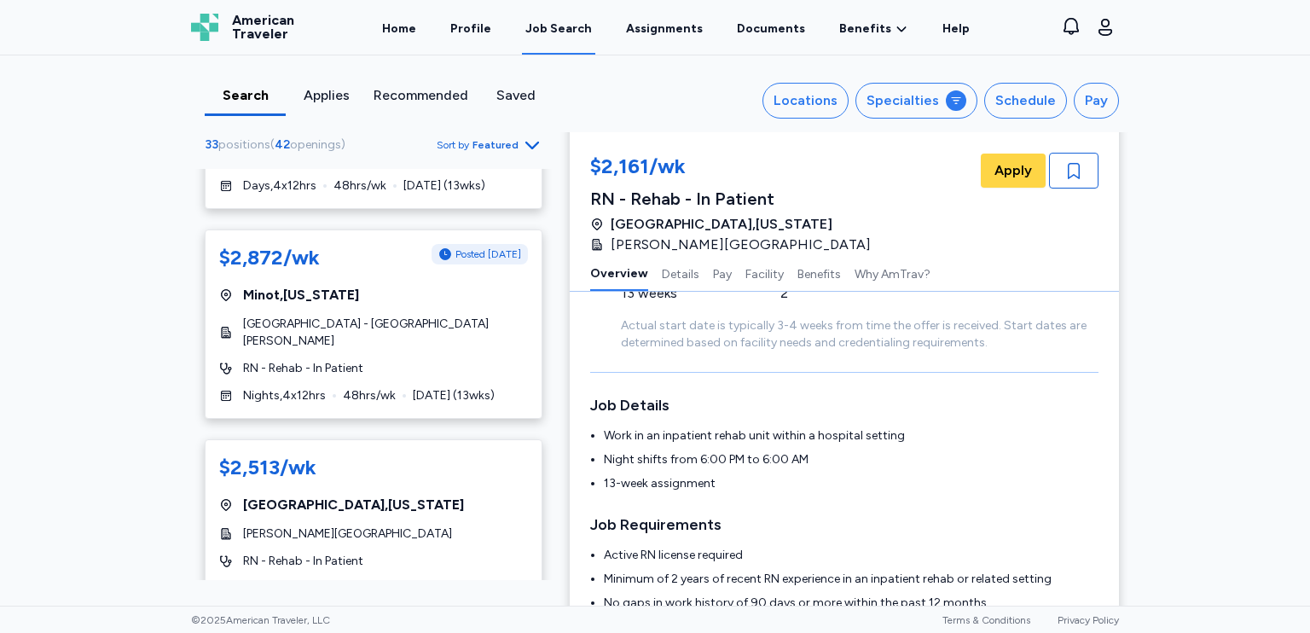
scroll to position [125, 0]
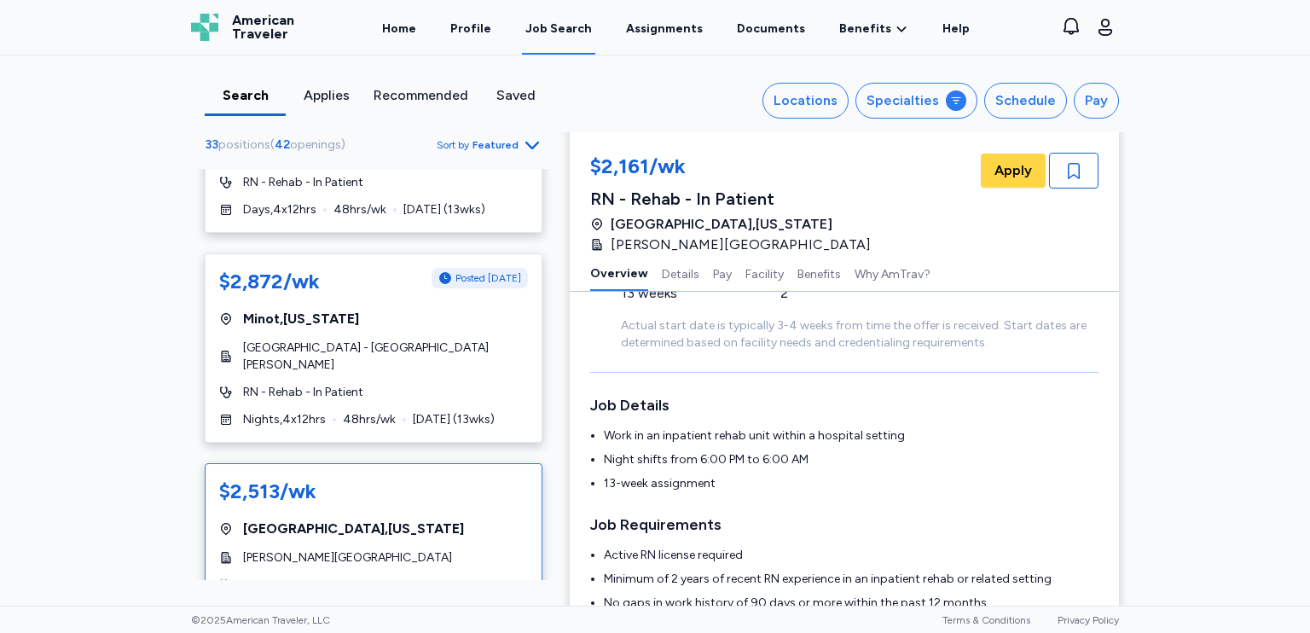
click at [454, 507] on div "$2,513/[GEOGRAPHIC_DATA] , [US_STATE] [PERSON_NAME][GEOGRAPHIC_DATA] RN - Rehab…" at bounding box center [374, 549] width 338 height 172
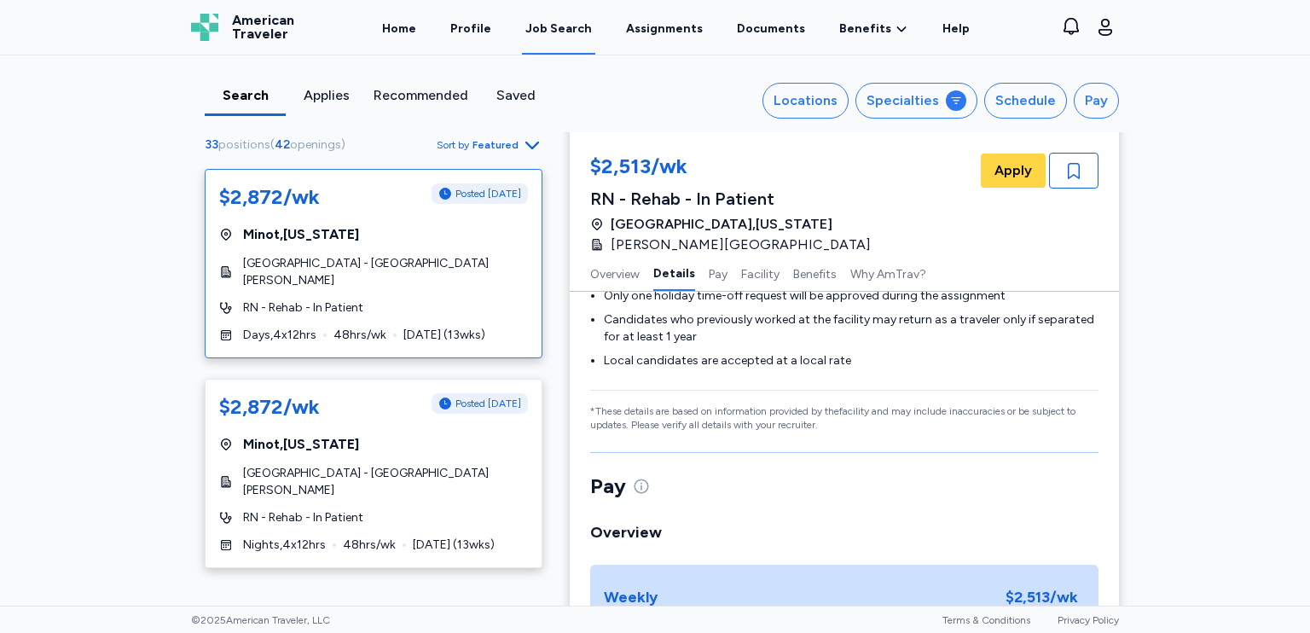
scroll to position [513, 0]
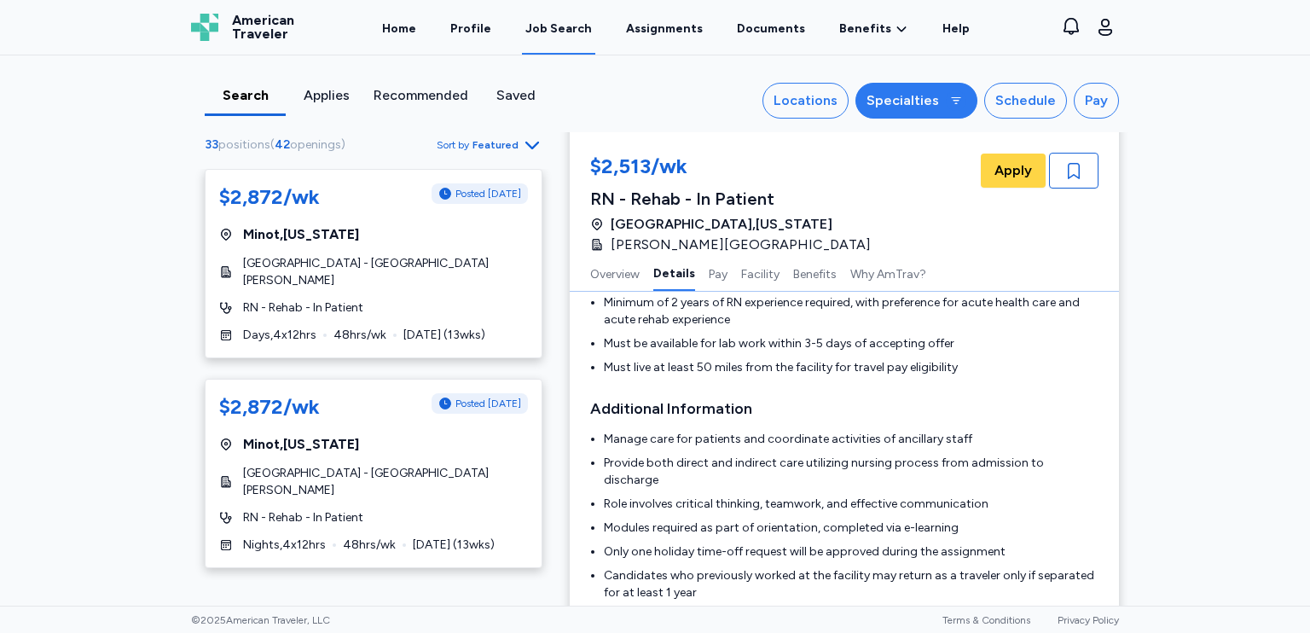
click at [878, 110] on div "Specialties" at bounding box center [902, 100] width 72 height 20
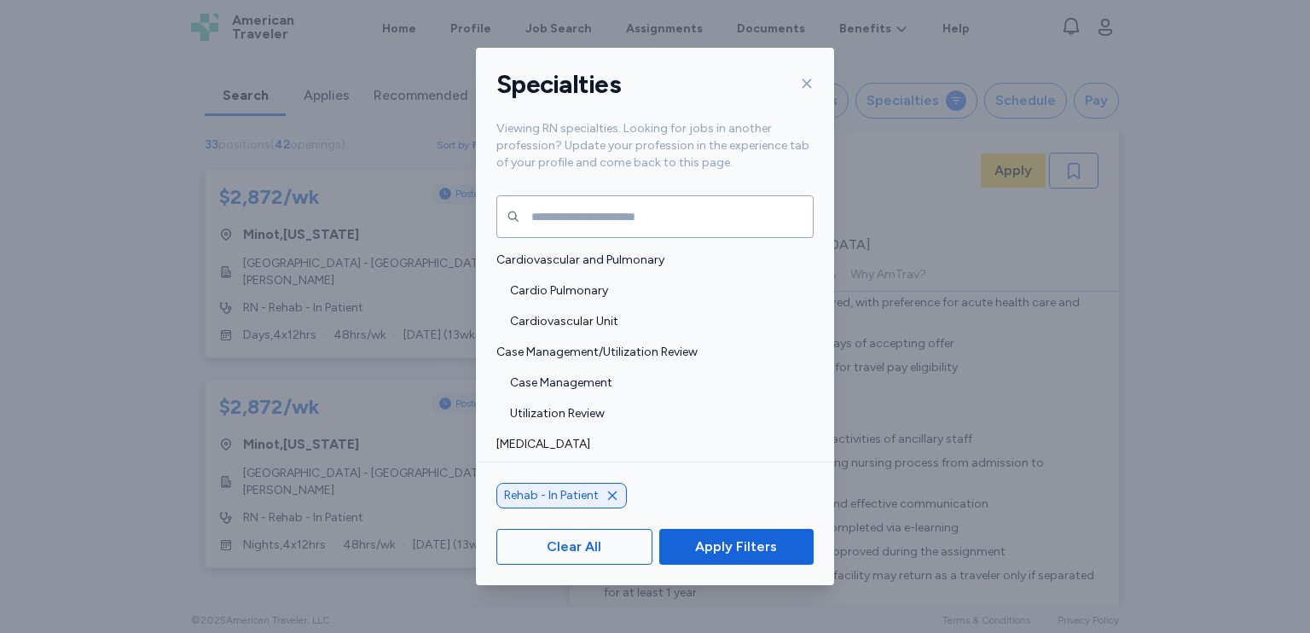
click at [611, 501] on icon "button" at bounding box center [613, 496] width 14 height 14
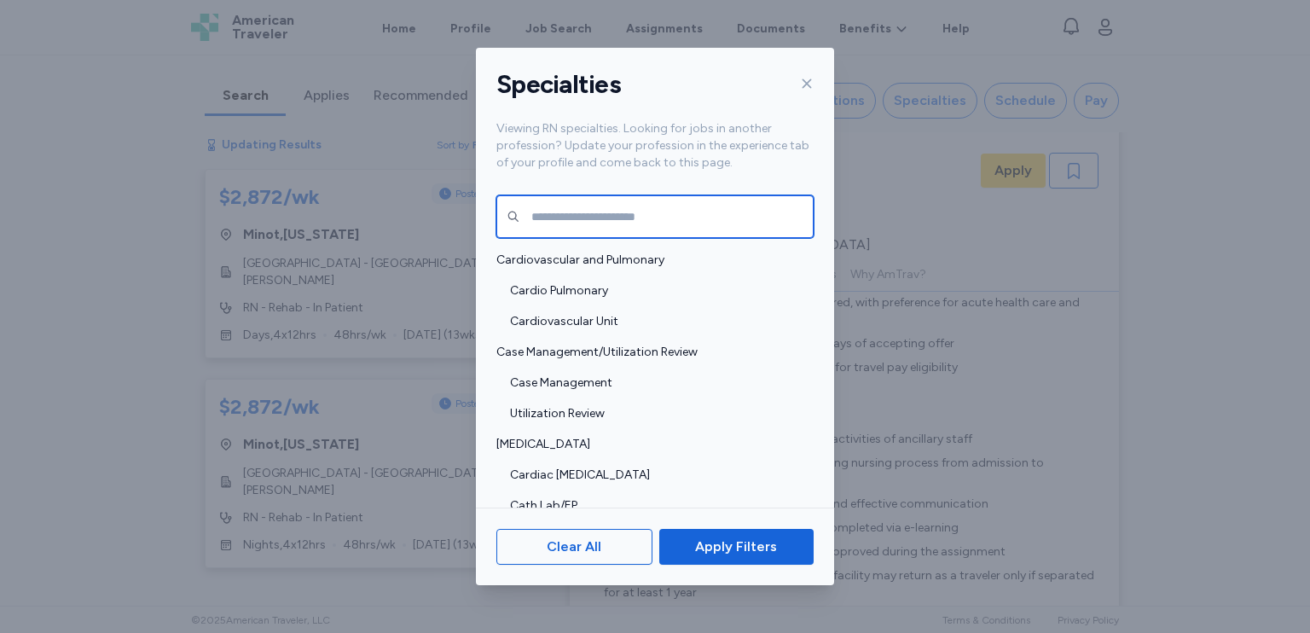
click at [640, 223] on input "text" at bounding box center [654, 216] width 317 height 43
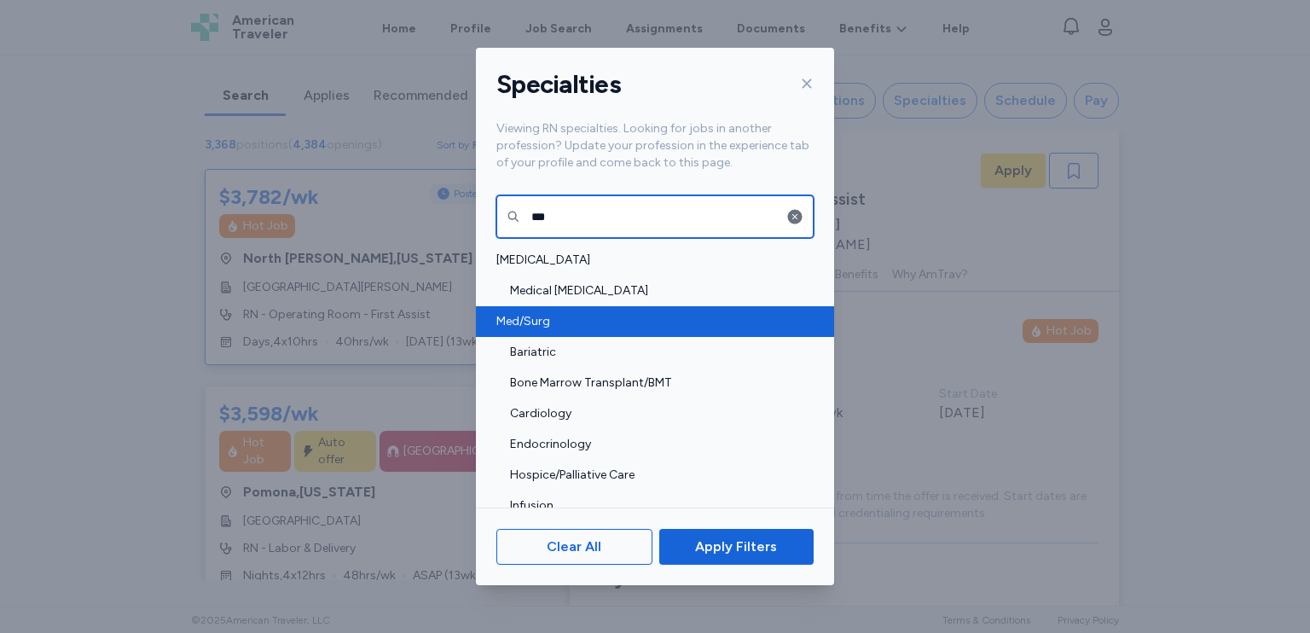
type input "***"
click at [586, 323] on span "Med/Surg" at bounding box center [649, 321] width 307 height 17
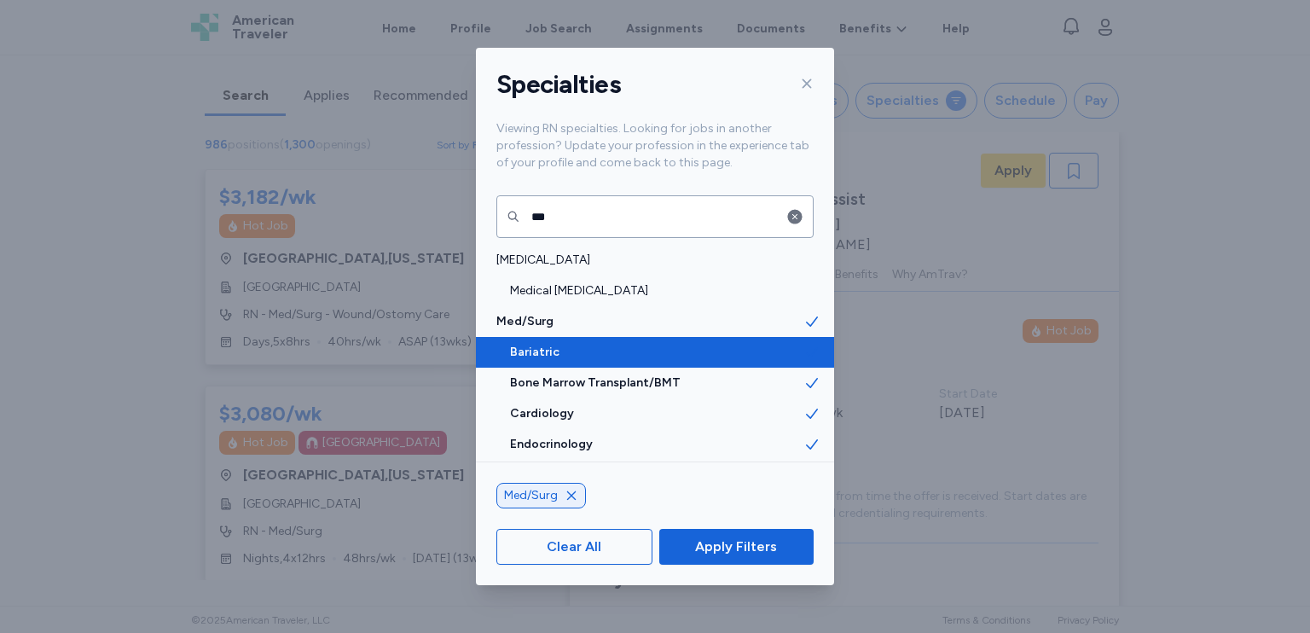
click at [755, 362] on div "Bariatric" at bounding box center [655, 352] width 358 height 31
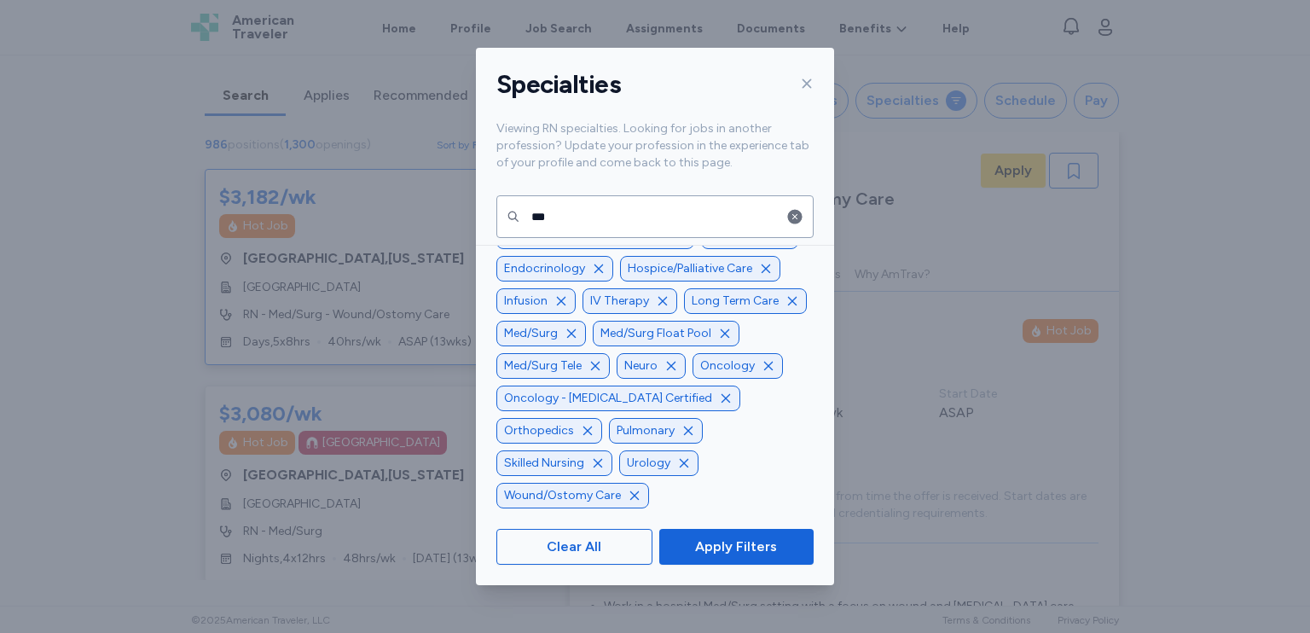
scroll to position [-38, 0]
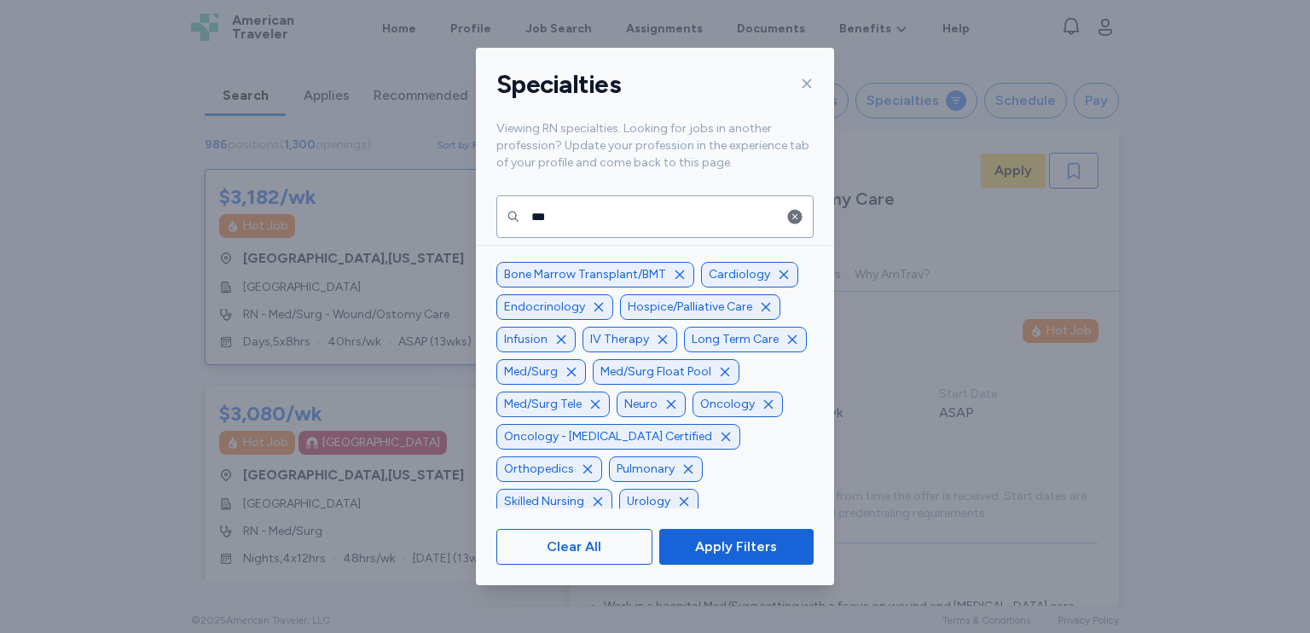
click at [673, 277] on icon "button" at bounding box center [680, 275] width 14 height 14
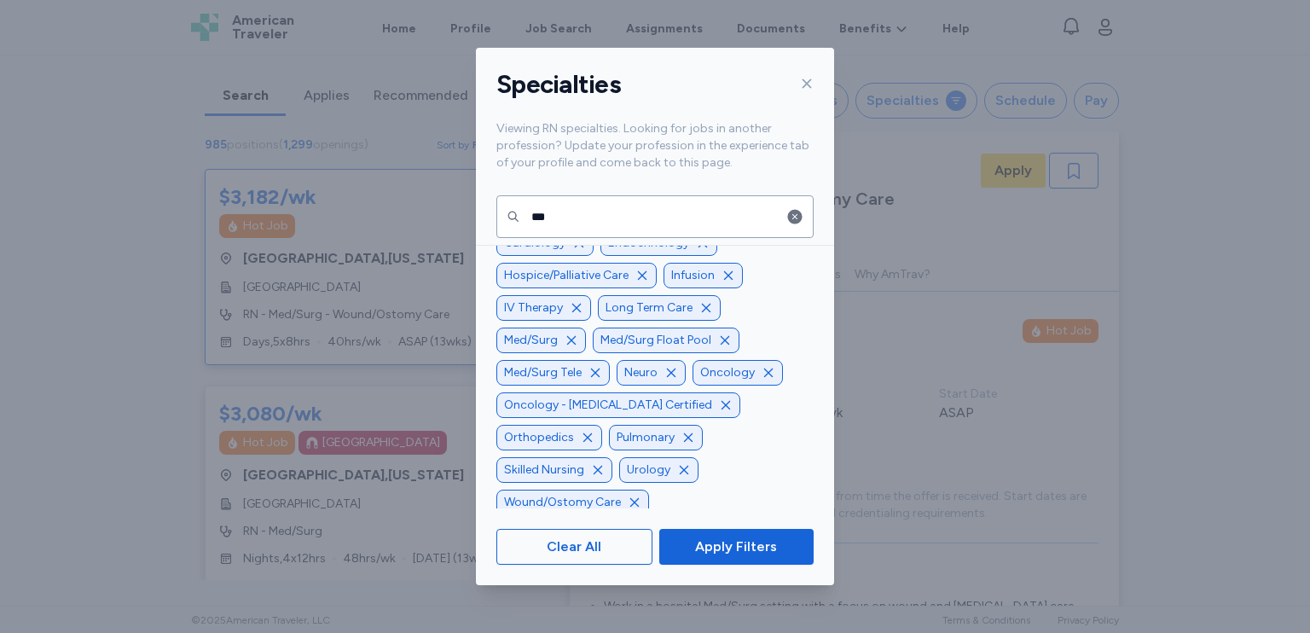
click at [719, 412] on icon "button" at bounding box center [726, 405] width 14 height 14
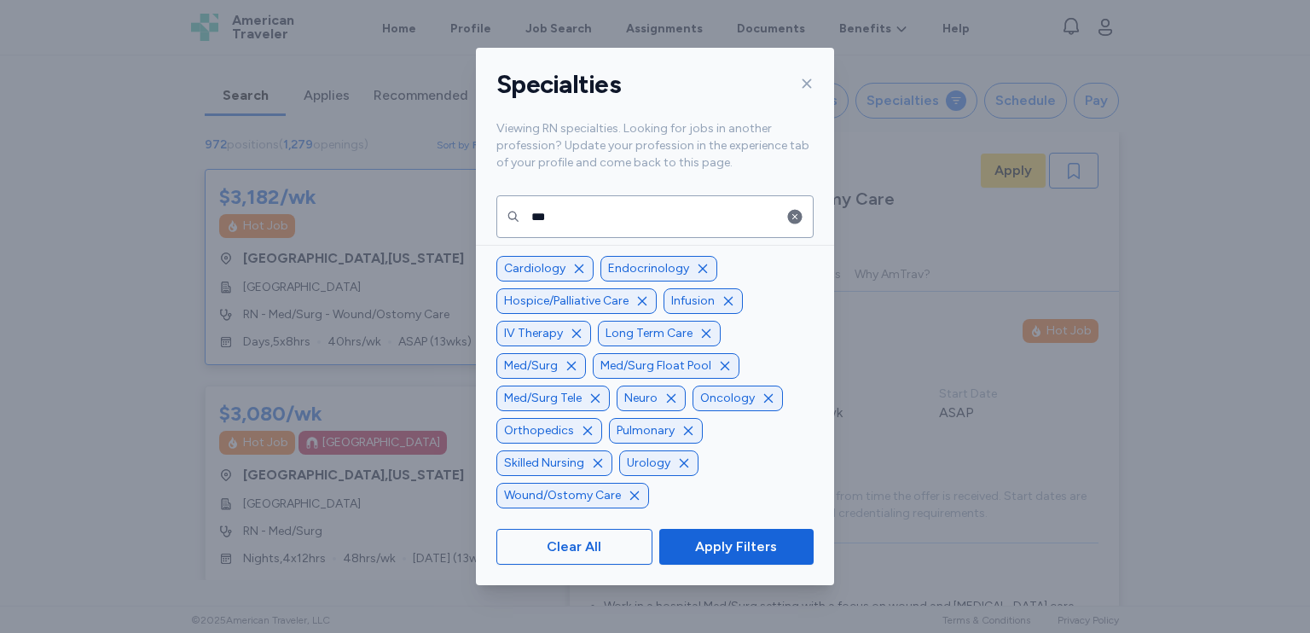
click at [630, 495] on icon "button" at bounding box center [634, 495] width 9 height 9
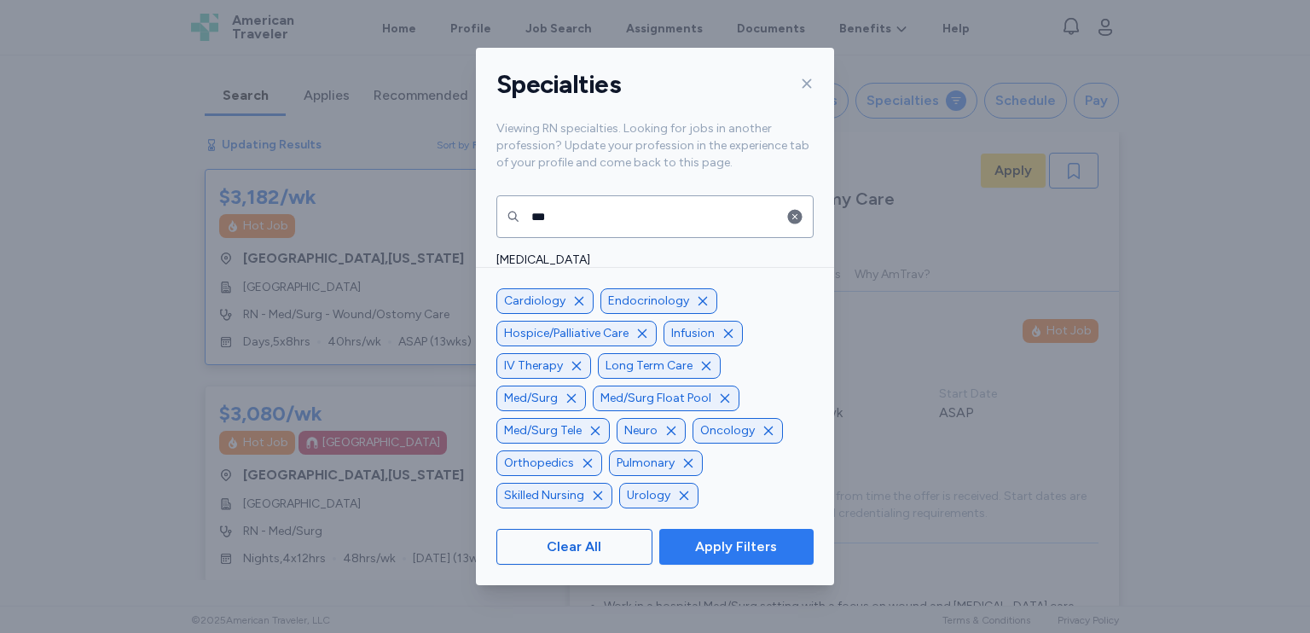
click at [716, 542] on span "Apply Filters" at bounding box center [736, 546] width 82 height 20
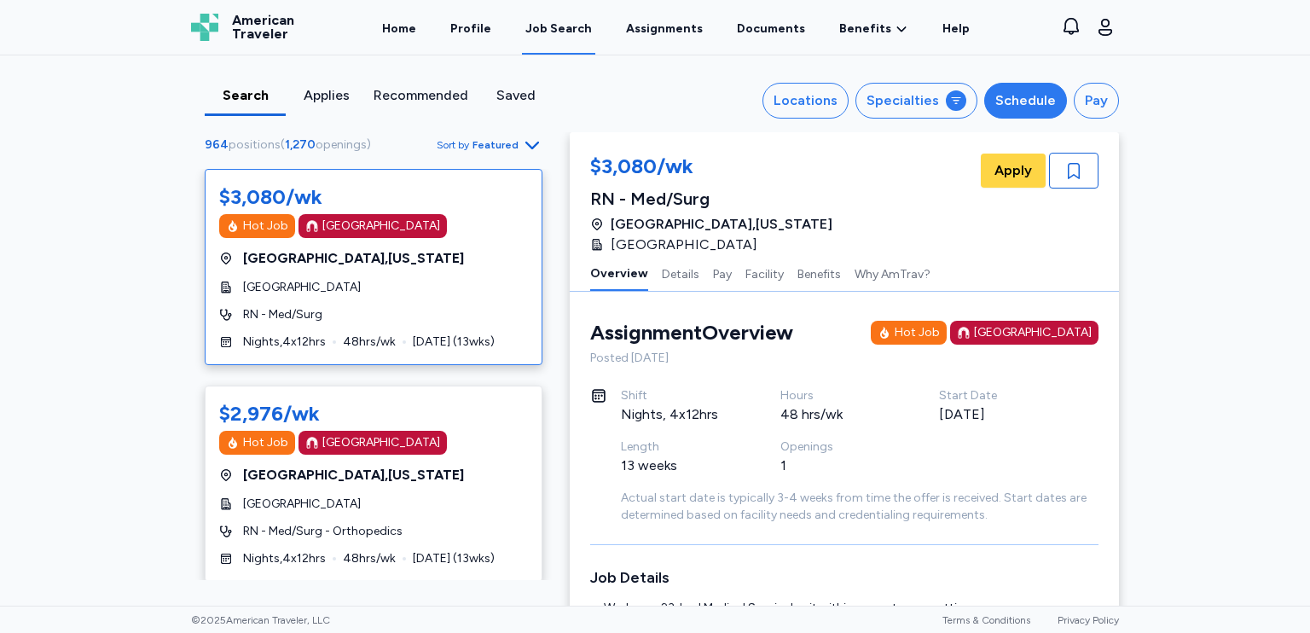
click at [1012, 102] on div "Schedule" at bounding box center [1025, 100] width 61 height 20
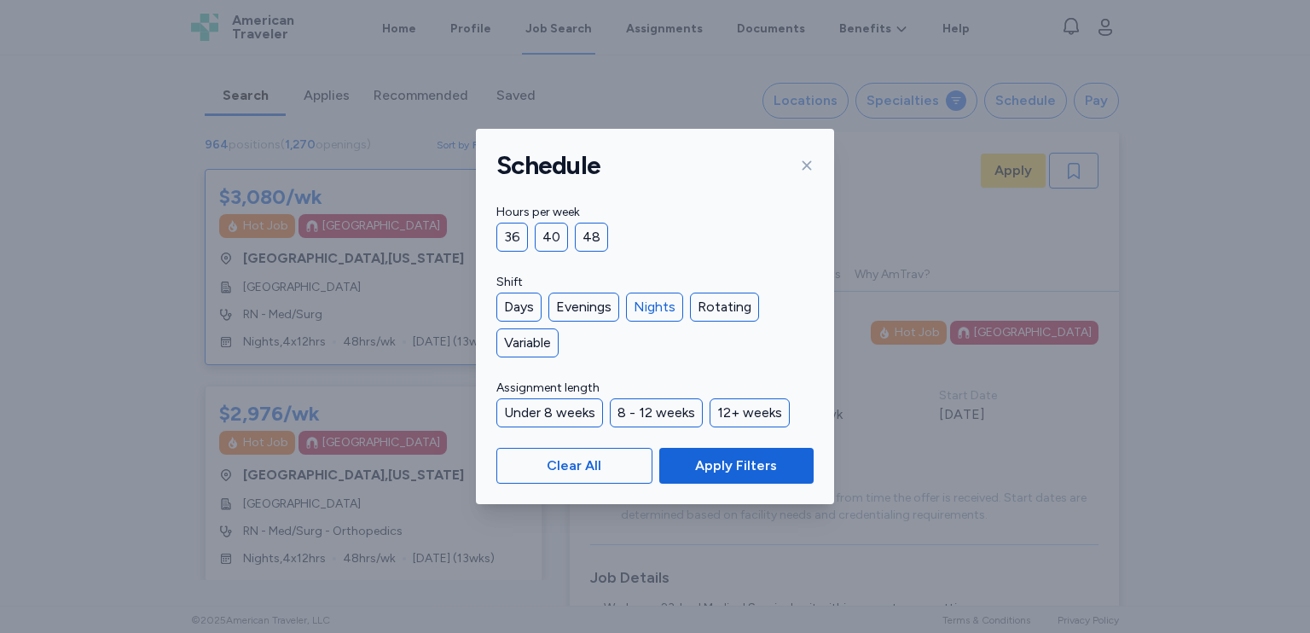
click at [665, 304] on div "Nights" at bounding box center [654, 307] width 57 height 29
click at [691, 462] on span "Apply Filters" at bounding box center [736, 465] width 127 height 20
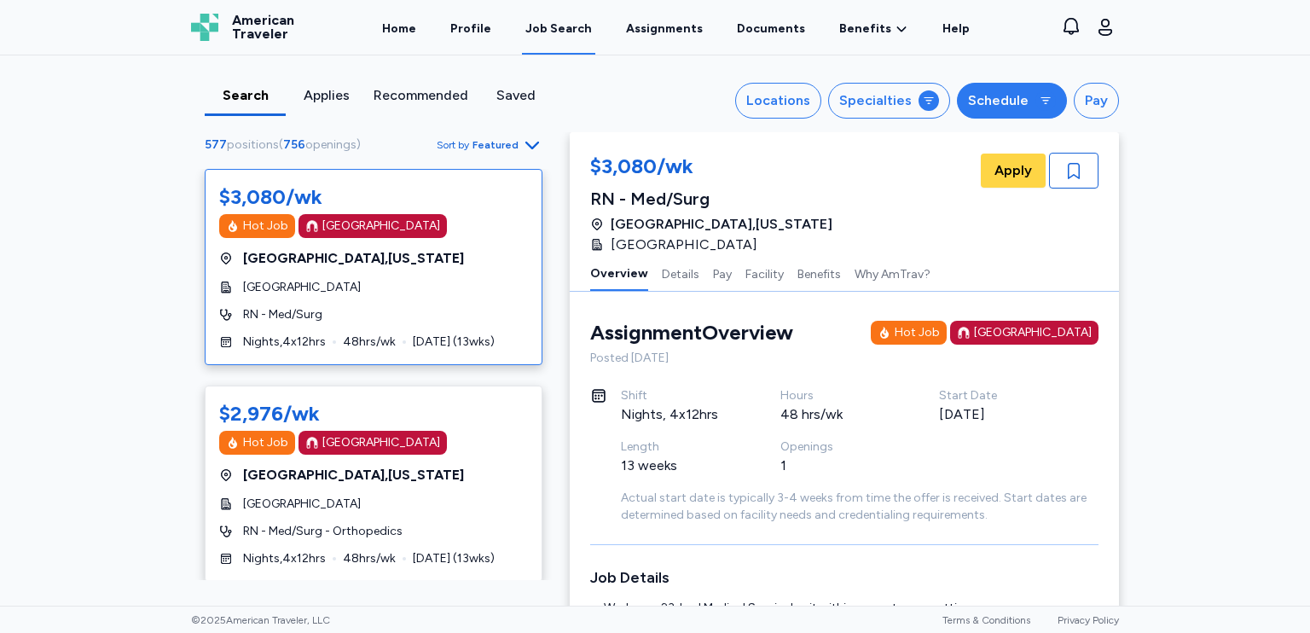
click at [1020, 112] on button "Schedule" at bounding box center [1012, 101] width 110 height 36
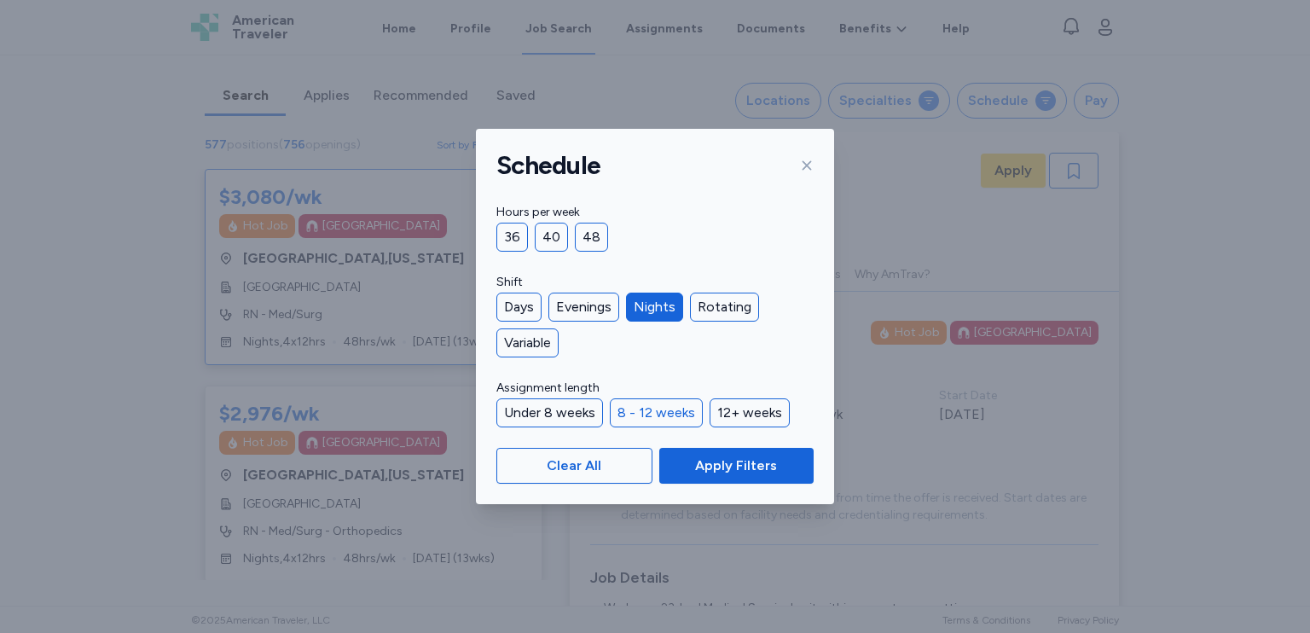
click at [675, 420] on div "8 - 12 weeks" at bounding box center [656, 412] width 93 height 29
click at [704, 467] on span "Apply Filters" at bounding box center [736, 465] width 82 height 20
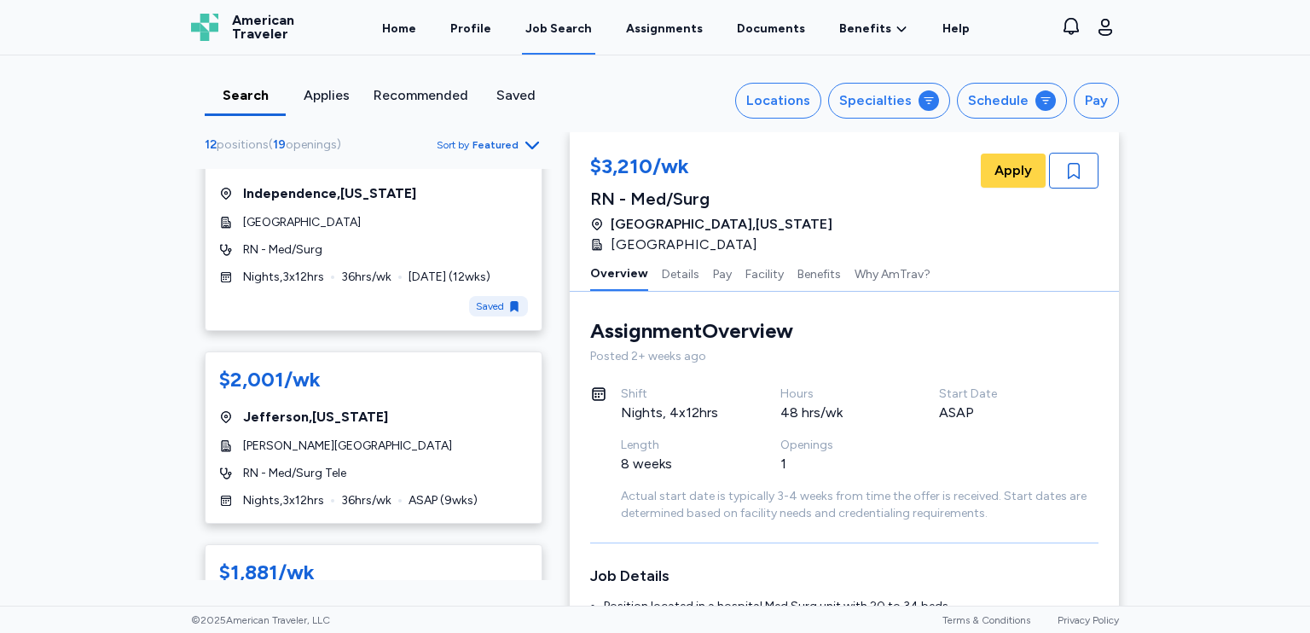
scroll to position [512, 0]
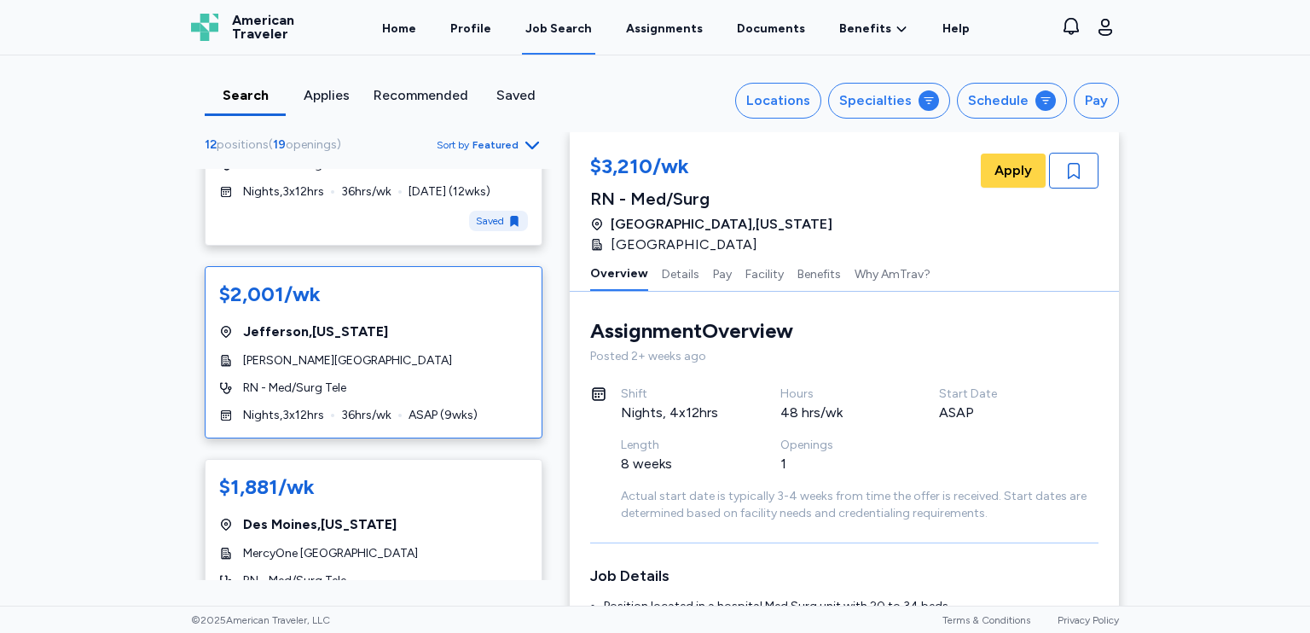
click at [432, 403] on div "$2,001/[PERSON_NAME][GEOGRAPHIC_DATA] , [US_STATE][GEOGRAPHIC_DATA][PERSON_NAME…" at bounding box center [374, 352] width 338 height 172
